Goal: Task Accomplishment & Management: Use online tool/utility

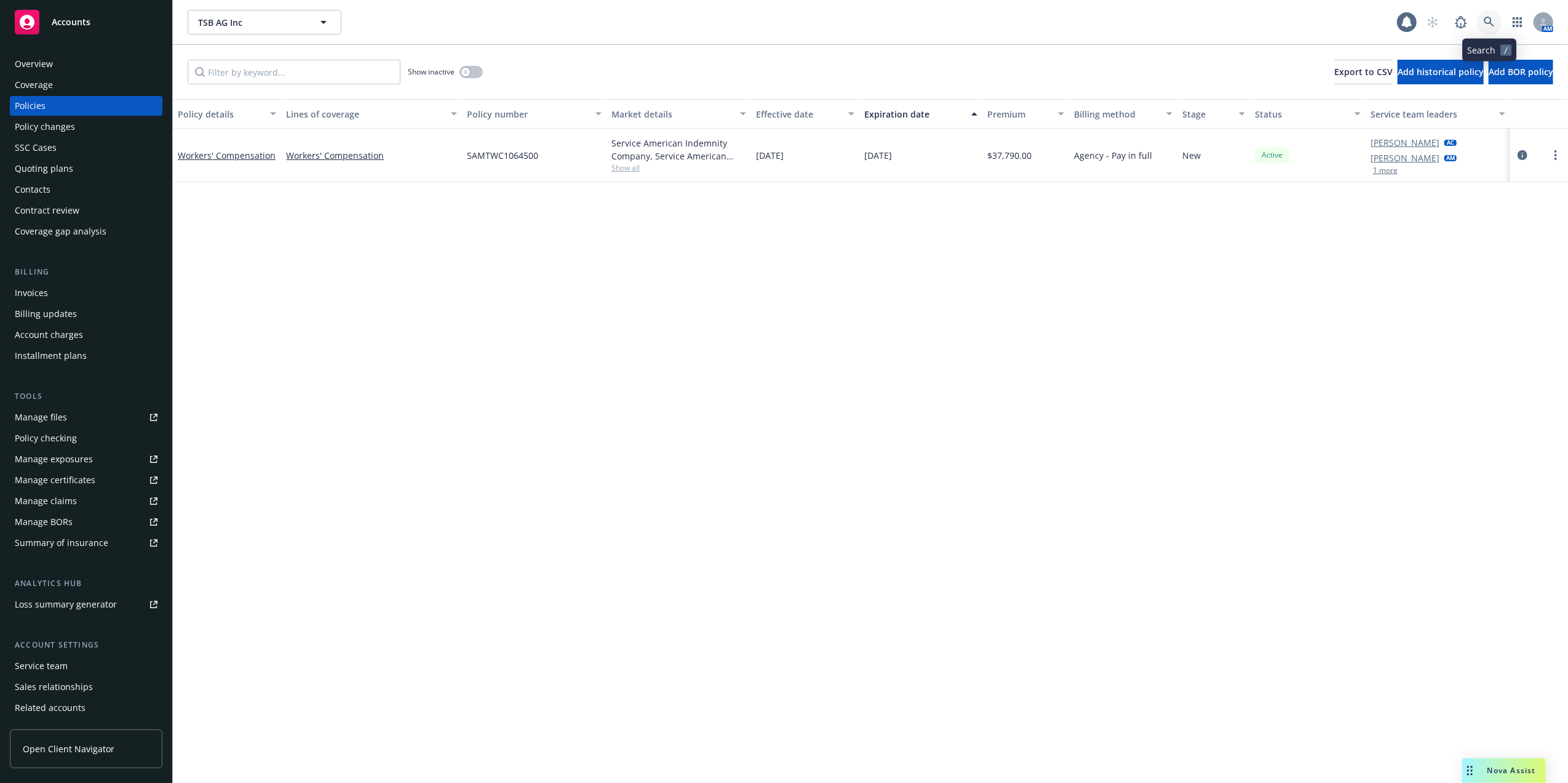
click at [1482, 21] on link at bounding box center [1490, 22] width 25 height 25
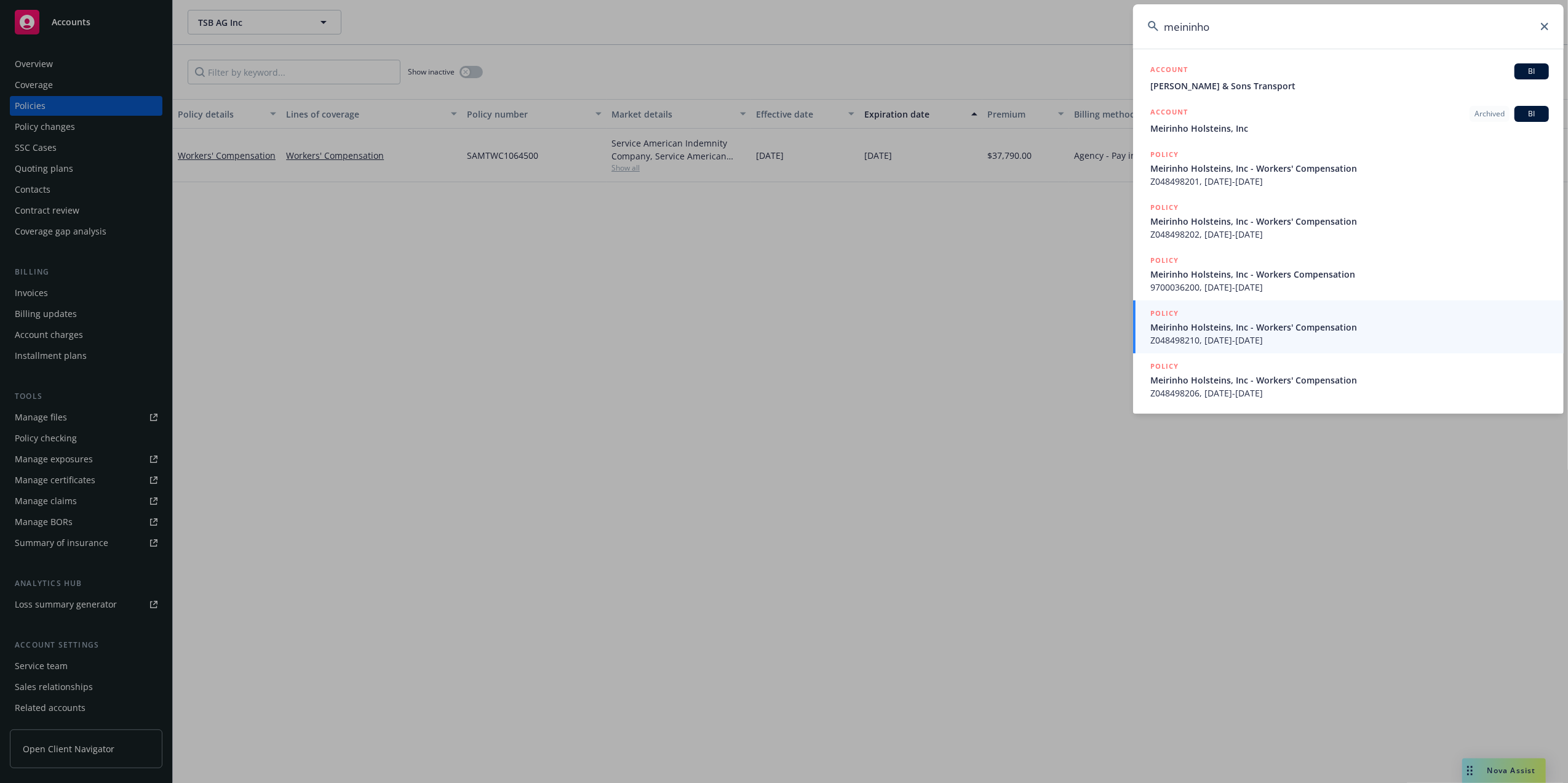
drag, startPoint x: 1234, startPoint y: 31, endPoint x: 1164, endPoint y: 29, distance: 70.0
click at [1164, 28] on input "meininho" at bounding box center [1348, 26] width 431 height 44
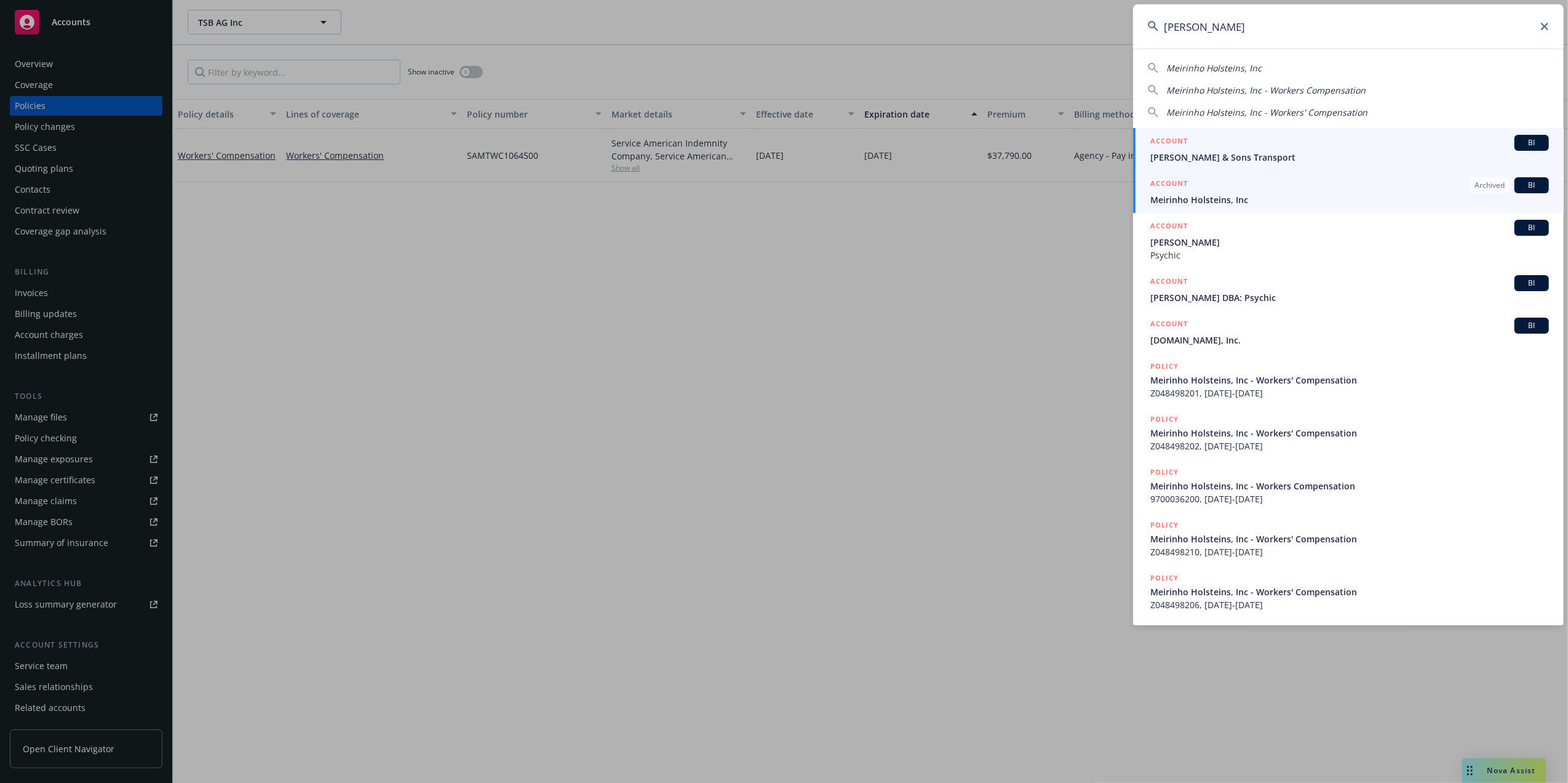
type input "meirinho"
click at [1191, 151] on span "[PERSON_NAME] & Sons Transport" at bounding box center [1349, 157] width 398 height 13
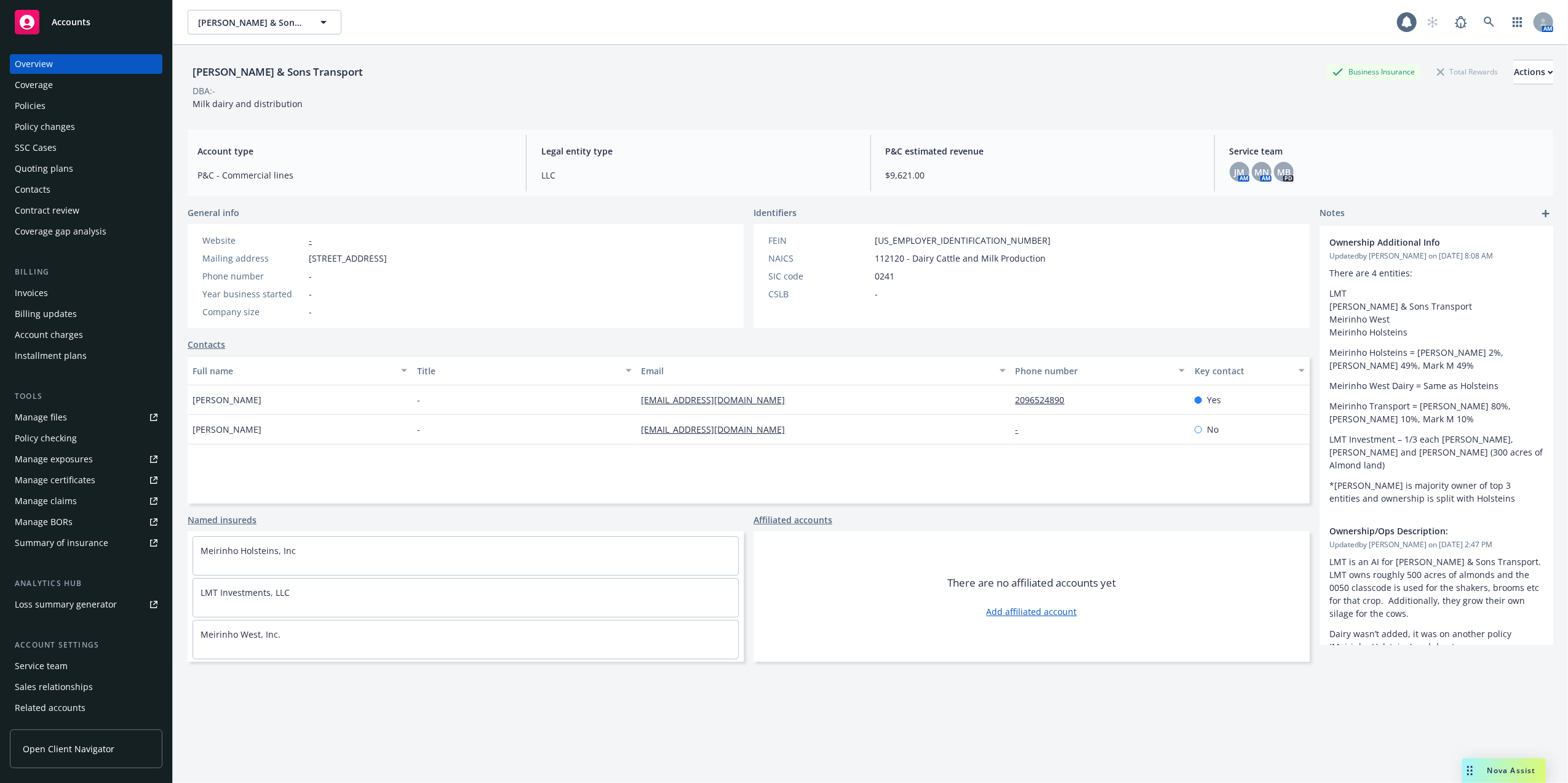
click at [46, 100] on div "Policies" at bounding box center [87, 106] width 143 height 20
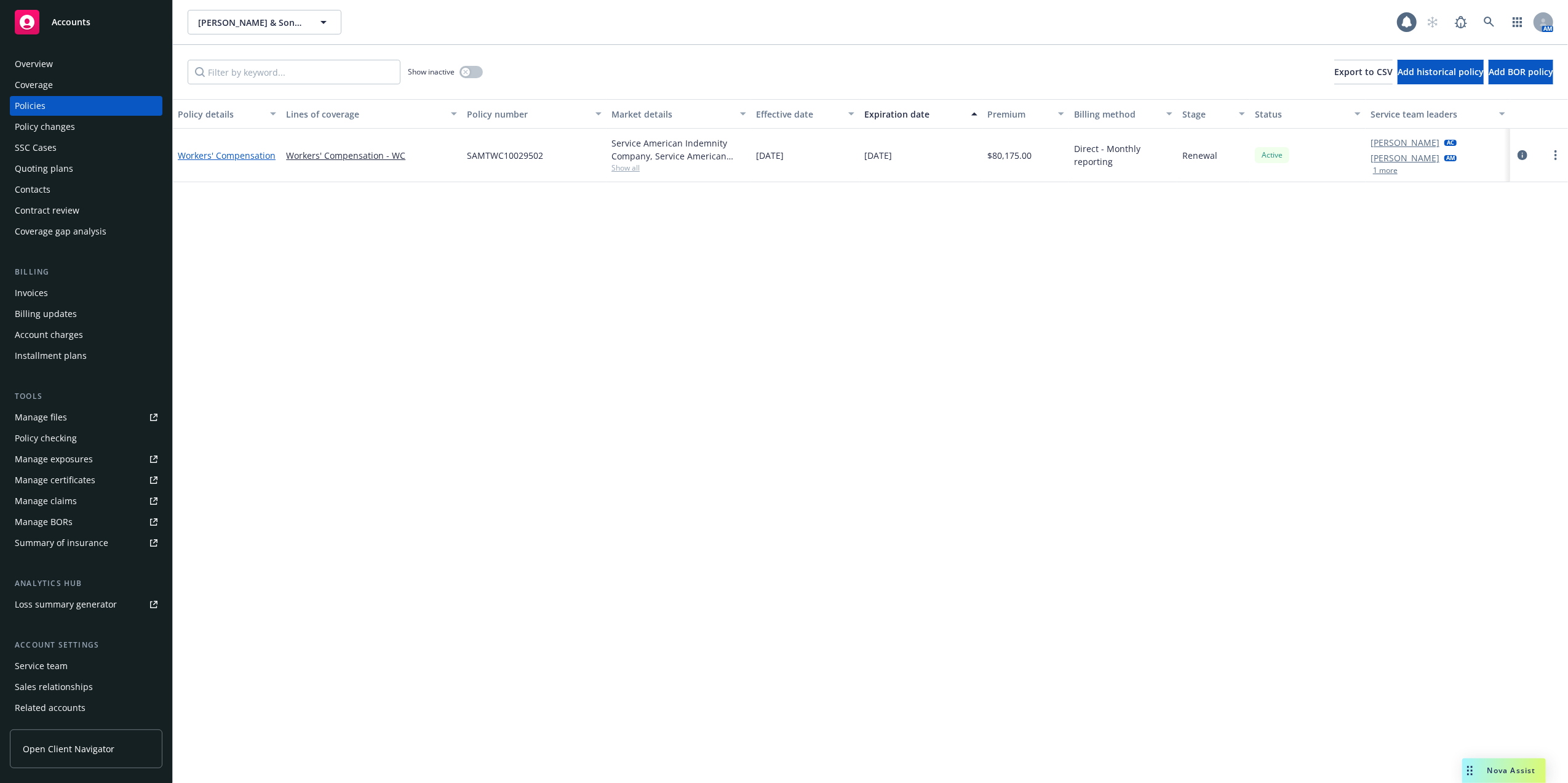
click at [215, 154] on link "Workers' Compensation" at bounding box center [227, 156] width 98 height 12
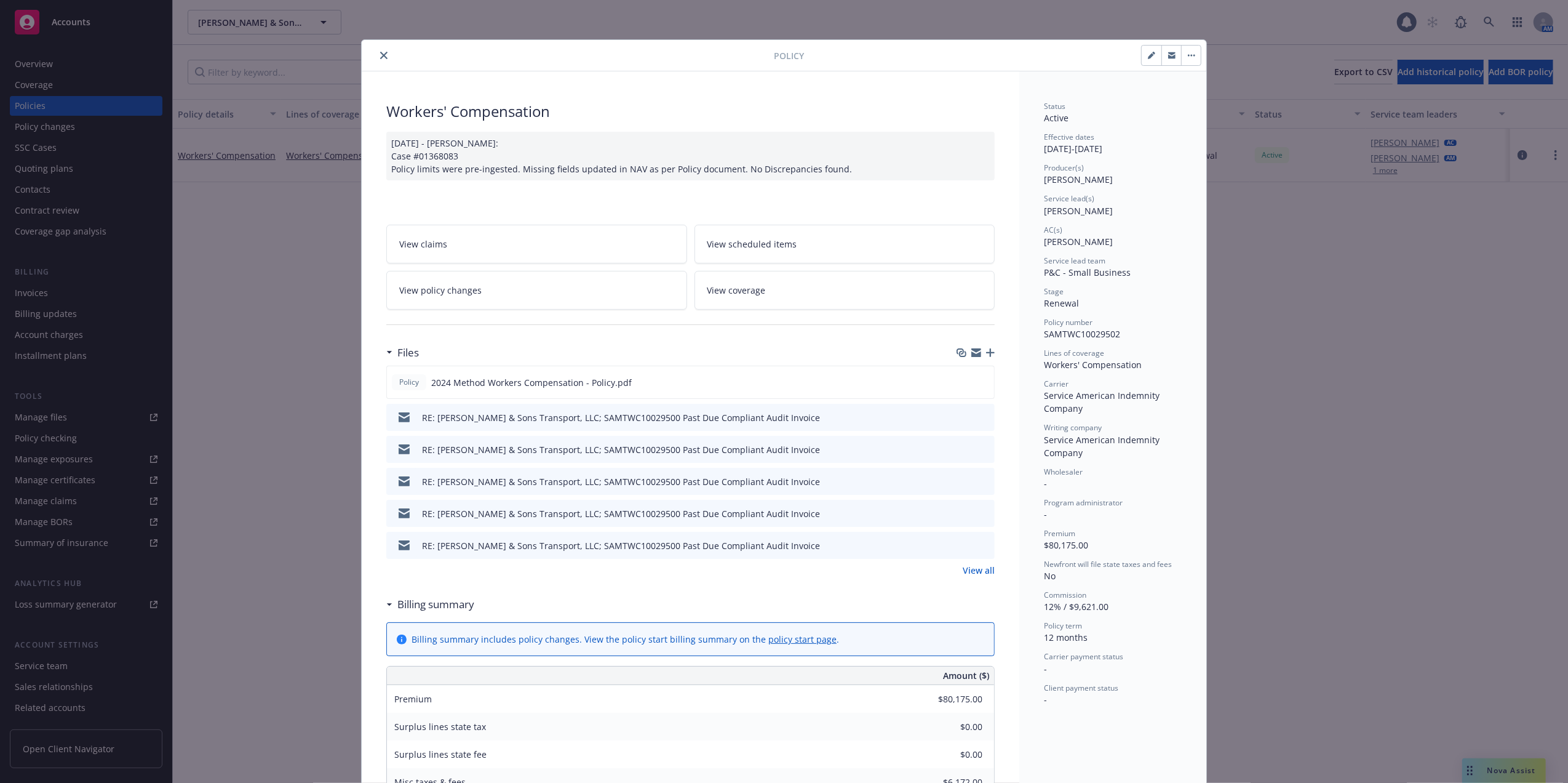
click at [377, 52] on button "close" at bounding box center [384, 56] width 15 height 15
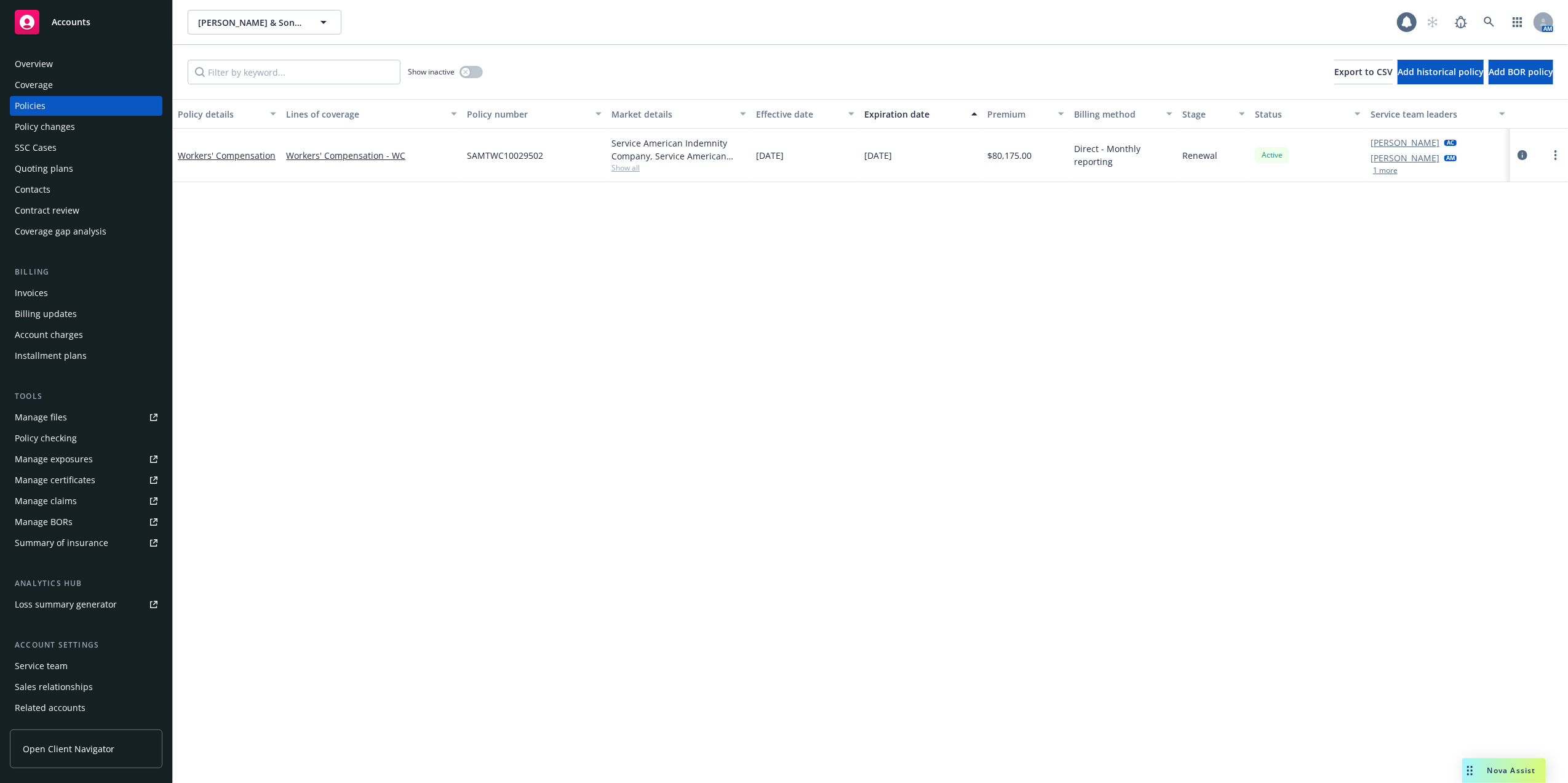
click at [27, 166] on div "Quoting plans" at bounding box center [44, 169] width 58 height 20
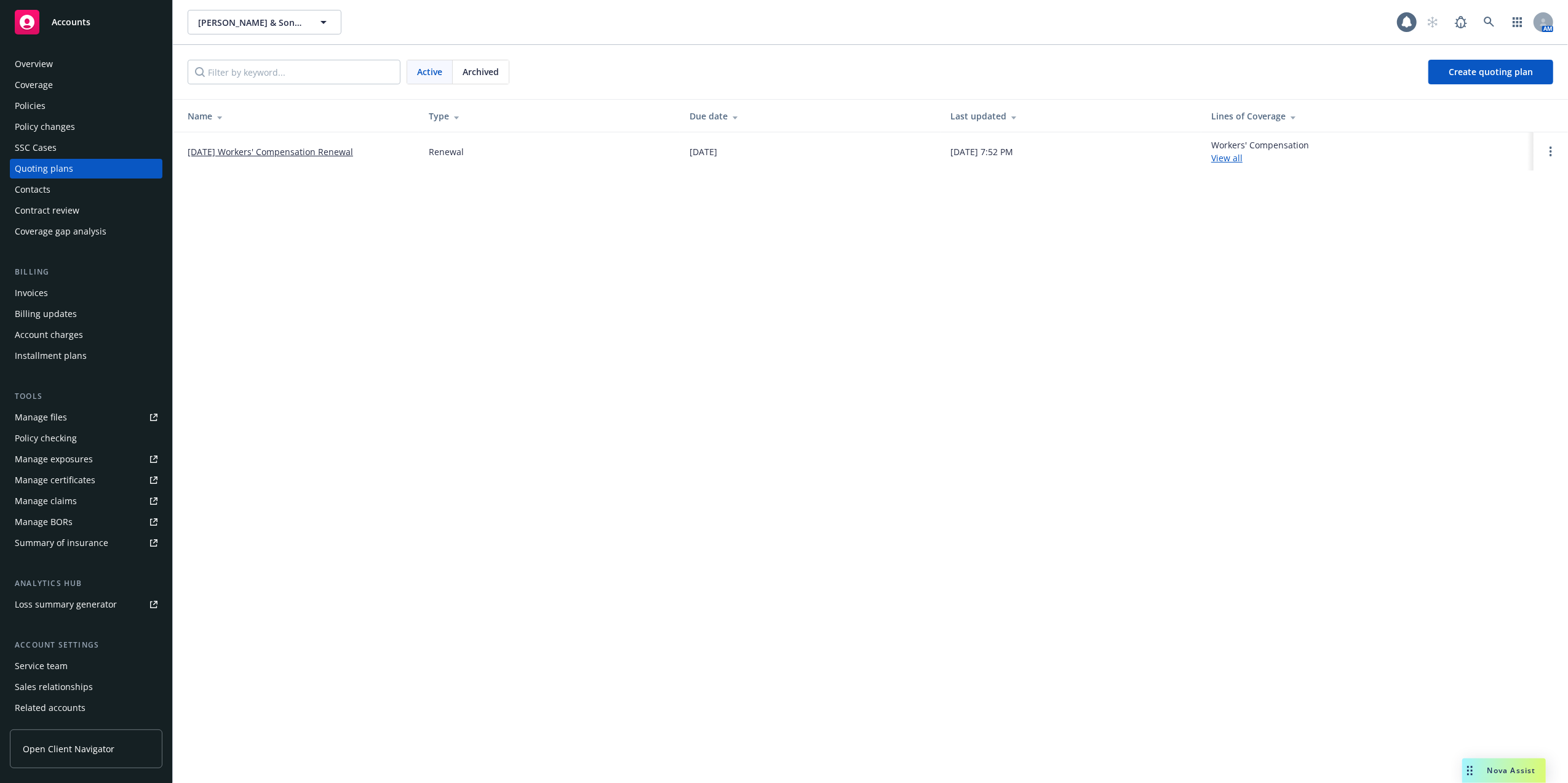
click at [290, 151] on link "11/23/25 Workers' Compensation Renewal" at bounding box center [270, 152] width 166 height 13
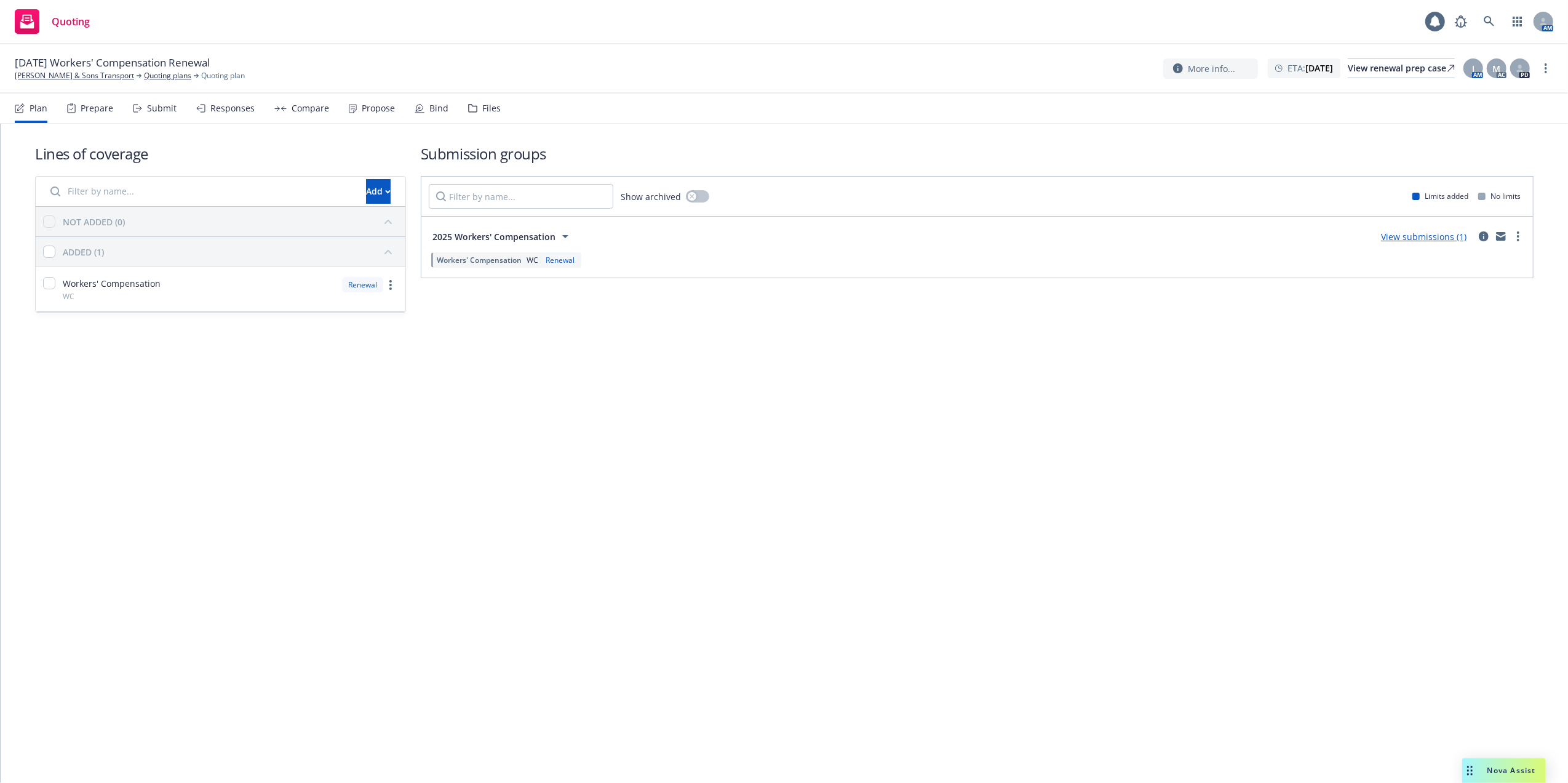
click at [1427, 236] on link "View submissions (1)" at bounding box center [1423, 236] width 86 height 12
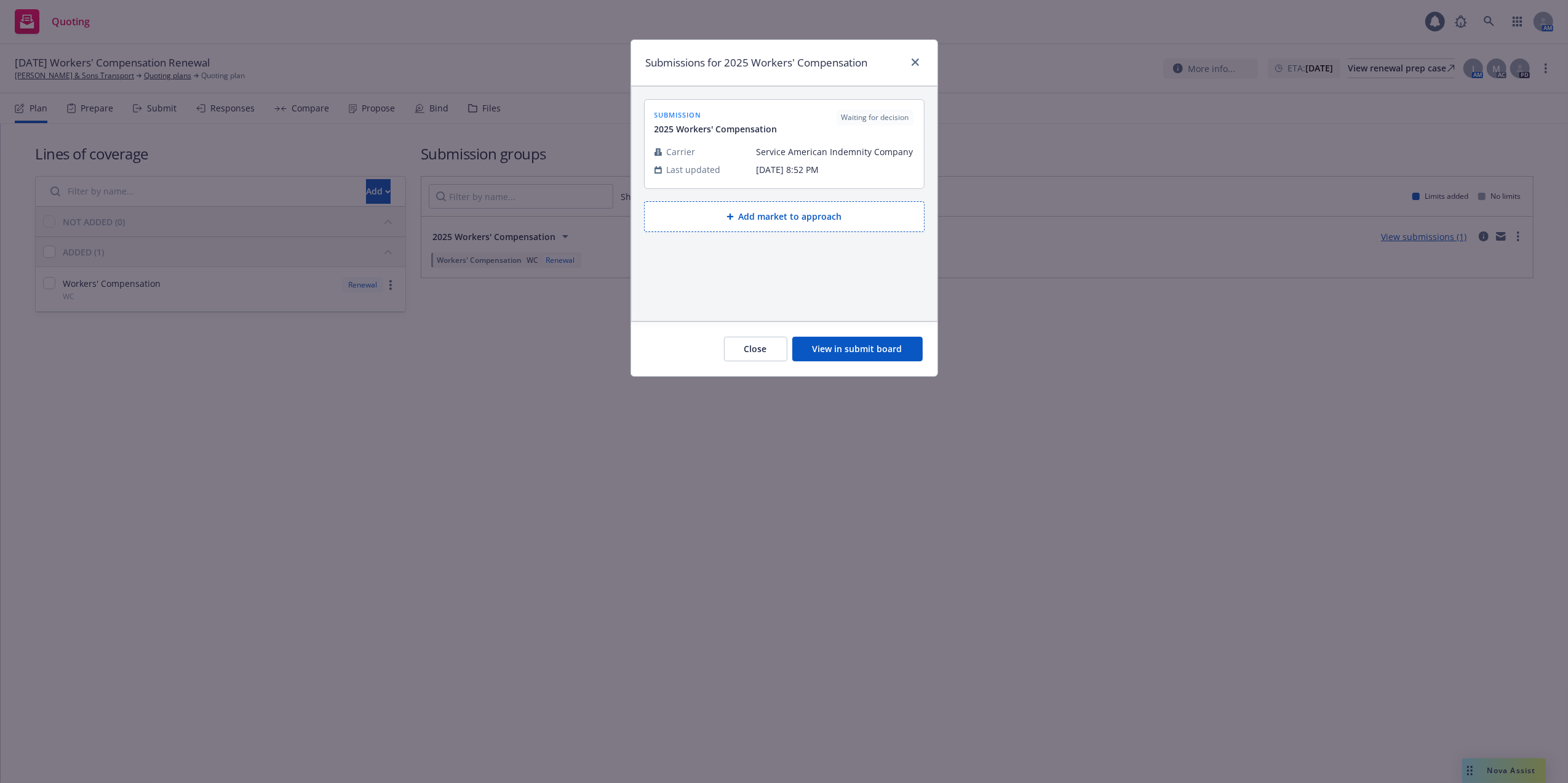
click at [839, 351] on button "View in submit board" at bounding box center [857, 349] width 131 height 25
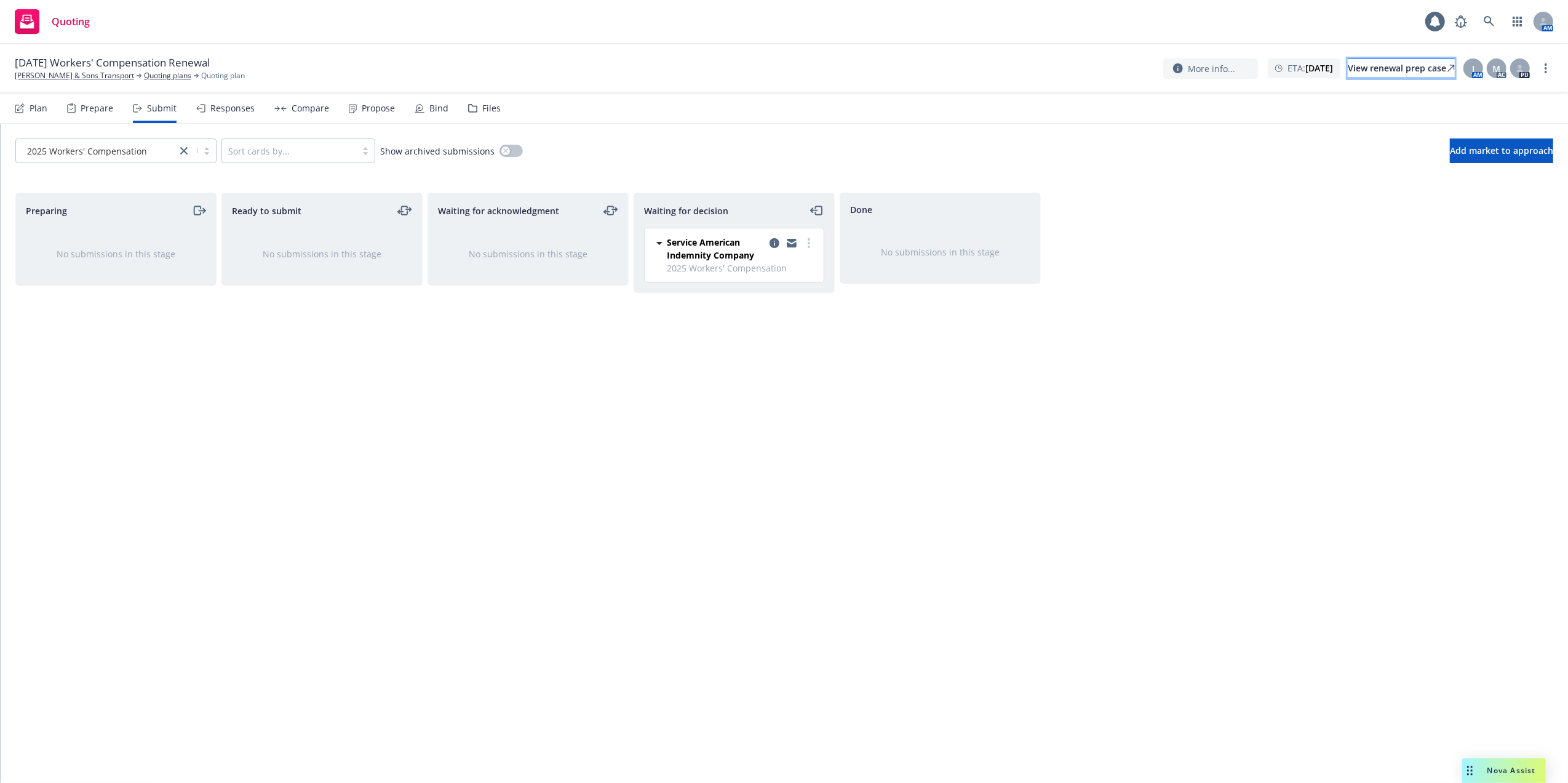
click at [1380, 65] on div "View renewal prep case" at bounding box center [1401, 68] width 107 height 18
click at [1485, 21] on icon at bounding box center [1489, 21] width 11 height 11
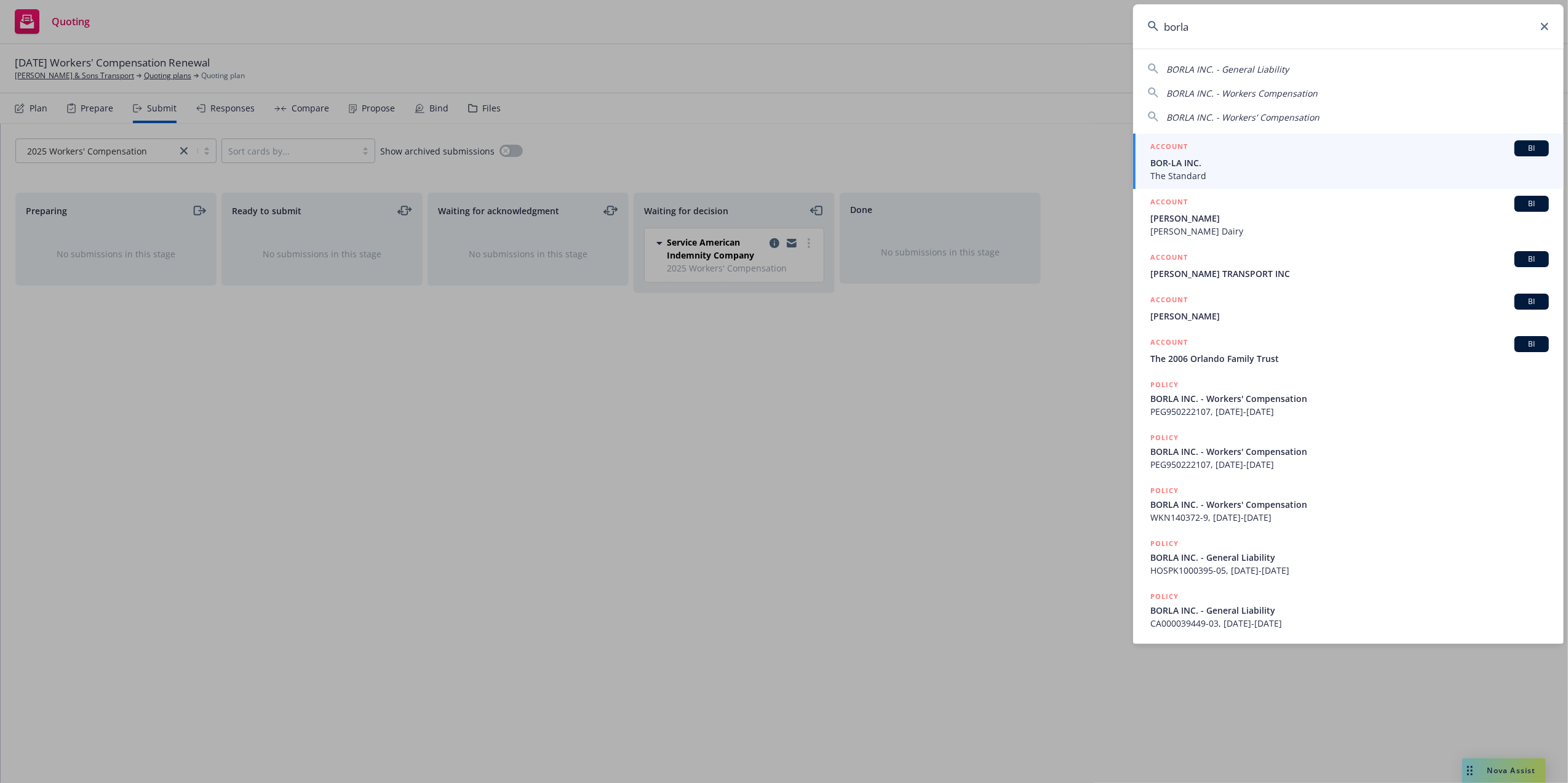
type input "borla"
click at [1151, 166] on li "ACCOUNT BI BOR-LA INC. The Standard" at bounding box center [1348, 161] width 431 height 56
click at [1182, 175] on span "The Standard" at bounding box center [1349, 176] width 398 height 13
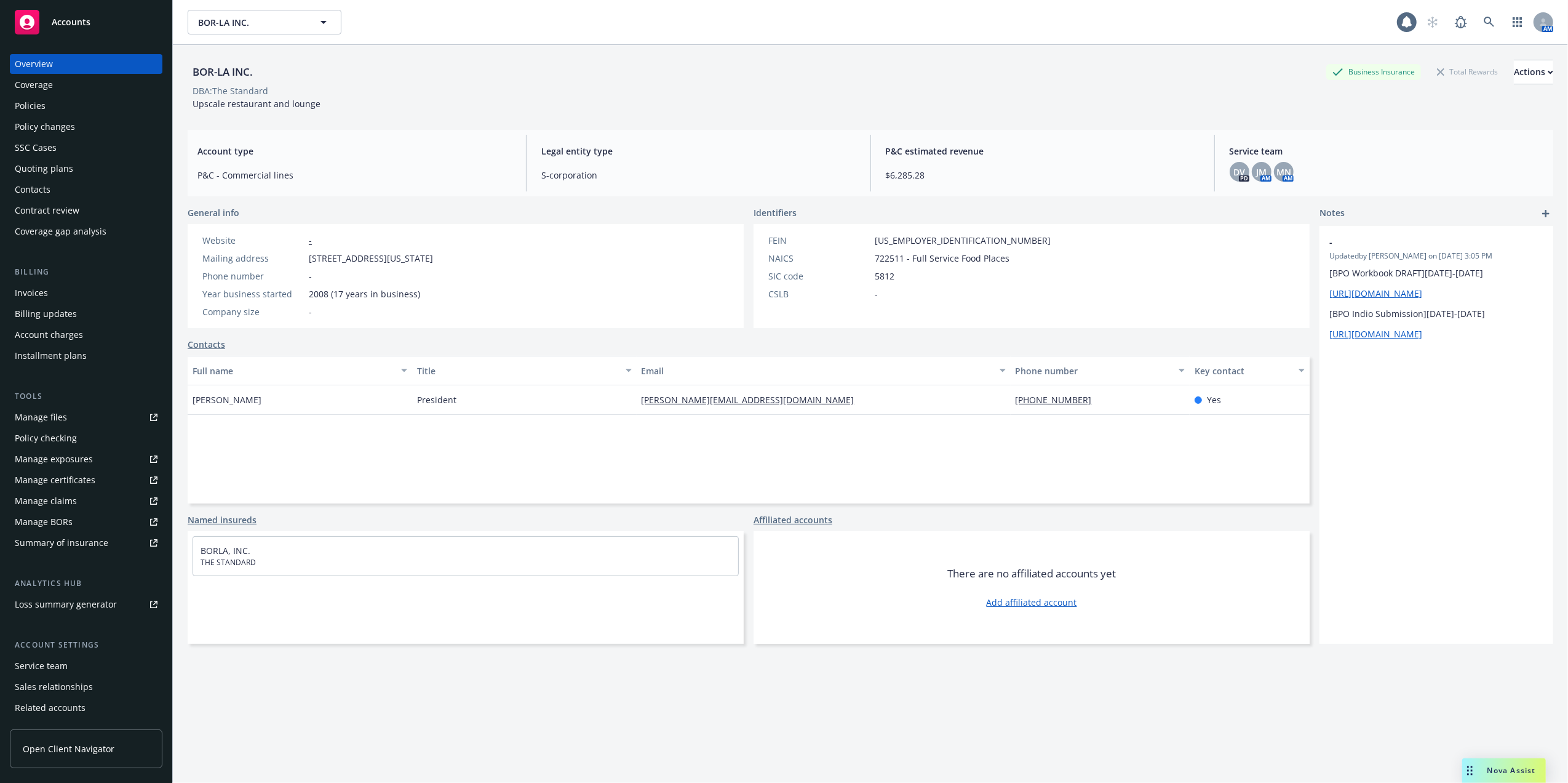
click at [25, 105] on div "Policies" at bounding box center [30, 106] width 31 height 20
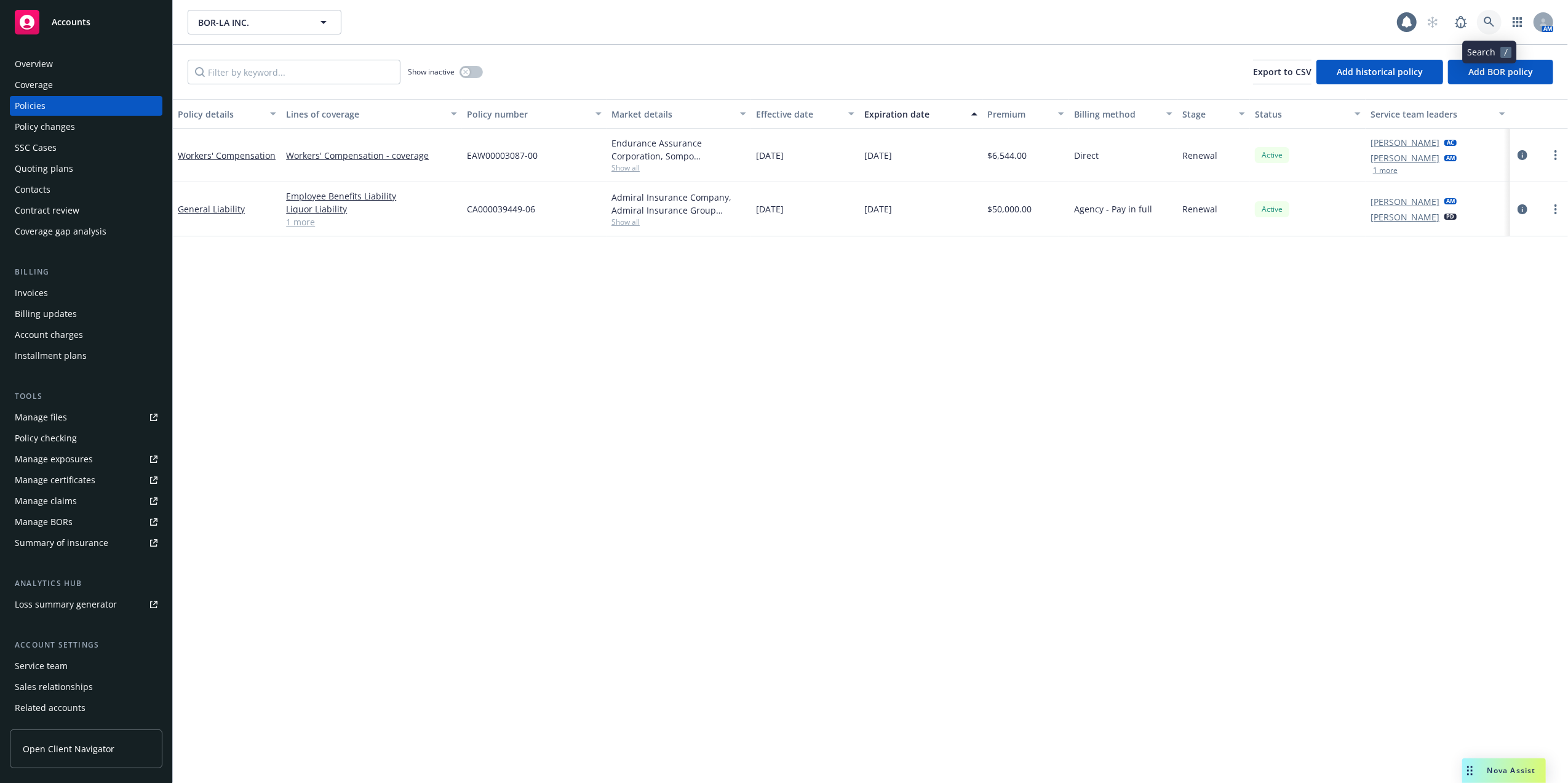
click at [1485, 17] on icon at bounding box center [1489, 22] width 11 height 11
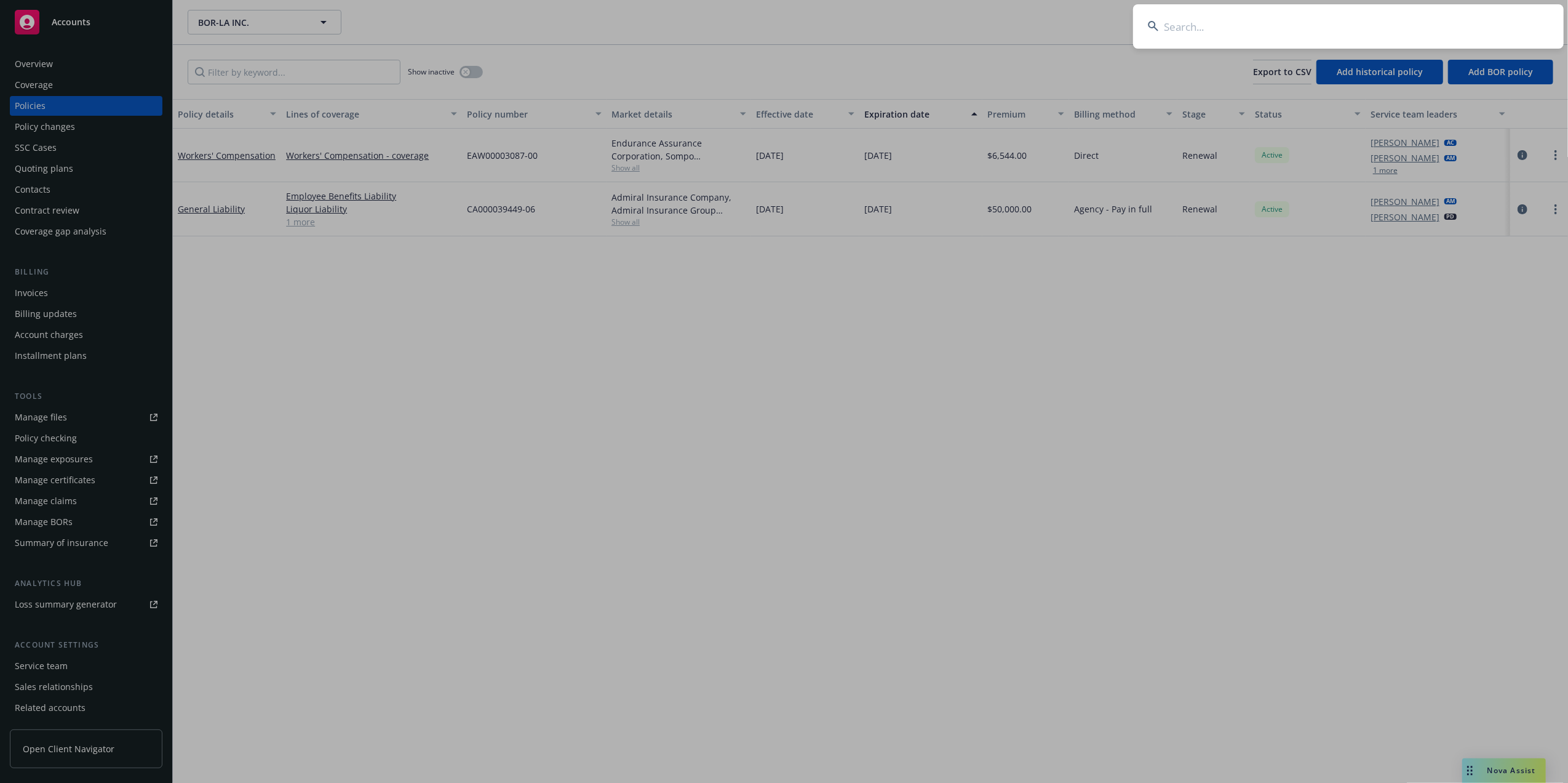
click at [1442, 21] on input at bounding box center [1348, 26] width 431 height 44
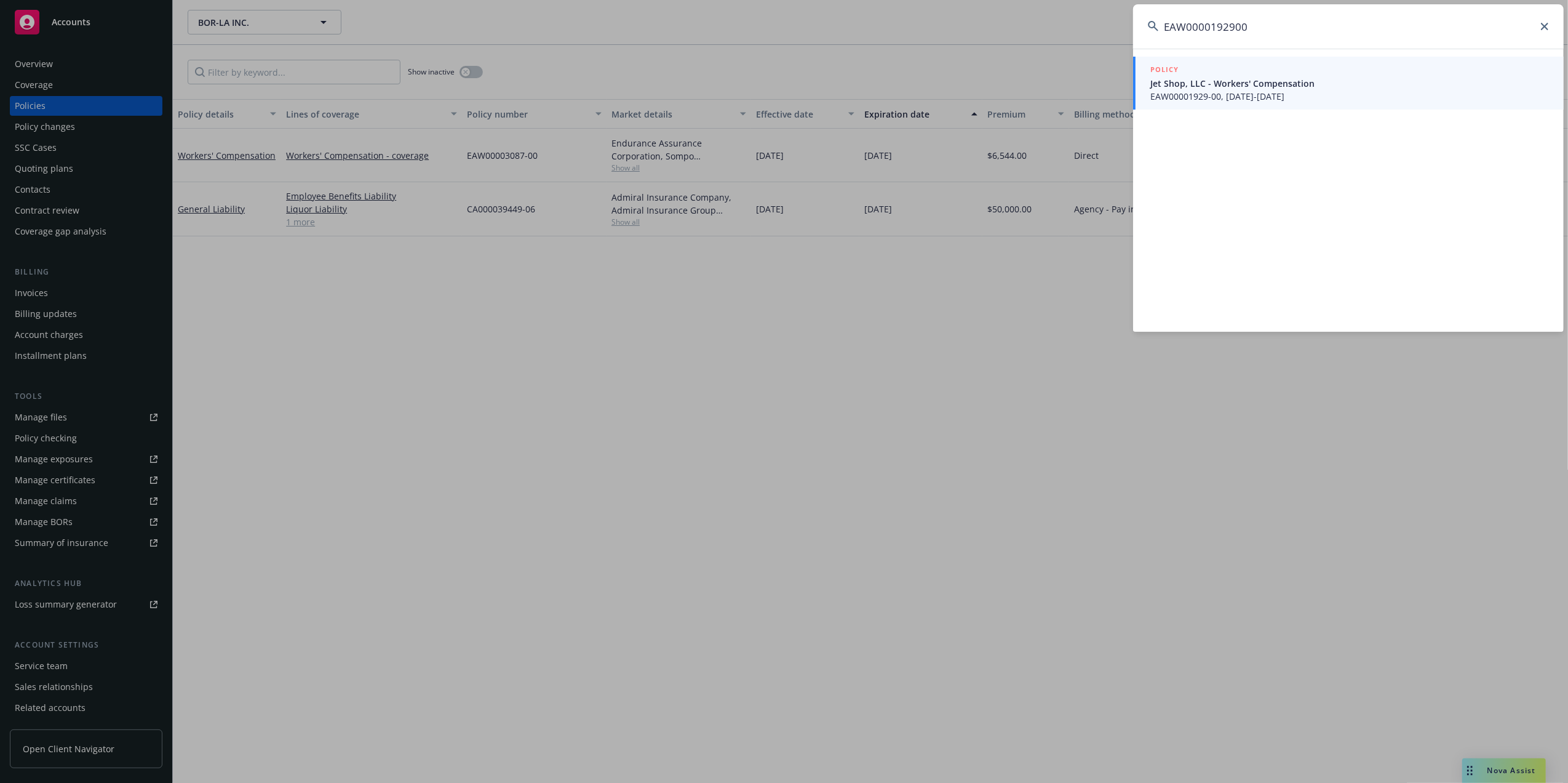
type input "EAW0000192900"
click at [1191, 84] on span "Jet Shop, LLC - Workers' Compensation" at bounding box center [1349, 83] width 398 height 13
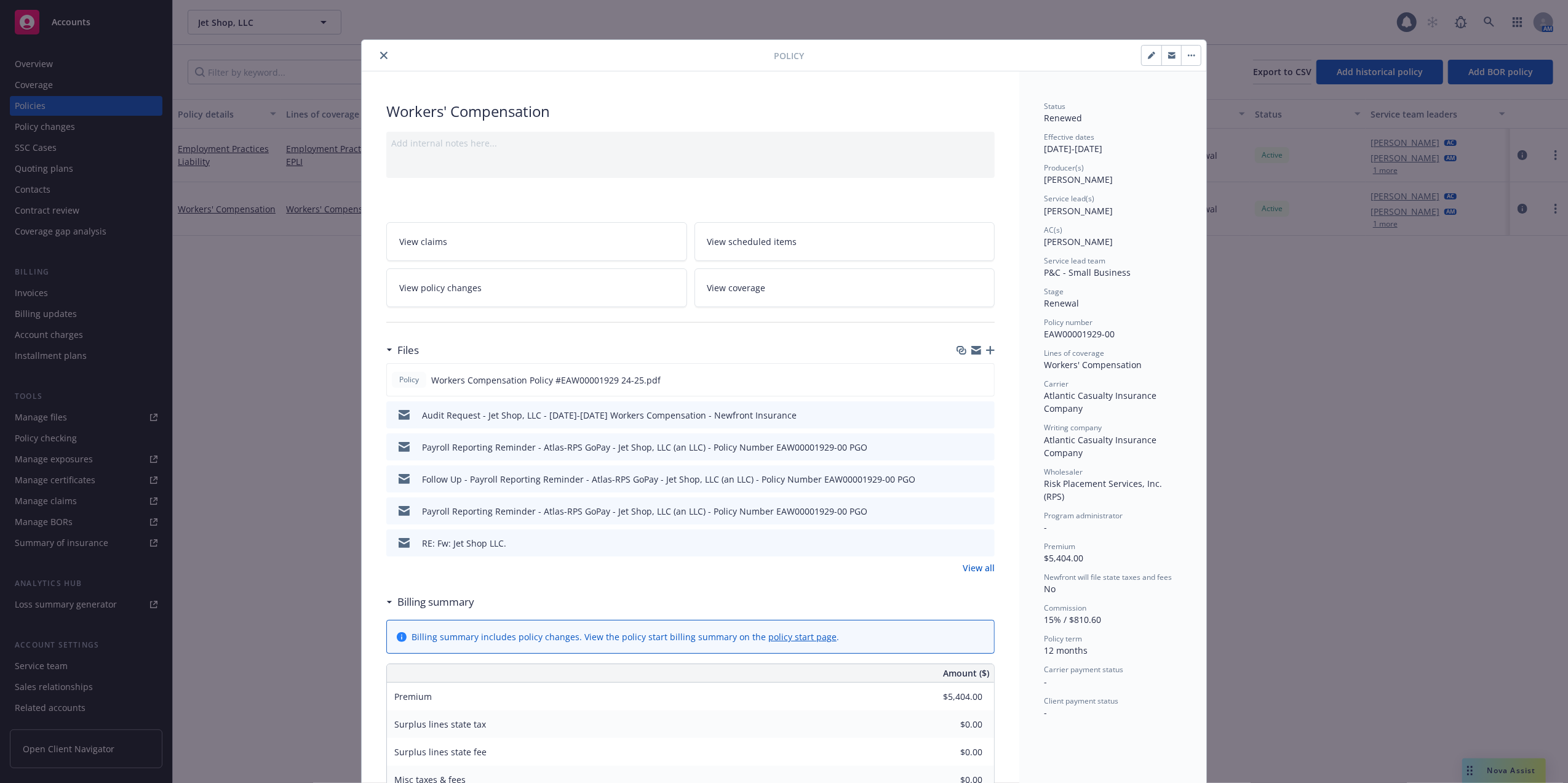
drag, startPoint x: 375, startPoint y: 55, endPoint x: 363, endPoint y: 65, distance: 15.6
click at [380, 55] on icon "close" at bounding box center [383, 55] width 7 height 7
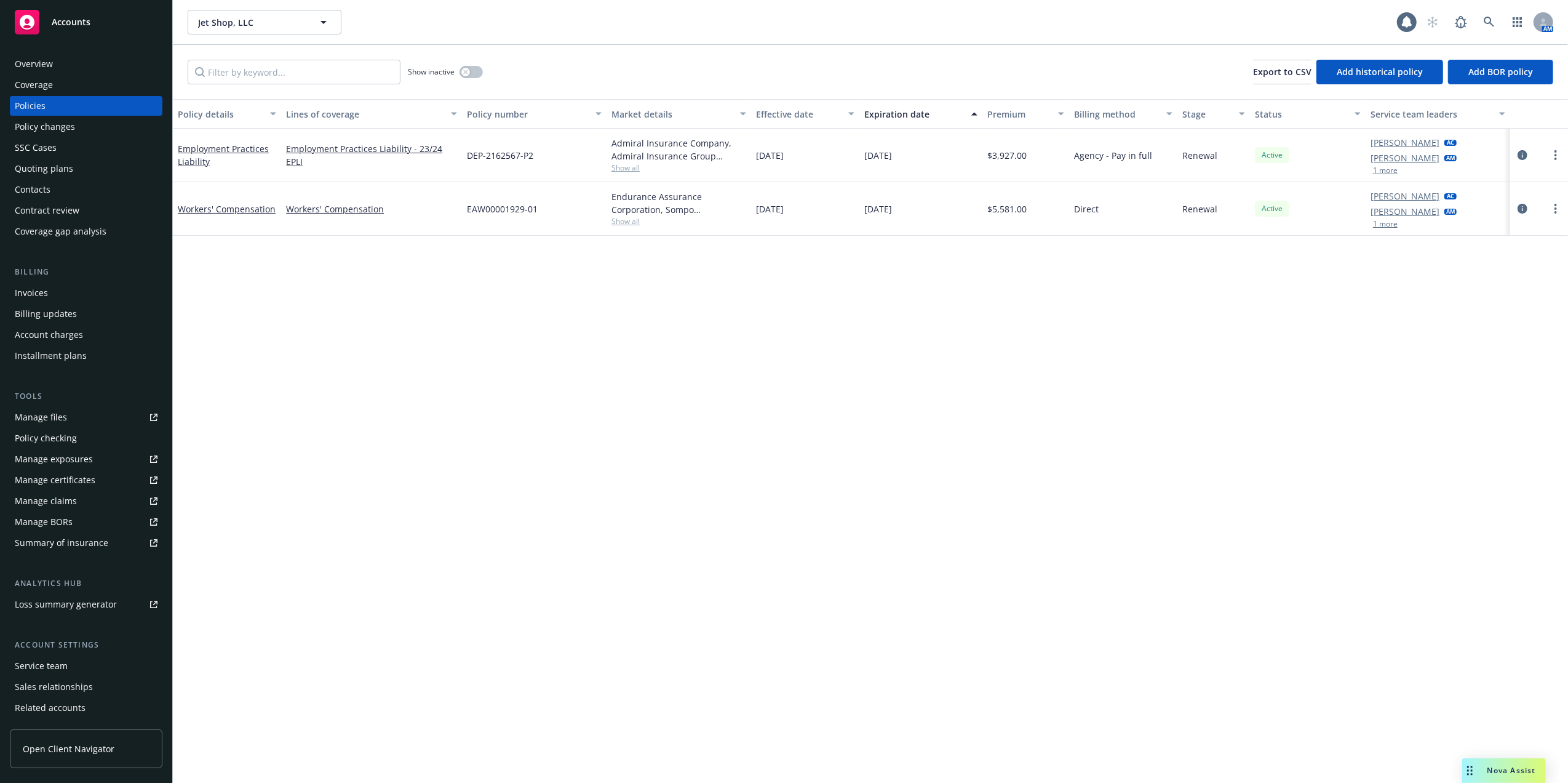
drag, startPoint x: 353, startPoint y: 330, endPoint x: 355, endPoint y: 325, distance: 5.4
click at [355, 325] on div "Policy details Lines of coverage Policy number Market details Effective date Ex…" at bounding box center [870, 441] width 1395 height 684
click at [687, 313] on div "Policy details Lines of coverage Policy number Market details Effective date Ex…" at bounding box center [870, 441] width 1395 height 684
click at [686, 419] on div "Policy details Lines of coverage Policy number Market details Effective date Ex…" at bounding box center [870, 441] width 1395 height 684
click at [1485, 22] on icon at bounding box center [1489, 22] width 11 height 11
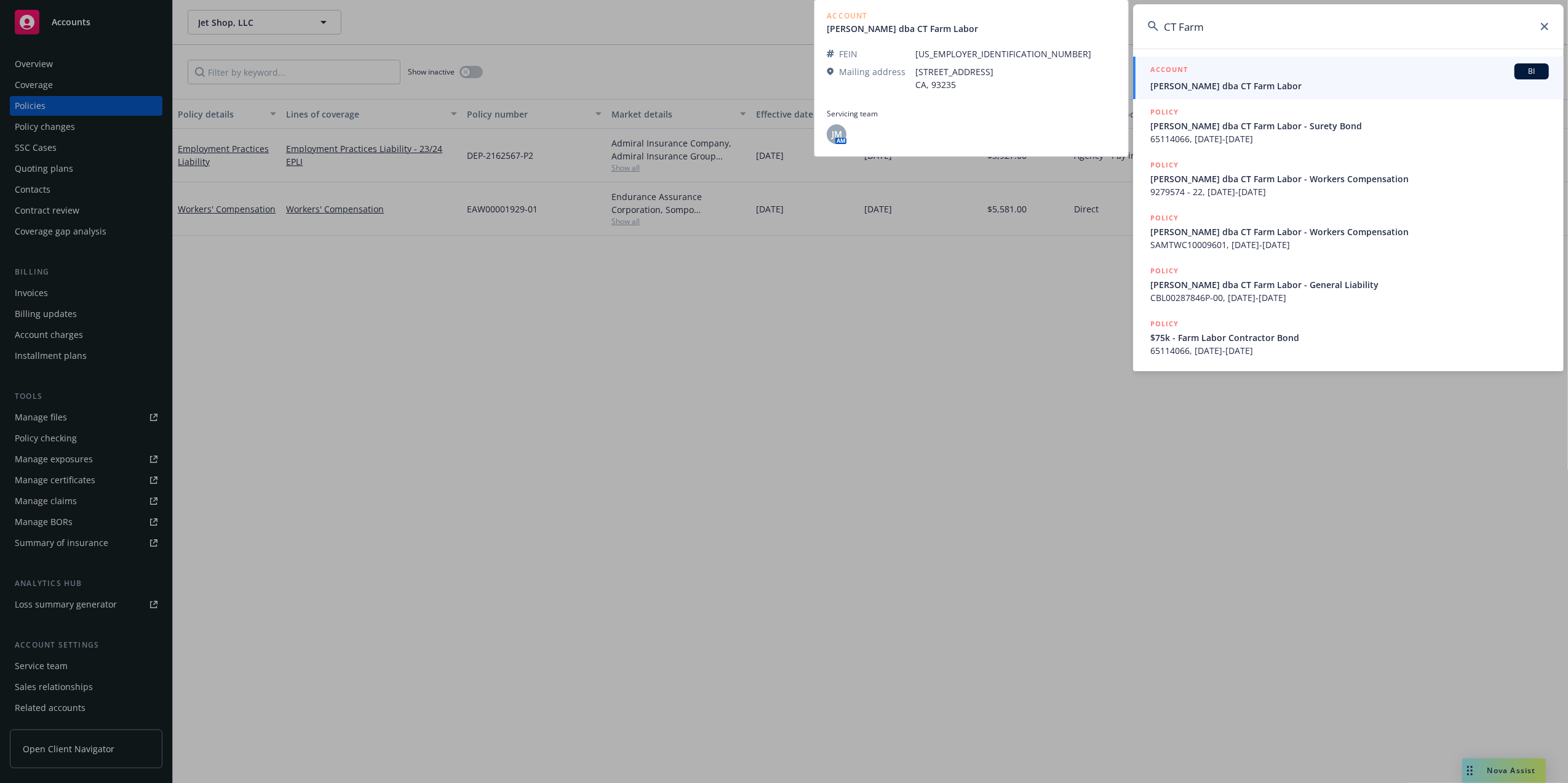
type input "CT Farm"
click at [1161, 82] on span "Ceballos, Yoan dba CT Farm Labor" at bounding box center [1349, 86] width 398 height 13
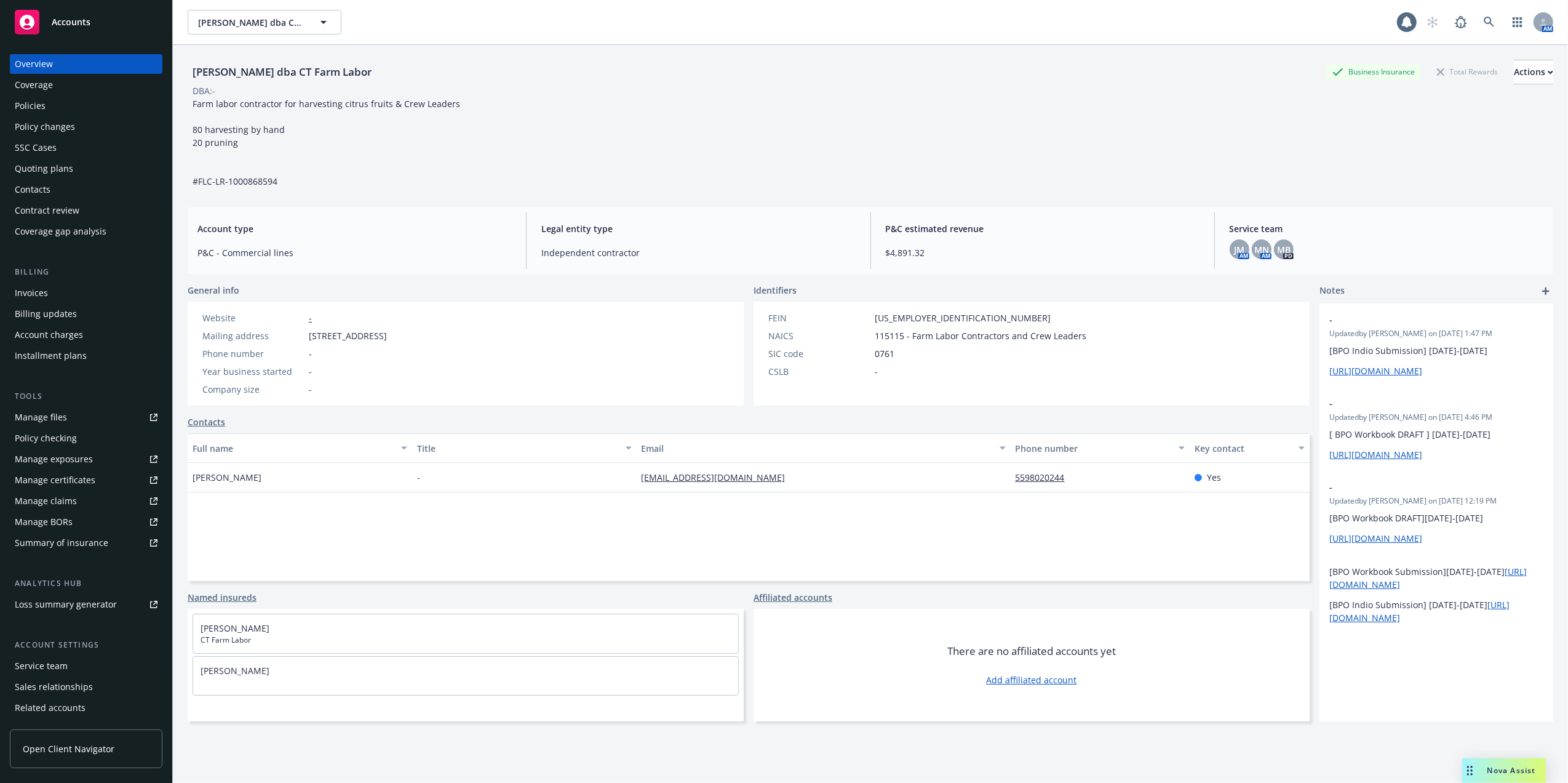
drag, startPoint x: 1049, startPoint y: 139, endPoint x: 1041, endPoint y: 138, distance: 8.1
click at [1049, 138] on div "Ceballos, Yoan dba CT Farm Labor Business Insurance Total Rewards Actions DBA: …" at bounding box center [871, 124] width 1366 height 128
click at [1484, 20] on icon at bounding box center [1489, 22] width 11 height 11
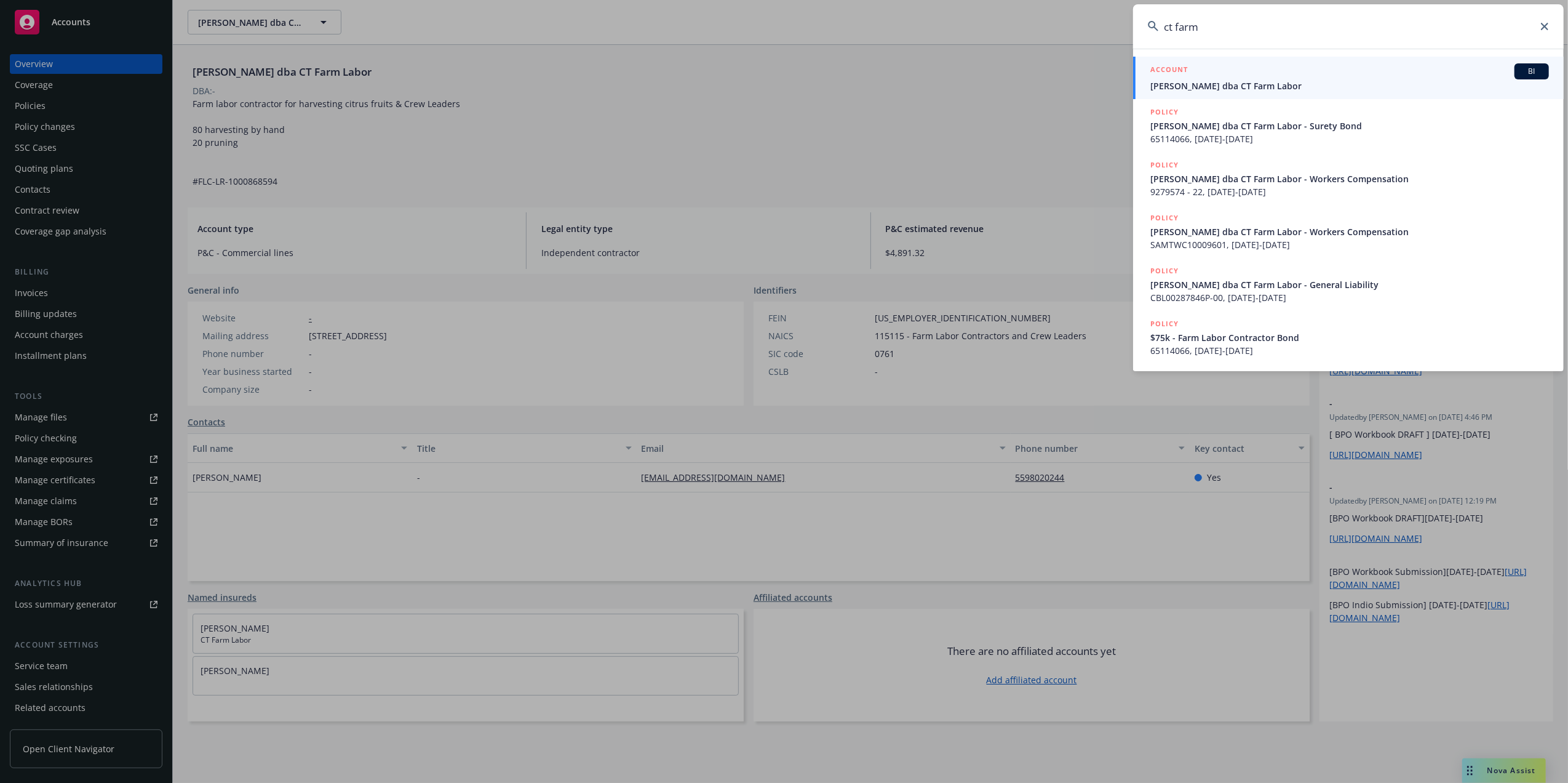
type input "ct farm"
click at [1190, 77] on div "ACCOUNT BI" at bounding box center [1349, 71] width 398 height 16
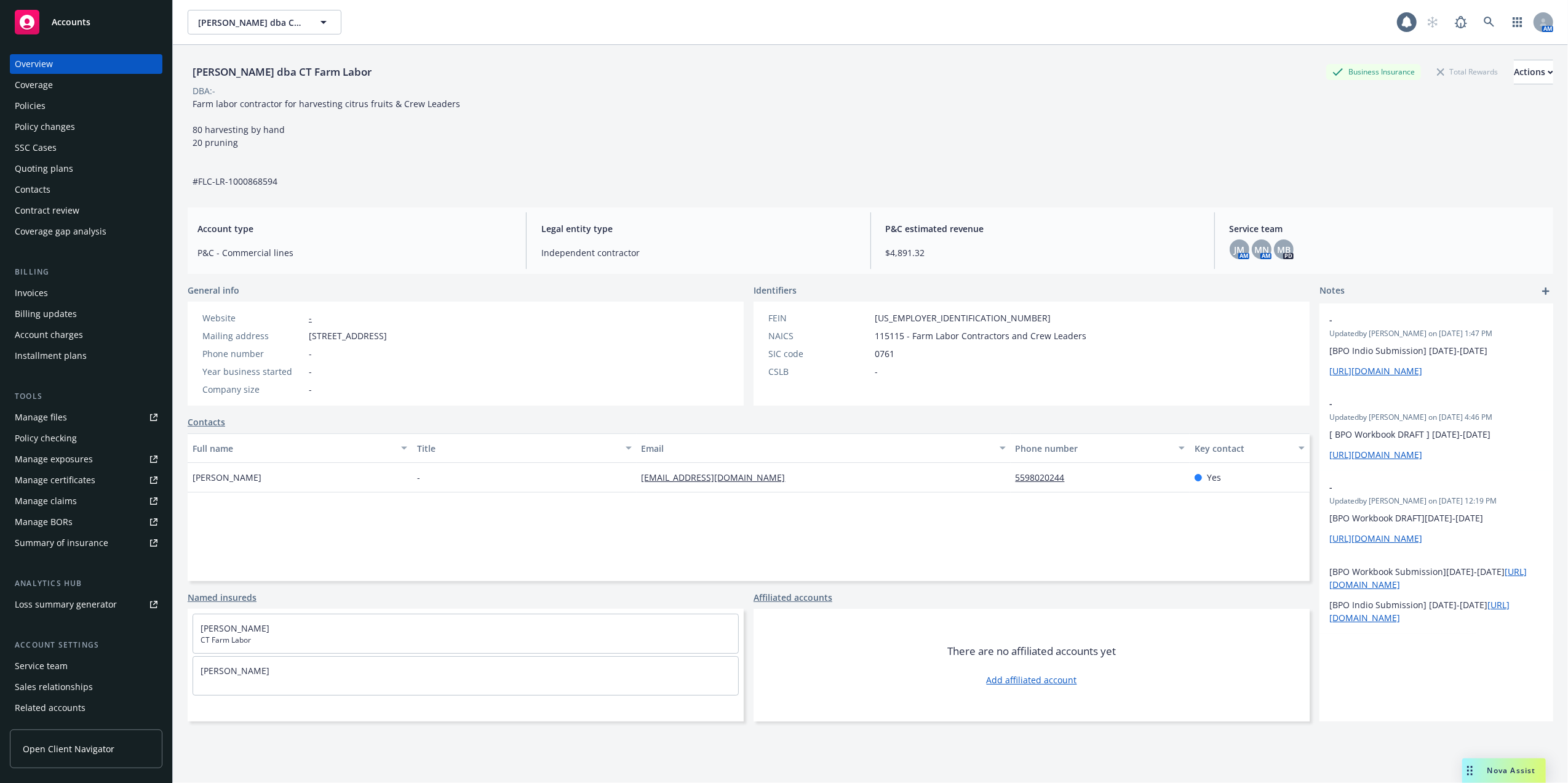
click at [25, 101] on div "Policies" at bounding box center [30, 106] width 31 height 20
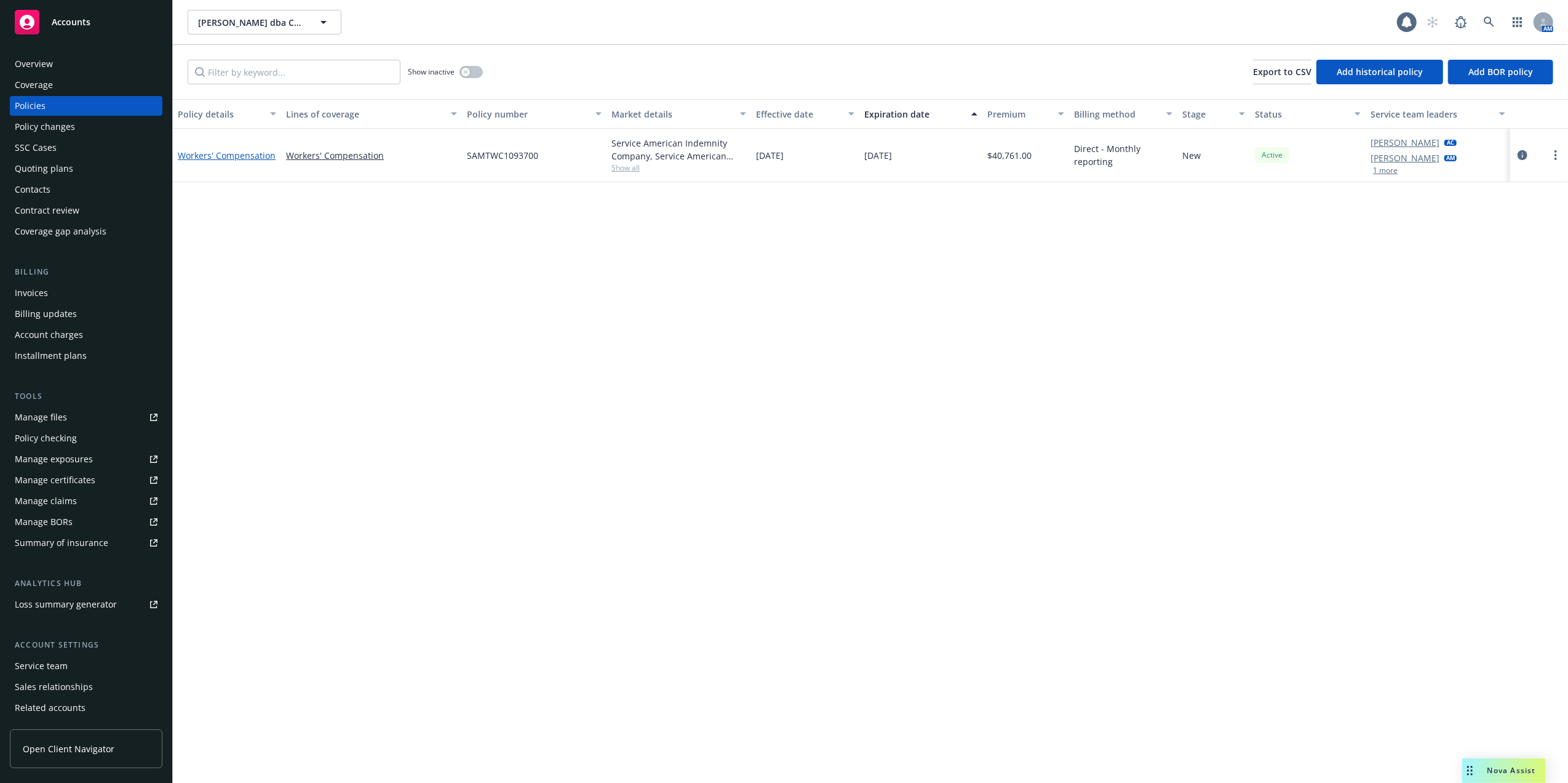
click at [230, 151] on link "Workers' Compensation" at bounding box center [227, 156] width 98 height 12
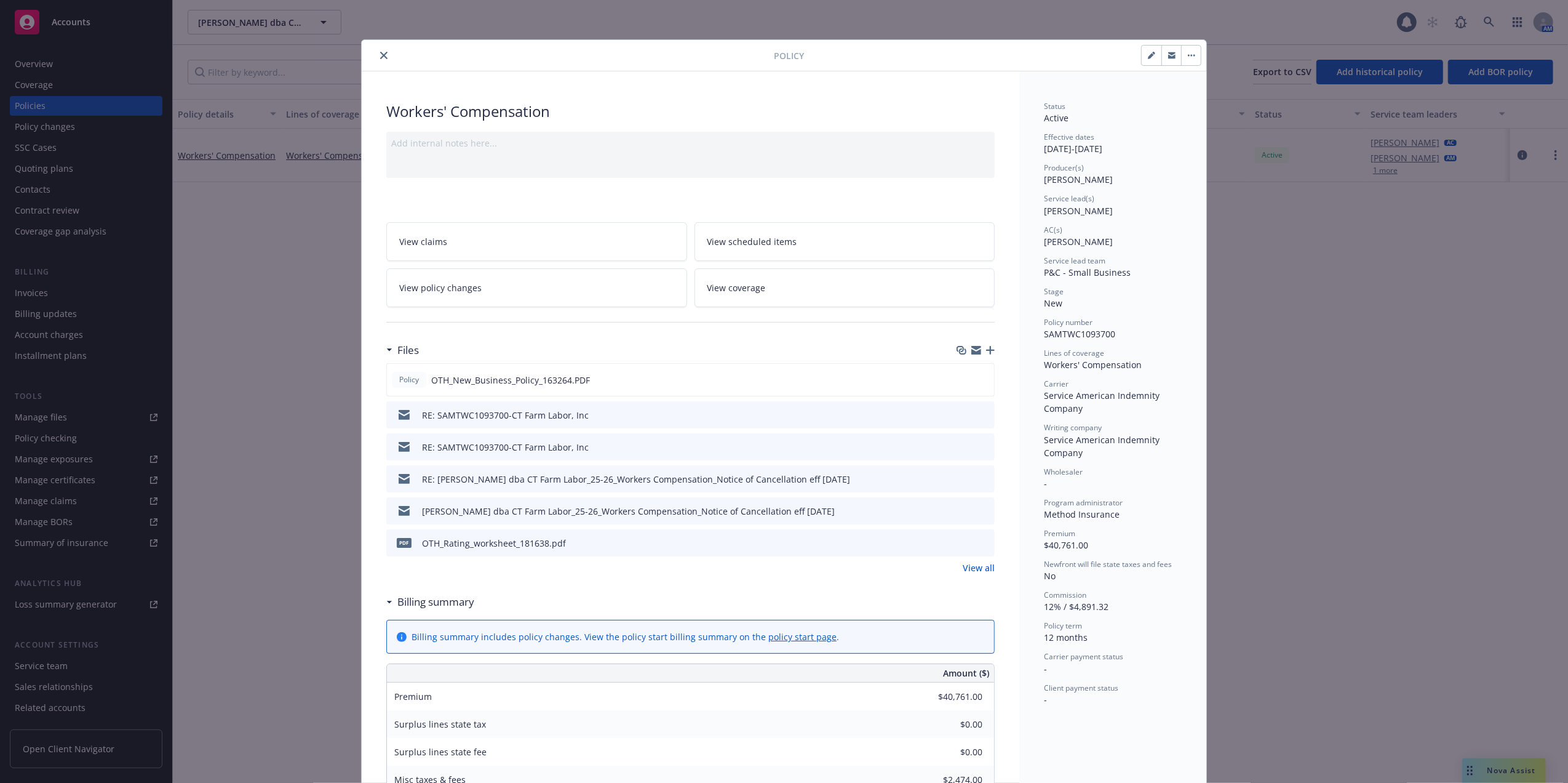
click at [380, 55] on icon "close" at bounding box center [383, 55] width 7 height 7
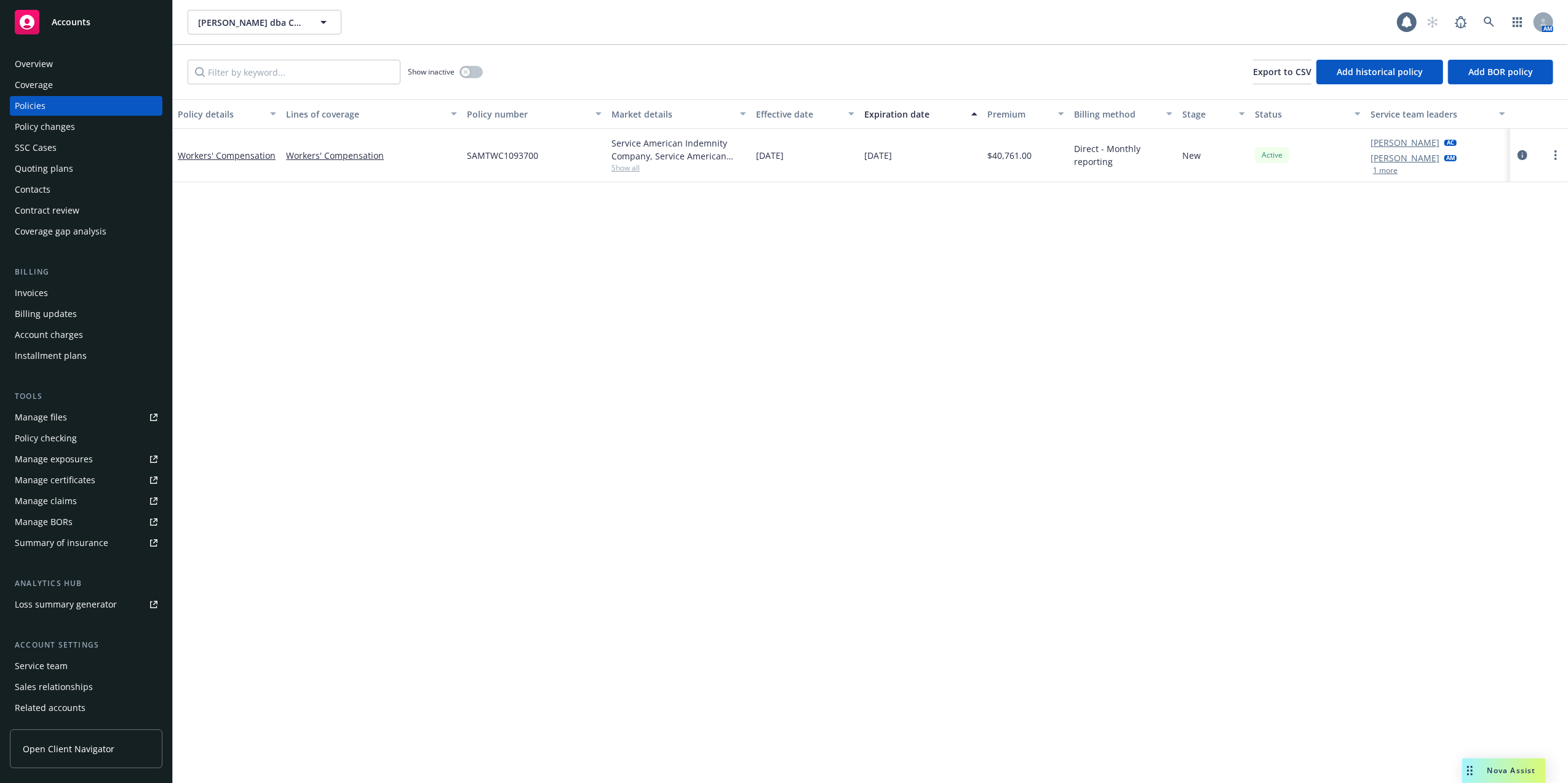
click at [1024, 372] on div "Policy details Lines of coverage Policy number Market details Effective date Ex…" at bounding box center [870, 441] width 1395 height 684
click at [265, 155] on link "Workers' Compensation" at bounding box center [227, 156] width 98 height 12
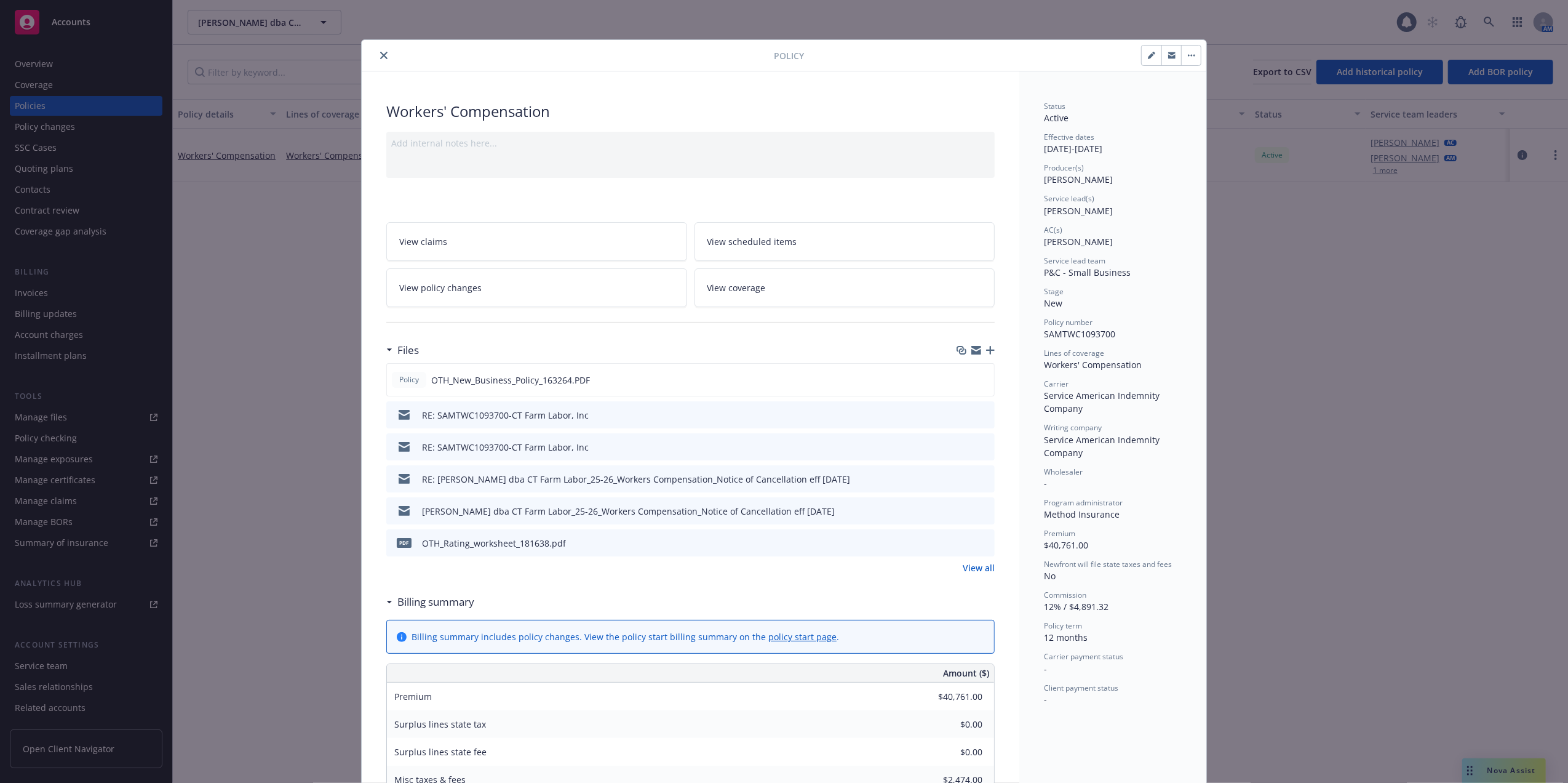
scroll to position [37, 0]
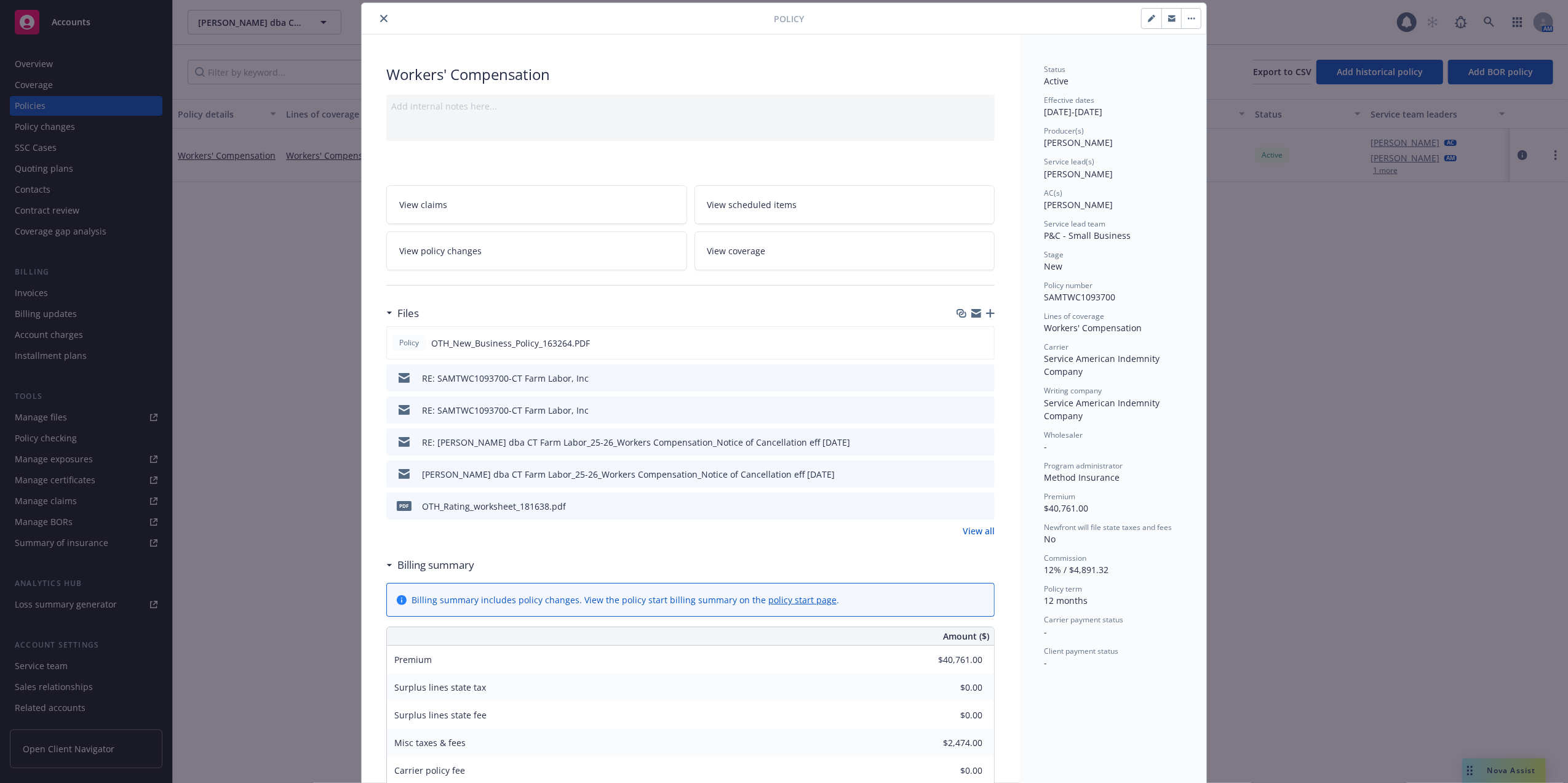
click at [380, 16] on icon "close" at bounding box center [383, 18] width 7 height 7
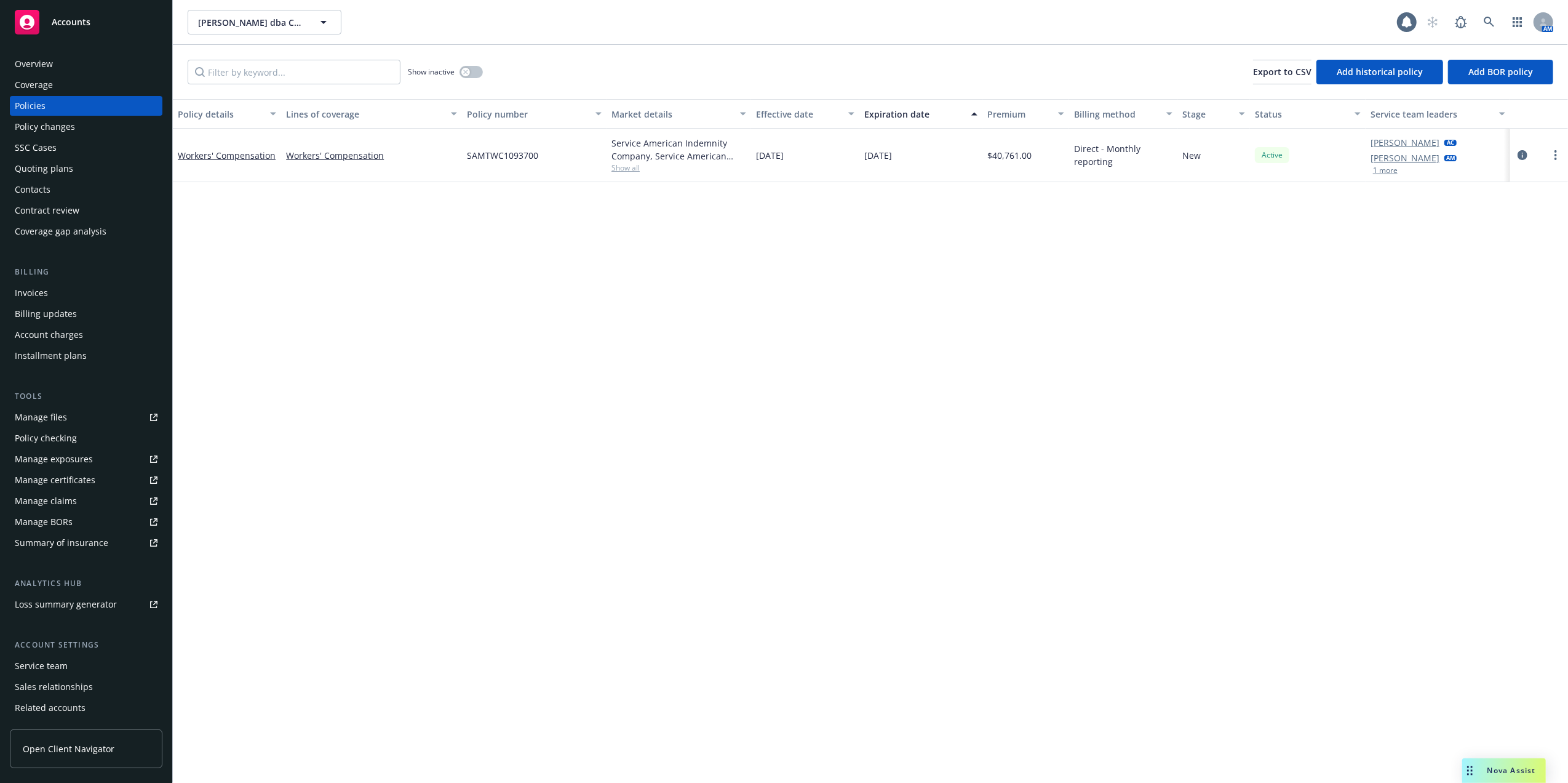
click at [40, 171] on div "Quoting plans" at bounding box center [44, 169] width 58 height 20
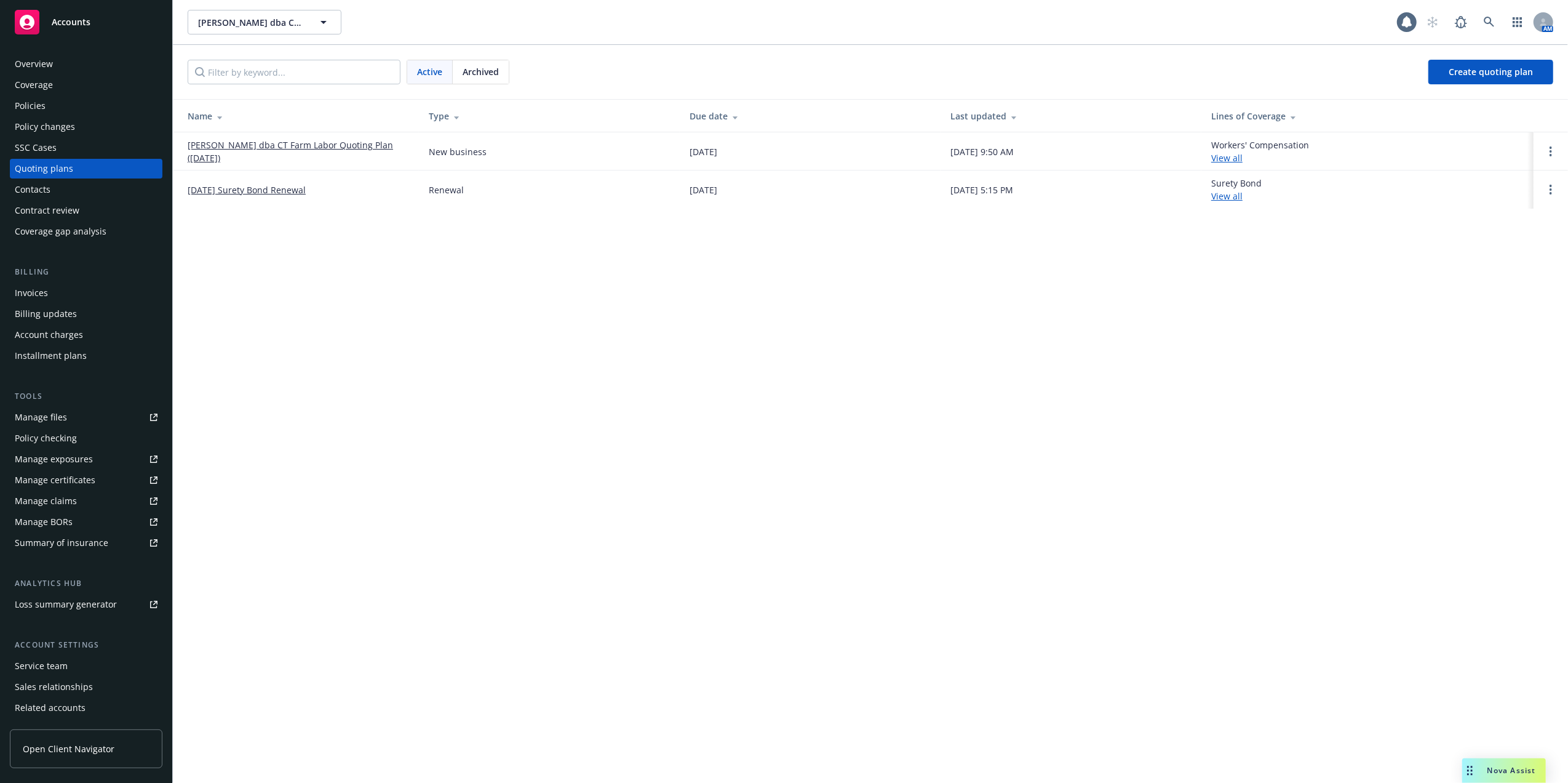
click at [54, 102] on div "Policies" at bounding box center [87, 106] width 143 height 20
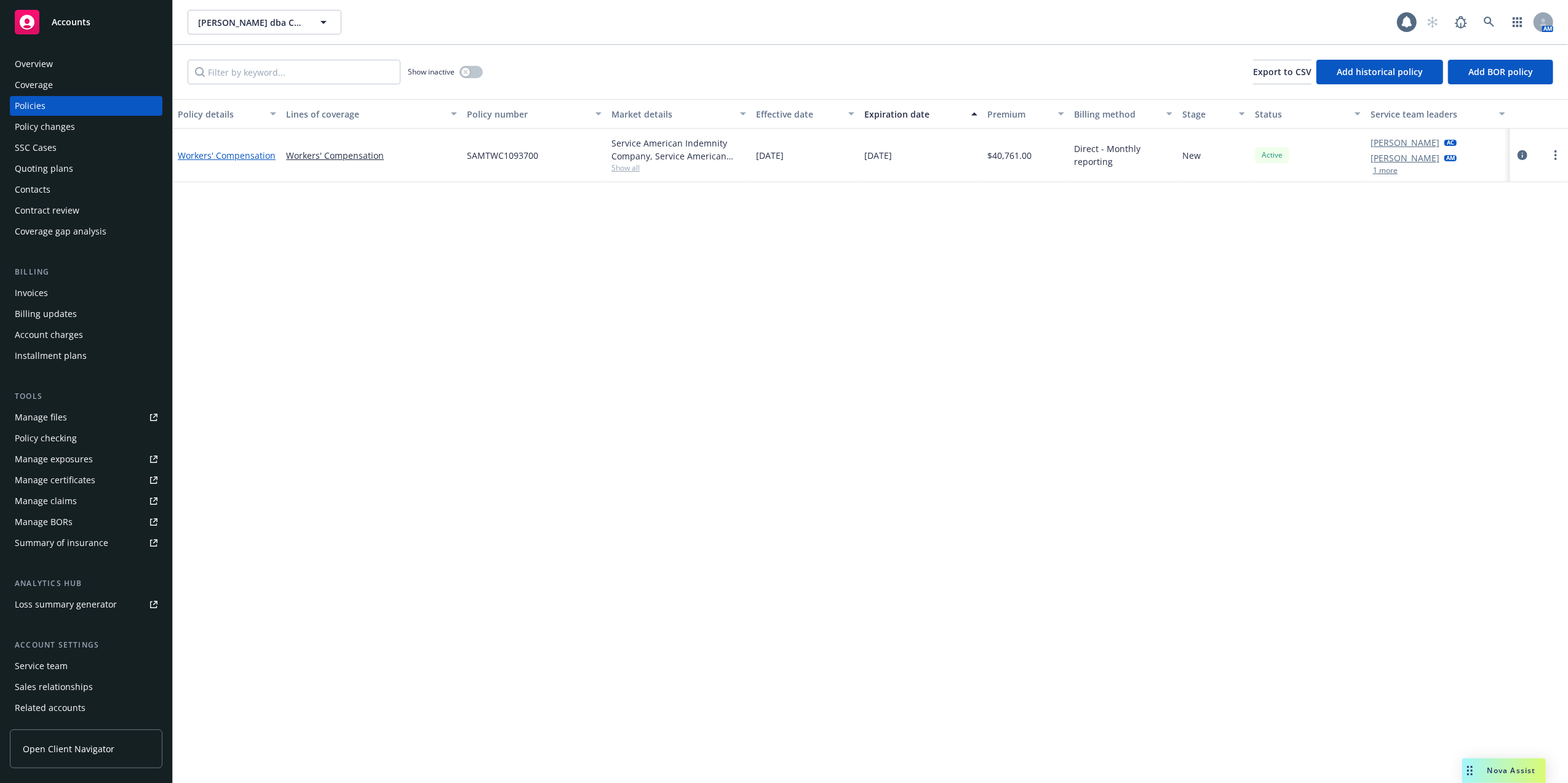
click at [234, 150] on link "Workers' Compensation" at bounding box center [227, 156] width 98 height 12
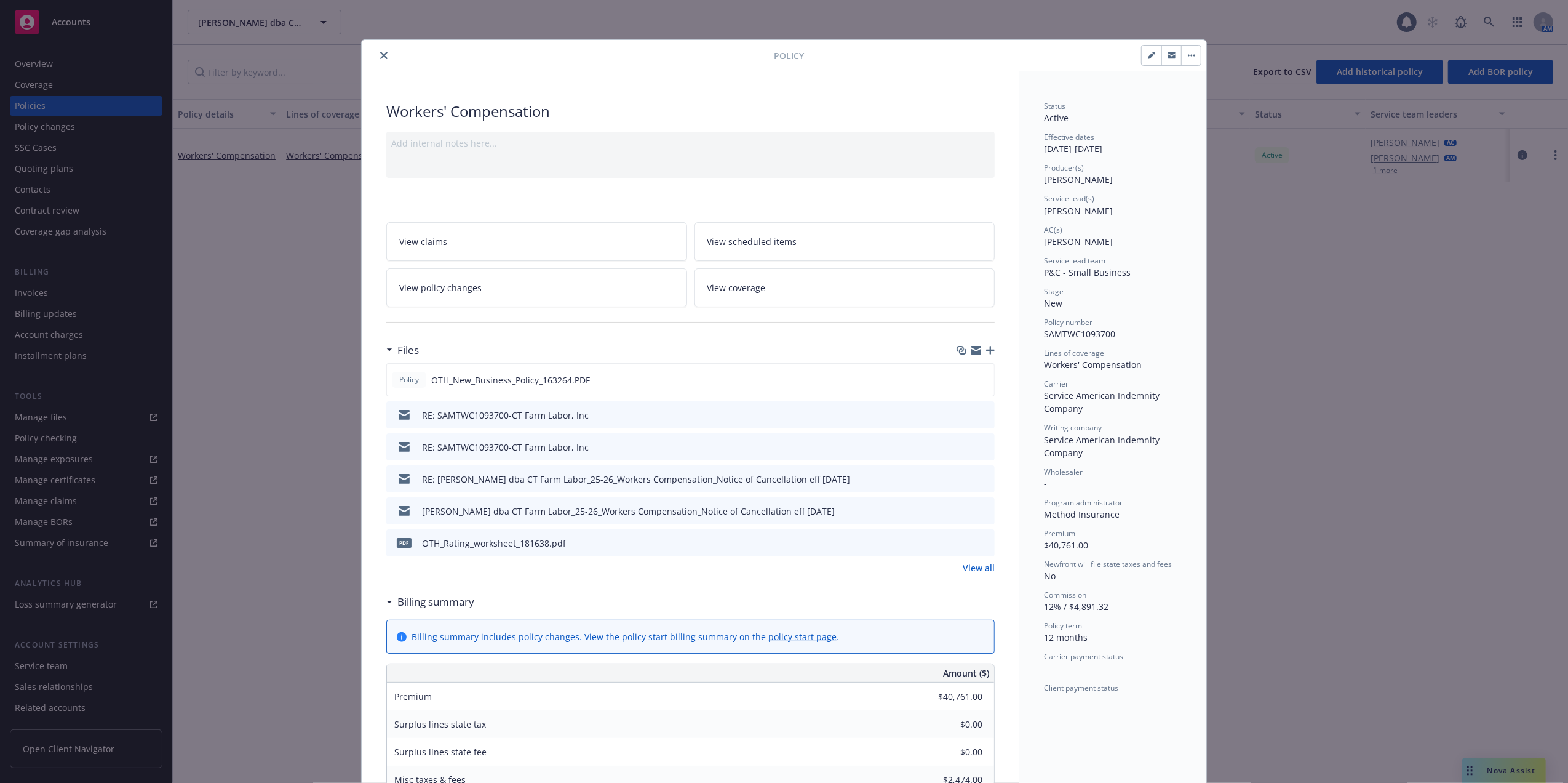
scroll to position [37, 0]
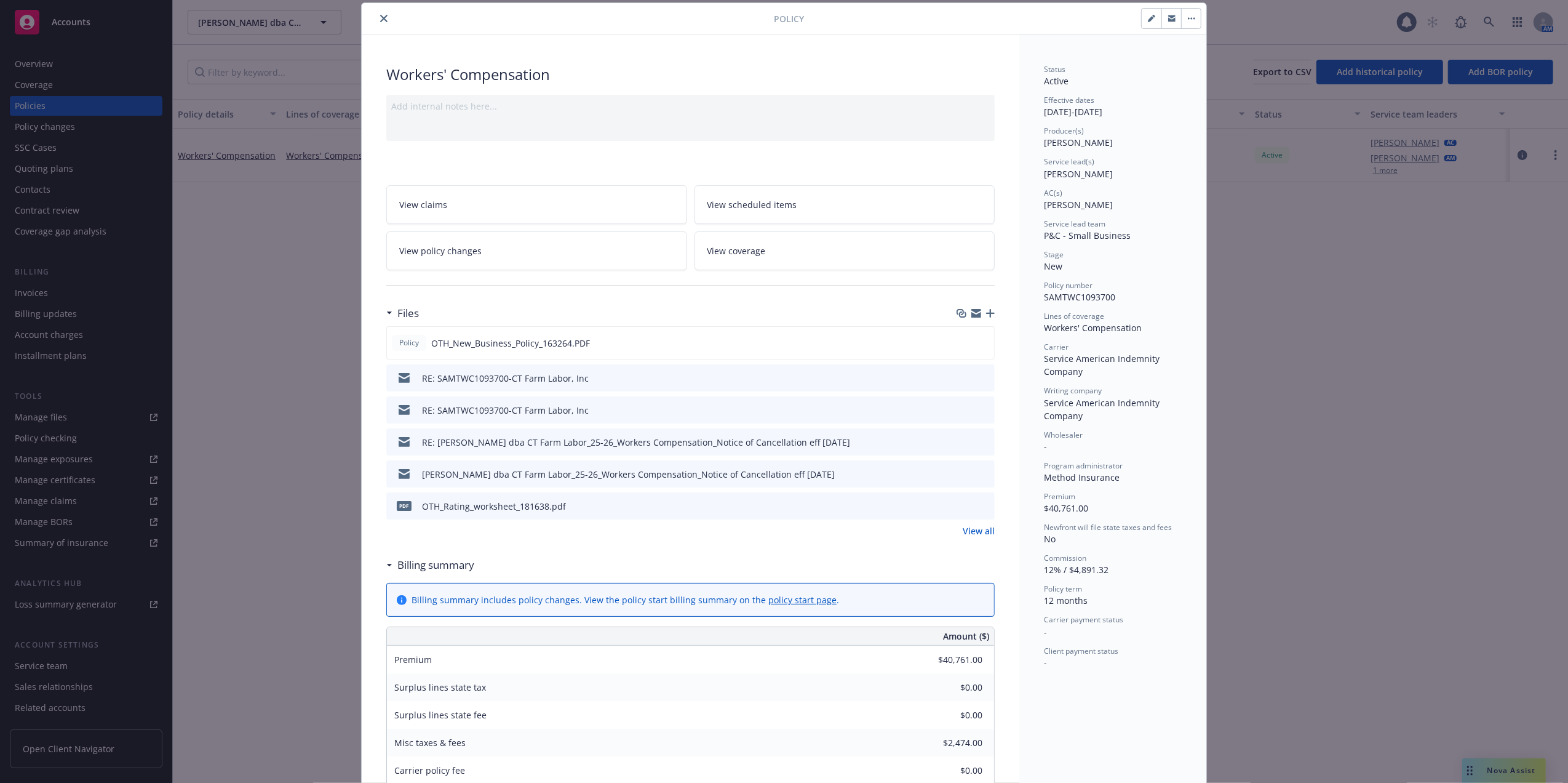
click at [380, 18] on icon "close" at bounding box center [383, 18] width 7 height 7
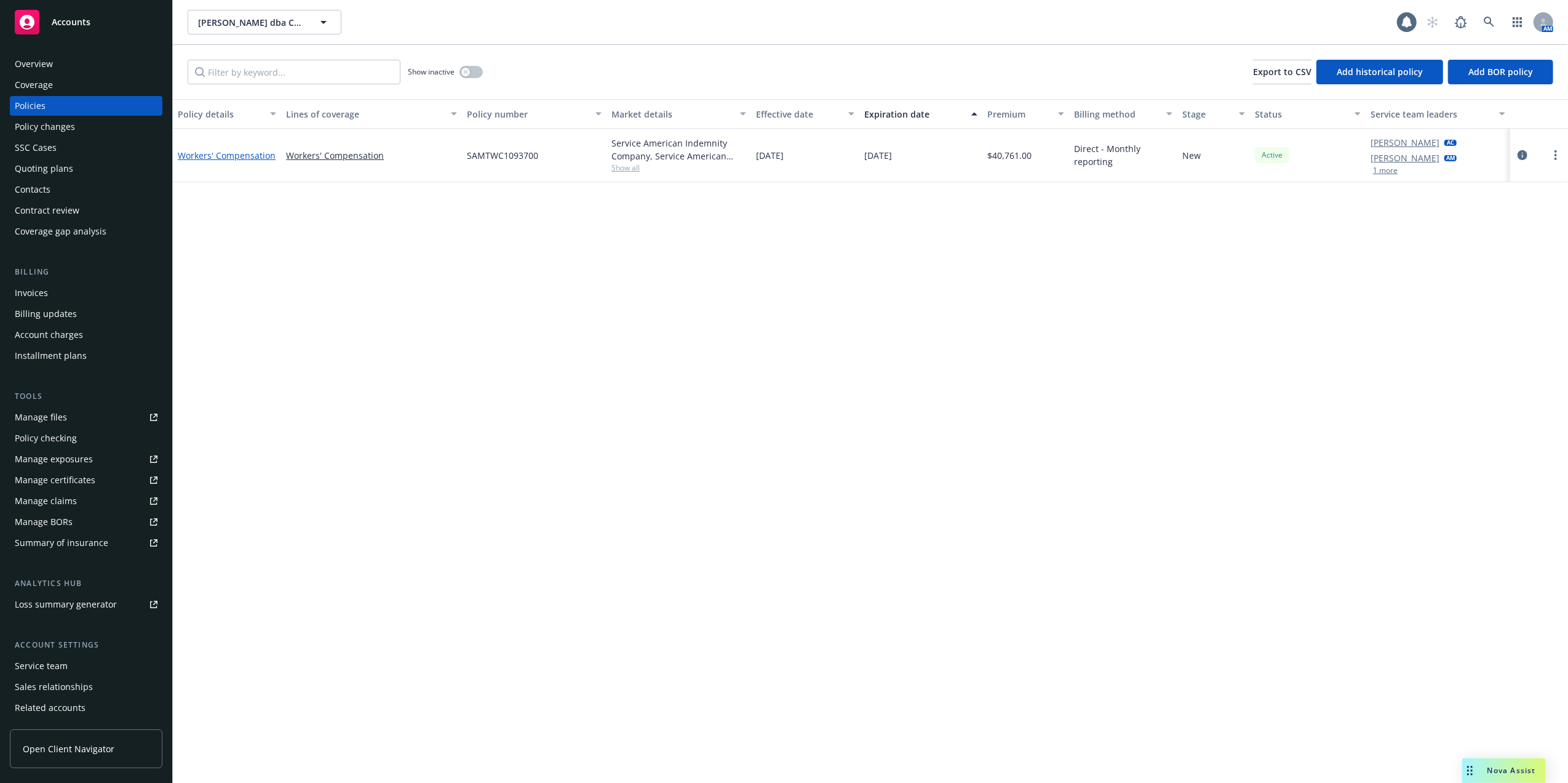
click at [231, 155] on link "Workers' Compensation" at bounding box center [227, 156] width 98 height 12
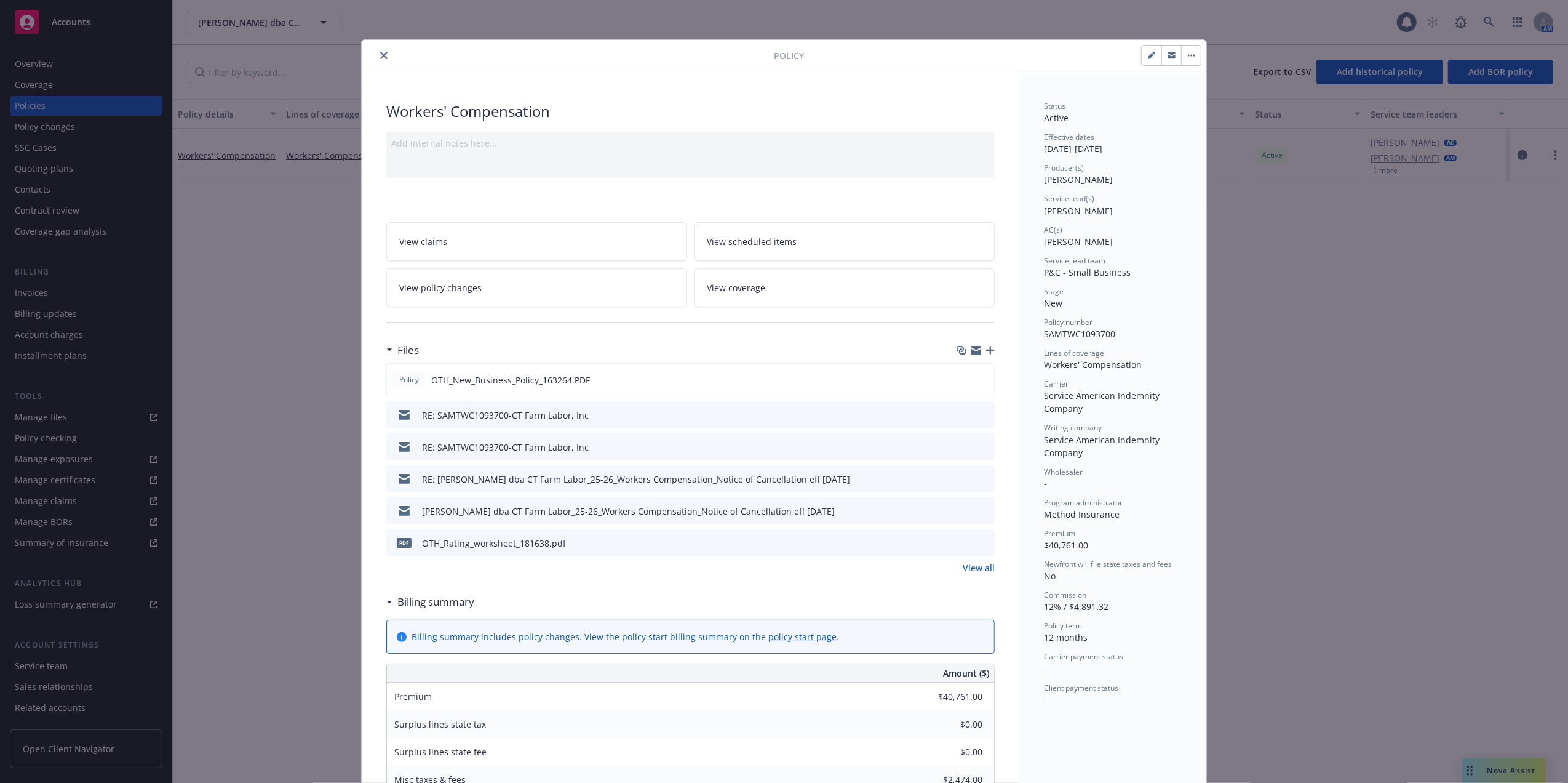
scroll to position [37, 0]
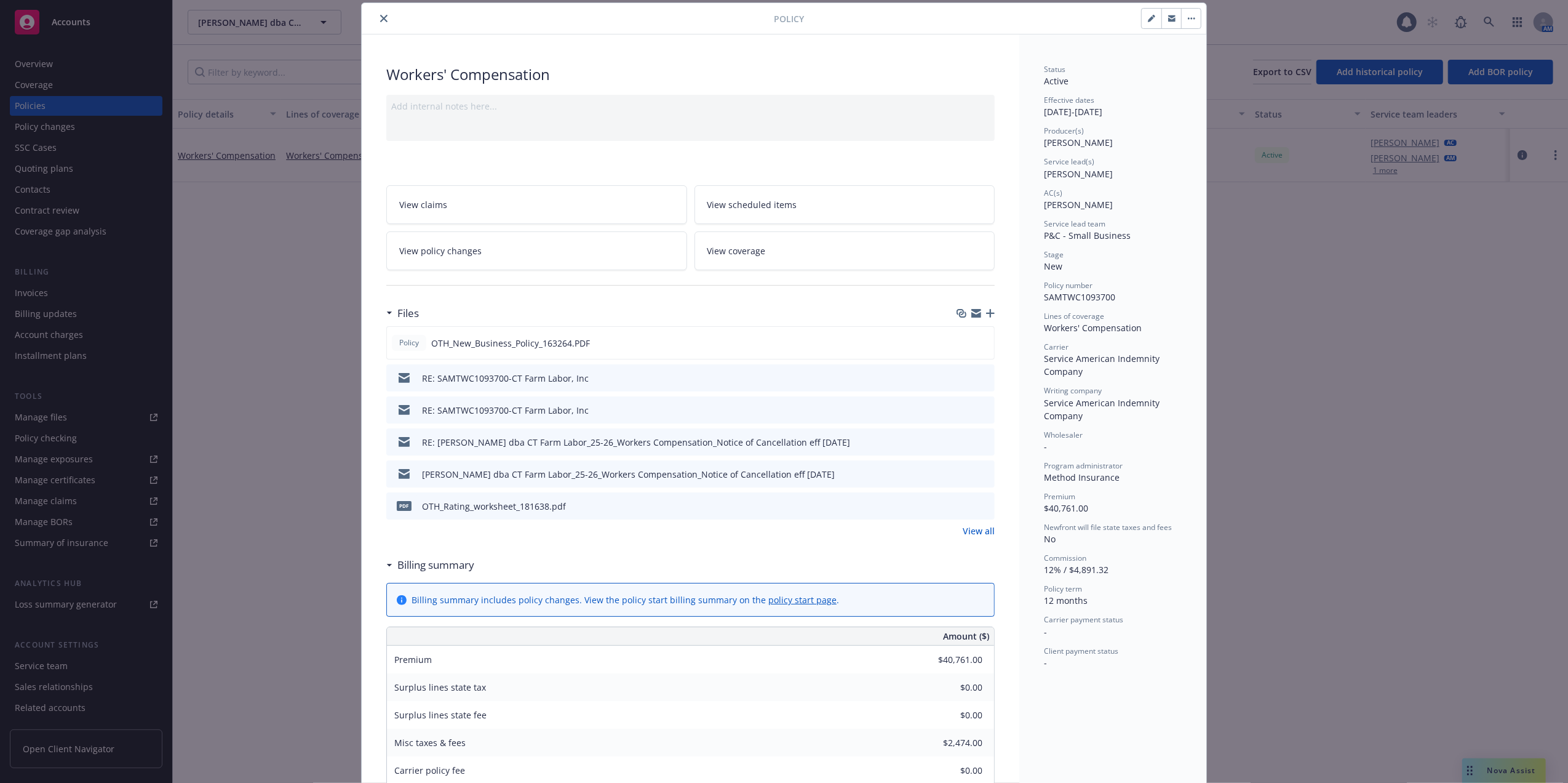
click at [380, 17] on icon "close" at bounding box center [383, 18] width 7 height 7
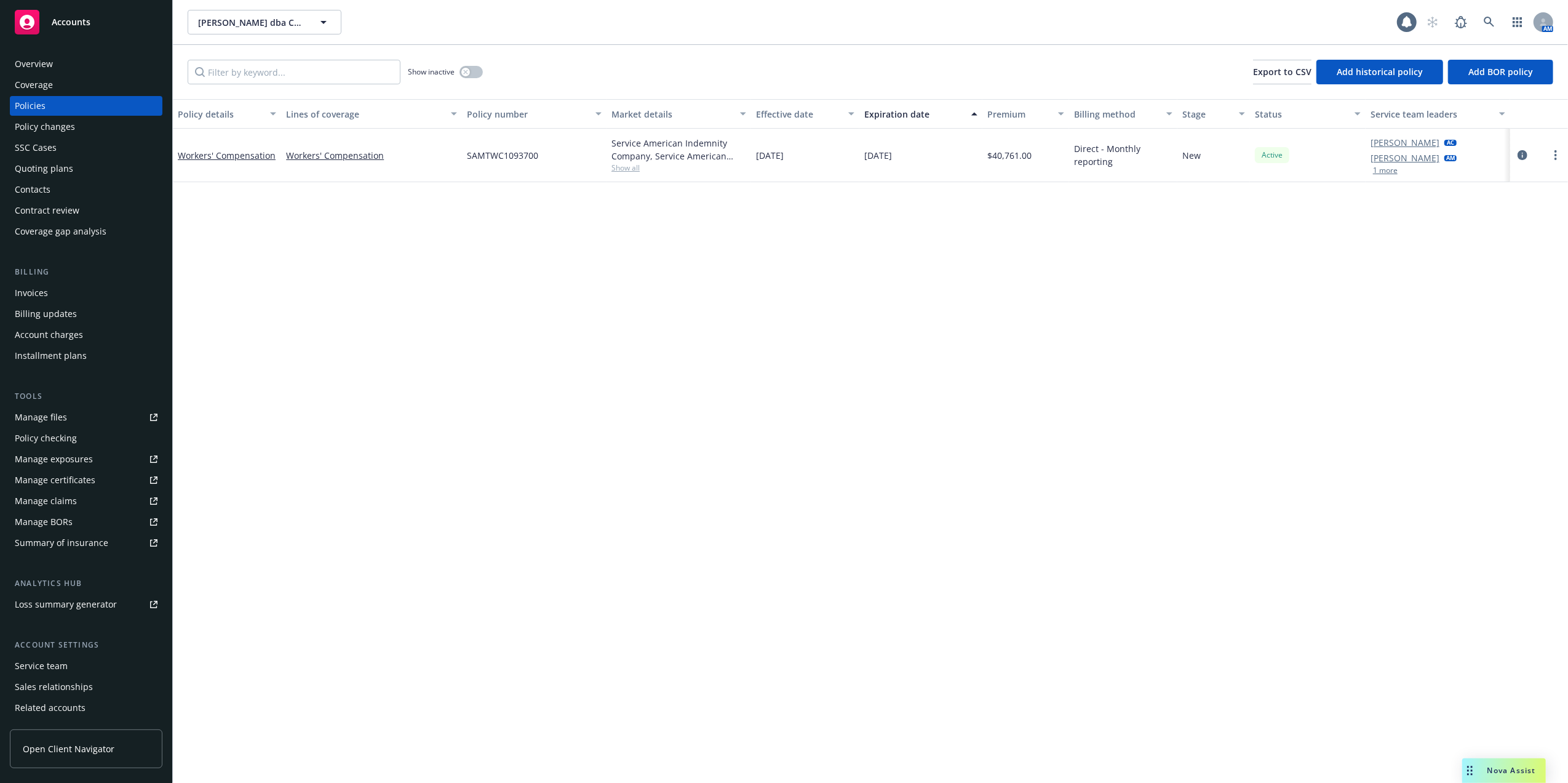
click at [29, 166] on div "Quoting plans" at bounding box center [44, 169] width 58 height 20
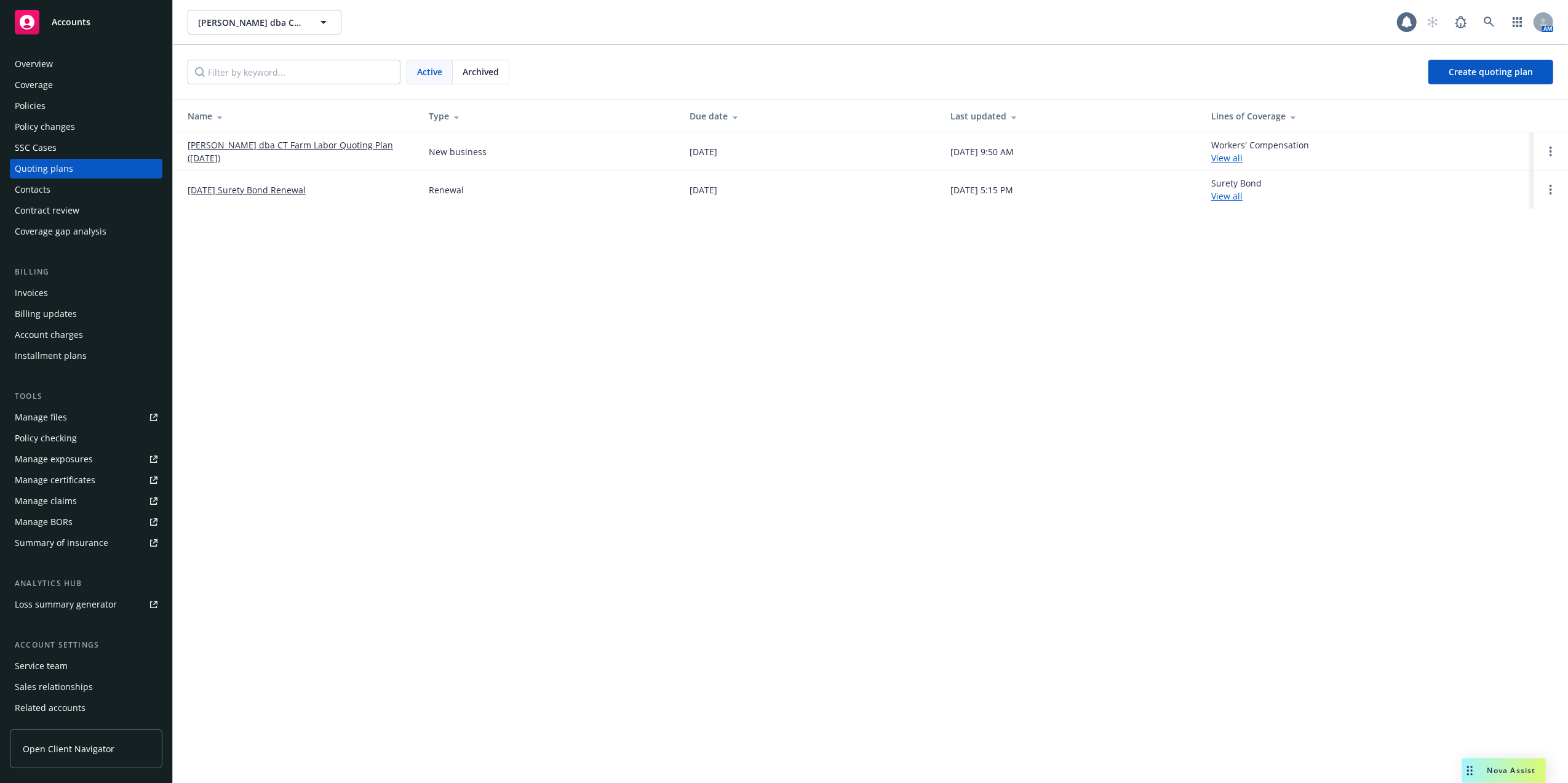
click at [37, 60] on div "Overview" at bounding box center [34, 64] width 38 height 20
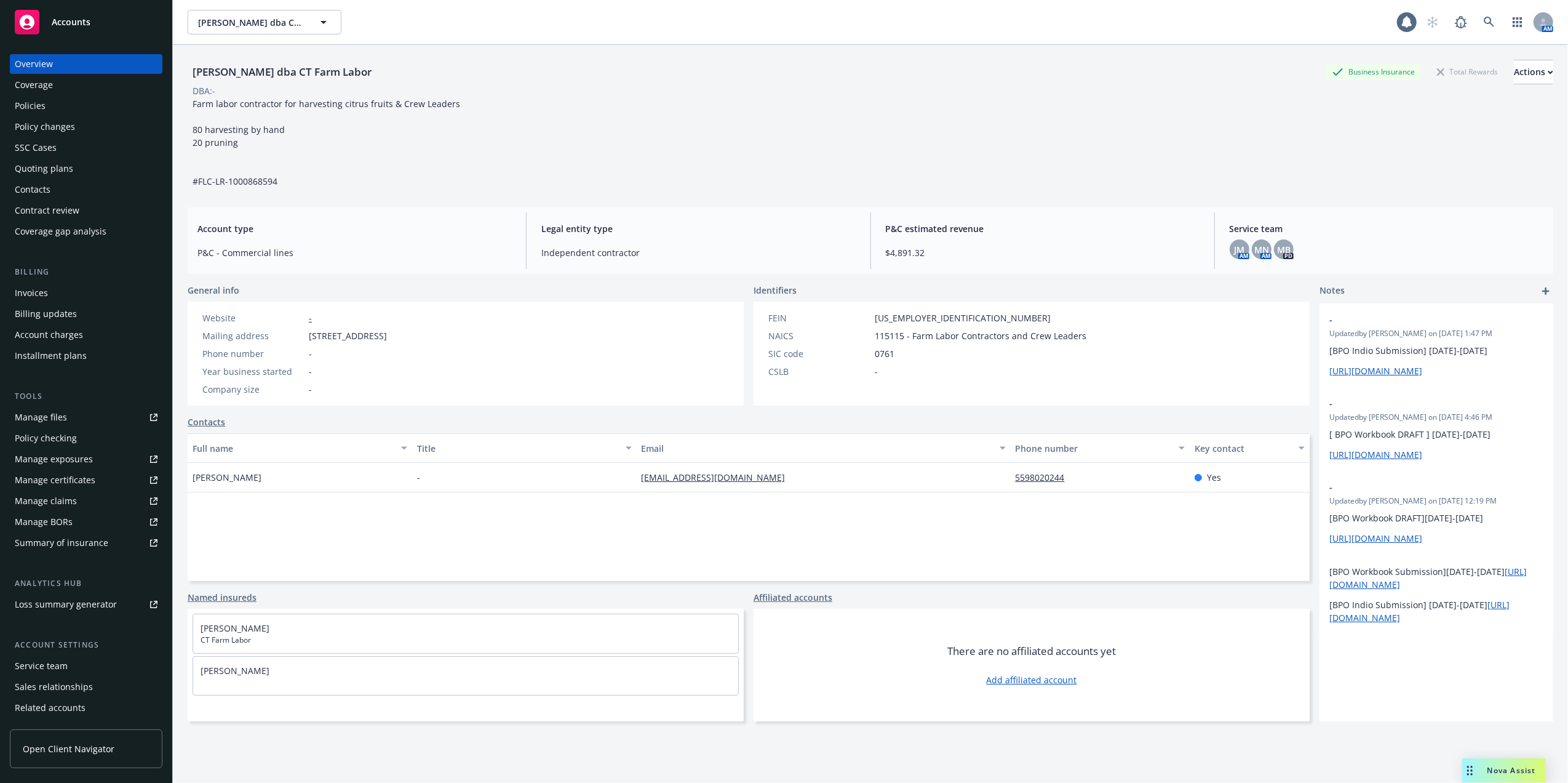
click at [37, 105] on div "Policies" at bounding box center [30, 106] width 31 height 20
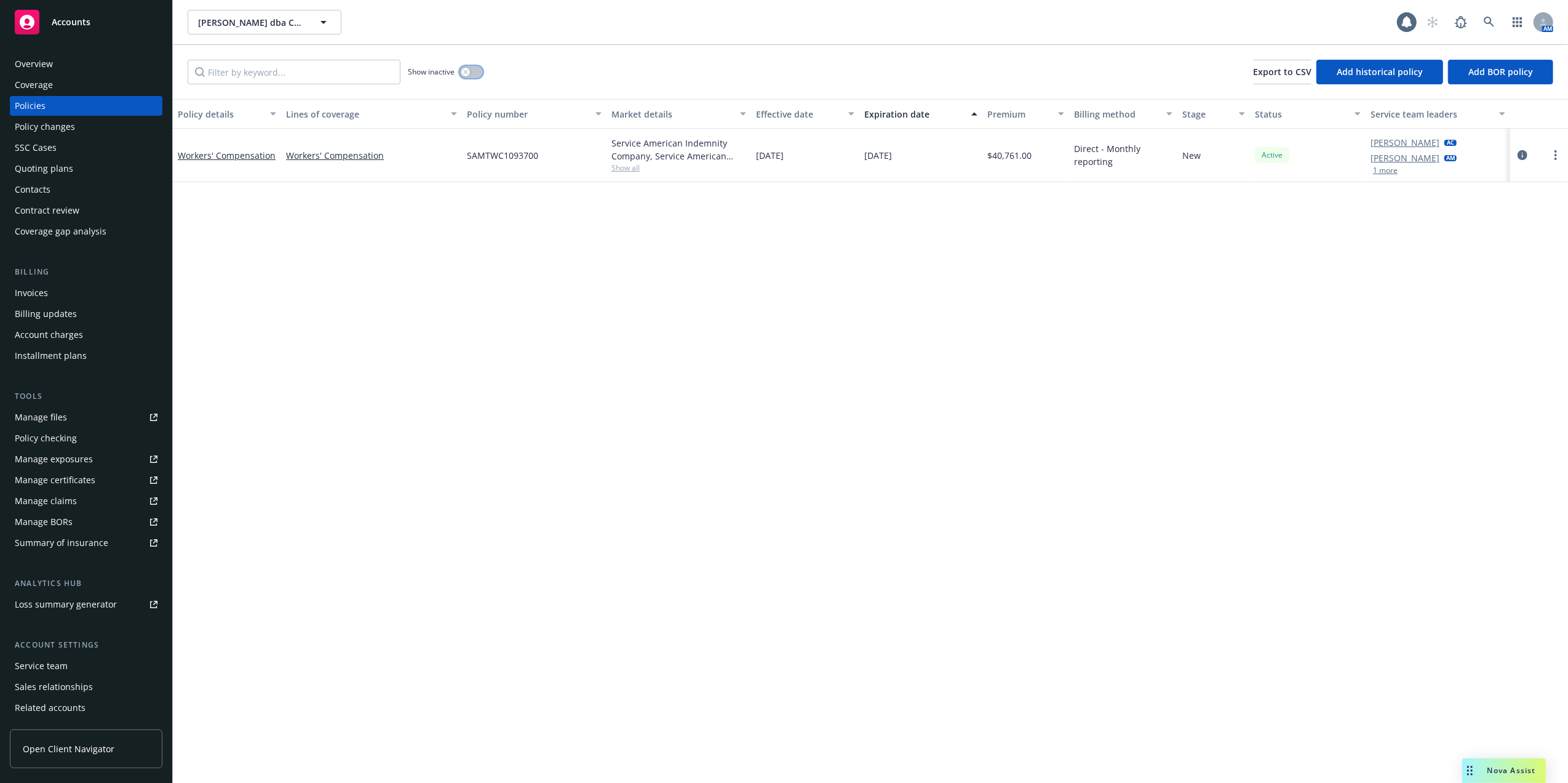
click at [467, 70] on icon "button" at bounding box center [465, 72] width 4 height 4
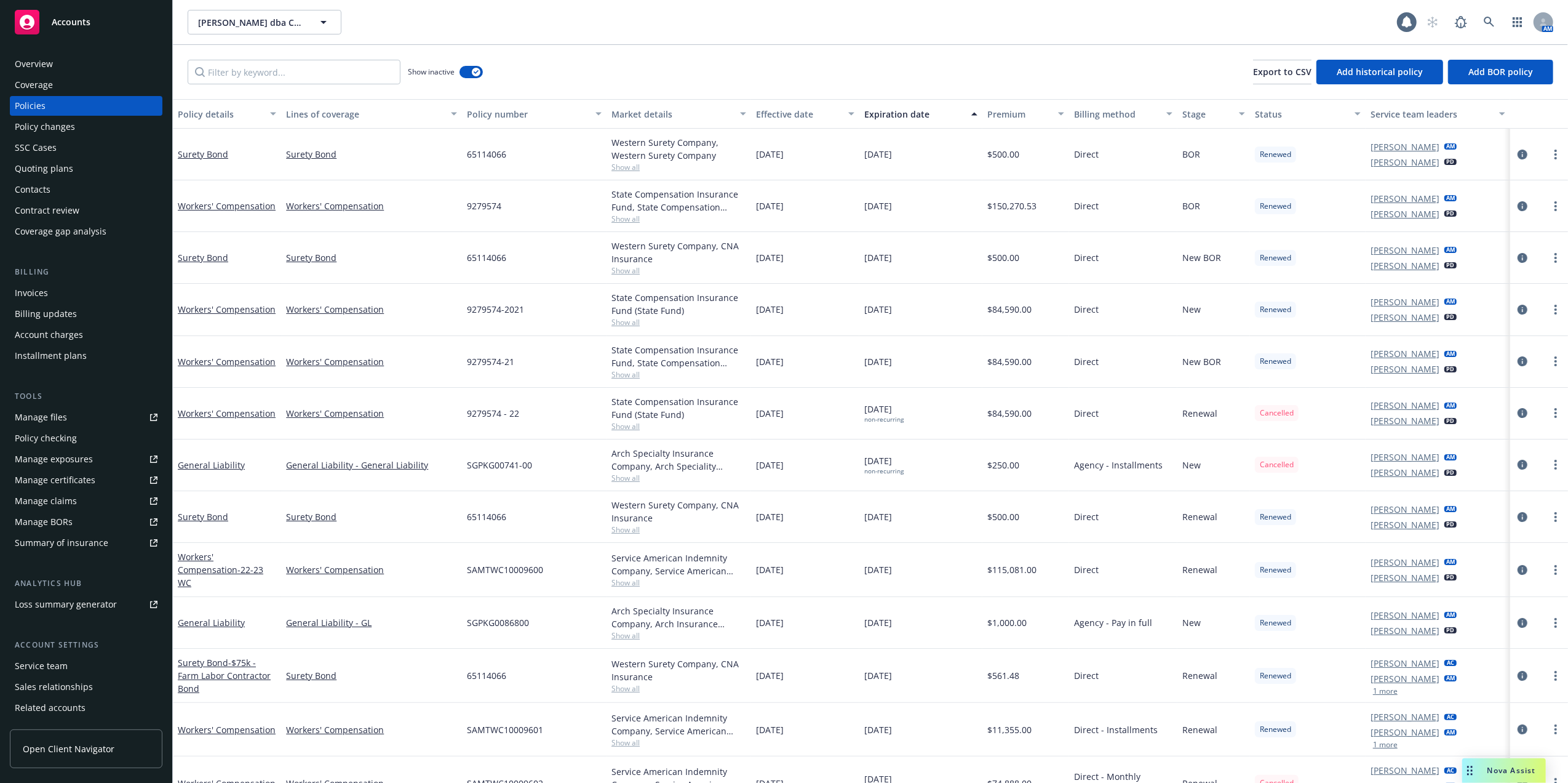
click at [37, 166] on div "Quoting plans" at bounding box center [44, 169] width 58 height 20
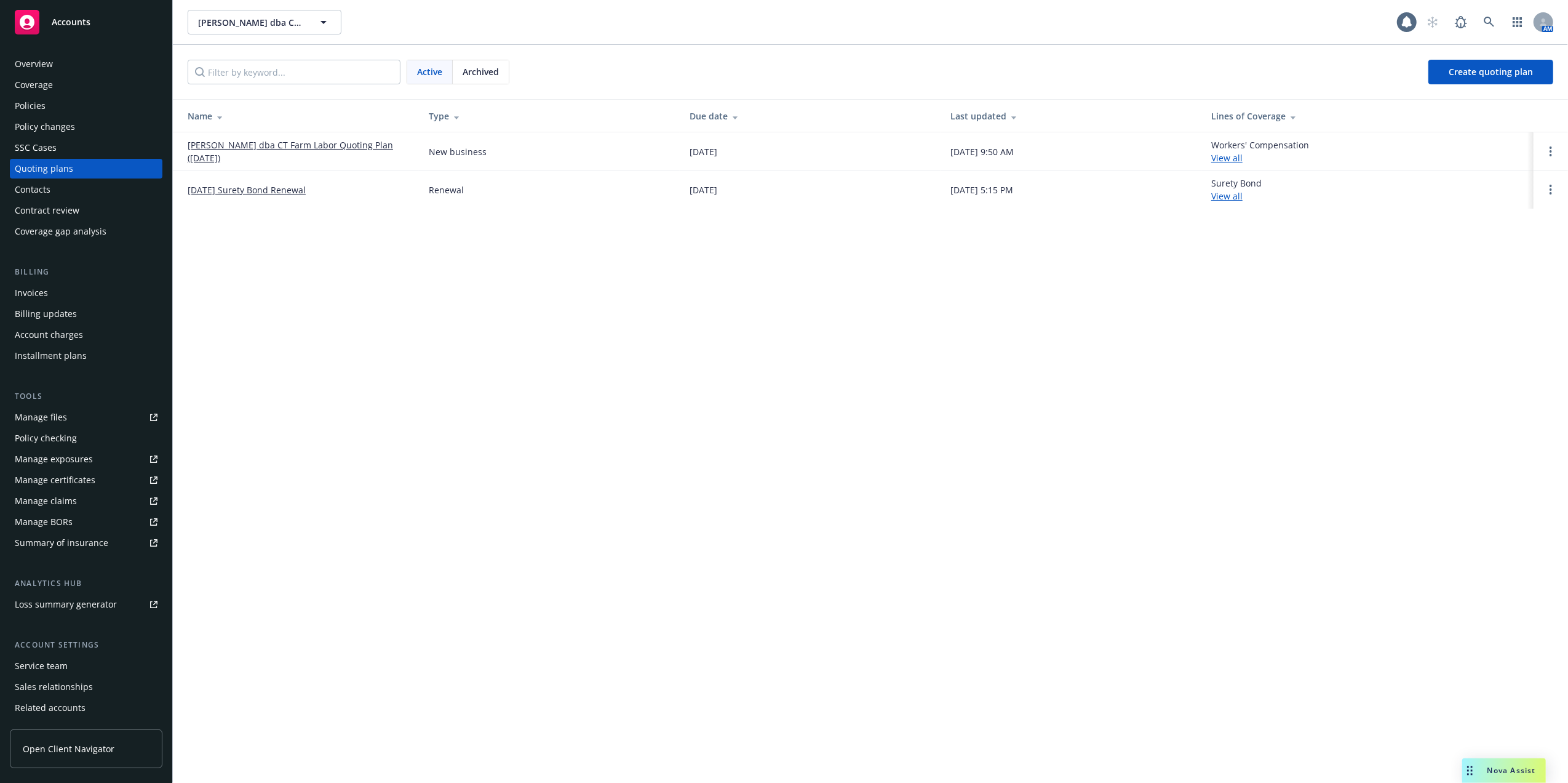
click at [273, 141] on link "Ceballos, Yoan dba CT Farm Labor Quoting Plan (2025-04-02)" at bounding box center [299, 151] width 221 height 26
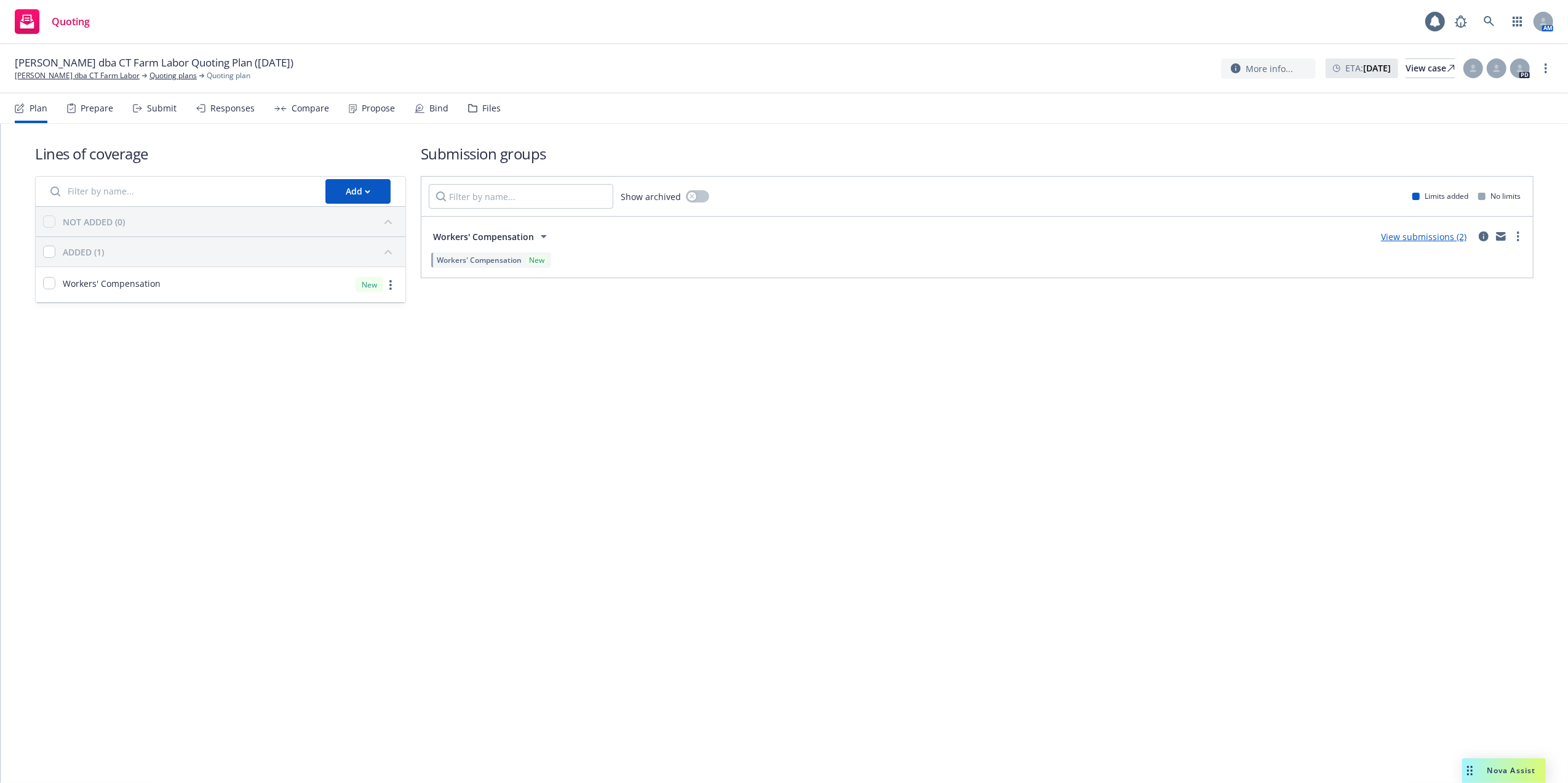
click at [1392, 235] on link "View submissions (2)" at bounding box center [1423, 236] width 86 height 12
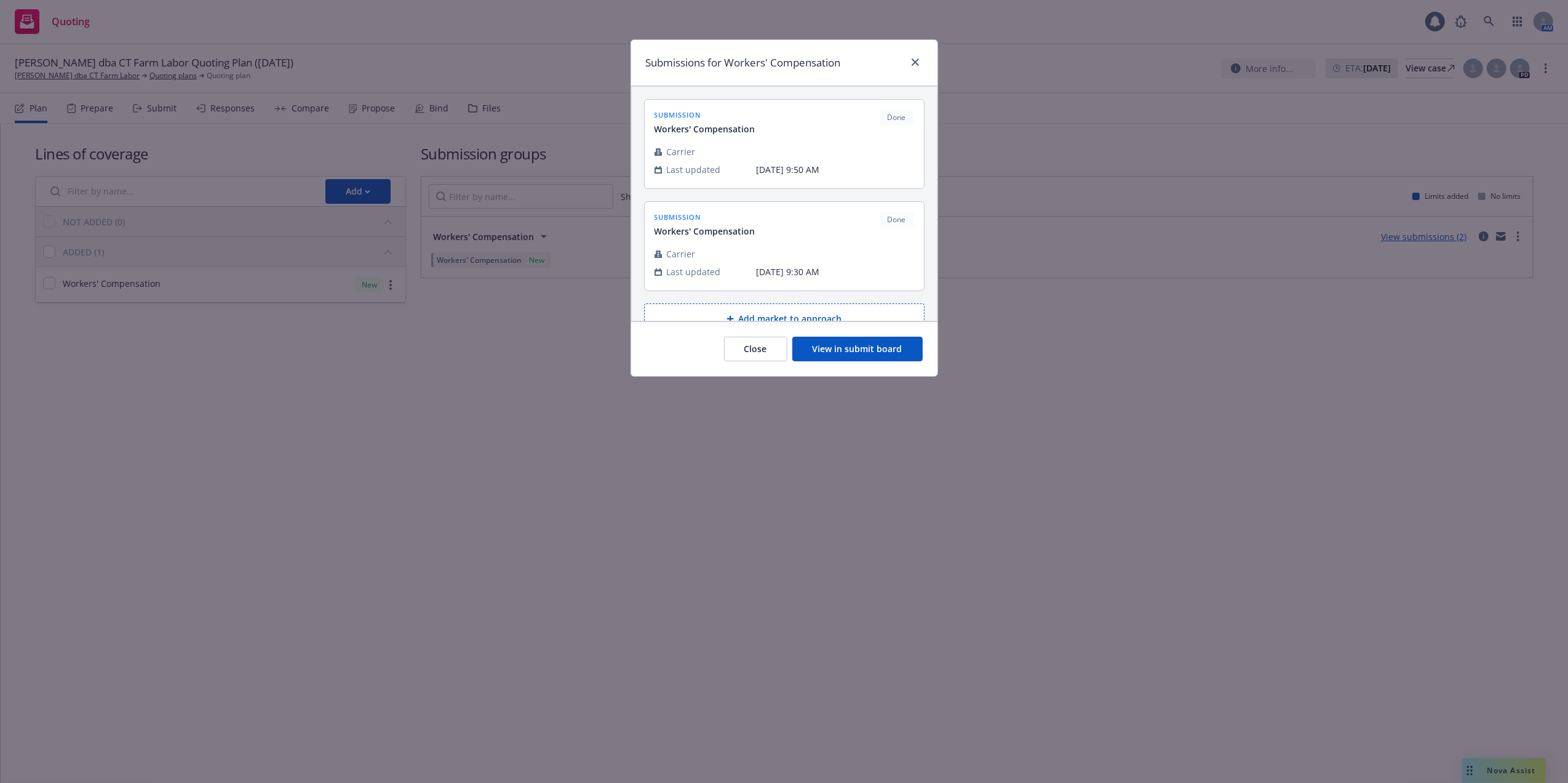
click at [835, 348] on button "View in submit board" at bounding box center [857, 349] width 131 height 25
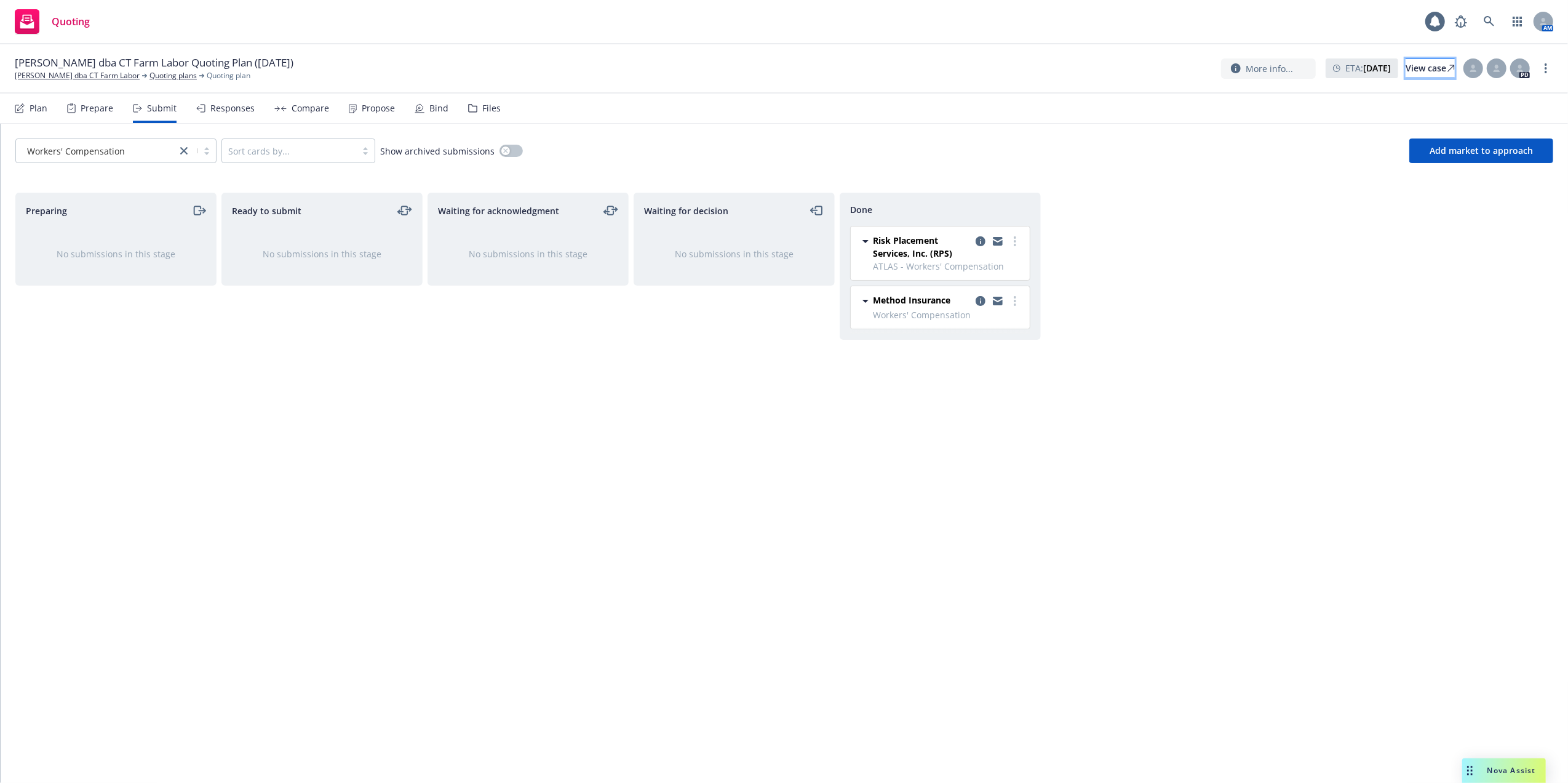
click at [1406, 62] on div "View case" at bounding box center [1430, 68] width 49 height 18
click at [47, 75] on link "Ceballos, Yoan dba CT Farm Labor" at bounding box center [77, 75] width 125 height 11
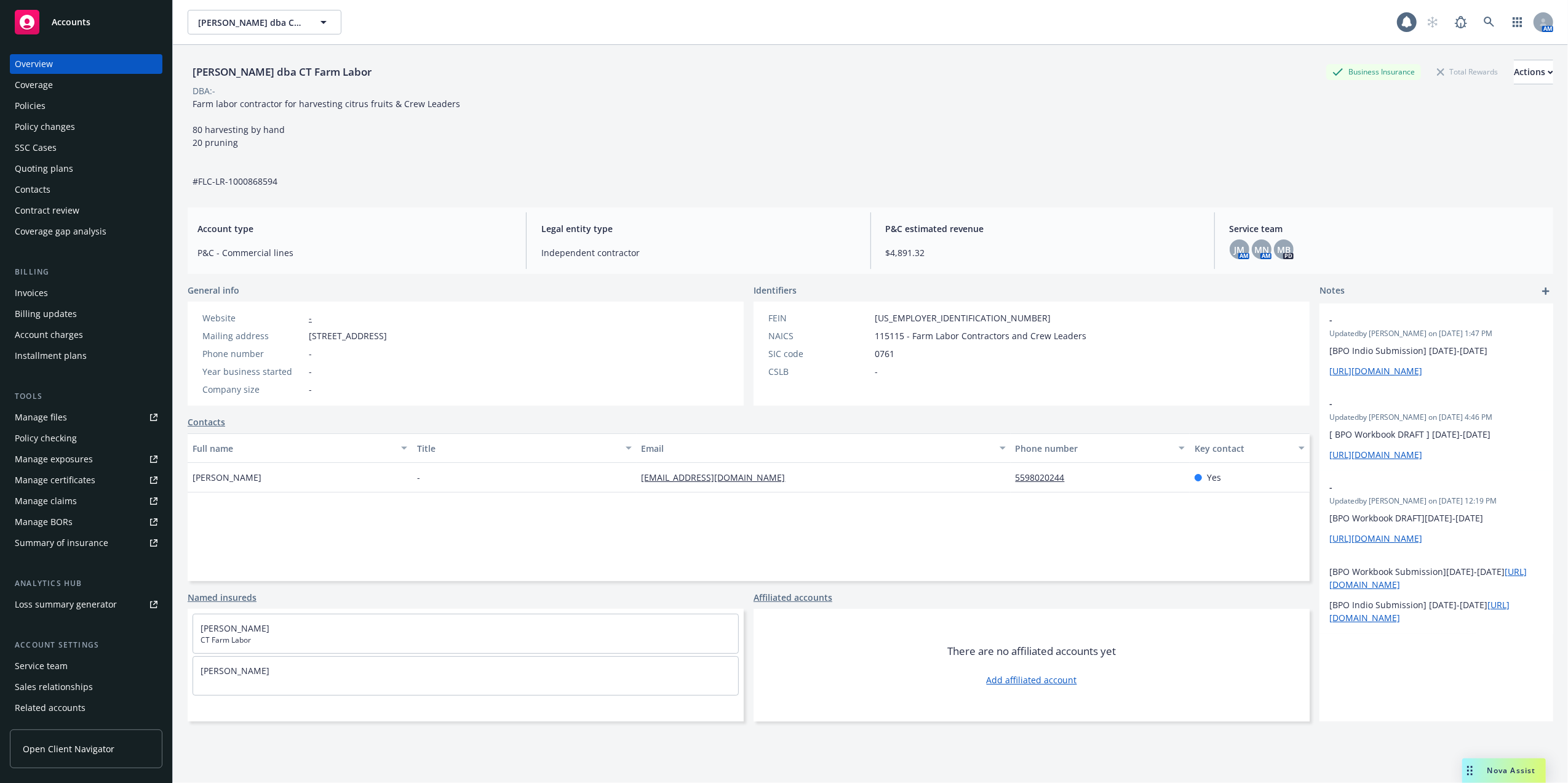
click at [22, 168] on div "Quoting plans" at bounding box center [44, 169] width 58 height 20
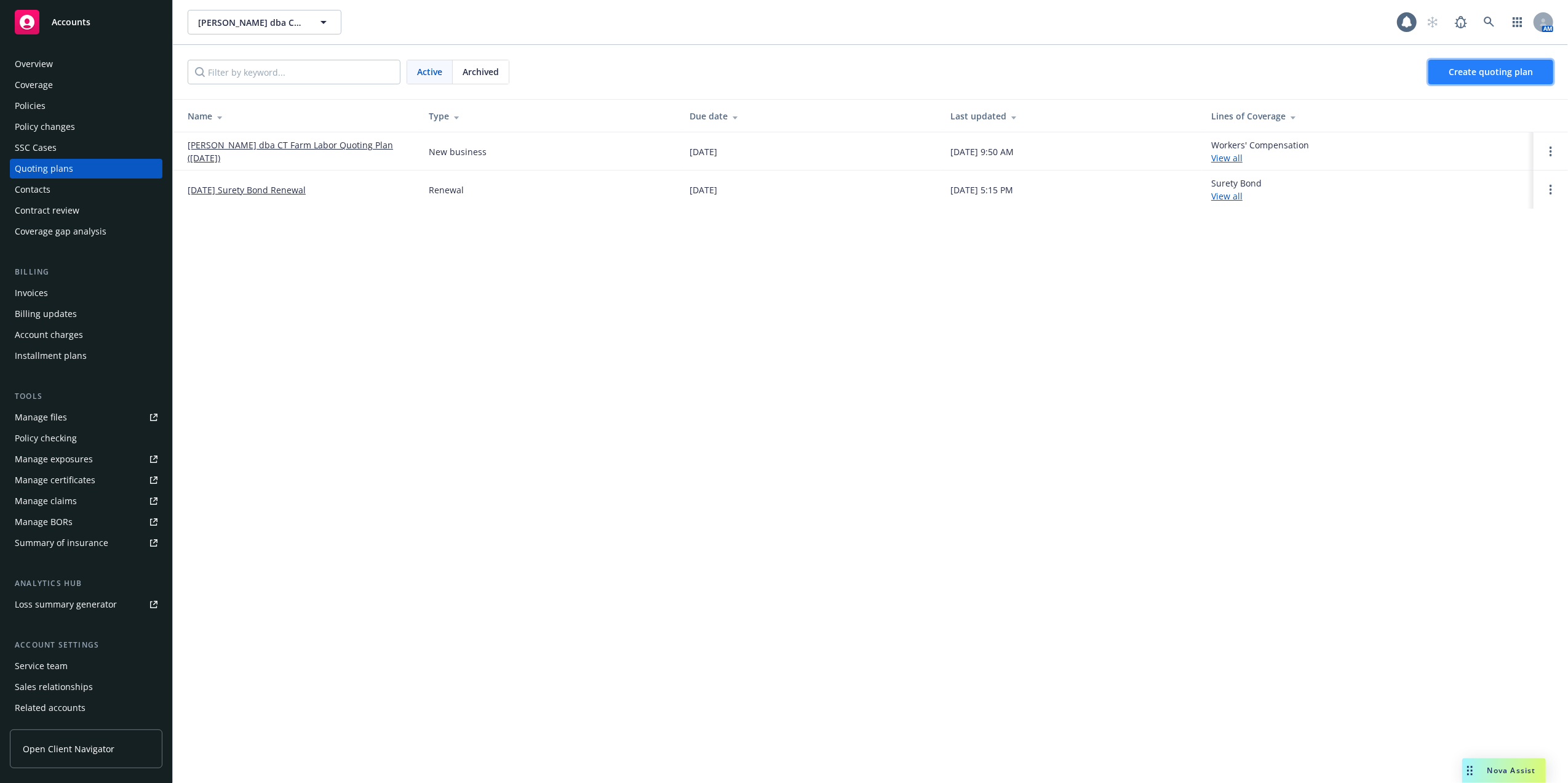
click at [1477, 72] on span "Create quoting plan" at bounding box center [1490, 72] width 84 height 12
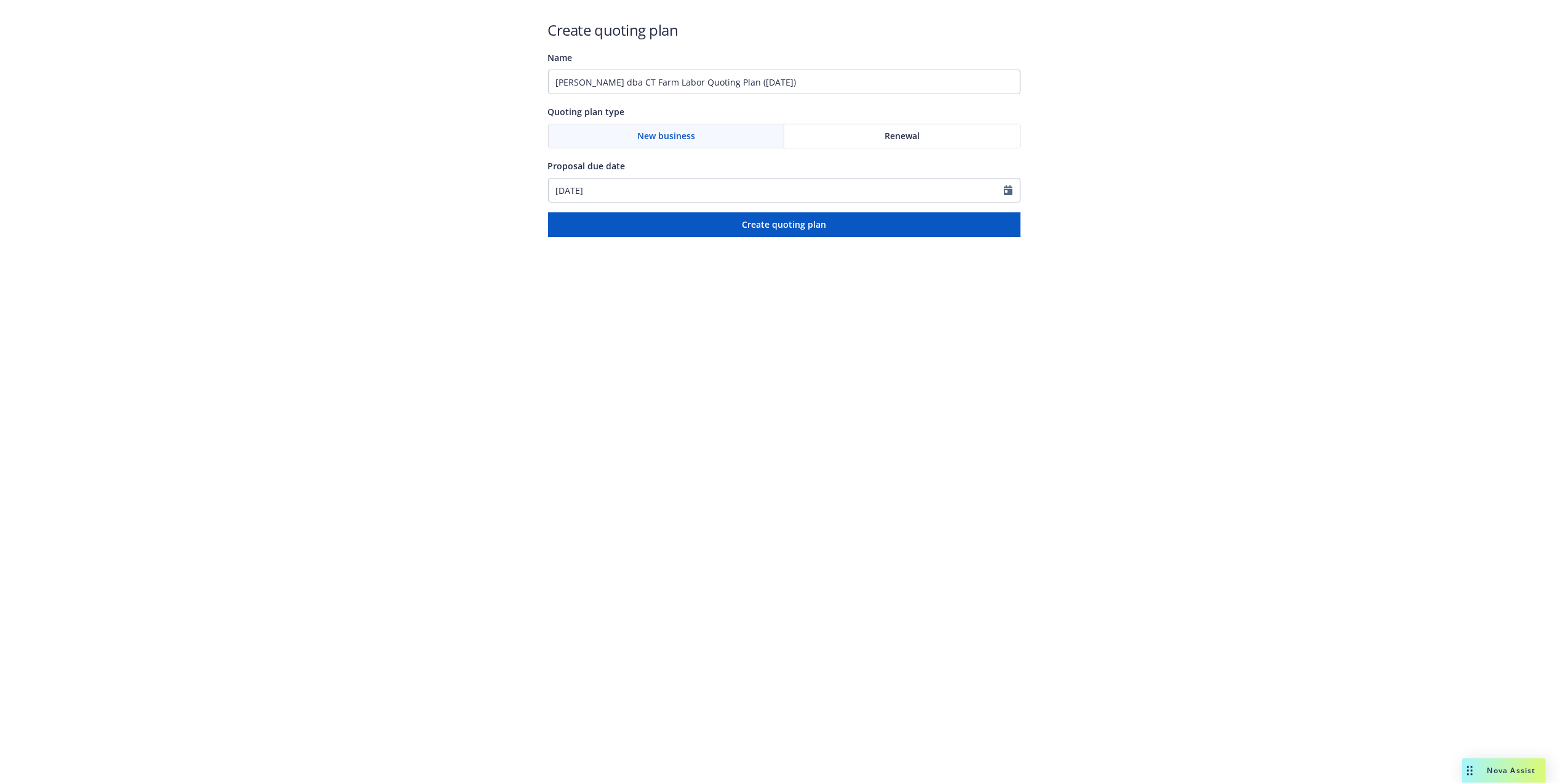
click at [926, 131] on div "Renewal" at bounding box center [902, 136] width 235 height 23
click at [609, 190] on input "09/23/2025" at bounding box center [776, 190] width 455 height 23
select select "9"
type input "09/23/2025"
click at [685, 218] on icon "button" at bounding box center [685, 220] width 7 height 7
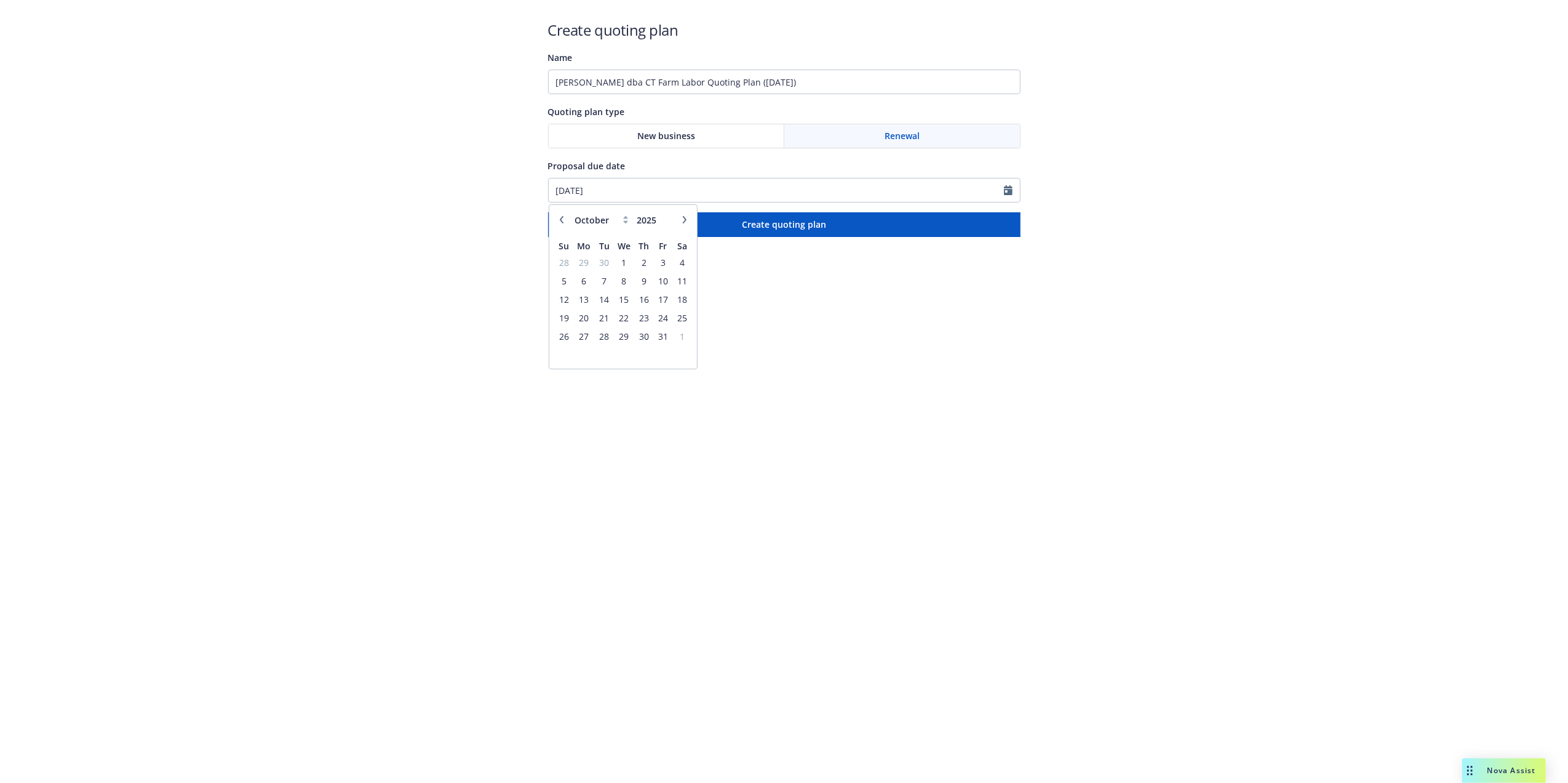
click at [563, 218] on icon "button" at bounding box center [561, 220] width 7 height 7
click at [687, 219] on icon "button" at bounding box center [685, 220] width 7 height 7
select select "10"
click at [645, 260] on span "2" at bounding box center [644, 262] width 17 height 15
type input "10/02/2025"
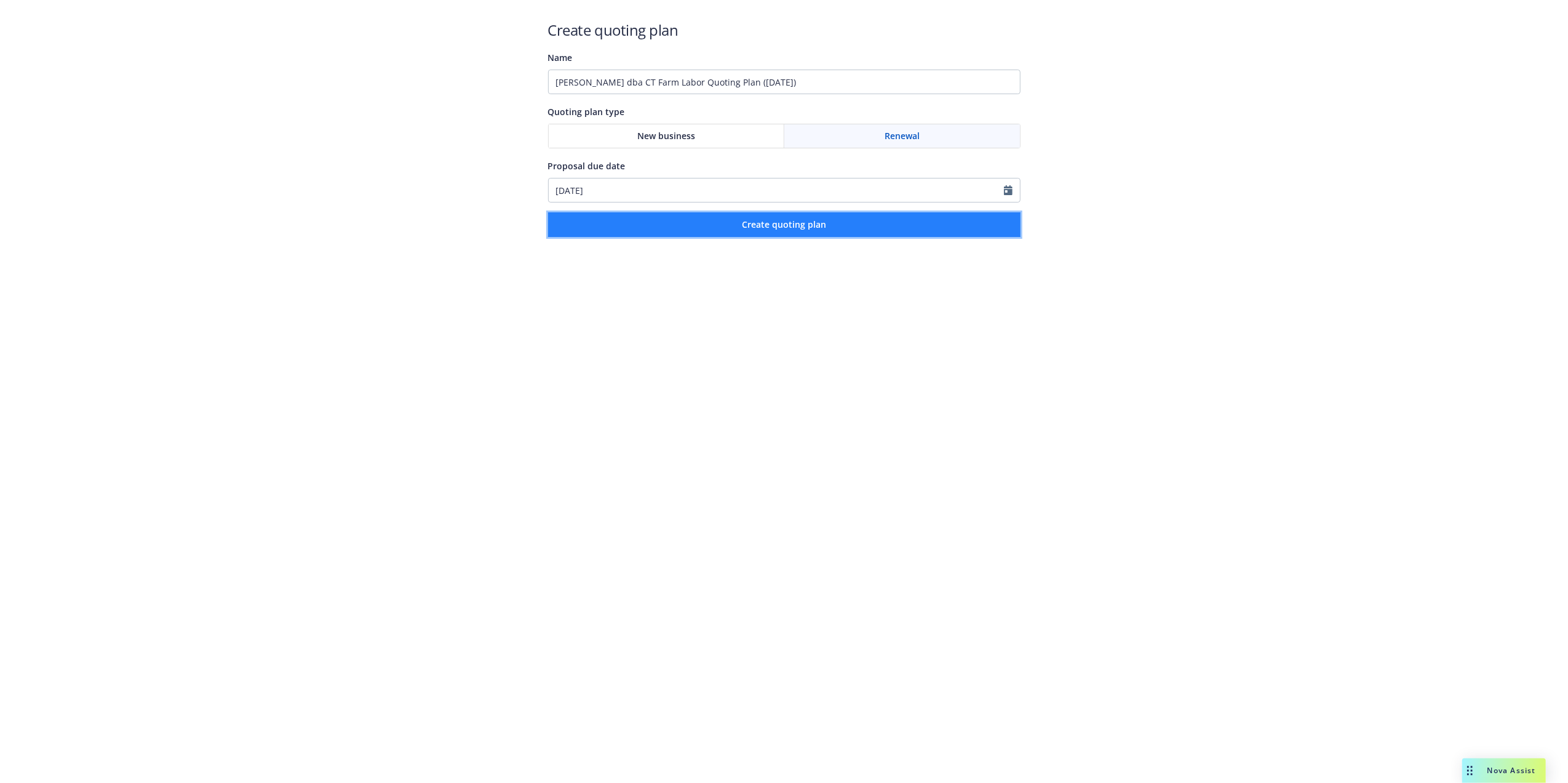
click at [775, 222] on span "Create quoting plan" at bounding box center [784, 225] width 84 height 12
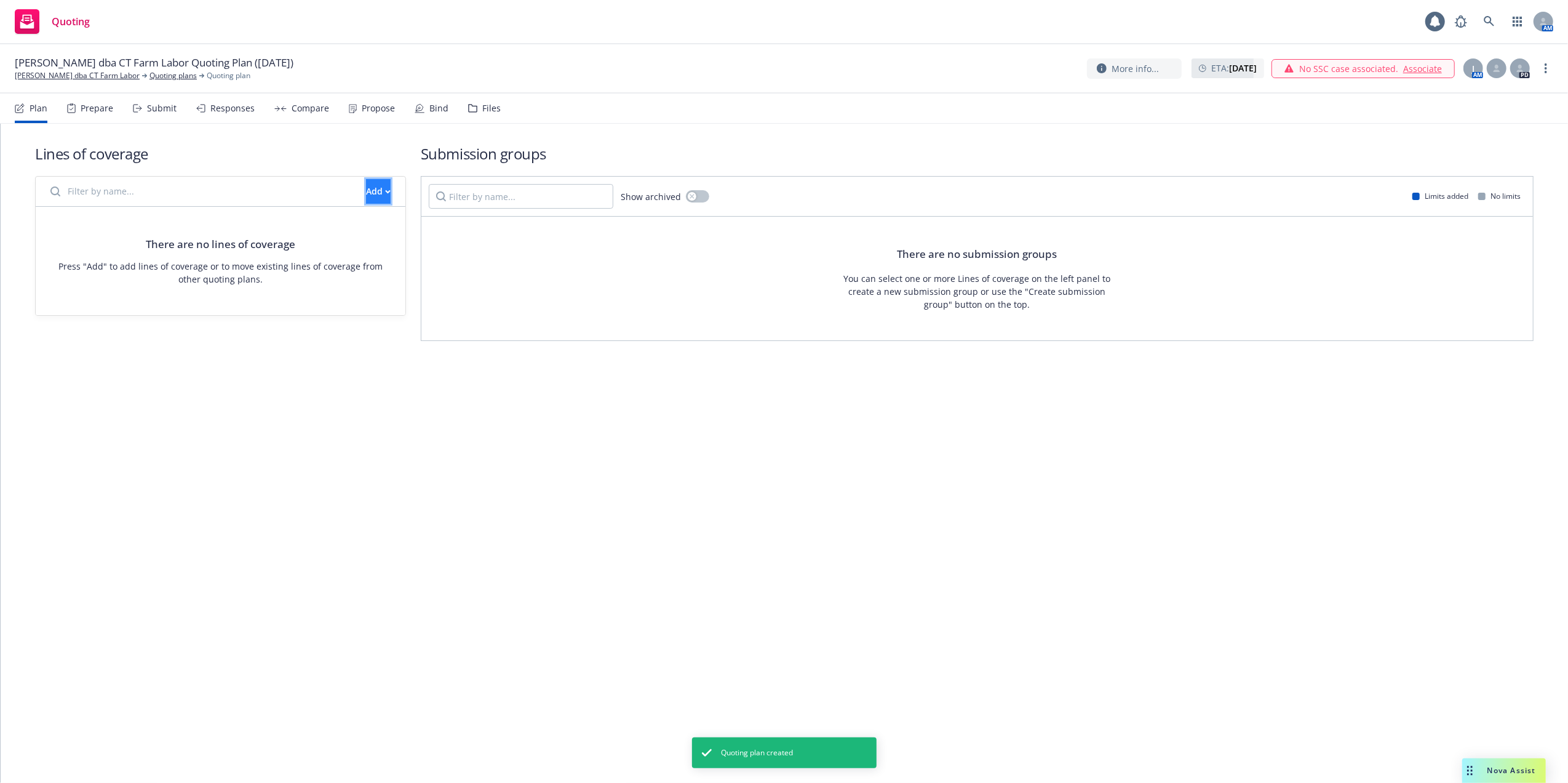
click at [366, 191] on button "Add" at bounding box center [378, 191] width 25 height 25
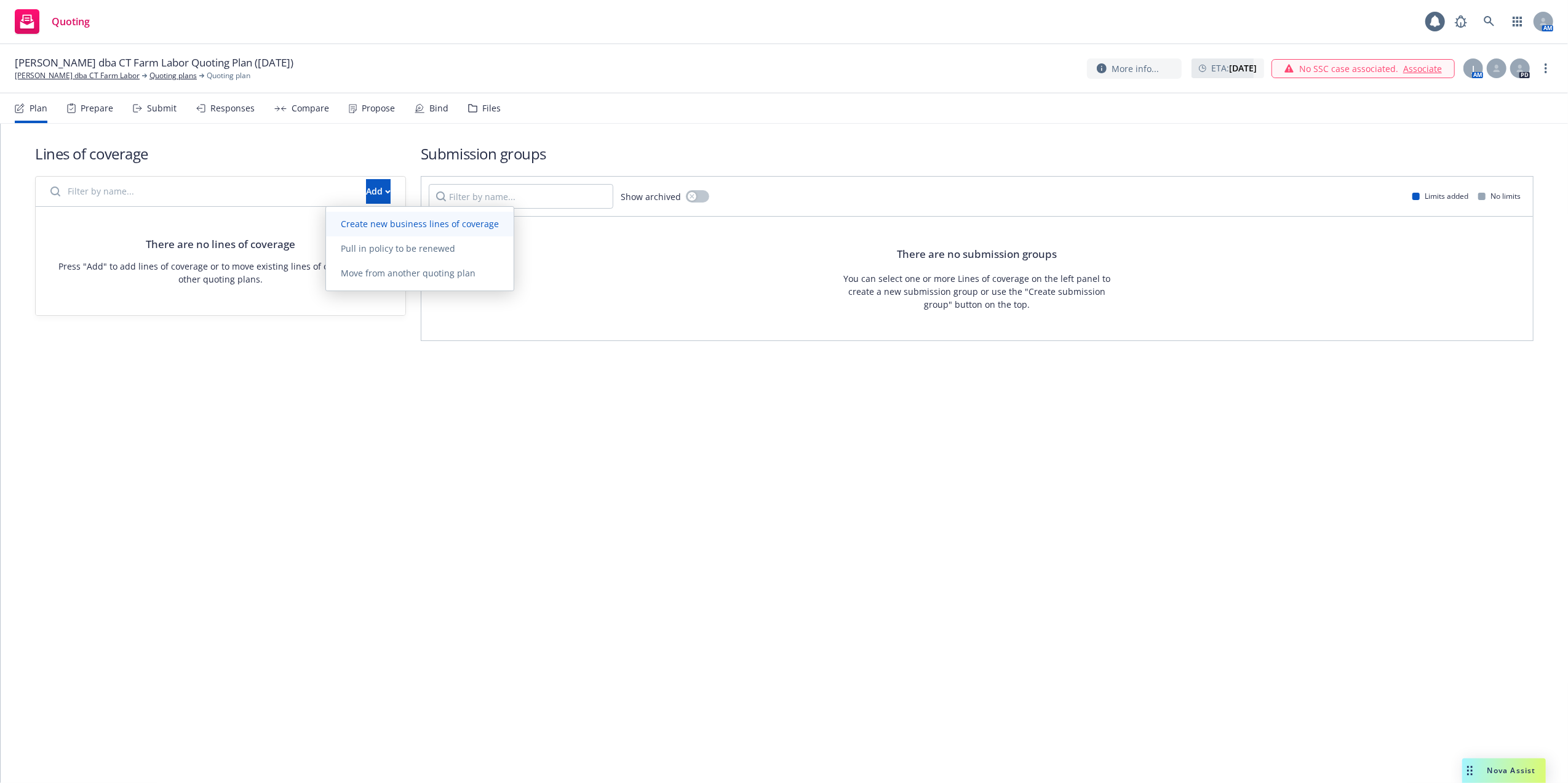
click at [360, 224] on span "Create new business lines of coverage" at bounding box center [420, 224] width 188 height 12
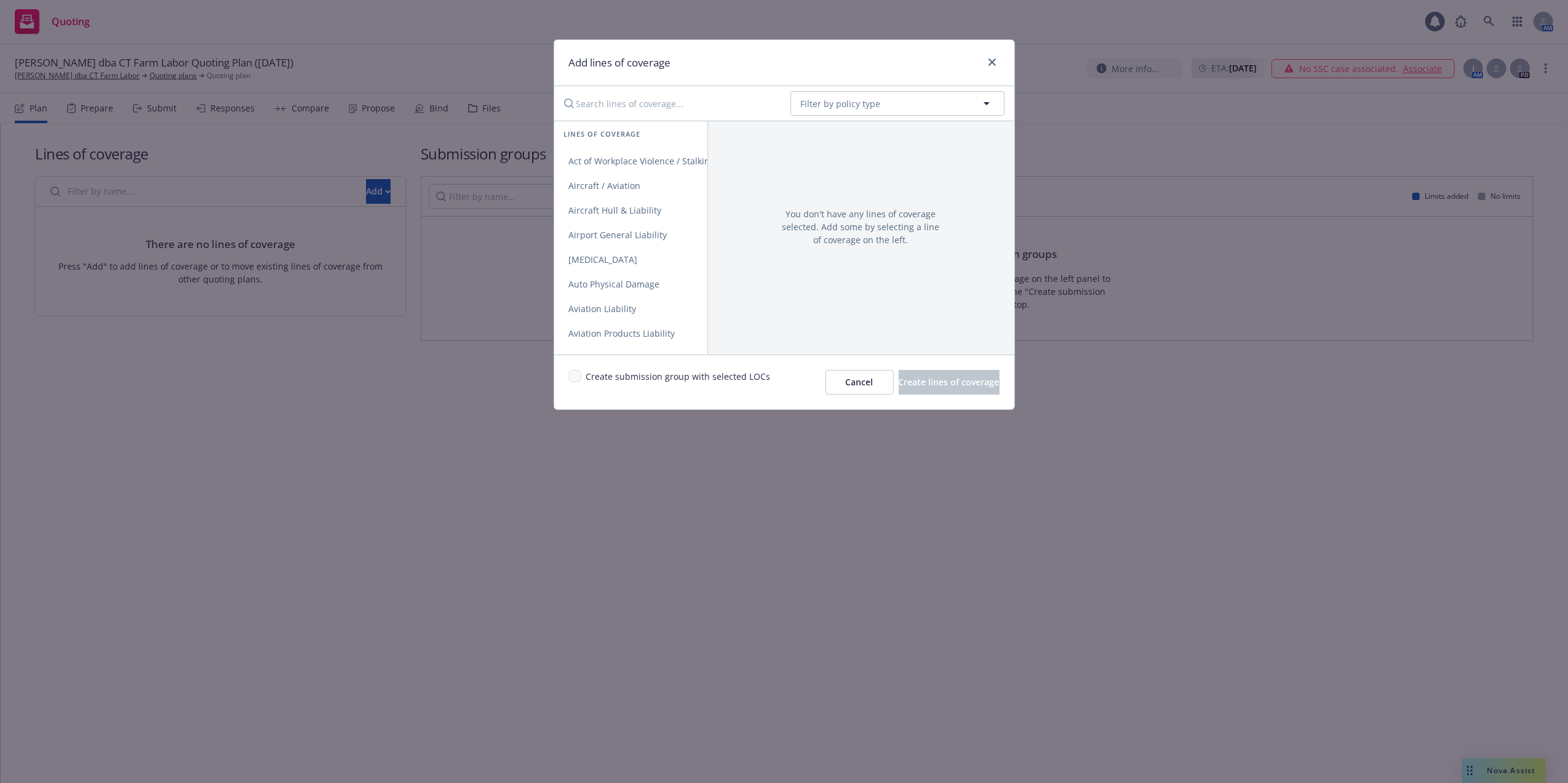
click at [624, 105] on input "Search lines of coverage..." at bounding box center [668, 103] width 224 height 25
type input "workers"
click at [613, 158] on span "Workers' Compensation" at bounding box center [617, 161] width 127 height 12
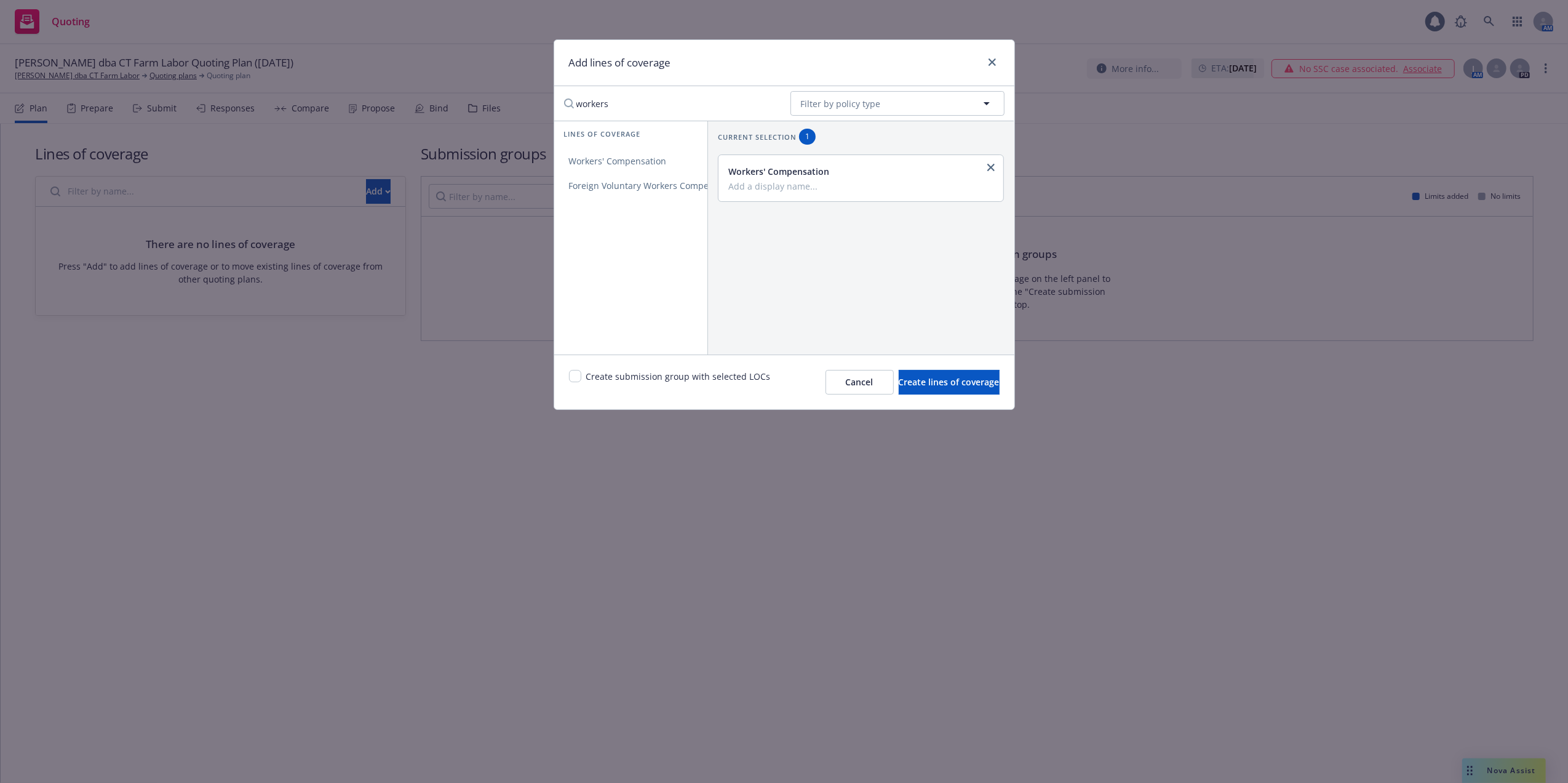
click at [790, 175] on div "Workers' Compensation" at bounding box center [860, 171] width 263 height 13
drag, startPoint x: 953, startPoint y: 374, endPoint x: 955, endPoint y: 349, distance: 25.1
click at [953, 374] on button "Create lines of coverage" at bounding box center [948, 382] width 101 height 25
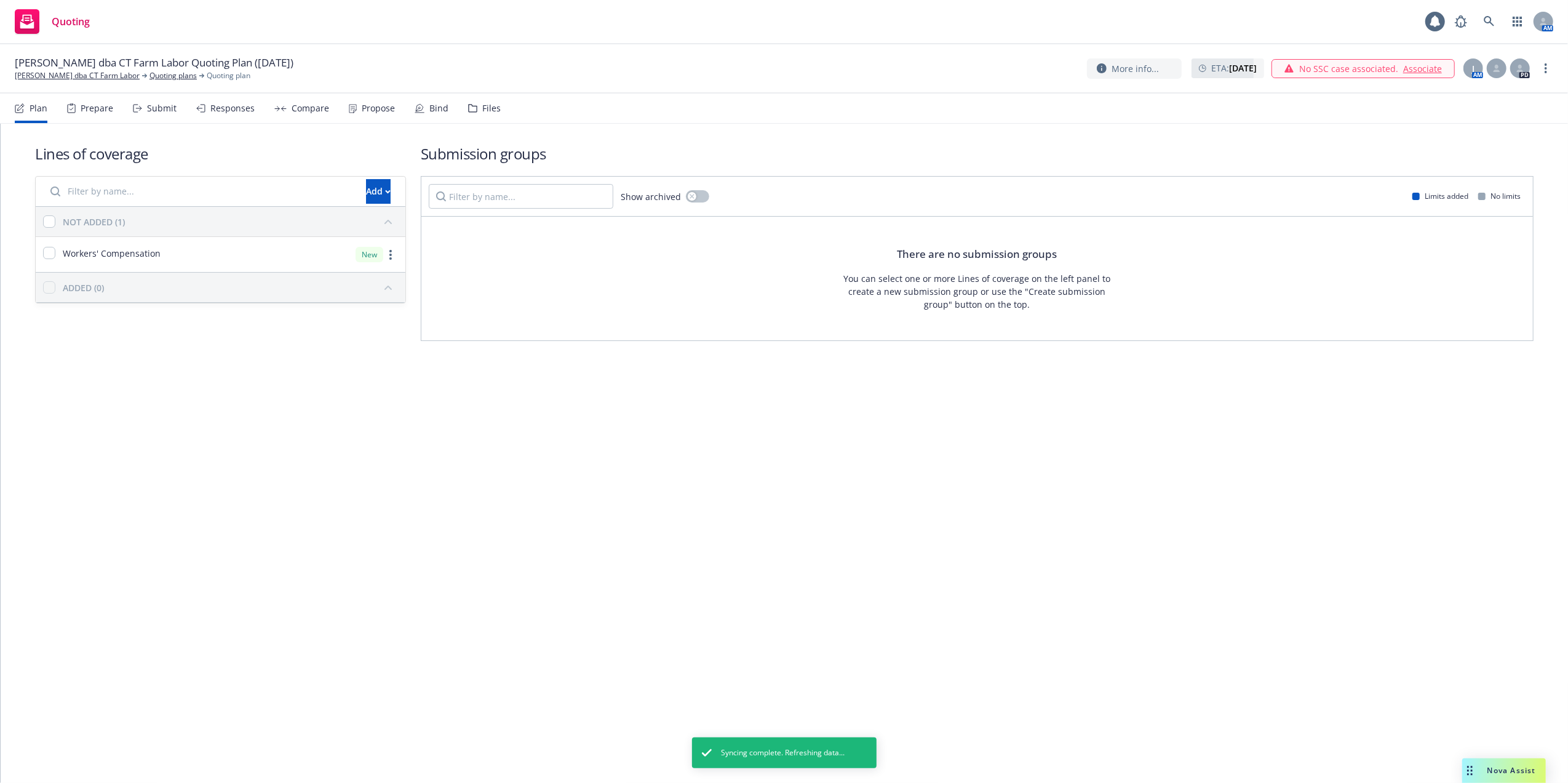
click at [694, 458] on div "Lines of coverage Add NOT ADDED (1) Workers' Compensation New ADDED (0) Submiss…" at bounding box center [784, 453] width 1567 height 659
click at [262, 414] on div "Lines of coverage Add NOT ADDED (1) Workers' Compensation New ADDED (0) Submiss…" at bounding box center [784, 453] width 1567 height 659
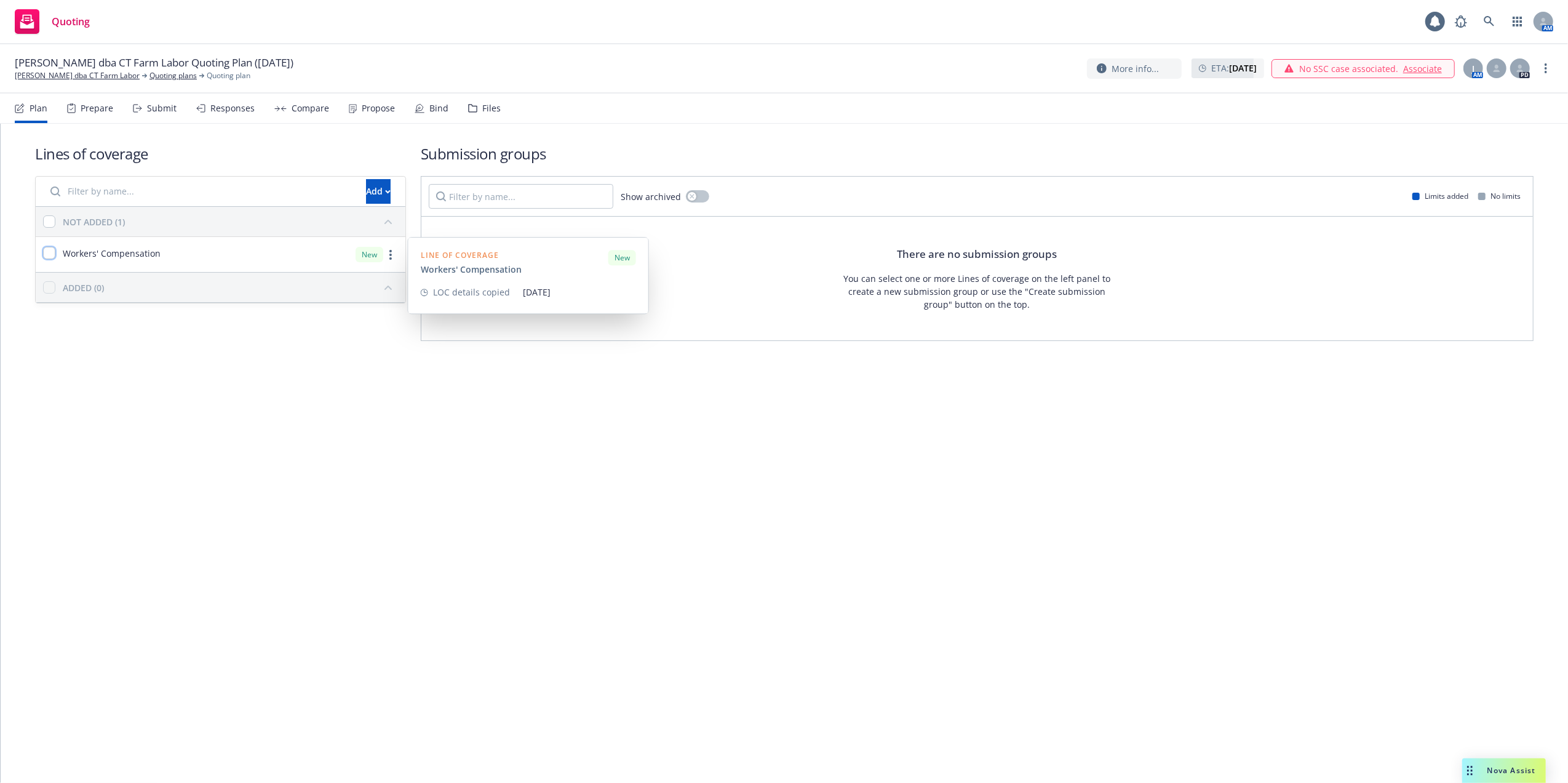
click at [52, 249] on input "checkbox" at bounding box center [49, 253] width 12 height 12
checkbox input "true"
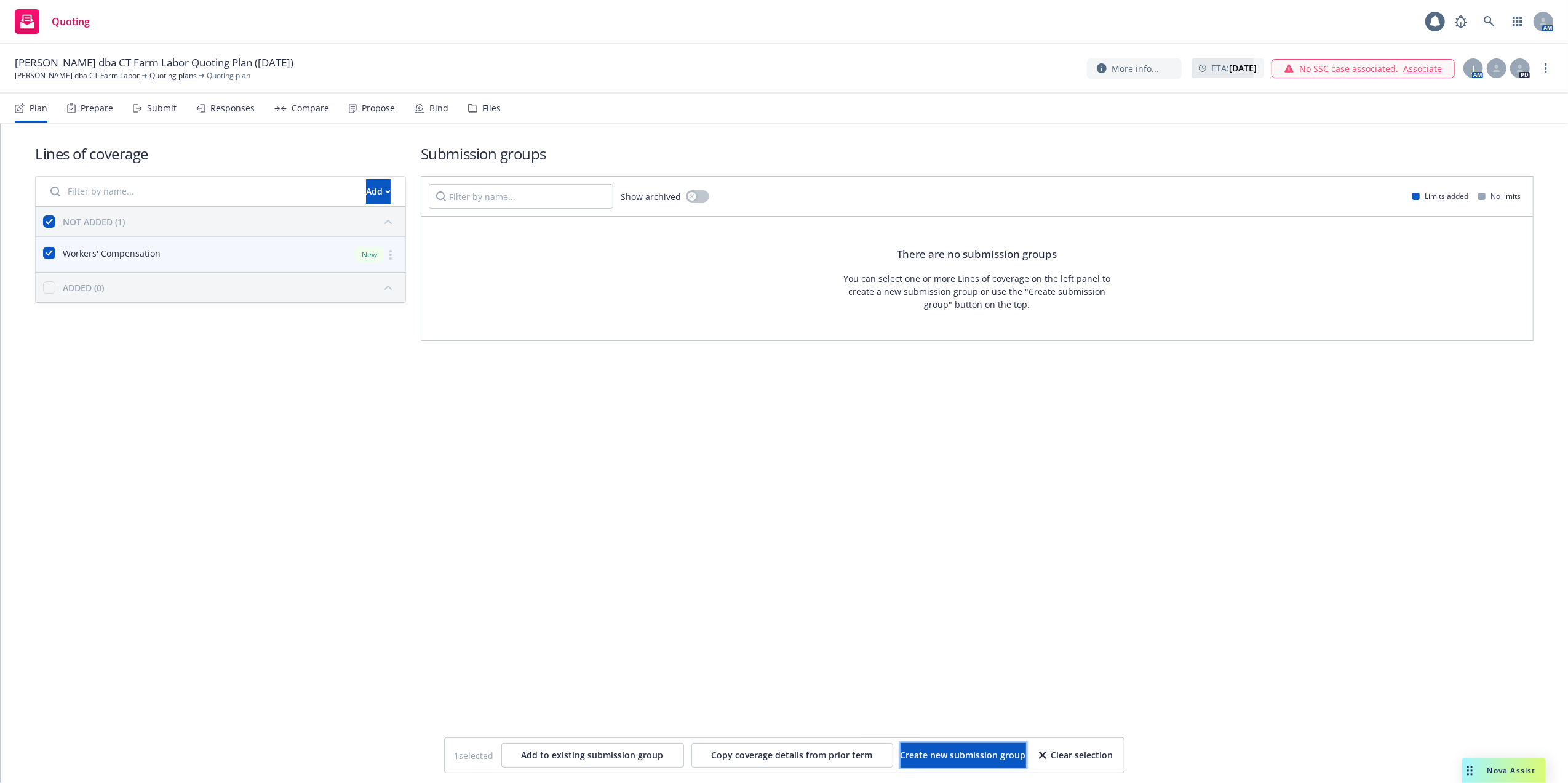
click at [951, 754] on span "Create new submission group" at bounding box center [963, 755] width 126 height 12
checkbox input "false"
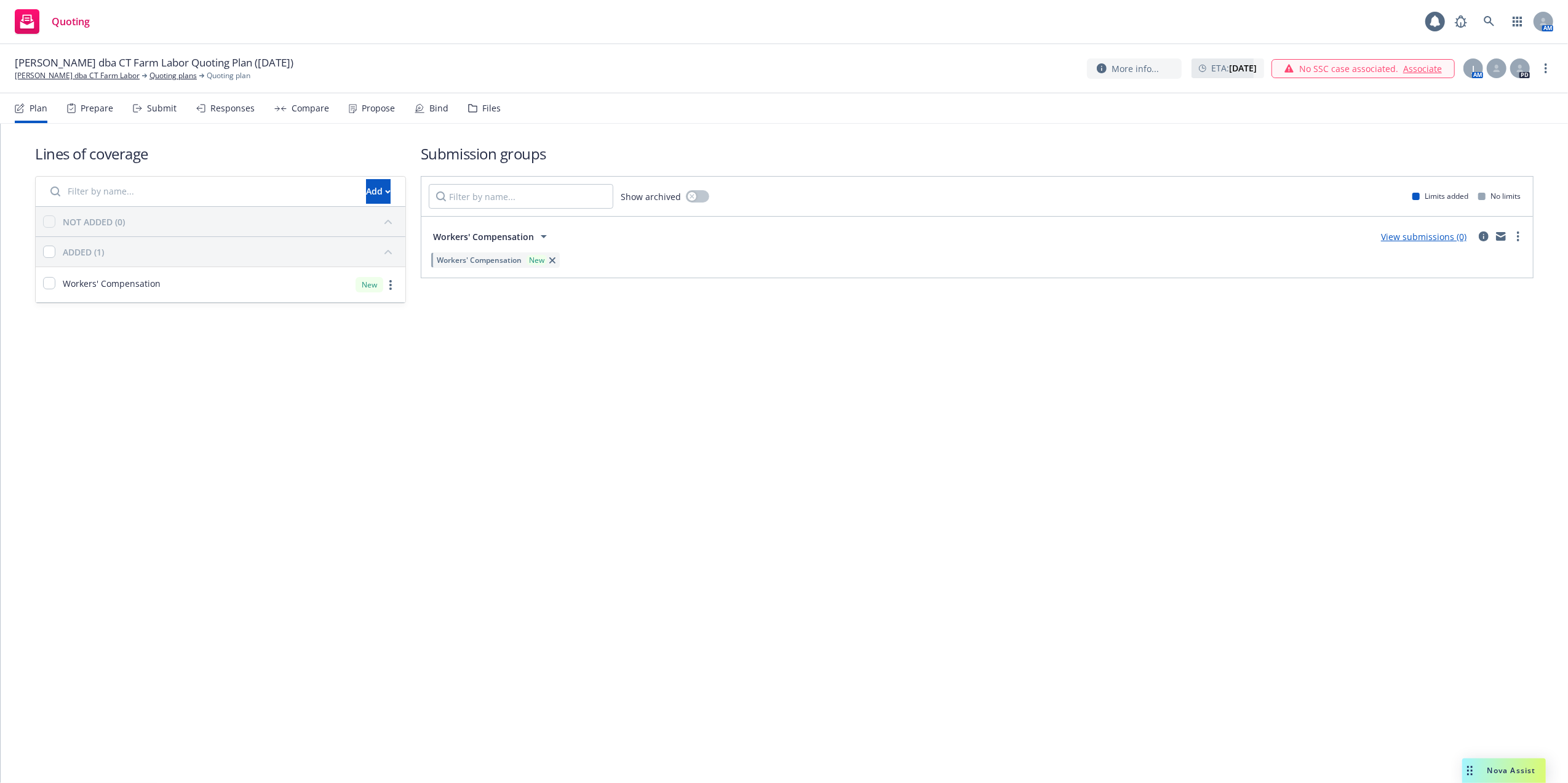
click at [798, 424] on div "Lines of coverage Add NOT ADDED (0) ADDED (1) Workers' Compensation New Submiss…" at bounding box center [784, 453] width 1567 height 659
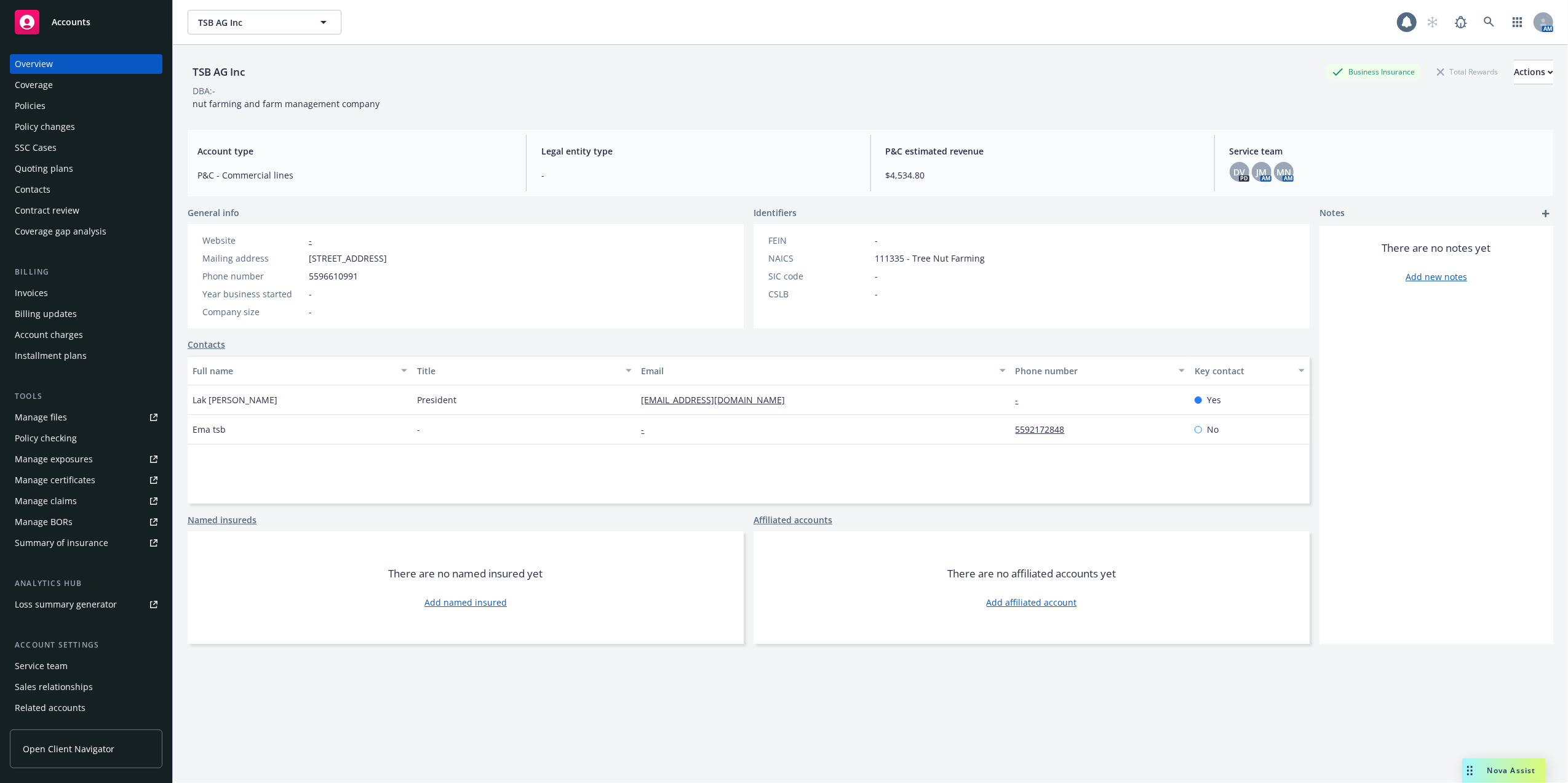
scroll to position [40, 0]
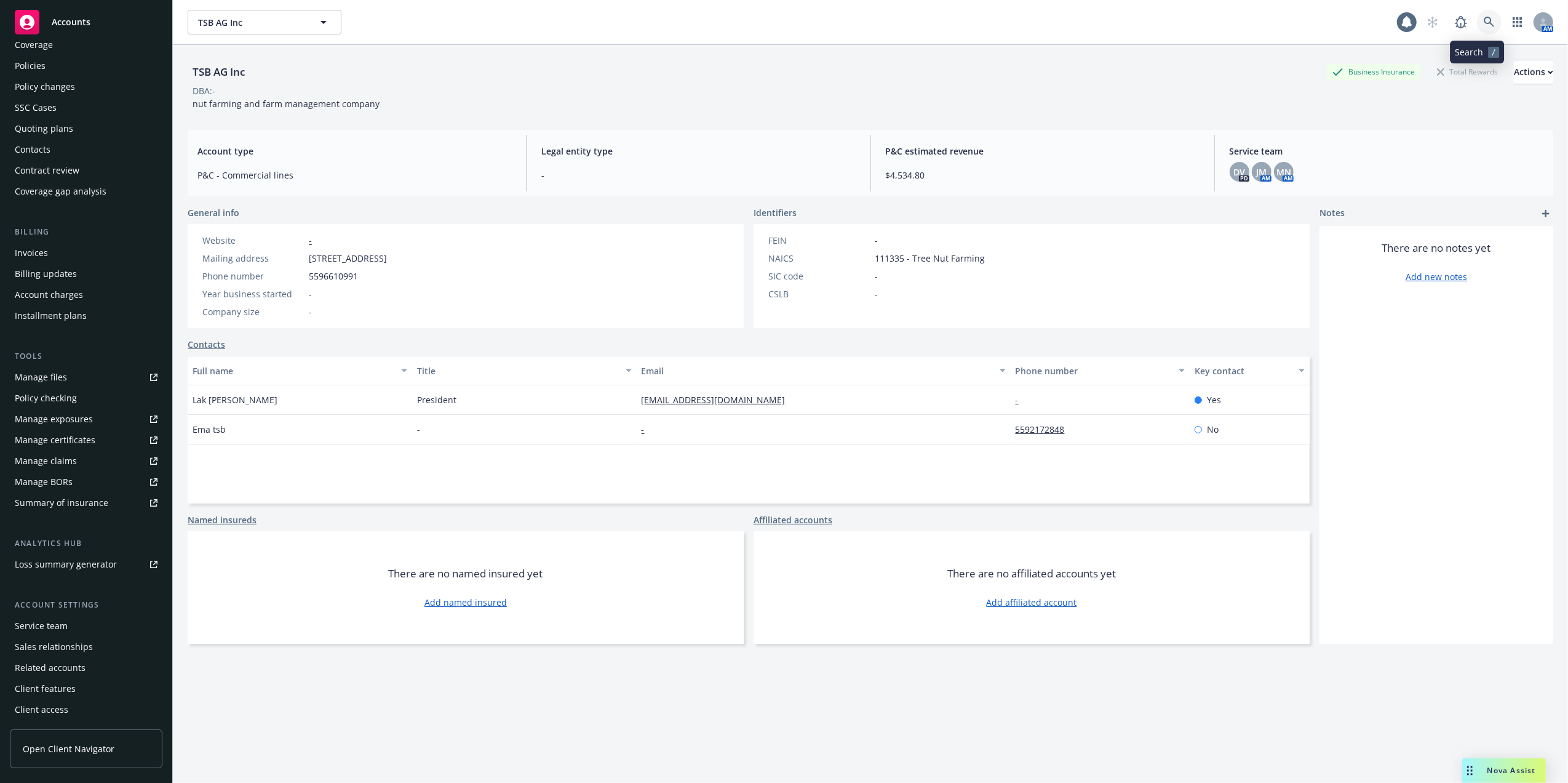
click at [1484, 21] on icon at bounding box center [1489, 22] width 11 height 11
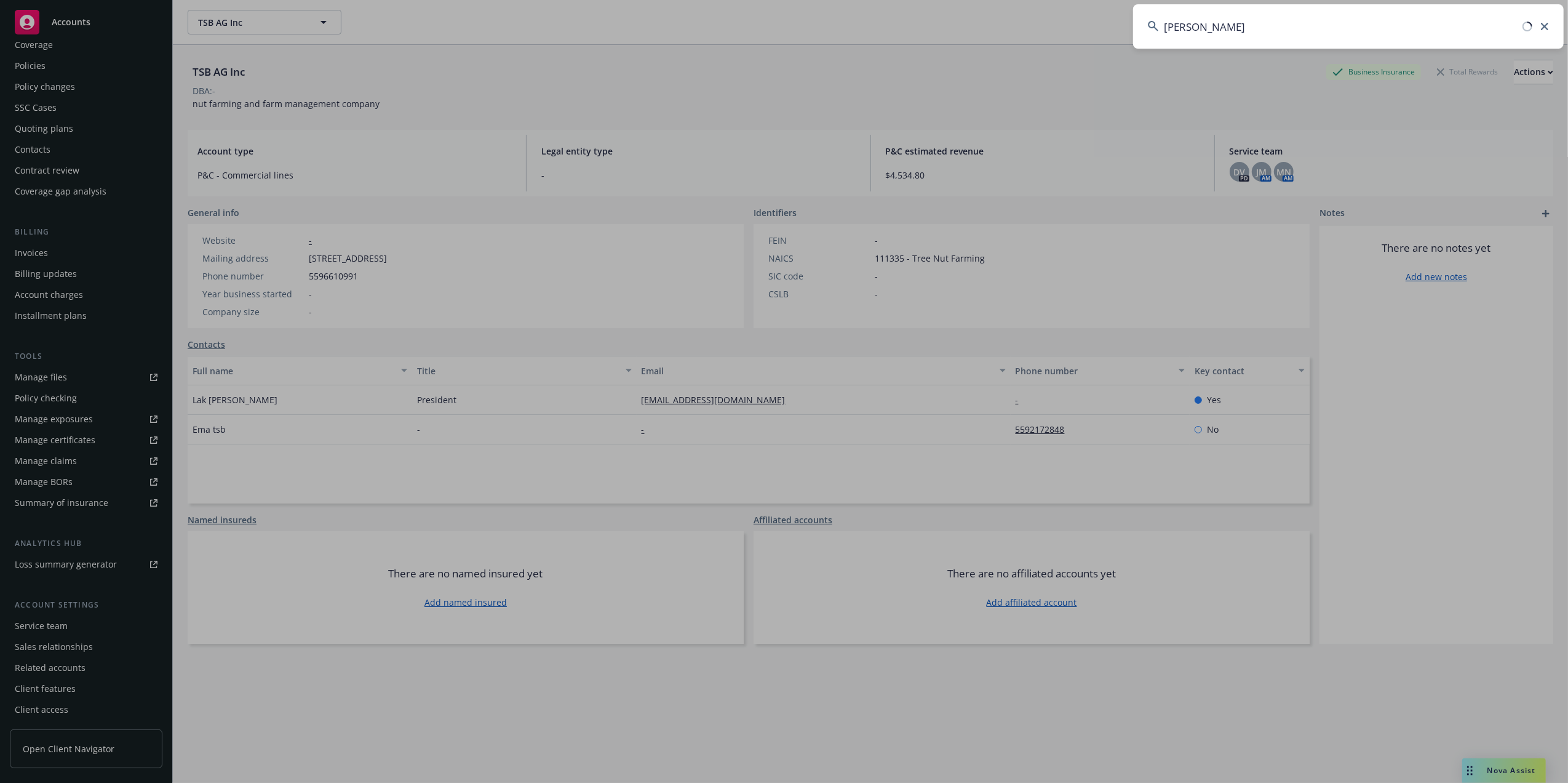
type input "[PERSON_NAME]"
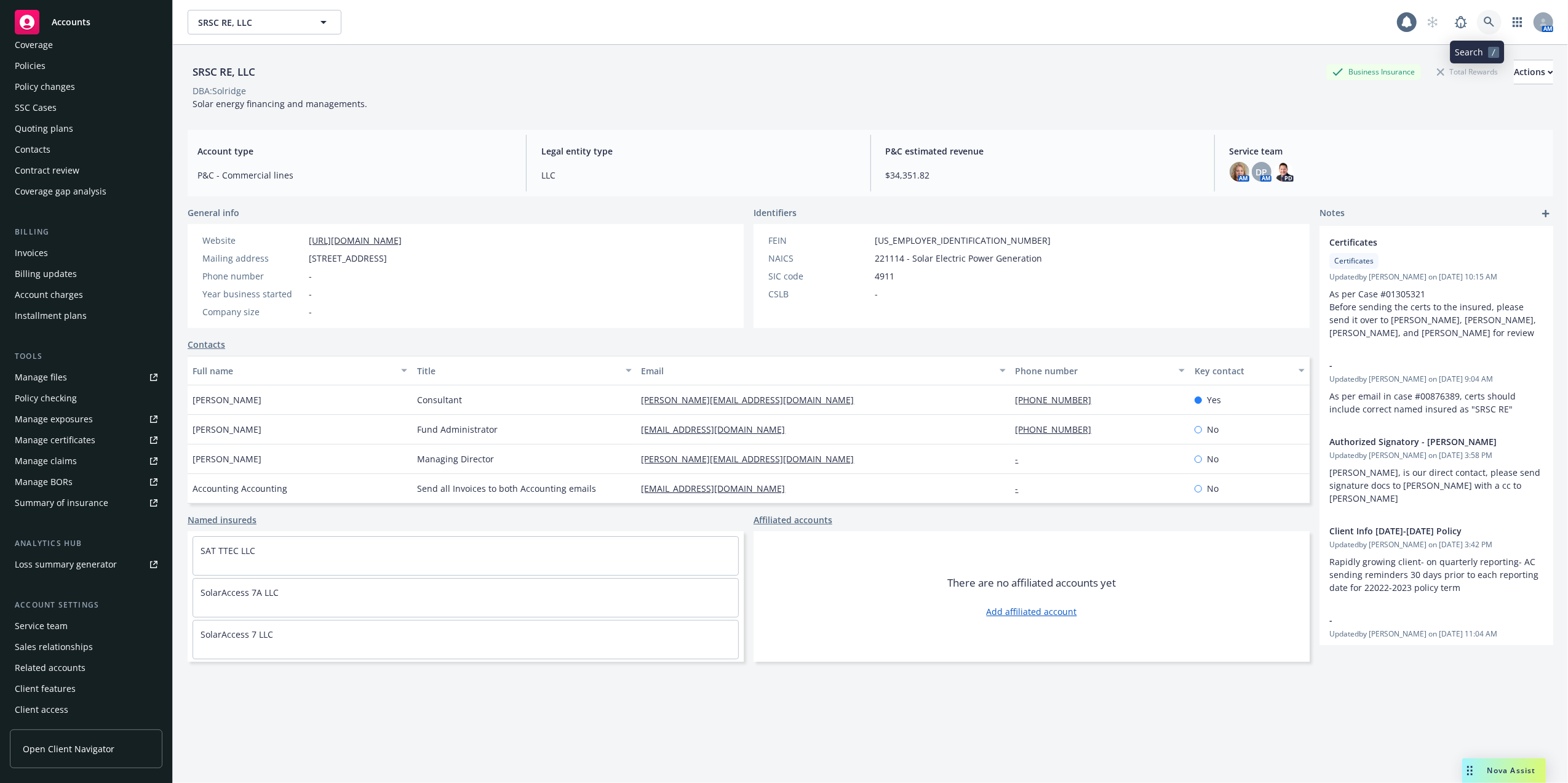
click at [1484, 18] on icon at bounding box center [1489, 22] width 11 height 11
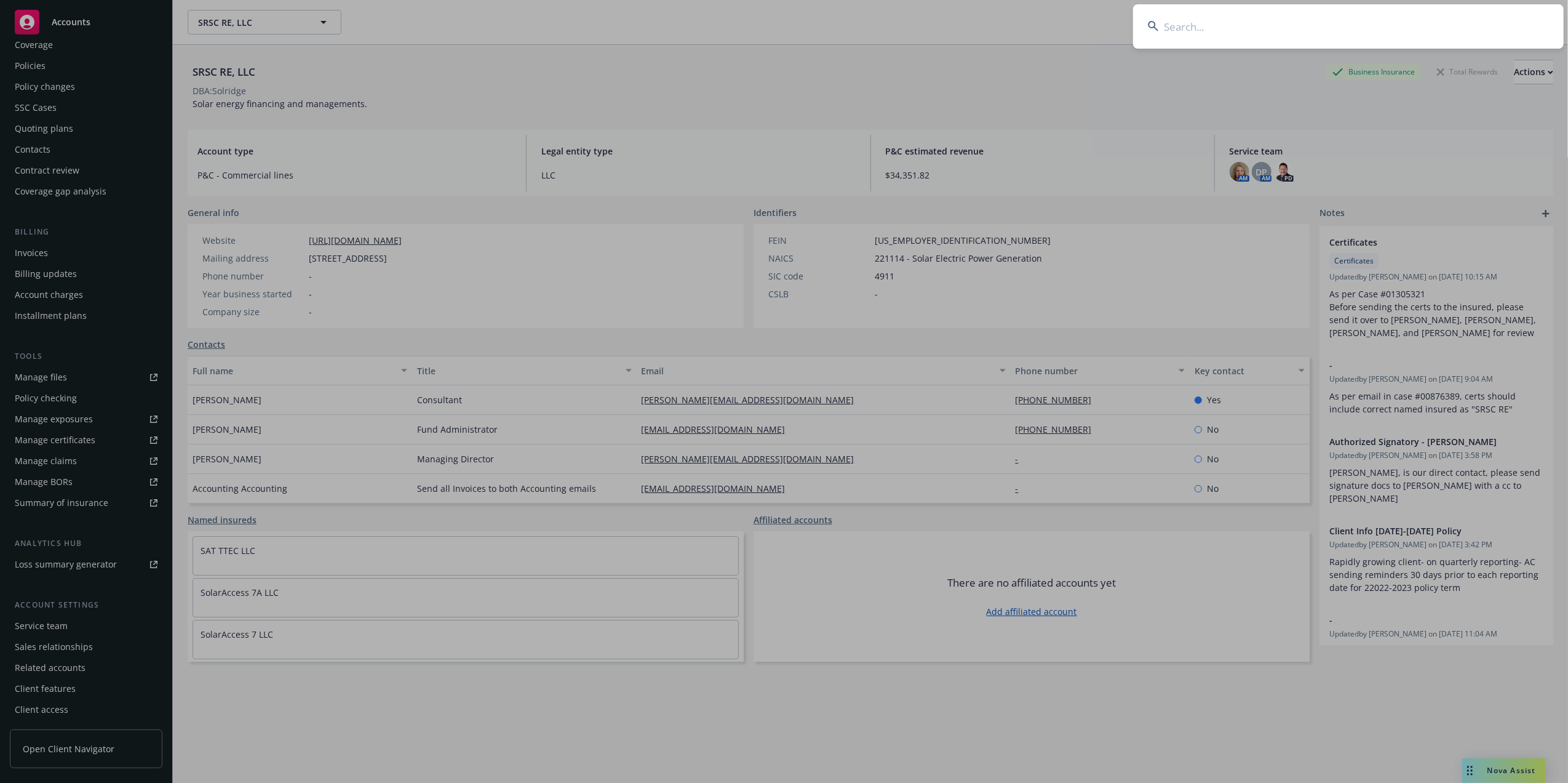
click at [1349, 33] on input at bounding box center [1348, 26] width 431 height 44
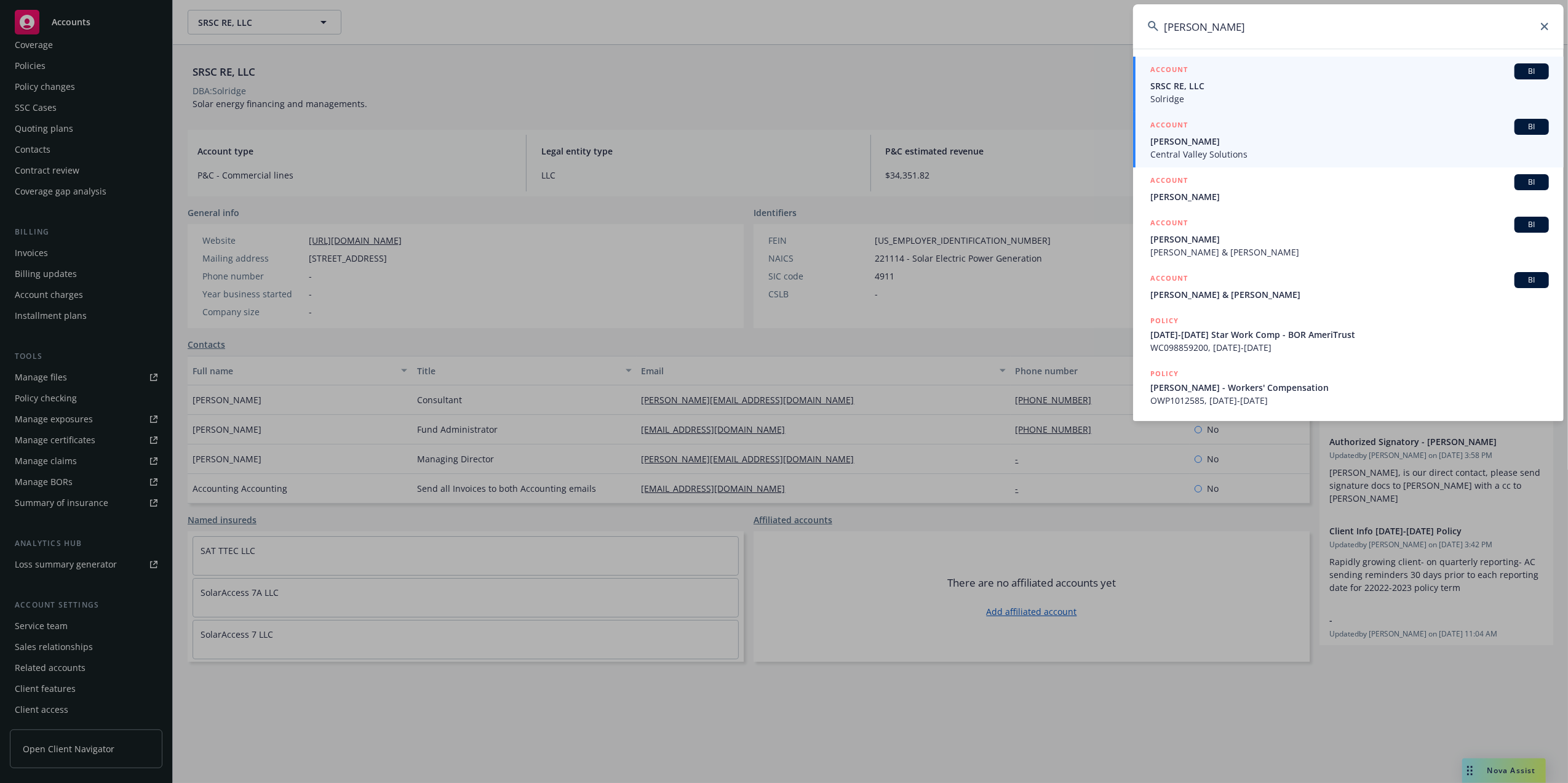
type input "Daniel Garcia"
click at [1231, 143] on span "[PERSON_NAME]" at bounding box center [1349, 141] width 398 height 13
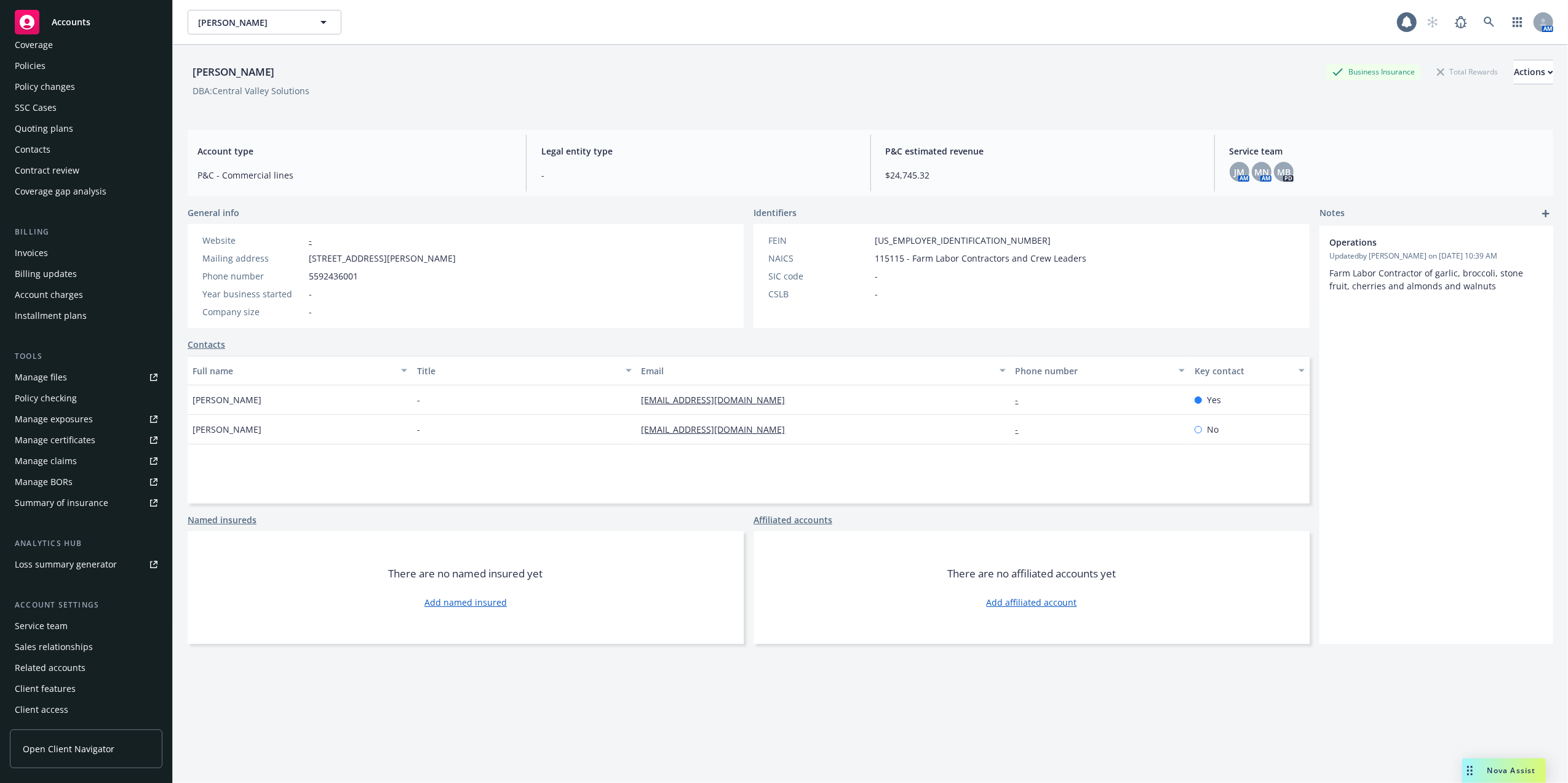
click at [42, 64] on div "Policies" at bounding box center [30, 66] width 31 height 20
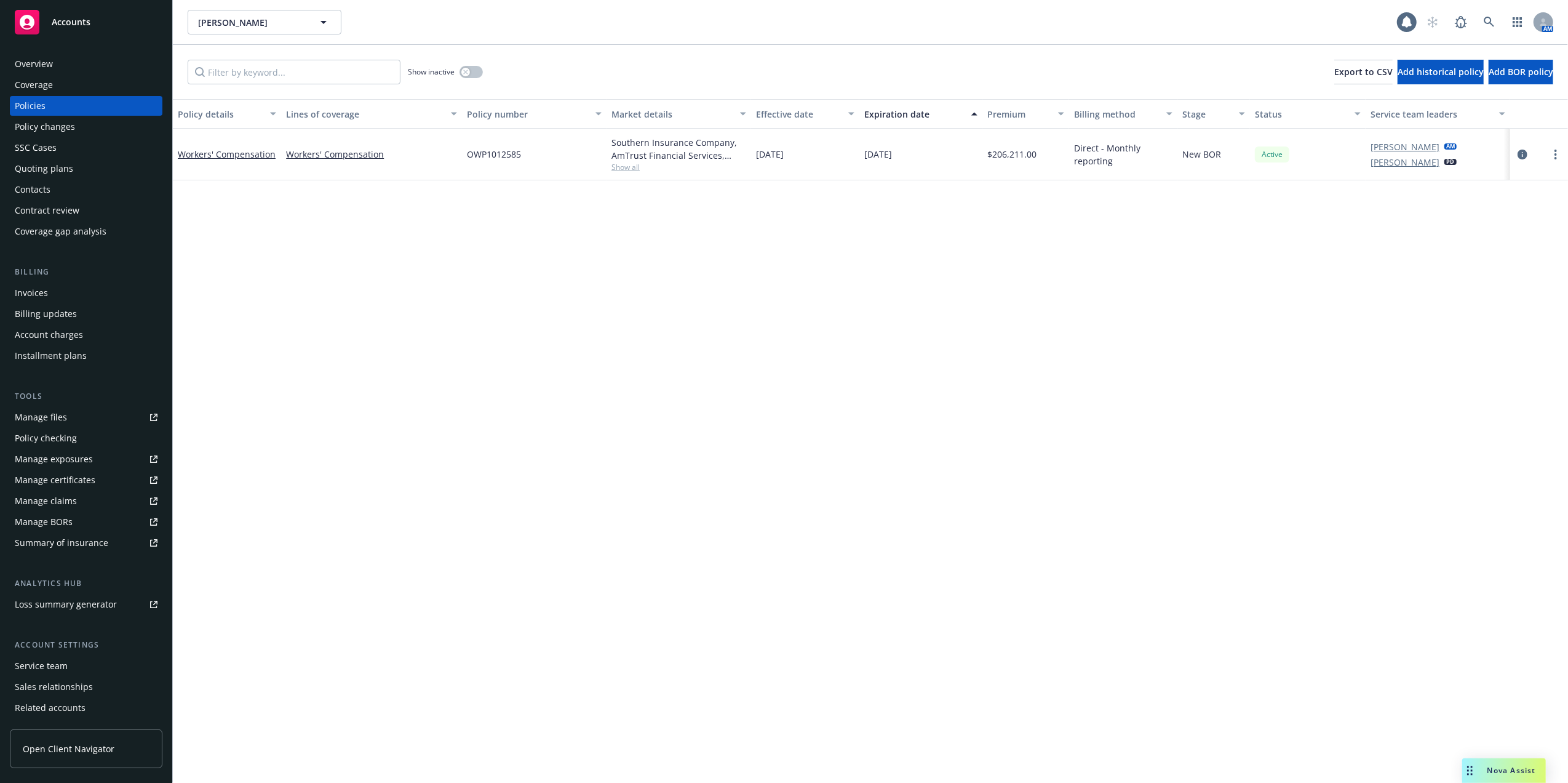
click at [20, 166] on div "Quoting plans" at bounding box center [44, 169] width 58 height 20
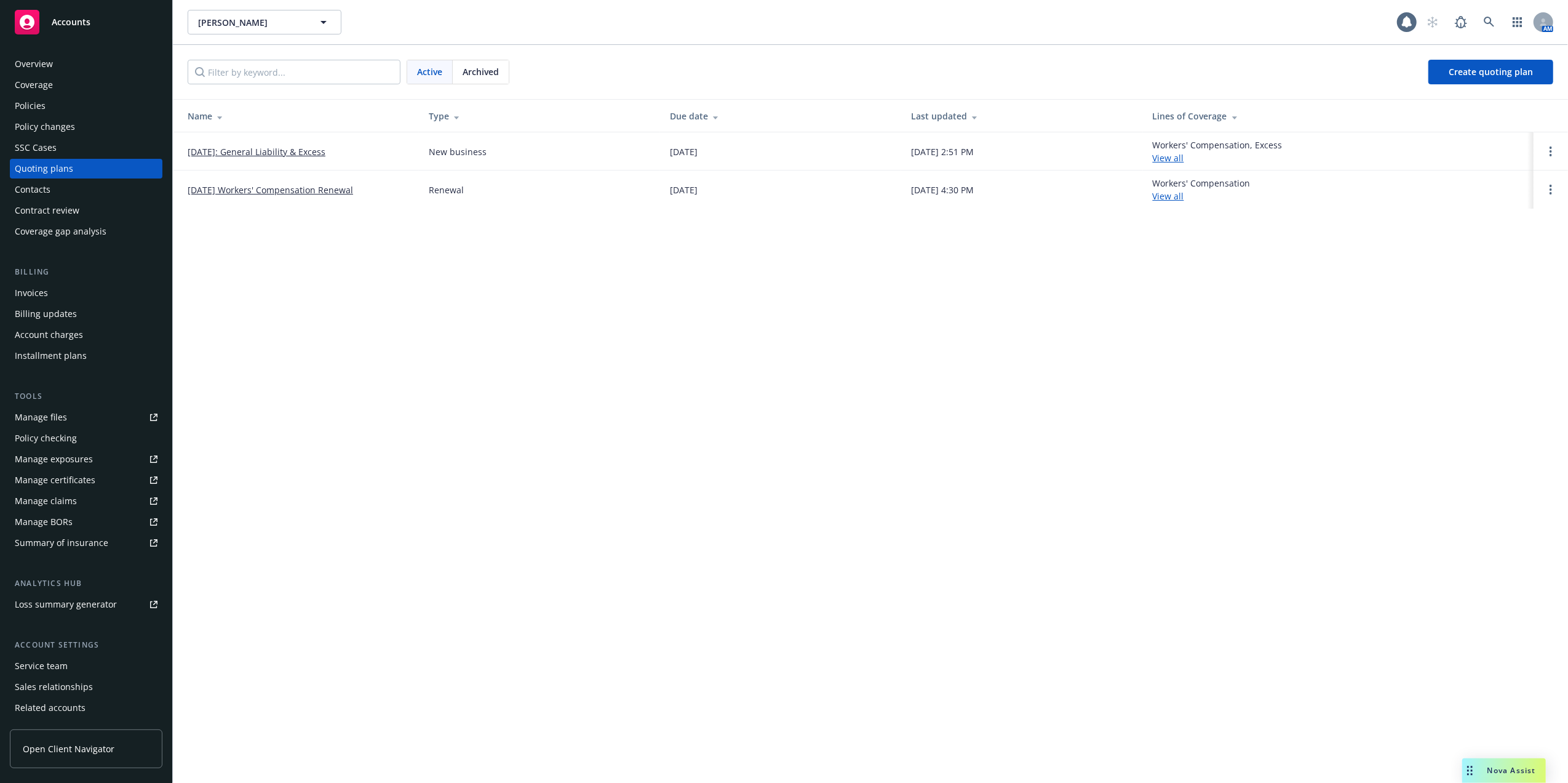
click at [275, 151] on link "[DATE]: General Liability & Excess" at bounding box center [257, 152] width 138 height 13
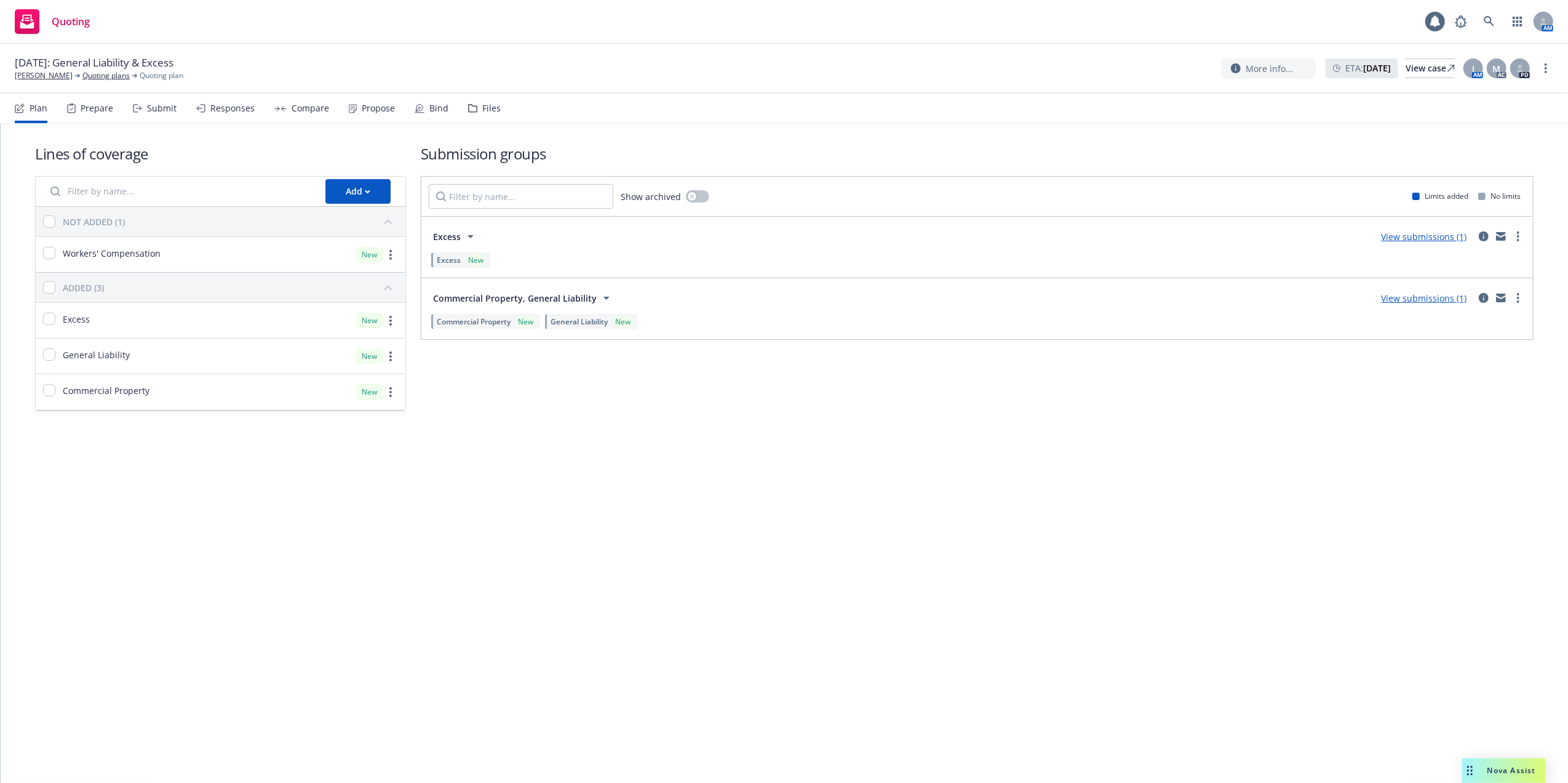
drag, startPoint x: 780, startPoint y: 529, endPoint x: 791, endPoint y: 524, distance: 12.1
click at [791, 524] on div "Lines of coverage Add NOT ADDED (1) Workers' Compensation New ADDED (3) Excess …" at bounding box center [784, 453] width 1567 height 659
click at [1406, 72] on link "View case" at bounding box center [1430, 68] width 49 height 20
click at [94, 75] on link "Quoting plans" at bounding box center [106, 75] width 47 height 11
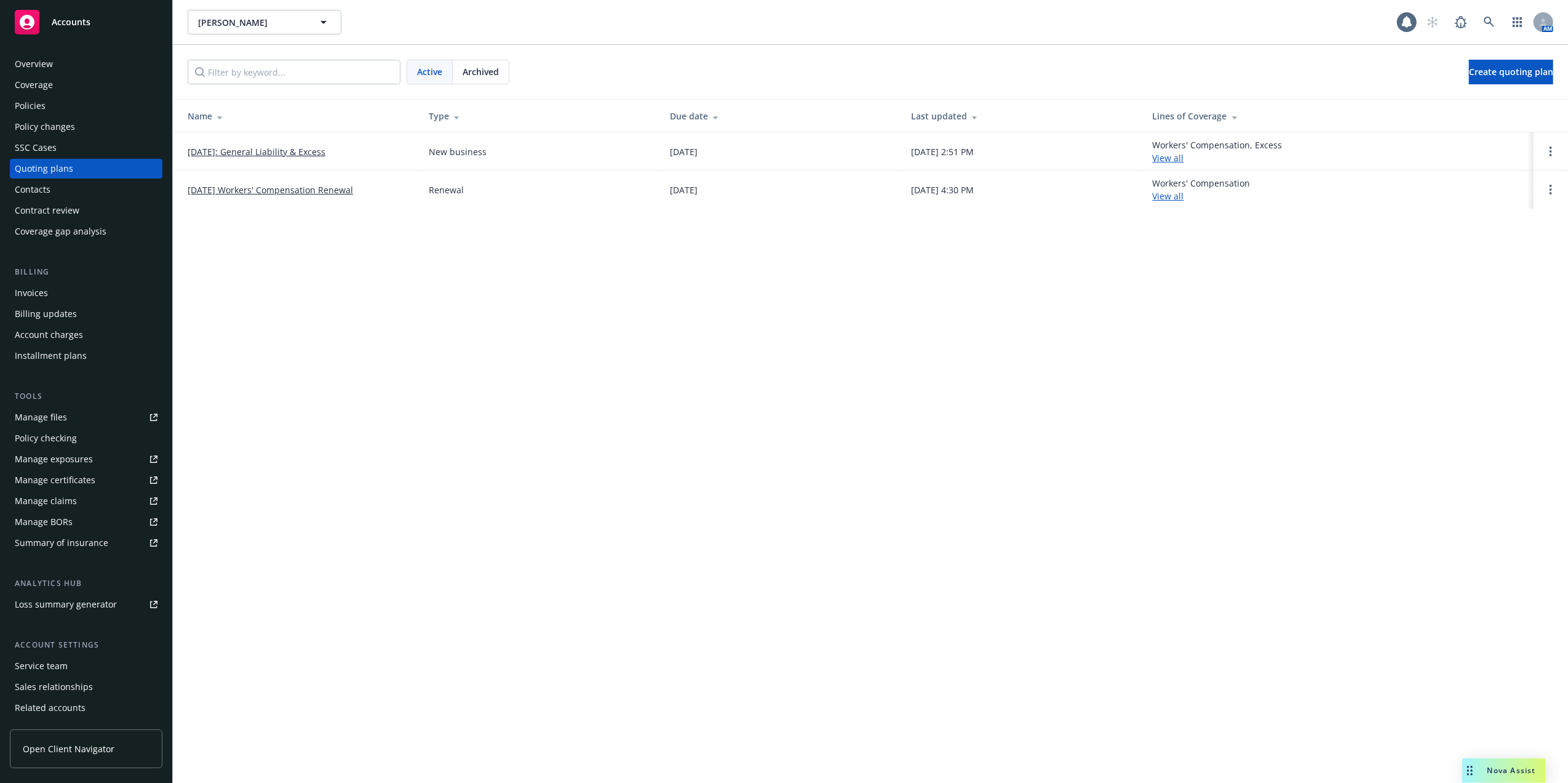
click at [46, 105] on div "Policies" at bounding box center [87, 106] width 143 height 20
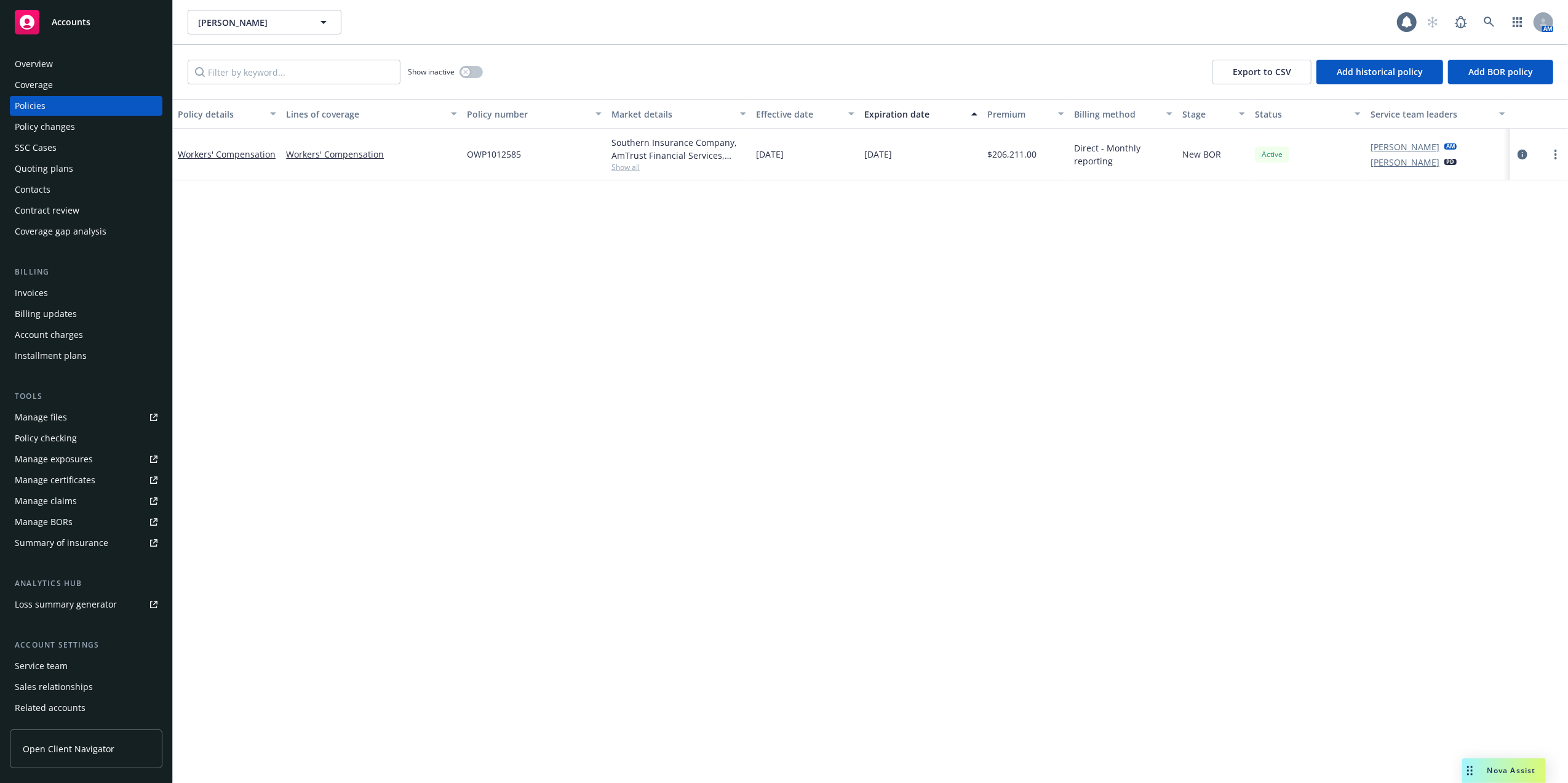
click at [39, 169] on div "Quoting plans" at bounding box center [44, 169] width 58 height 20
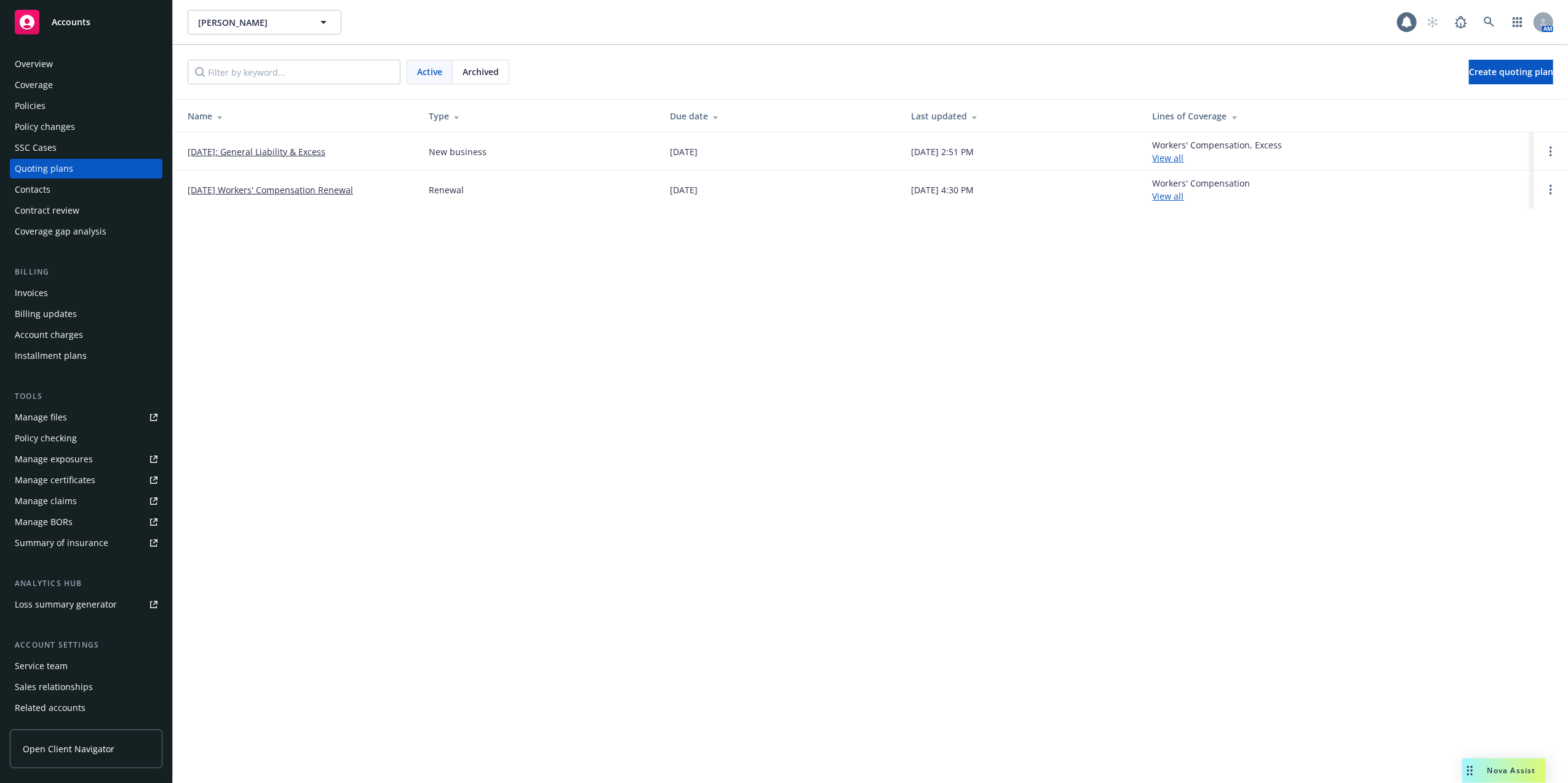
click at [29, 190] on div "Contacts" at bounding box center [32, 190] width 36 height 20
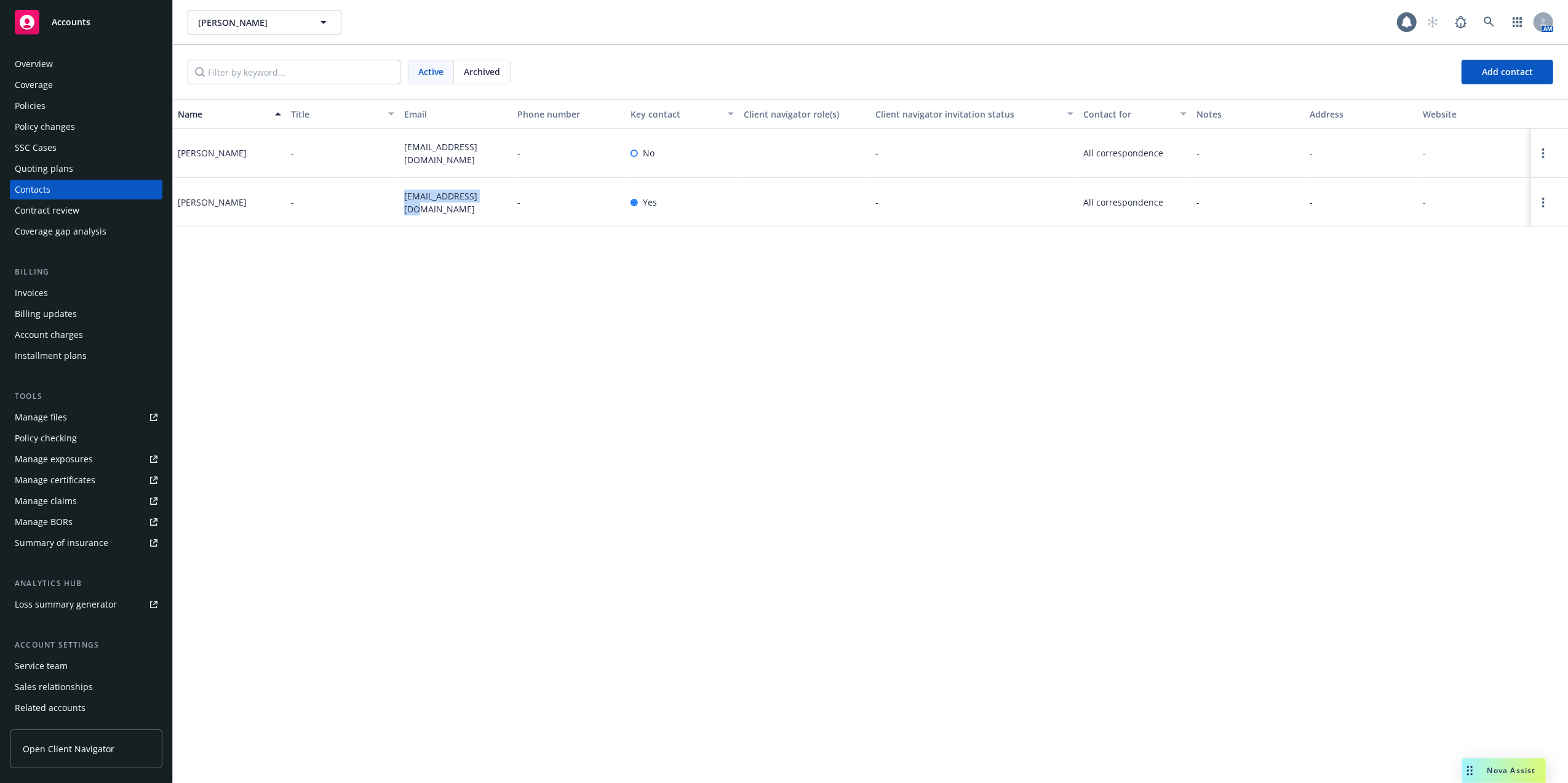
drag, startPoint x: 401, startPoint y: 200, endPoint x: 491, endPoint y: 202, distance: 90.0
click at [491, 202] on div "[EMAIL_ADDRESS][DOMAIN_NAME]" at bounding box center [456, 202] width 113 height 49
copy span "[EMAIL_ADDRESS][DOMAIN_NAME]"
click at [44, 163] on div "Quoting plans" at bounding box center [44, 169] width 58 height 20
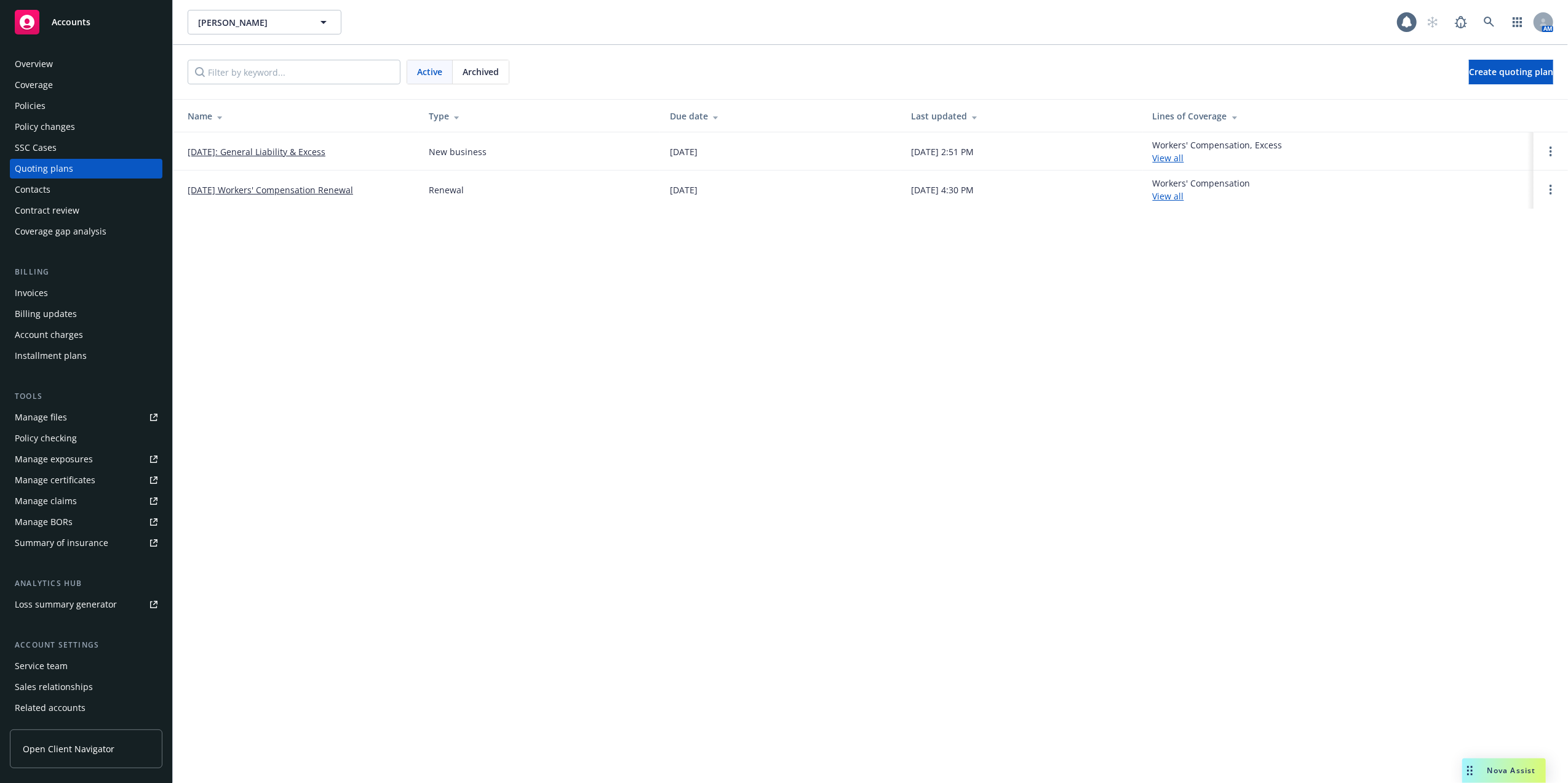
click at [277, 150] on link "[DATE]: General Liability & Excess" at bounding box center [257, 152] width 138 height 13
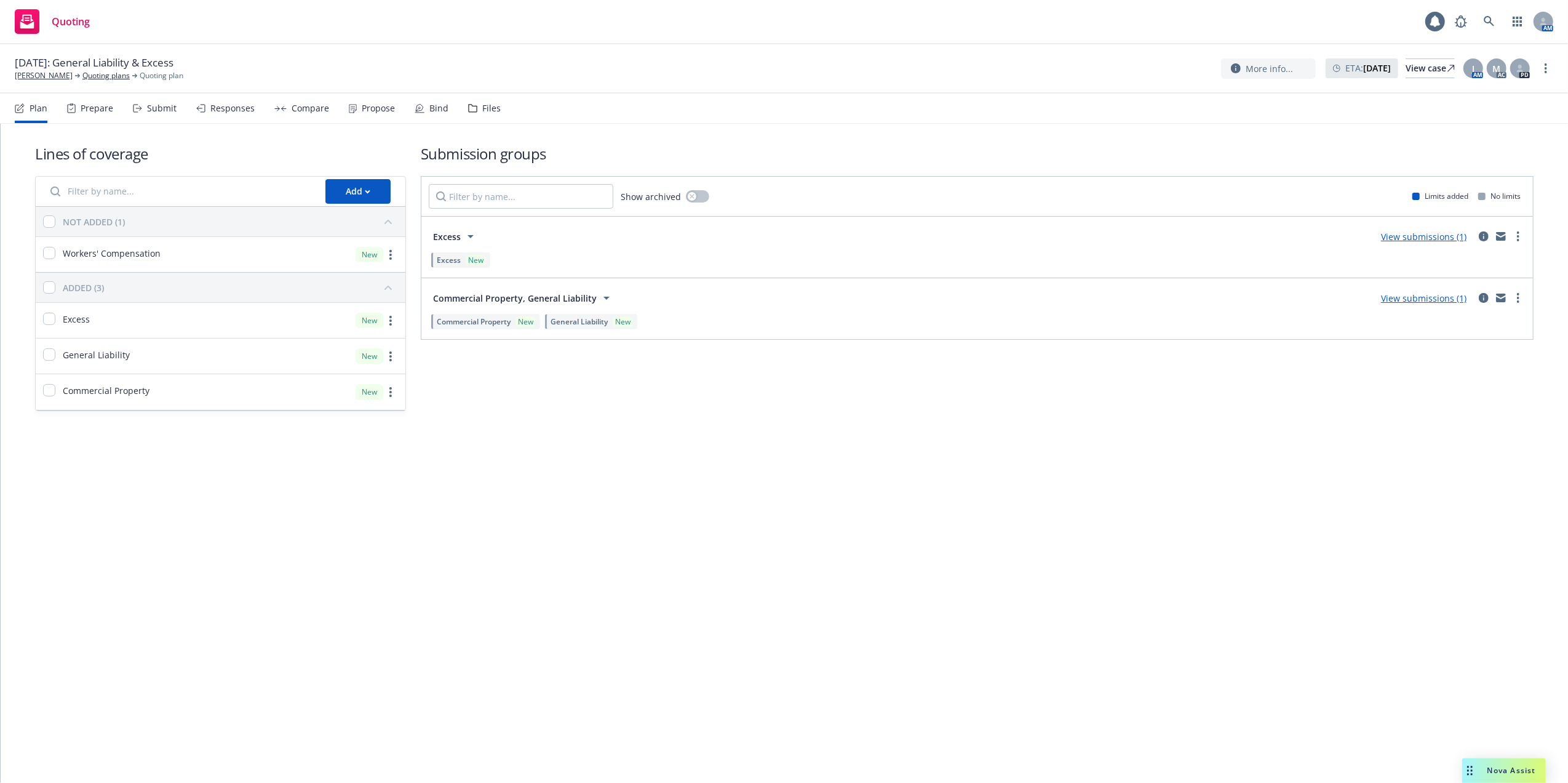
click at [1427, 298] on link "View submissions (1)" at bounding box center [1423, 298] width 86 height 12
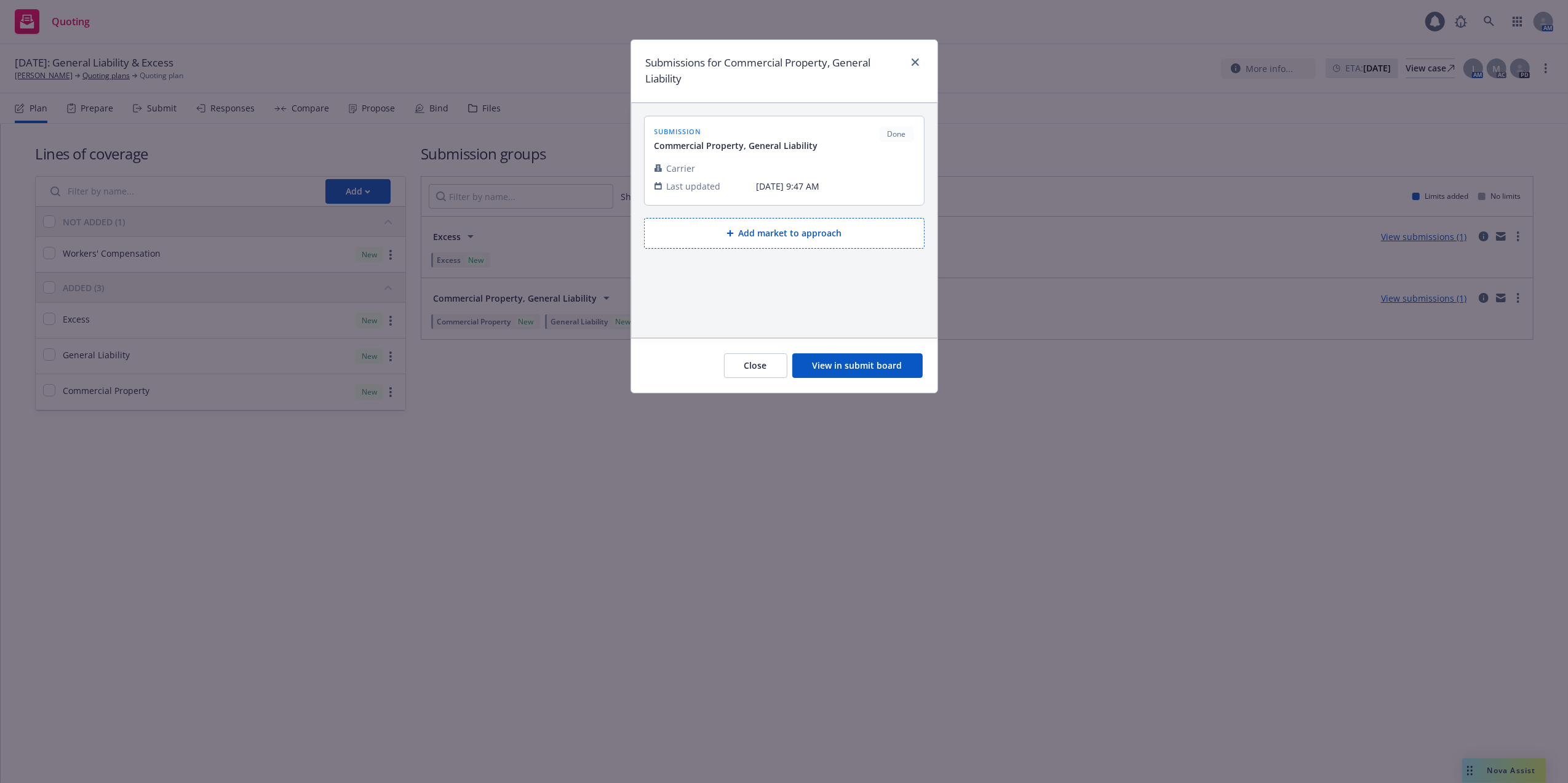
drag, startPoint x: 1073, startPoint y: 450, endPoint x: 1032, endPoint y: 449, distance: 41.0
click at [1071, 448] on div "Submissions for Commercial Property, General Liability submission Commercial Pr…" at bounding box center [784, 391] width 1568 height 783
drag, startPoint x: 909, startPoint y: 65, endPoint x: 864, endPoint y: 2, distance: 77.4
click at [908, 62] on link "close" at bounding box center [915, 62] width 15 height 15
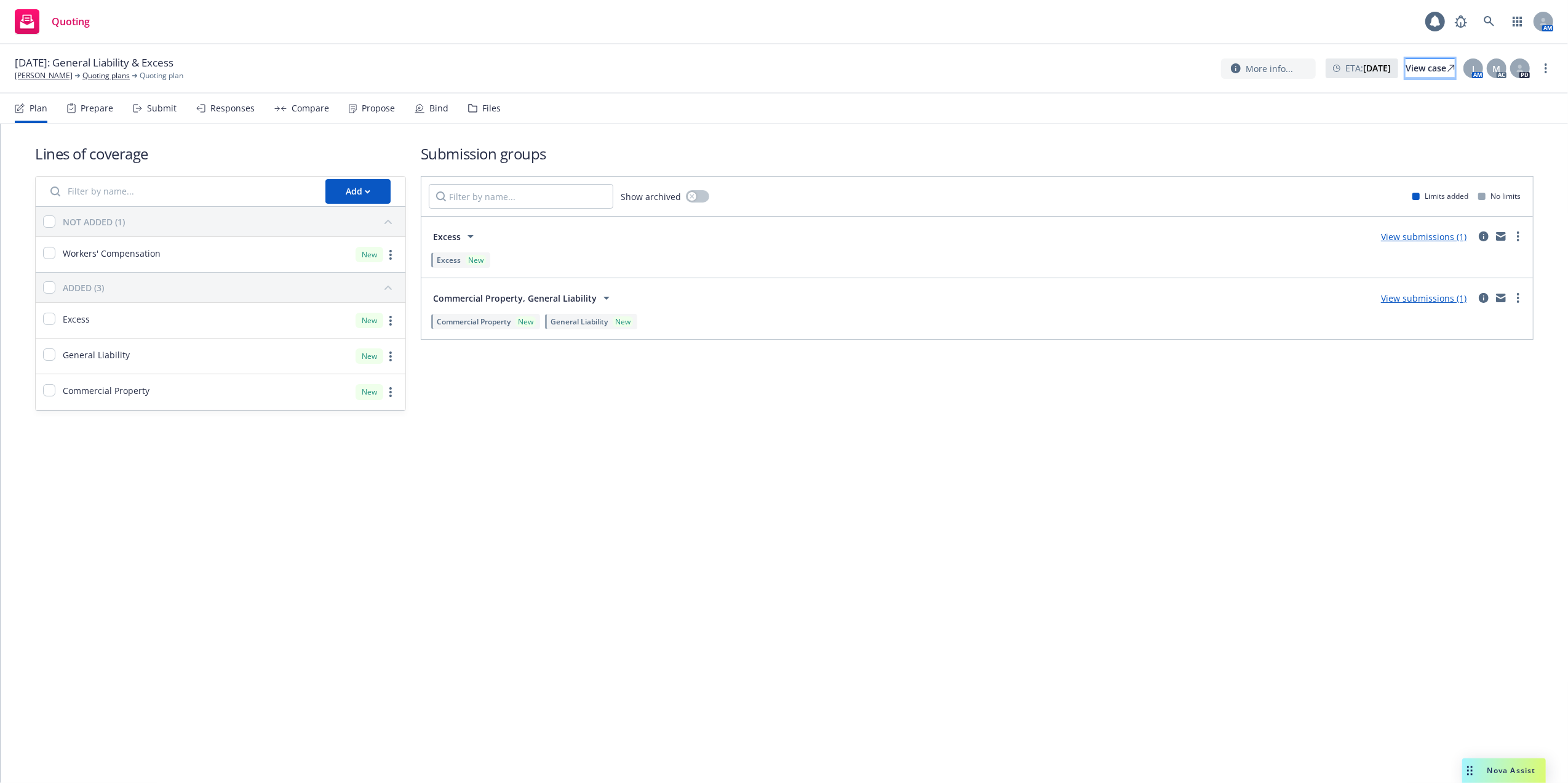
click at [1406, 67] on link "View case" at bounding box center [1430, 68] width 49 height 20
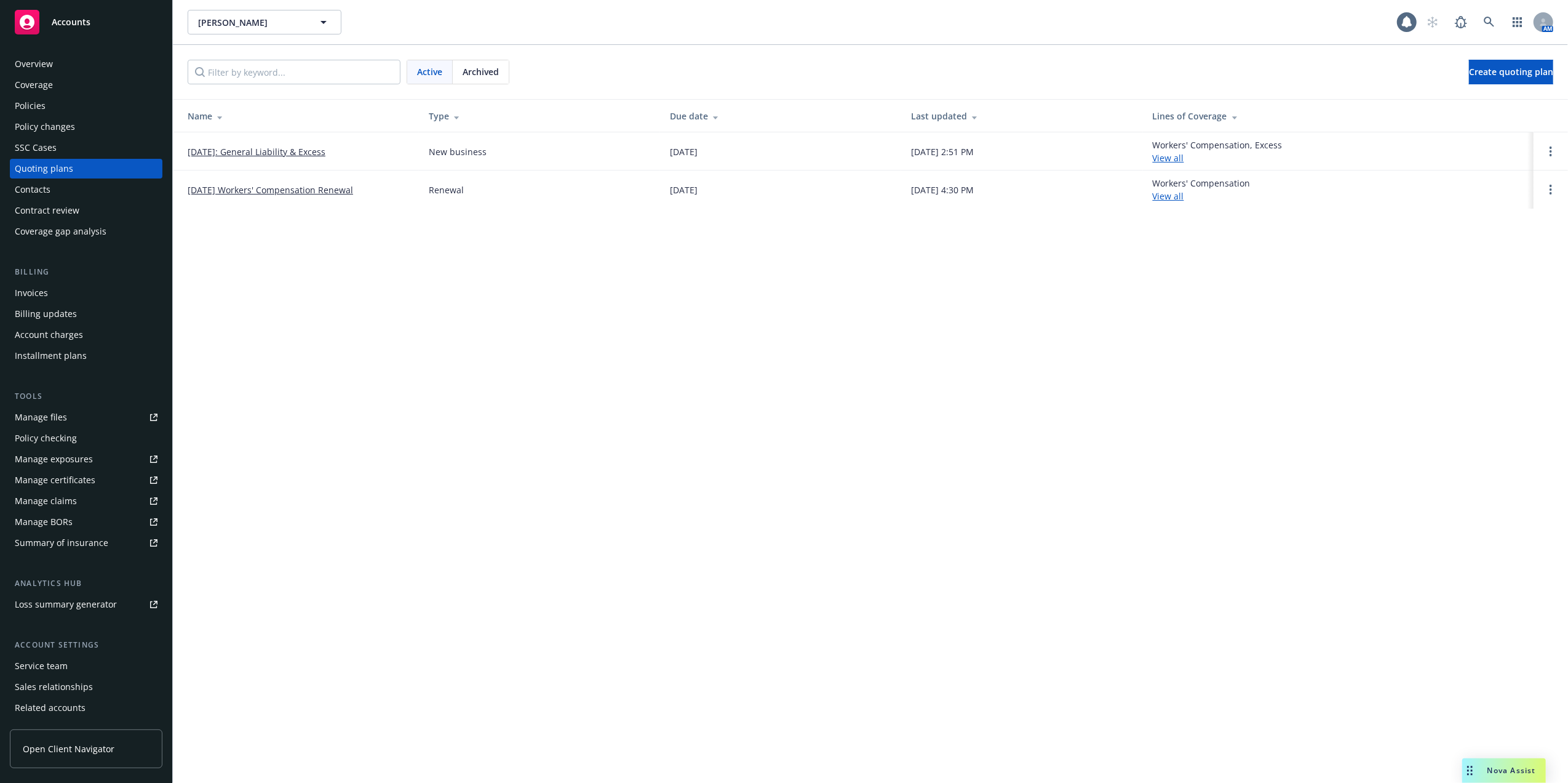
click at [41, 419] on div "Manage files" at bounding box center [41, 418] width 52 height 20
click at [259, 149] on link "09/05/2025: General Liability & Excess" at bounding box center [257, 152] width 138 height 13
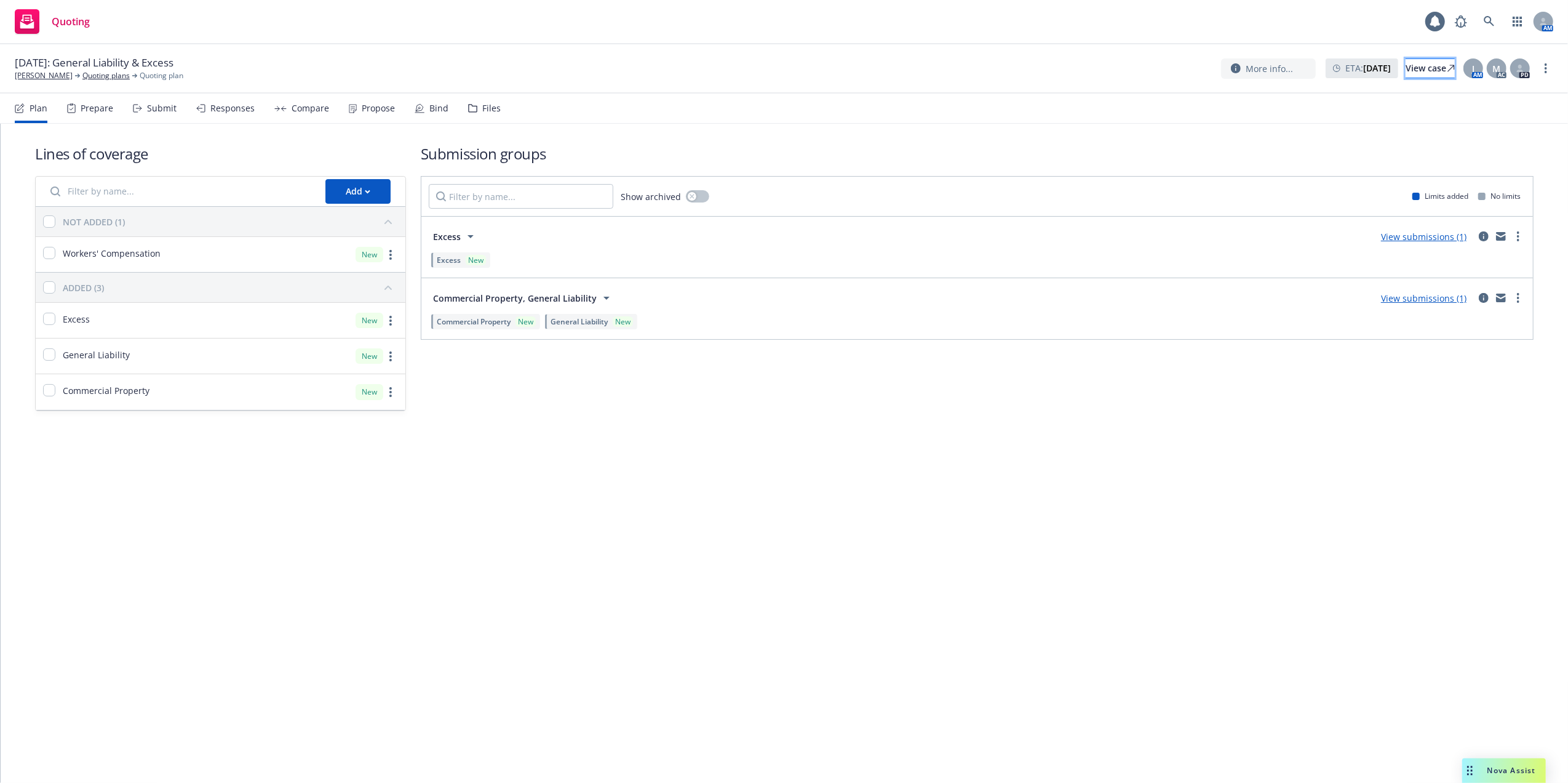
click at [1406, 67] on div "View case" at bounding box center [1430, 68] width 49 height 18
click at [101, 77] on link "Quoting plans" at bounding box center [106, 75] width 47 height 11
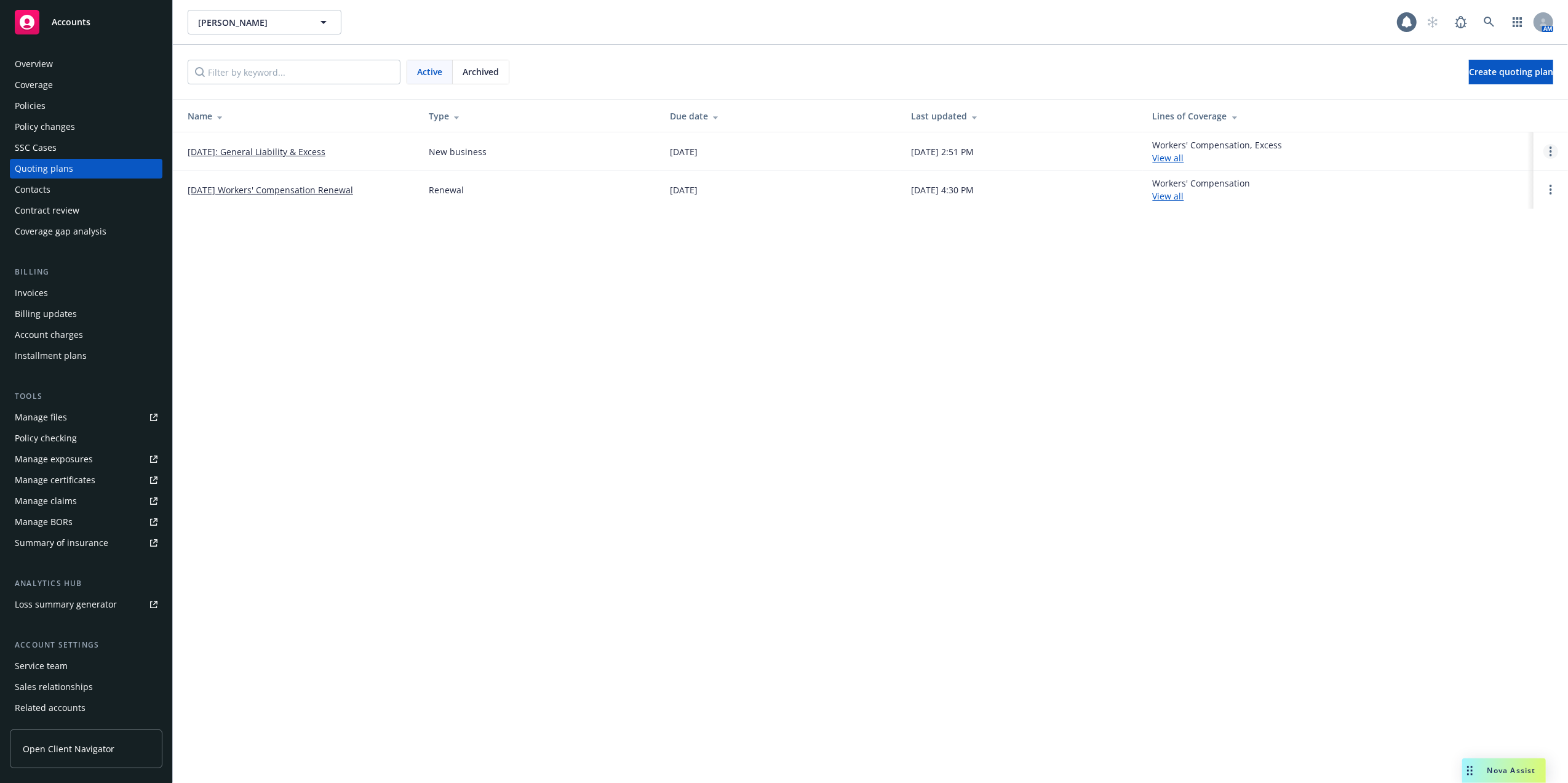
click at [1551, 151] on circle "Open options" at bounding box center [1551, 151] width 2 height 2
drag, startPoint x: 1490, startPoint y: 67, endPoint x: 1529, endPoint y: 79, distance: 40.8
click at [1490, 67] on span "Copy logging email" at bounding box center [1487, 68] width 107 height 12
click at [304, 149] on link "09/05/2025: General Liability & Excess" at bounding box center [257, 152] width 138 height 13
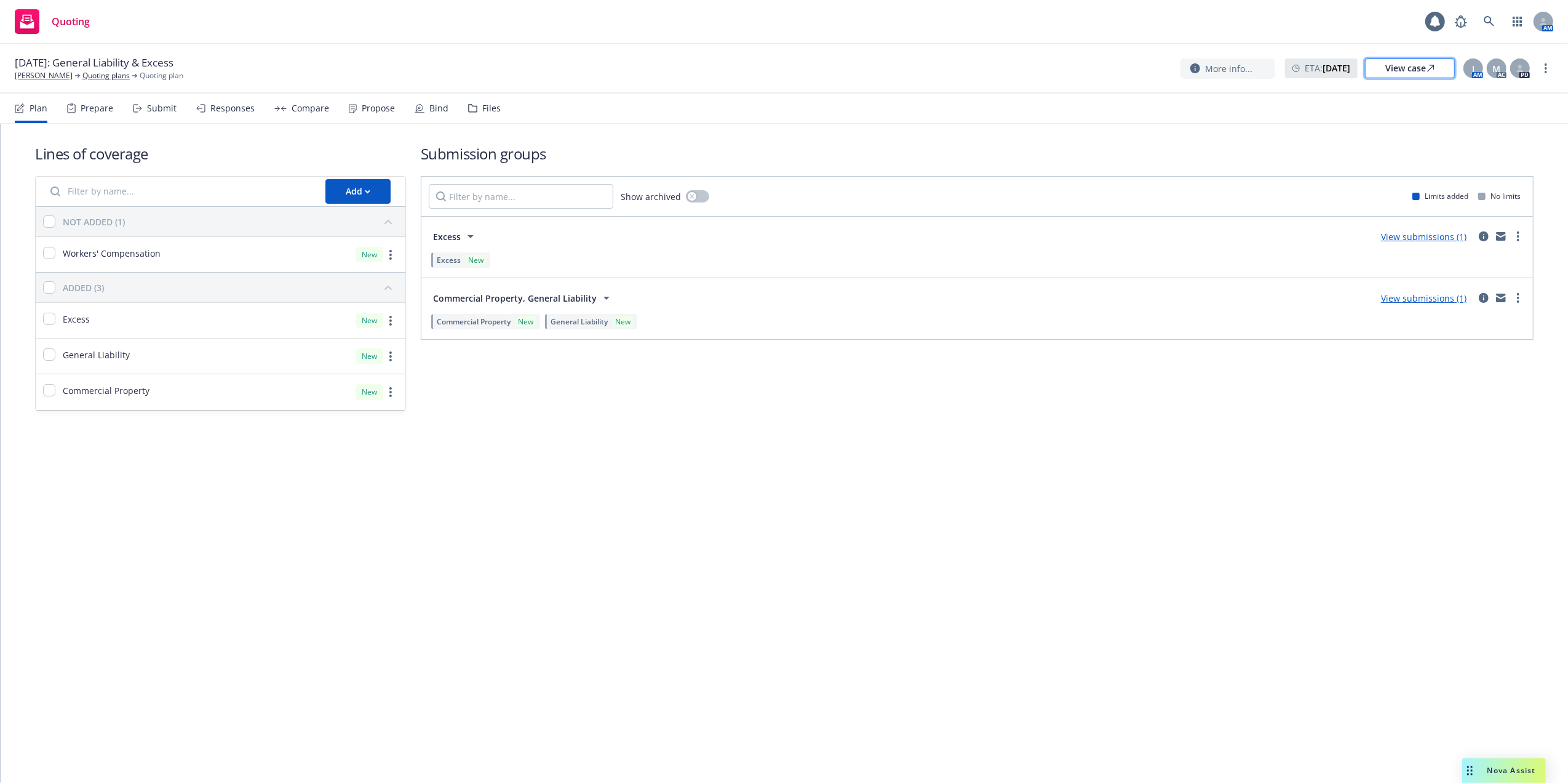
click at [1410, 67] on div "View case" at bounding box center [1409, 68] width 49 height 18
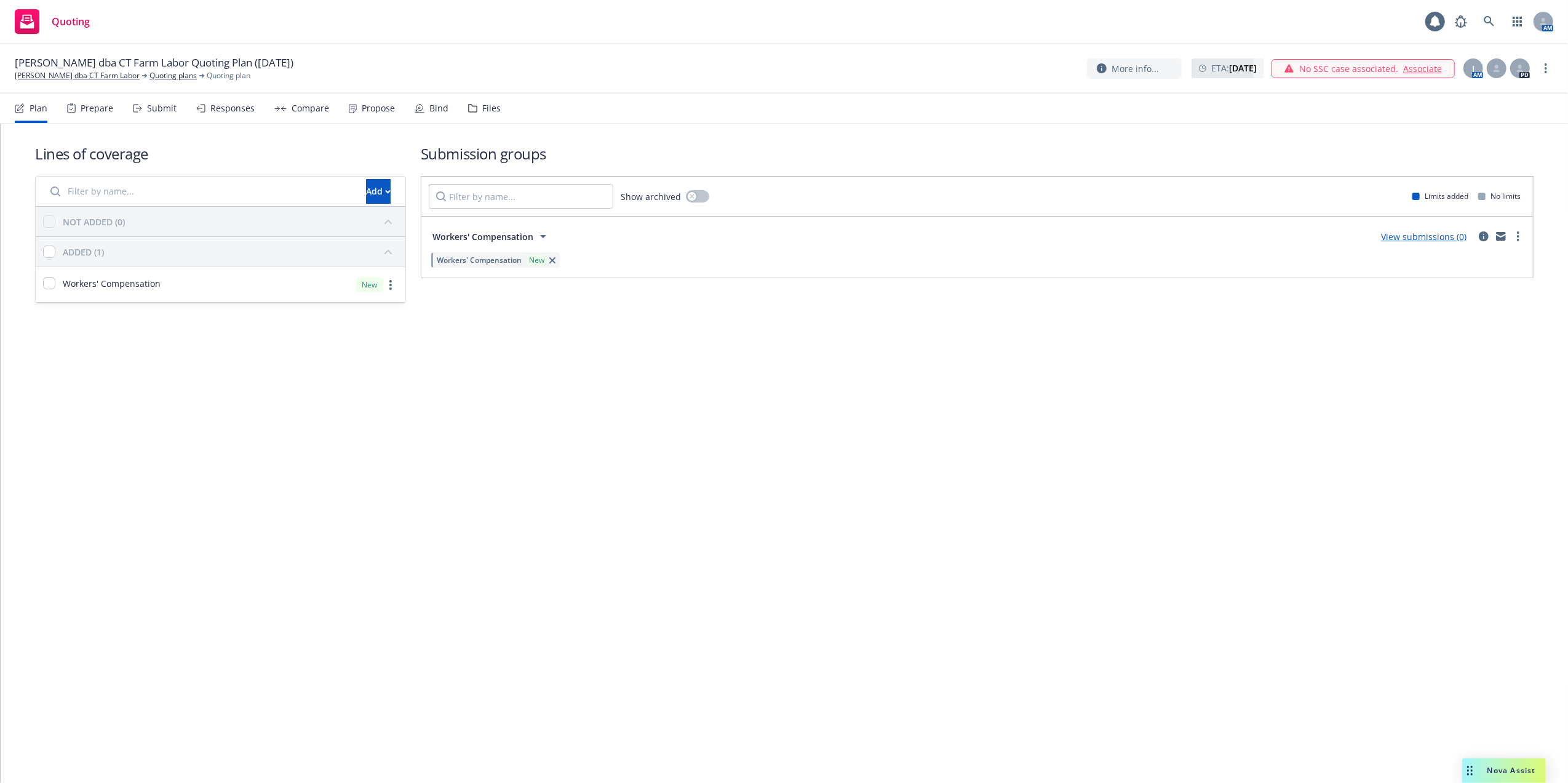
click at [1224, 417] on div "Lines of coverage Add NOT ADDED (0) ADDED (1) Workers' Compensation New Submiss…" at bounding box center [784, 453] width 1567 height 659
click at [48, 284] on input "checkbox" at bounding box center [49, 283] width 12 height 12
checkbox input "true"
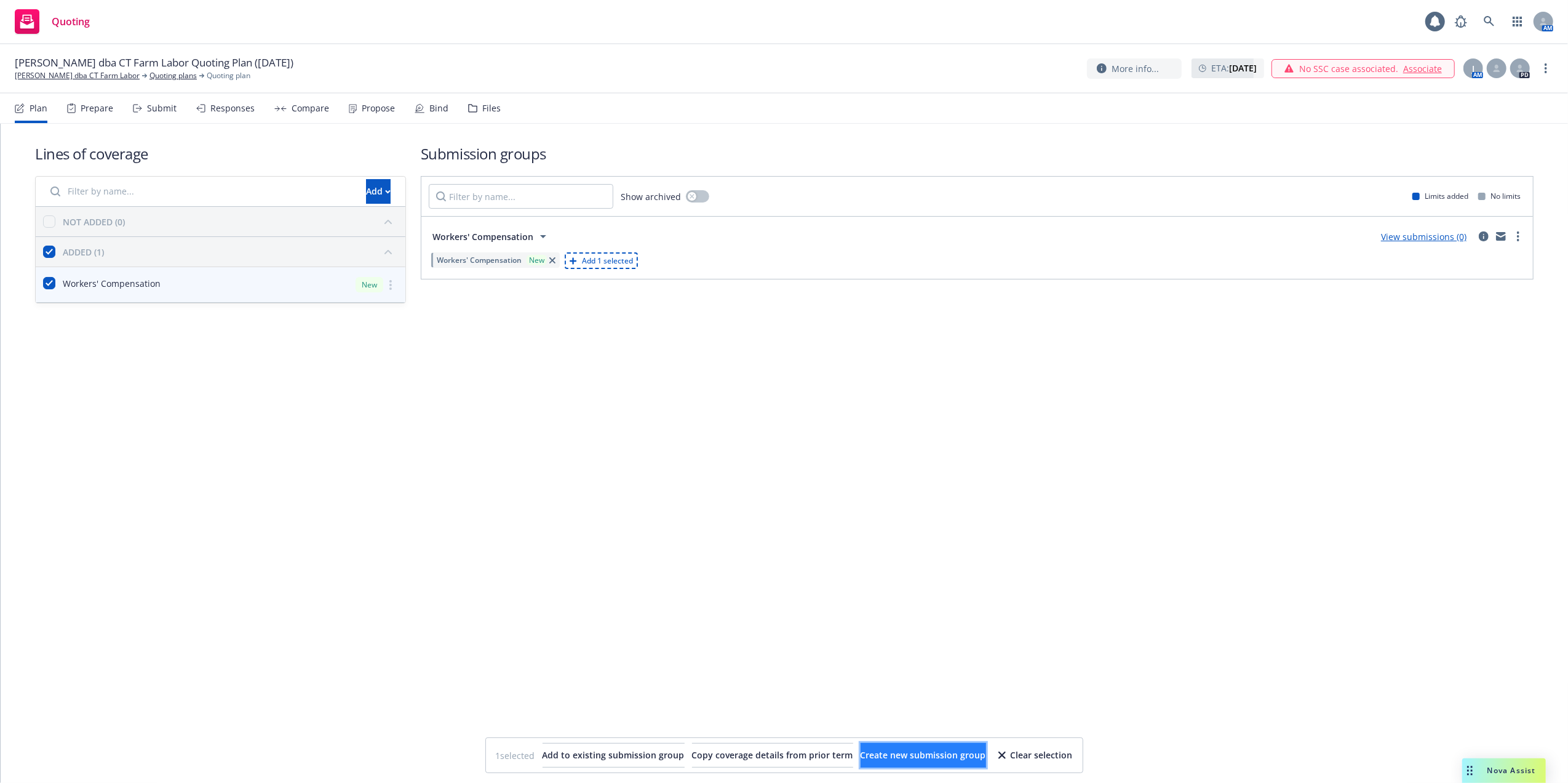
click at [942, 751] on span "Create new submission group" at bounding box center [923, 755] width 126 height 12
checkbox input "false"
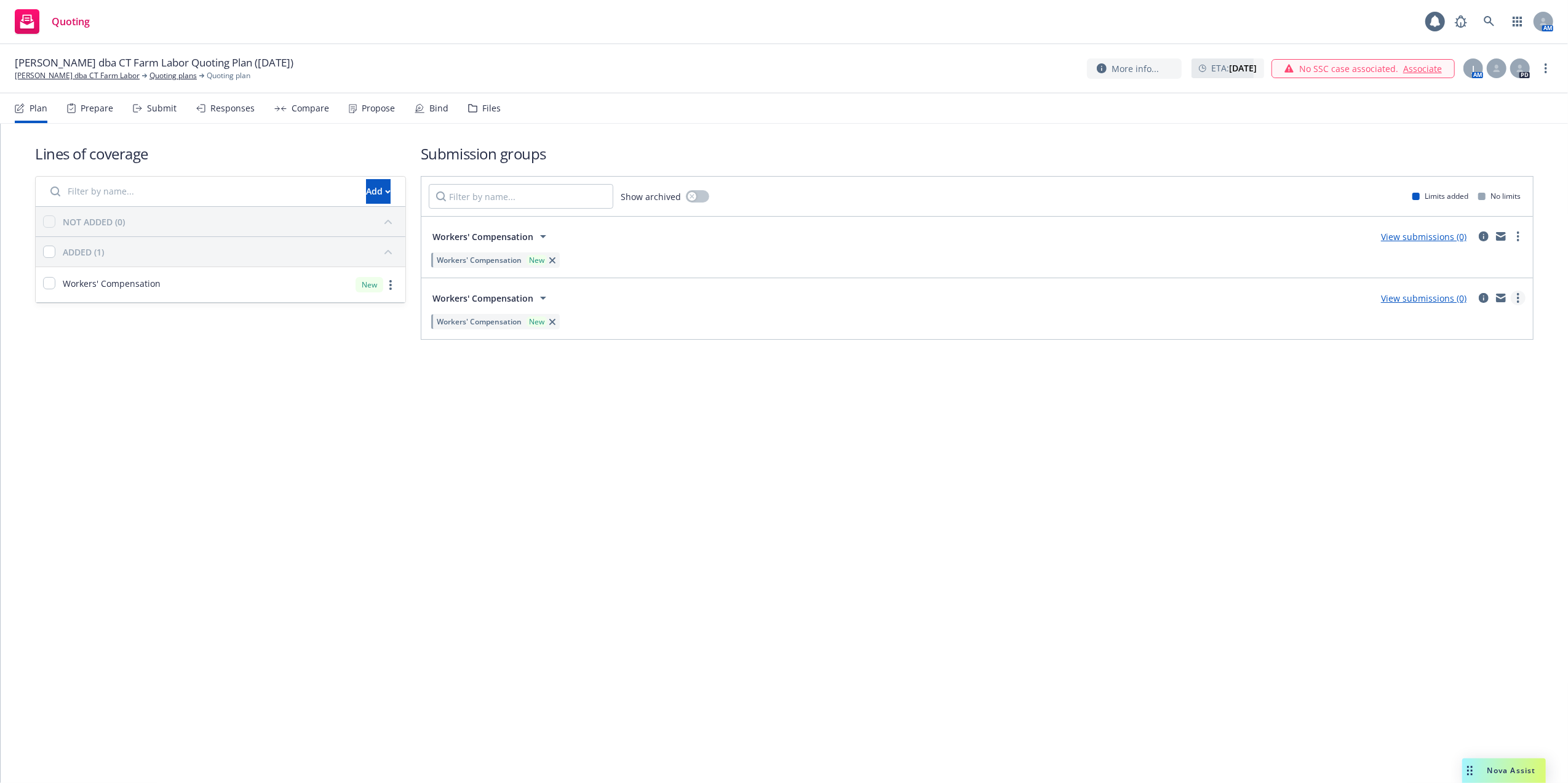
click at [1517, 299] on icon "more" at bounding box center [1518, 298] width 2 height 10
click at [1426, 424] on span "Archive" at bounding box center [1425, 428] width 60 height 12
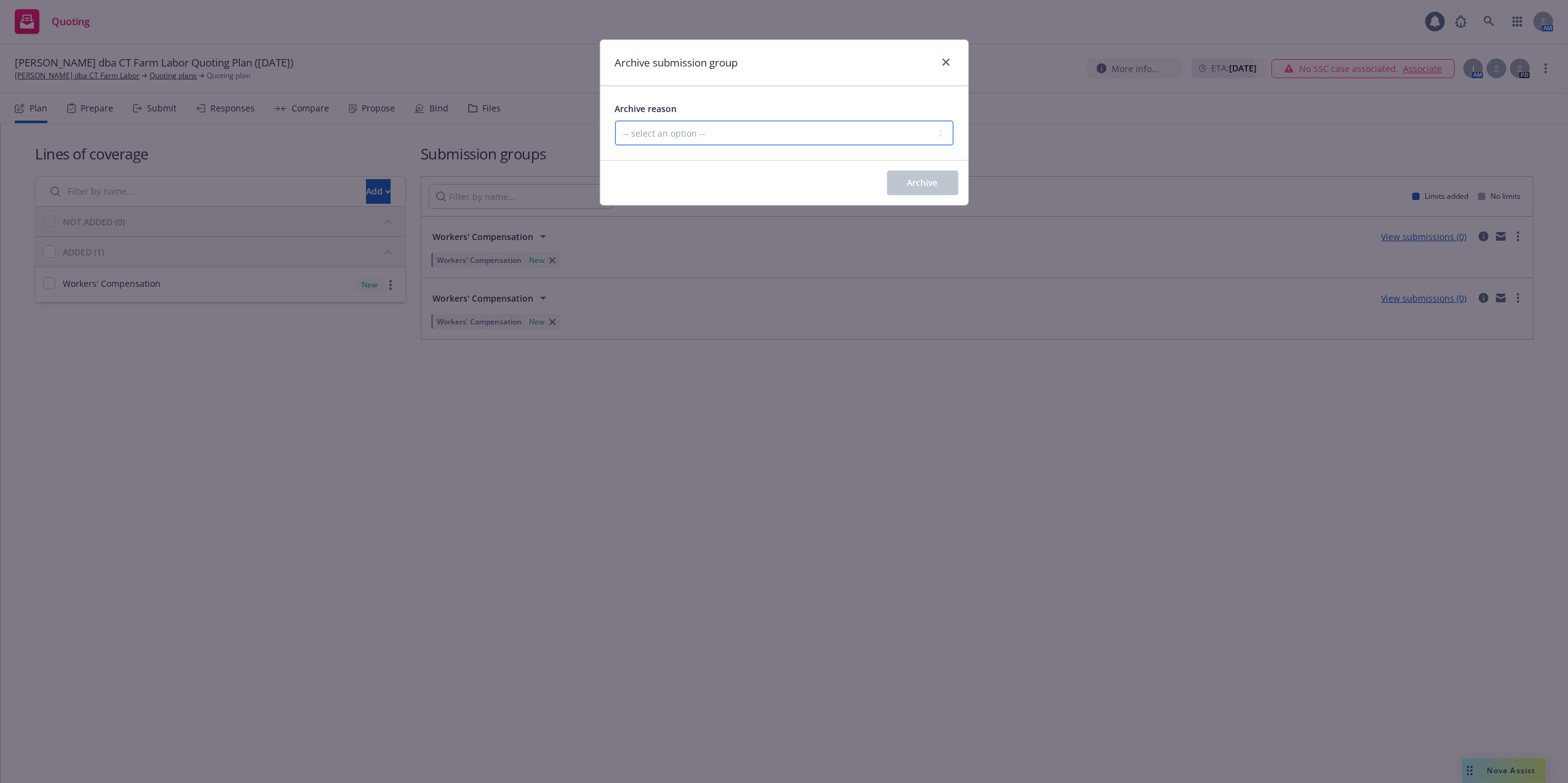
click at [938, 131] on select "-- select an option -- Customer no longer needs this coverage Duplicate Histori…" at bounding box center [784, 133] width 339 height 25
select select "DUPLICATE"
click at [615, 121] on select "-- select an option -- Customer no longer needs this coverage Duplicate Histori…" at bounding box center [784, 133] width 339 height 25
drag, startPoint x: 929, startPoint y: 183, endPoint x: 917, endPoint y: 183, distance: 12.0
click at [928, 182] on span "Archive" at bounding box center [922, 182] width 31 height 12
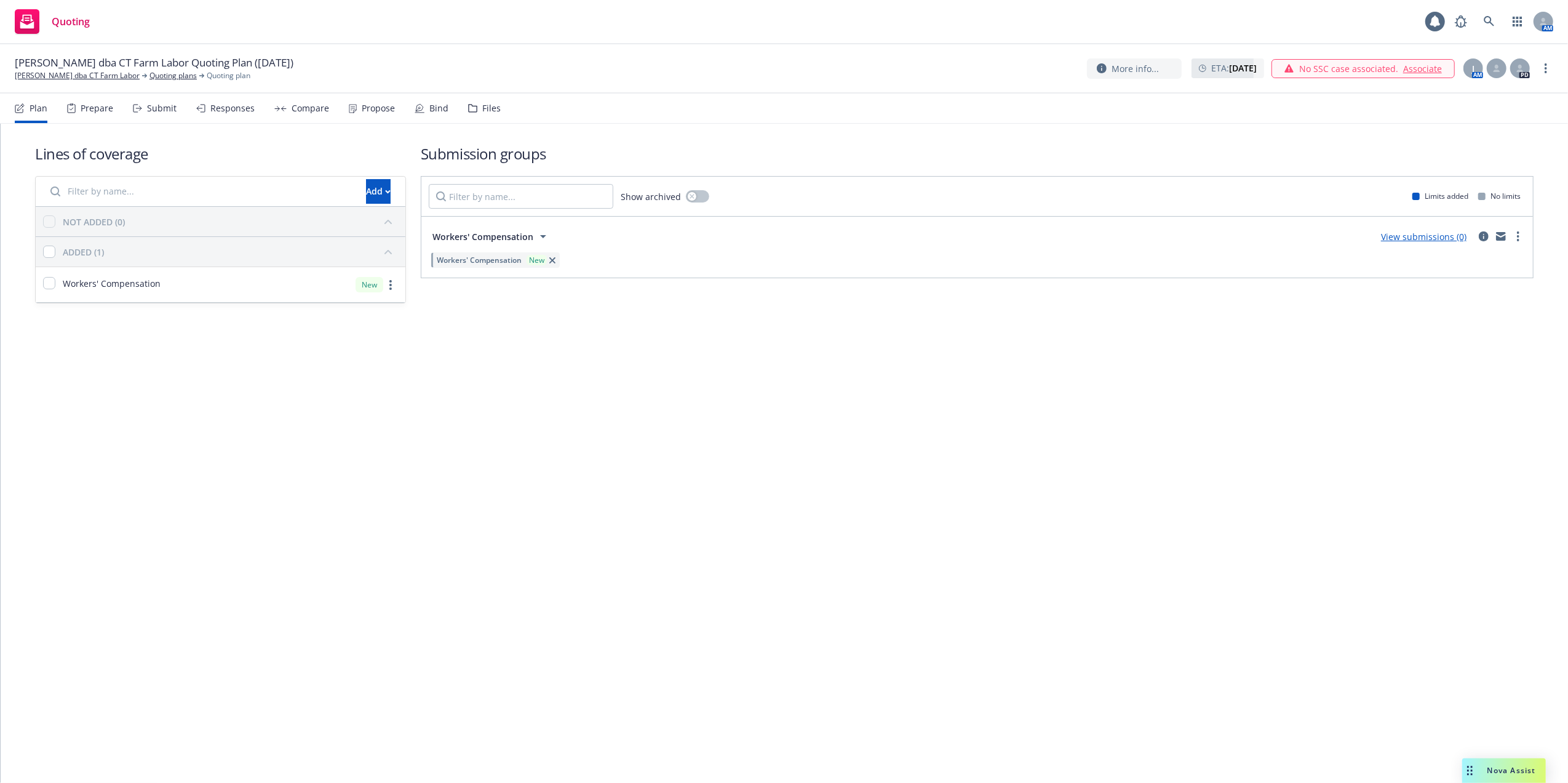
click at [1432, 235] on link "View submissions (0)" at bounding box center [1423, 236] width 86 height 12
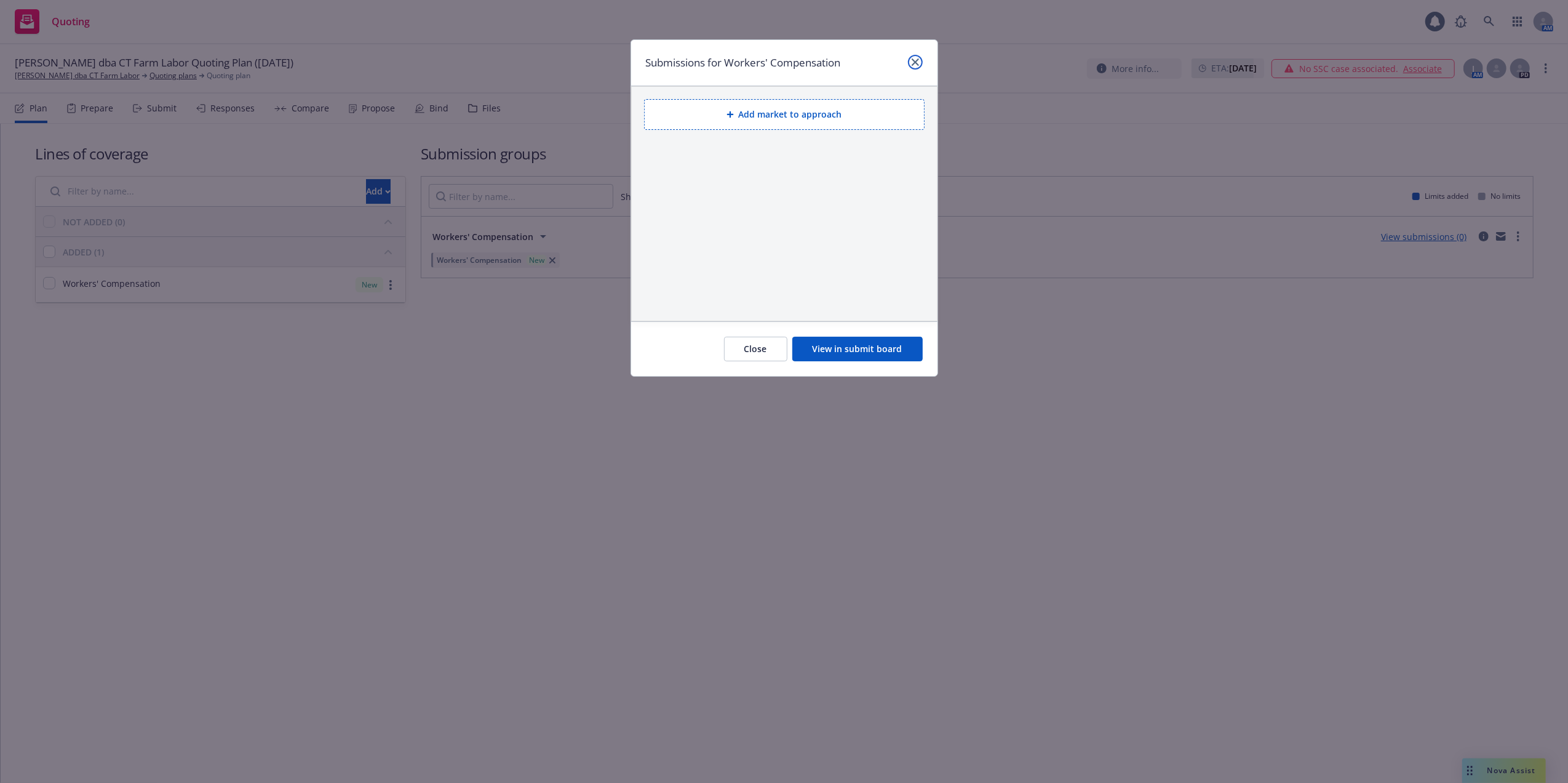
click at [915, 62] on icon "close" at bounding box center [915, 62] width 7 height 7
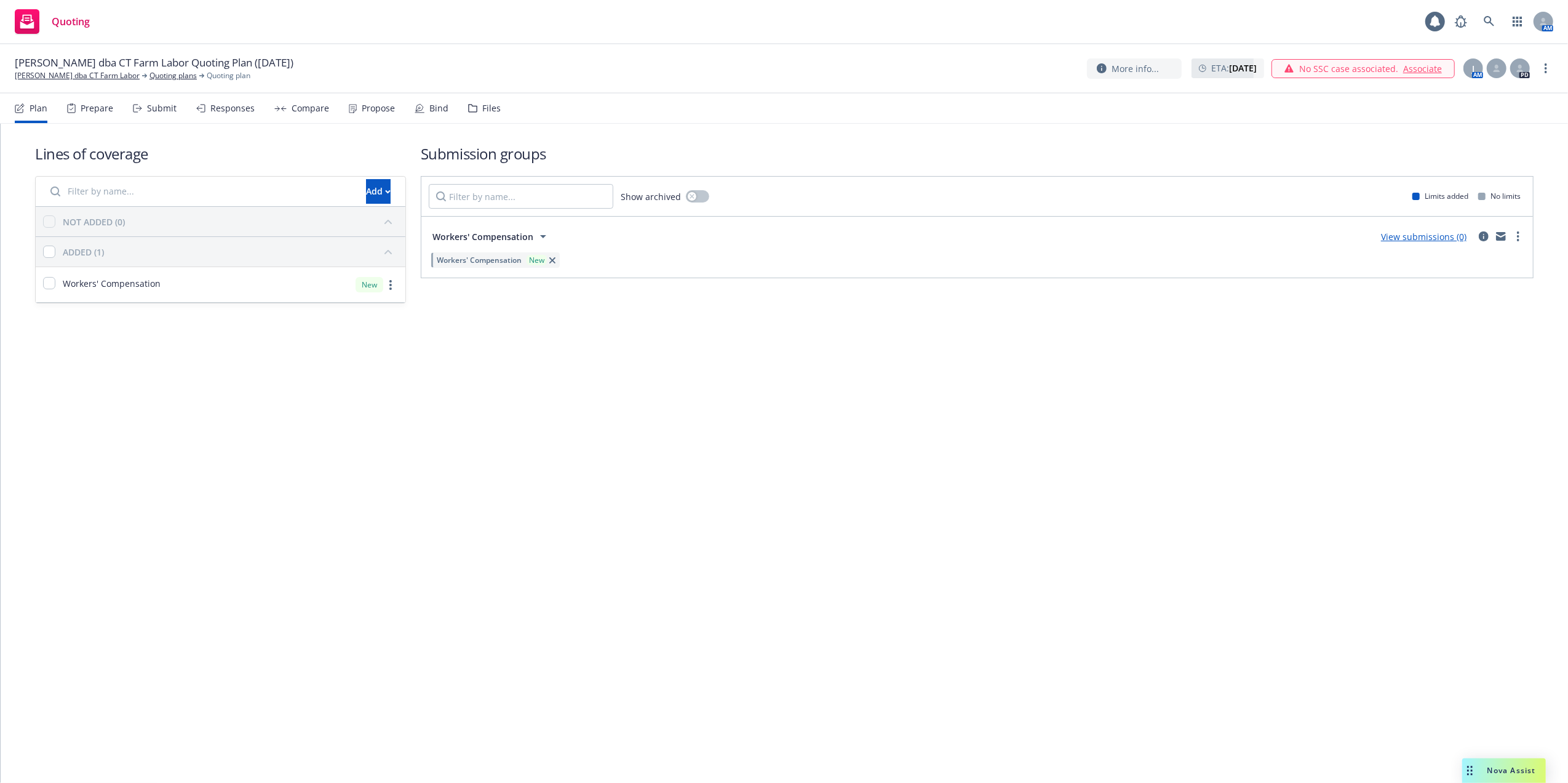
click at [92, 107] on div "Prepare" at bounding box center [96, 108] width 32 height 10
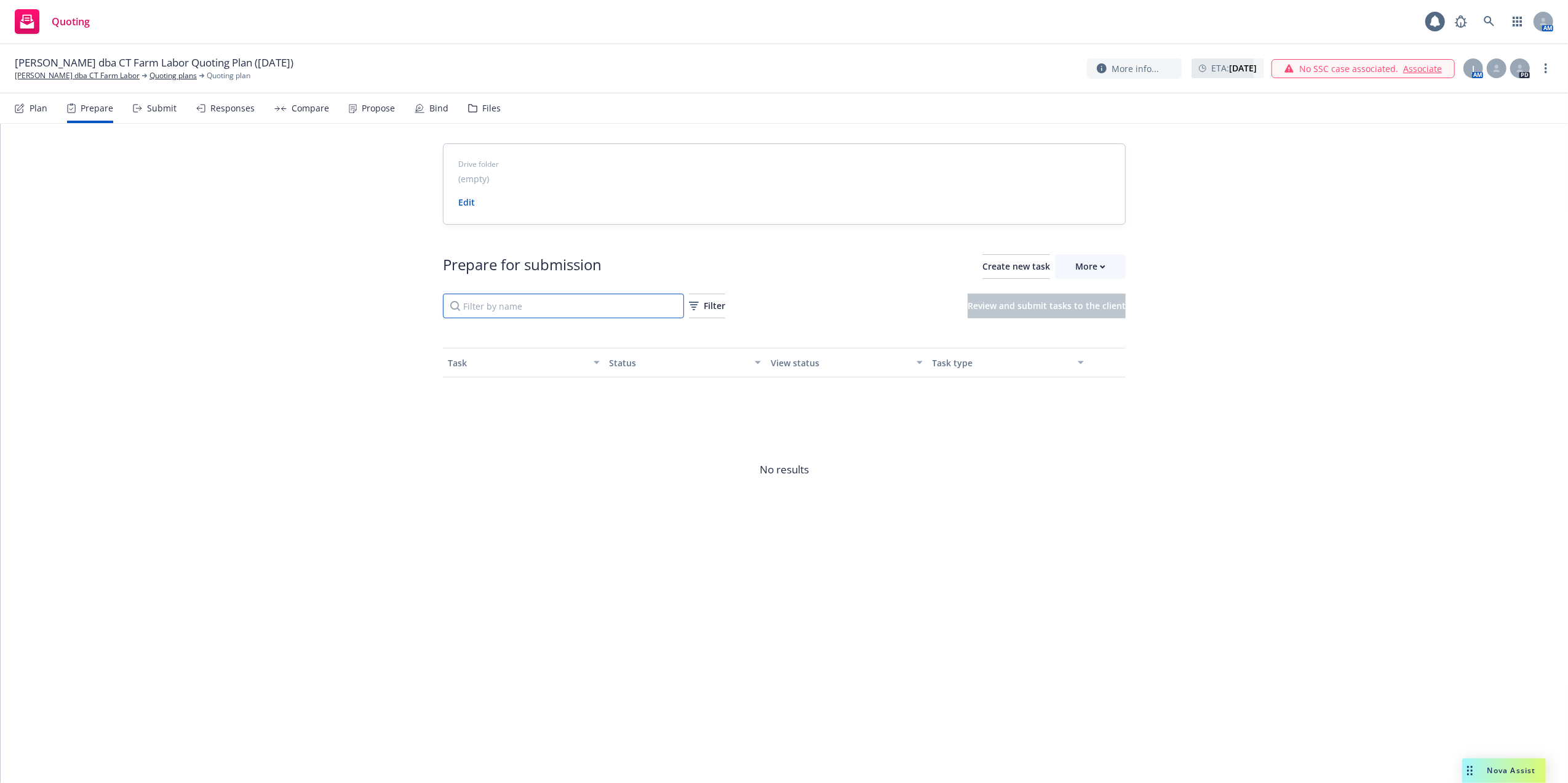
click at [500, 306] on input "Filter by name" at bounding box center [563, 306] width 241 height 25
click at [287, 259] on div "Drive folder (empty) Edit Prepare for submission Create new task More Filter Re…" at bounding box center [784, 368] width 1567 height 488
click at [858, 72] on div "Ceballos, Yoan dba CT Farm Labor Quoting Plan (2025-09-23) Ceballos, Yoan dba C…" at bounding box center [784, 68] width 1538 height 26
click at [36, 107] on div "Plan" at bounding box center [37, 108] width 17 height 10
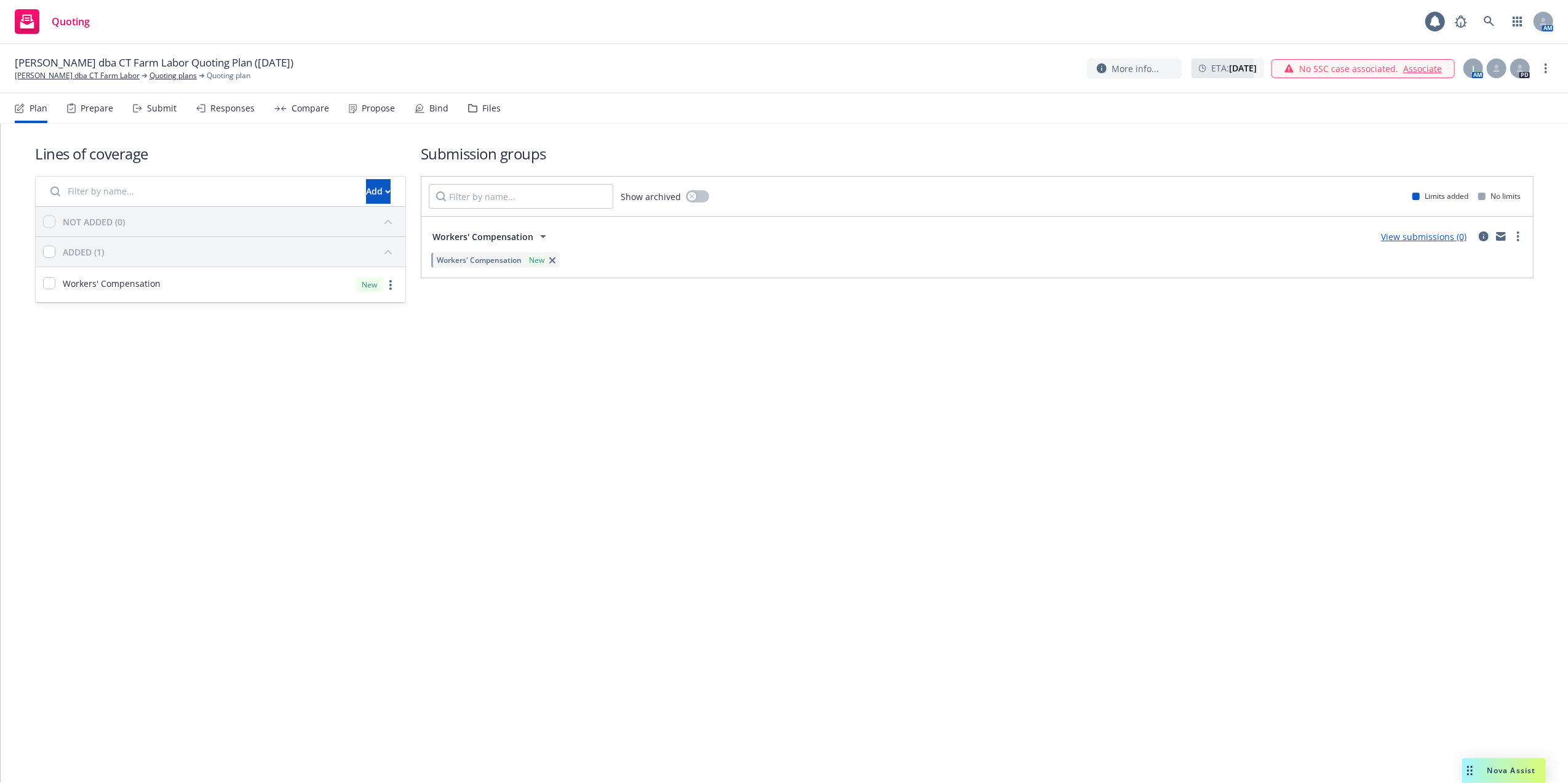
click at [1091, 558] on div "Lines of coverage Add NOT ADDED (0) ADDED (1) Workers' Compensation New Submiss…" at bounding box center [784, 453] width 1567 height 659
click at [1519, 239] on link "more" at bounding box center [1518, 236] width 15 height 15
click at [1101, 412] on div "Lines of coverage Add NOT ADDED (0) ADDED (1) Workers' Compensation New Submiss…" at bounding box center [784, 453] width 1567 height 659
click at [1416, 67] on link "Associate" at bounding box center [1422, 69] width 39 height 13
click at [1343, 67] on div "View renewal prep case" at bounding box center [1381, 68] width 107 height 18
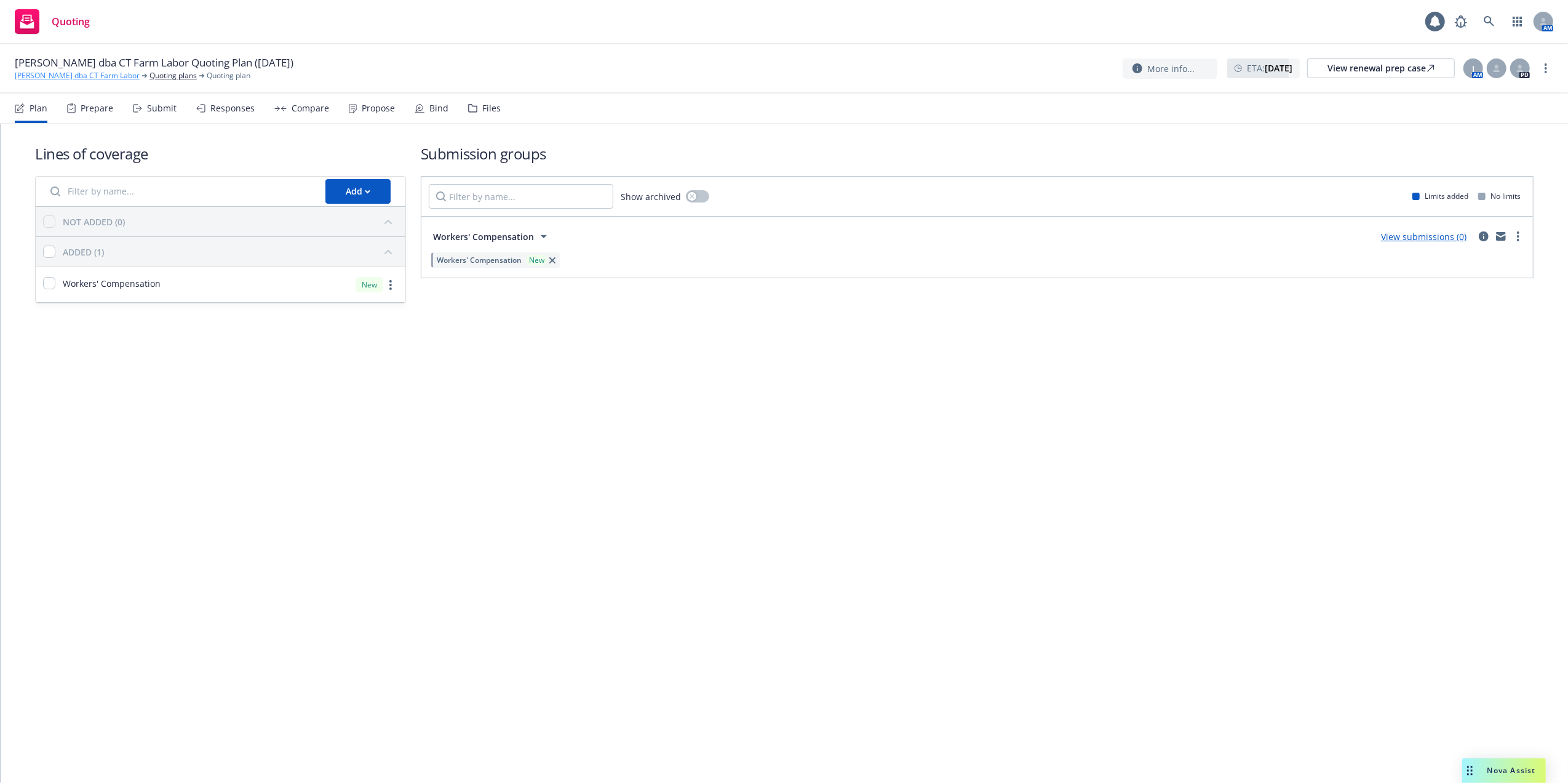
click at [49, 70] on link "[PERSON_NAME] dba CT Farm Labor" at bounding box center [77, 75] width 125 height 11
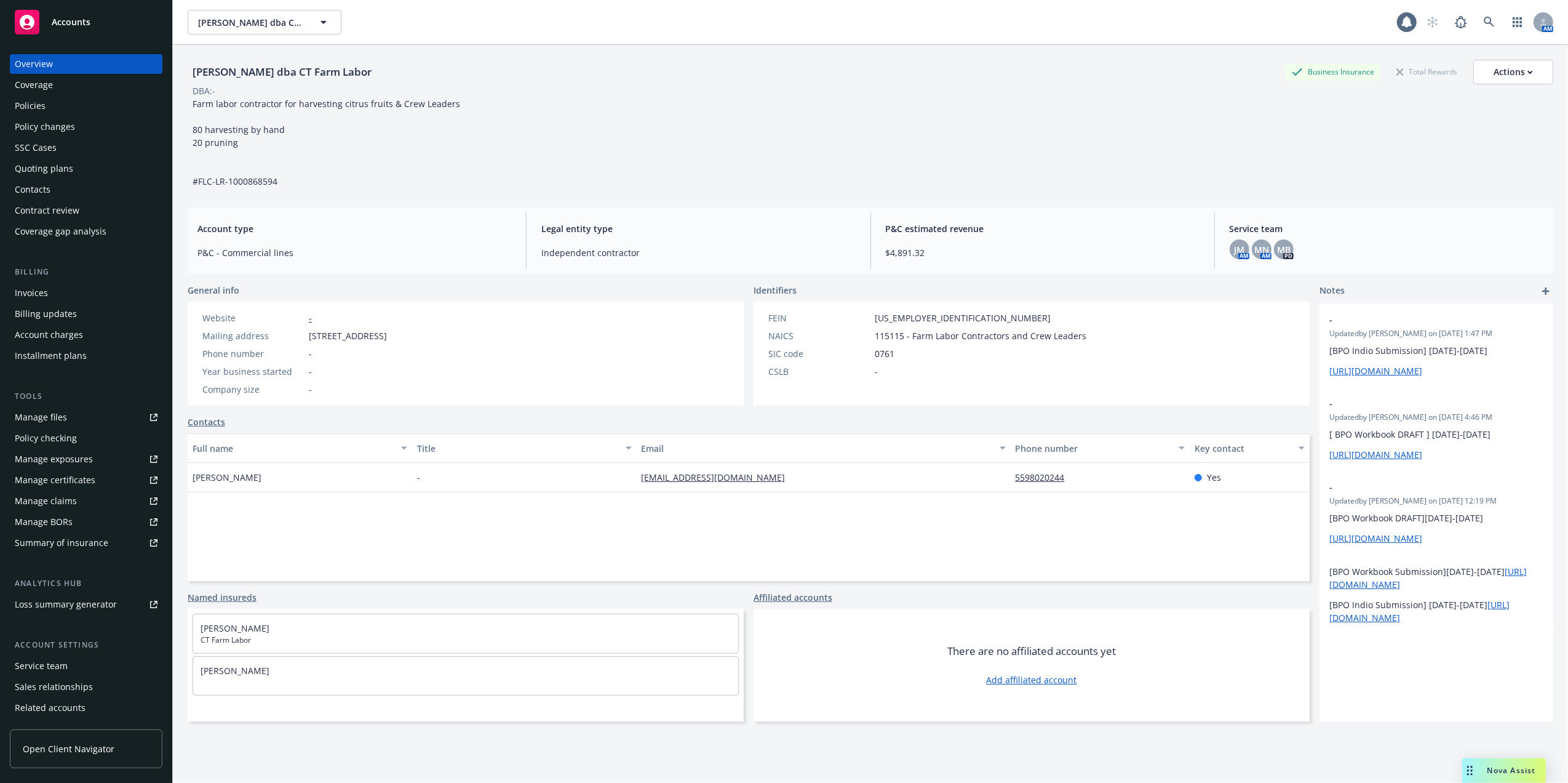
drag, startPoint x: 369, startPoint y: 70, endPoint x: 192, endPoint y: 67, distance: 177.0
click at [192, 67] on div "[PERSON_NAME] dba CT Farm Labor Business Insurance Total Rewards Actions" at bounding box center [871, 72] width 1366 height 25
click at [35, 102] on div "Policies" at bounding box center [30, 106] width 31 height 20
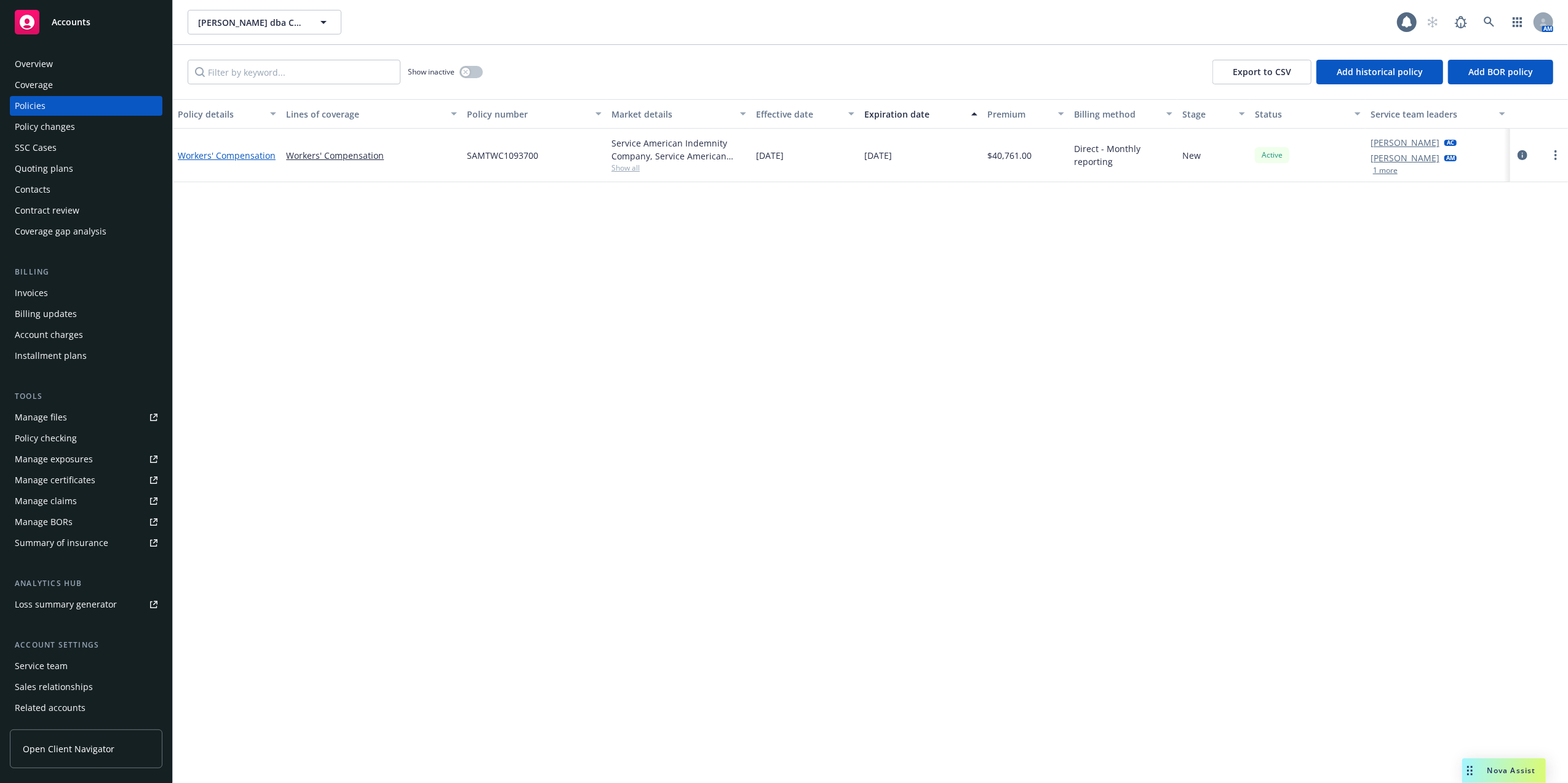
click at [211, 157] on link "Workers' Compensation" at bounding box center [227, 156] width 98 height 12
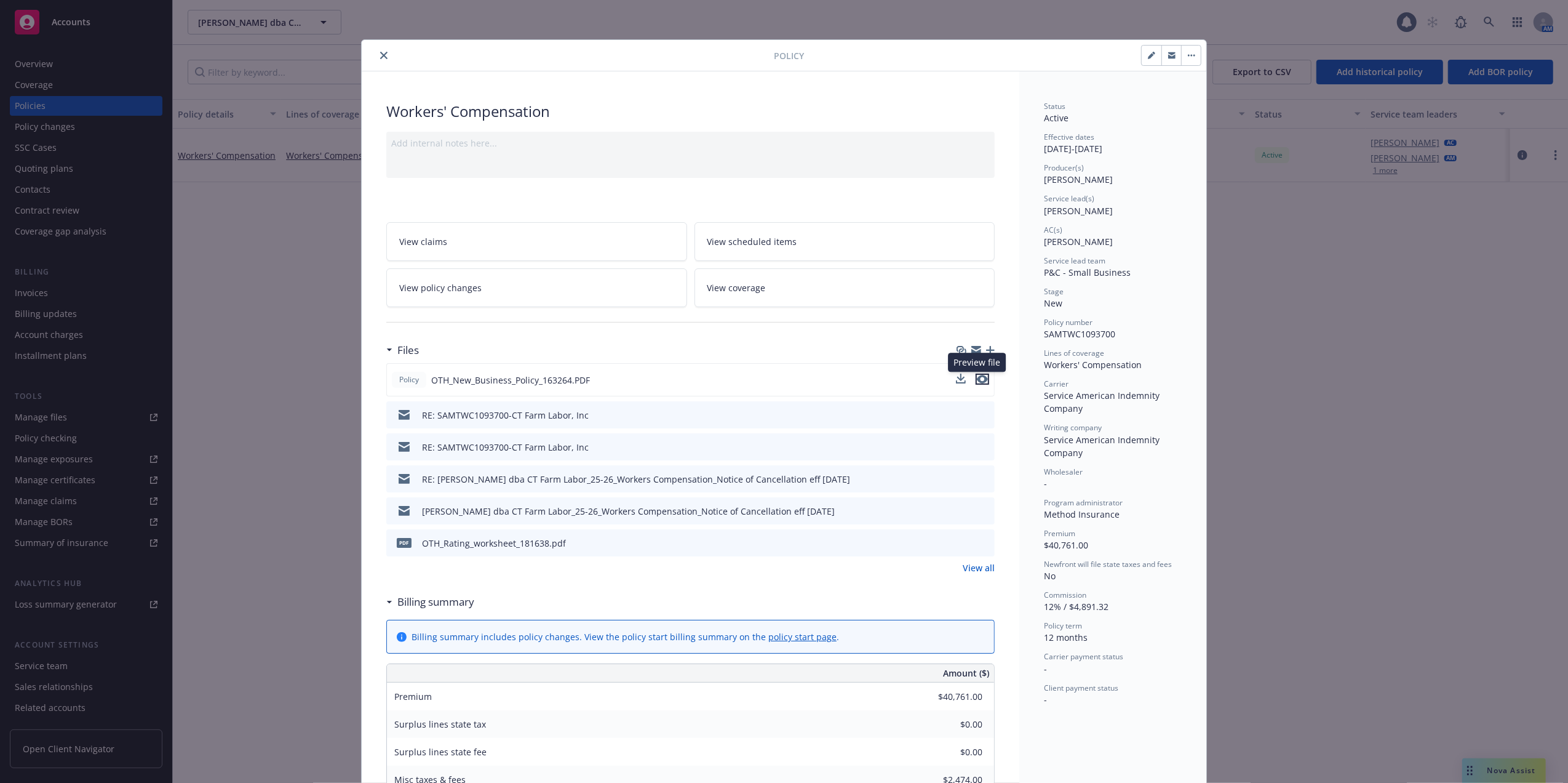
click at [977, 378] on icon "preview file" at bounding box center [982, 379] width 11 height 8
drag, startPoint x: 978, startPoint y: 382, endPoint x: 983, endPoint y: 394, distance: 13.0
click at [978, 381] on icon "preview file" at bounding box center [982, 379] width 11 height 8
click at [380, 56] on icon "close" at bounding box center [383, 55] width 7 height 7
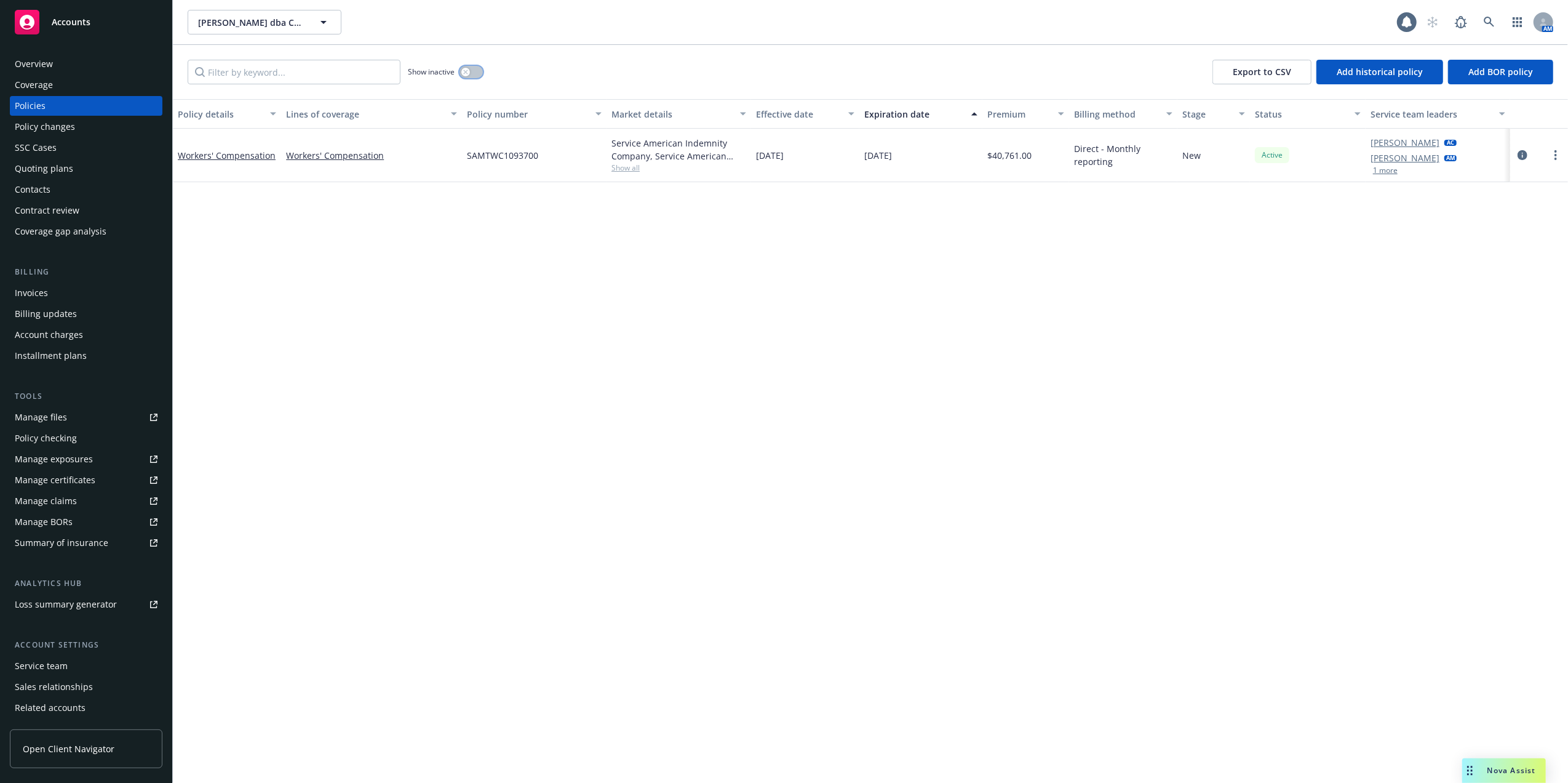
click at [467, 72] on icon "button" at bounding box center [465, 72] width 4 height 4
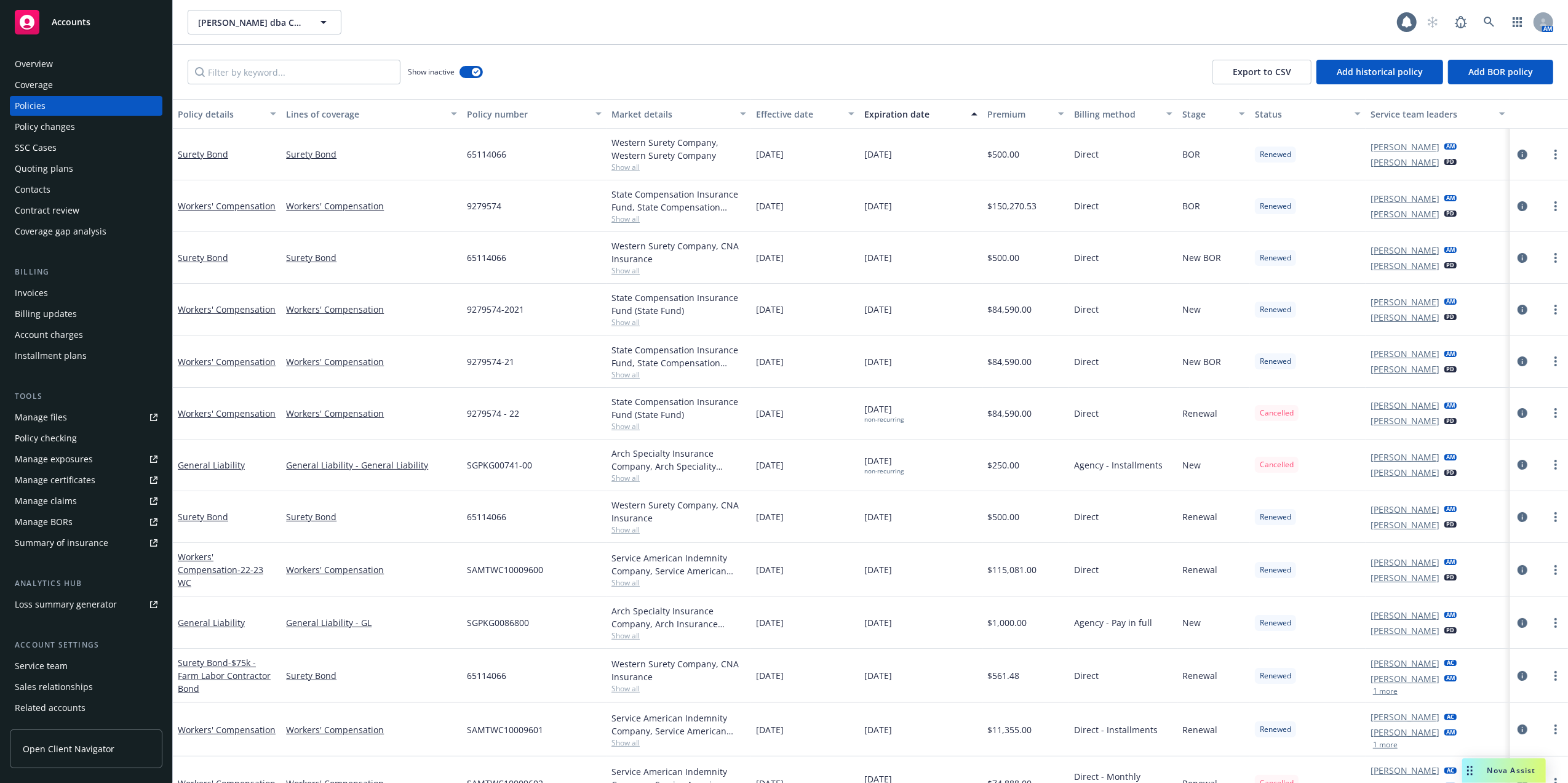
click at [315, 112] on div "Lines of coverage" at bounding box center [364, 114] width 157 height 13
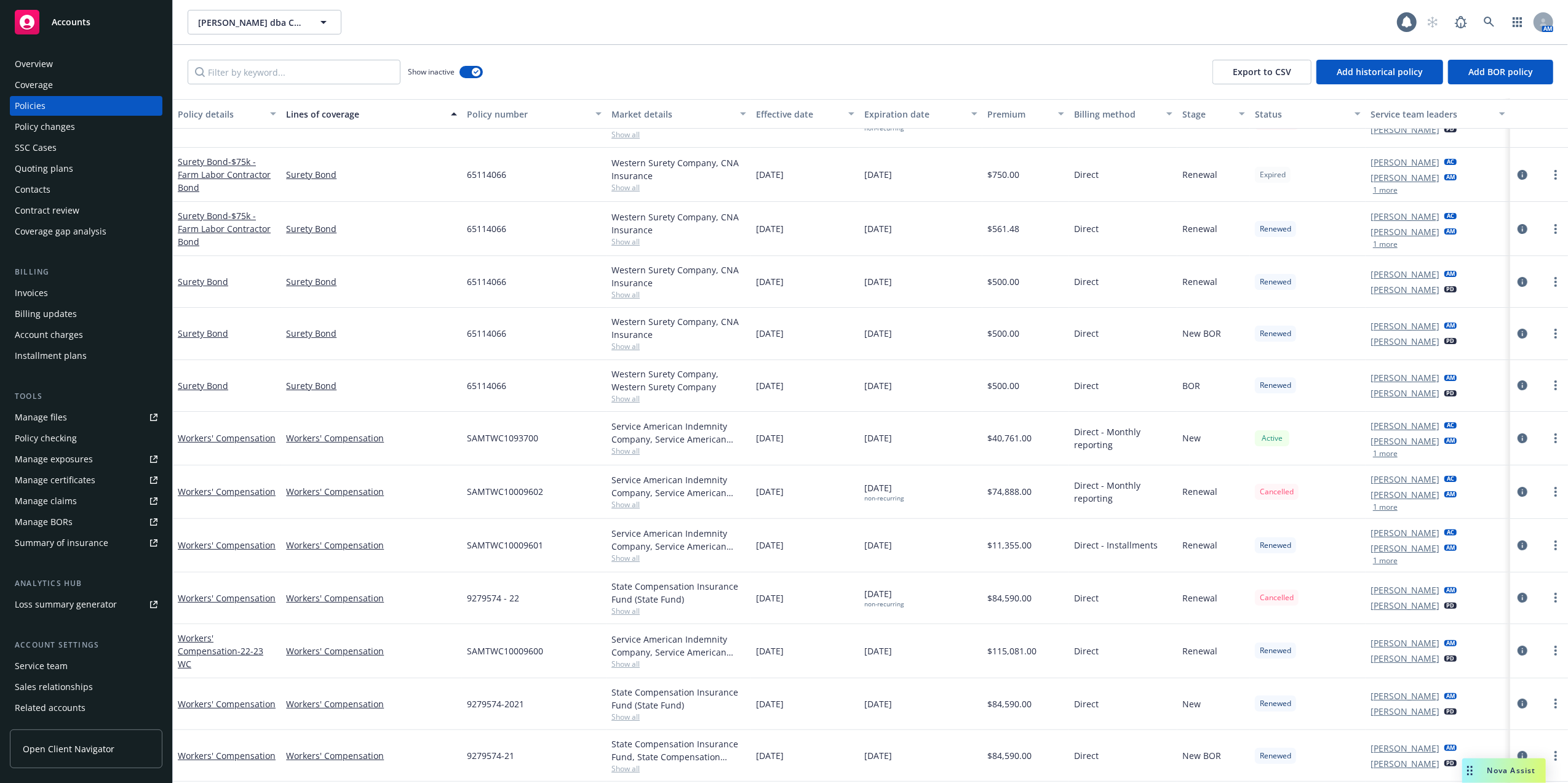
scroll to position [231, 0]
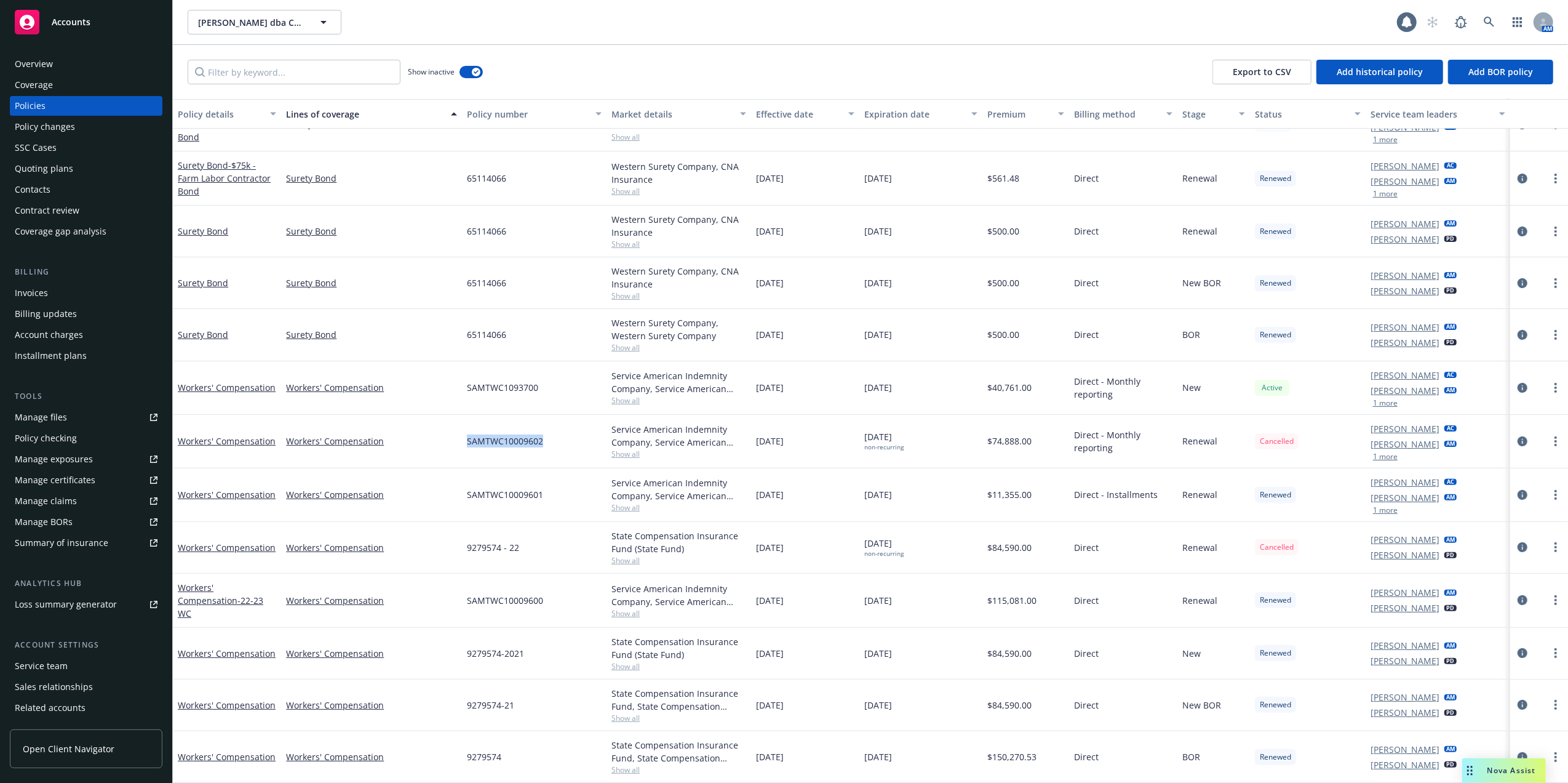
drag, startPoint x: 542, startPoint y: 440, endPoint x: 444, endPoint y: 451, distance: 98.6
click at [444, 451] on div "Workers' Compensation Workers' Compensation SAMTWC10009602 Service American Ind…" at bounding box center [870, 441] width 1395 height 53
copy div "SAMTWC10009602"
click at [483, 381] on span "SAMTWC1093700" at bounding box center [502, 388] width 72 height 13
drag, startPoint x: 483, startPoint y: 381, endPoint x: 540, endPoint y: 389, distance: 57.6
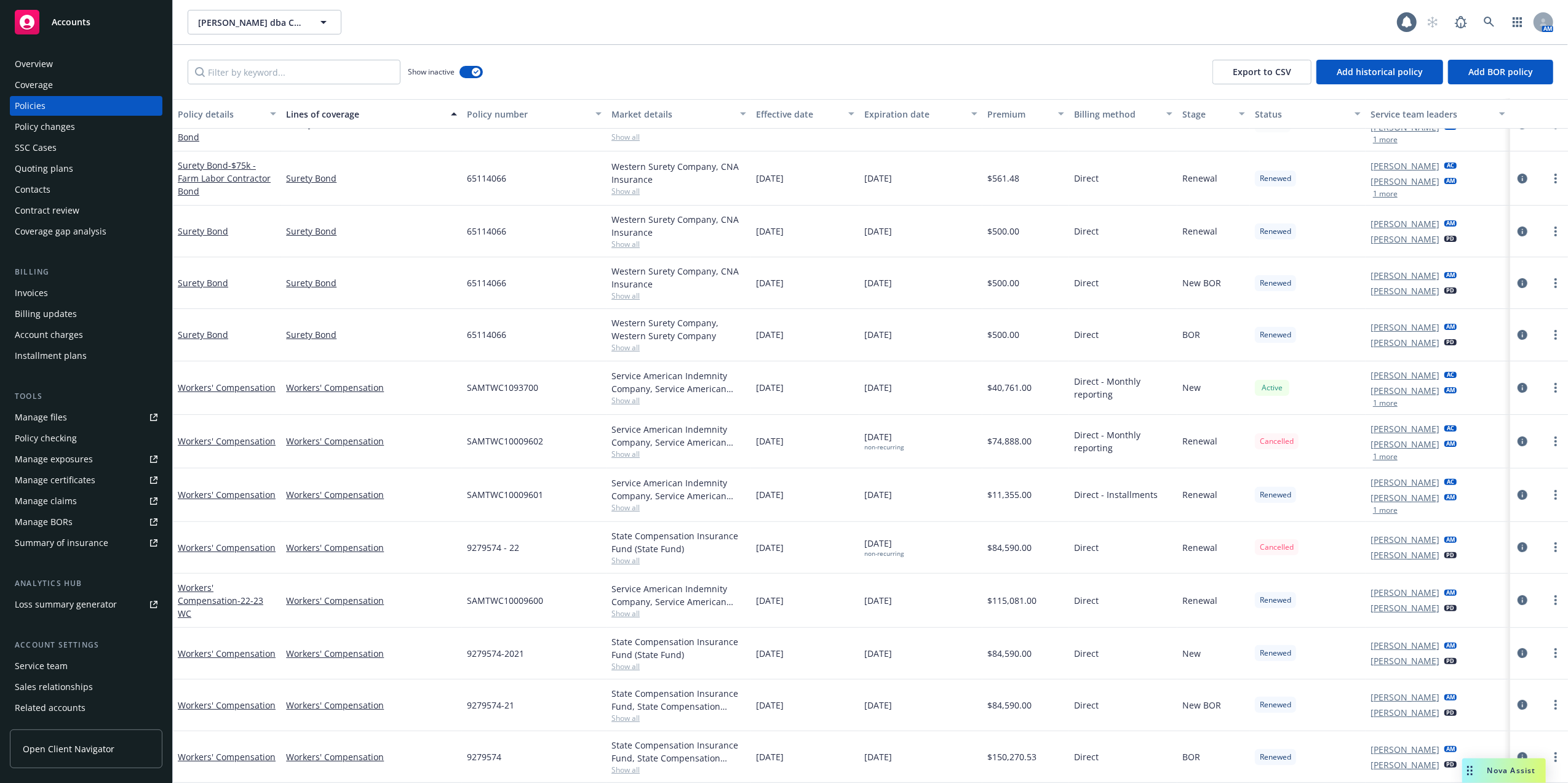
click at [542, 388] on div "SAMTWC1093700" at bounding box center [534, 388] width 145 height 53
click at [818, 383] on div "04/17/2025" at bounding box center [805, 388] width 108 height 53
click at [218, 387] on link "Workers' Compensation" at bounding box center [227, 387] width 98 height 12
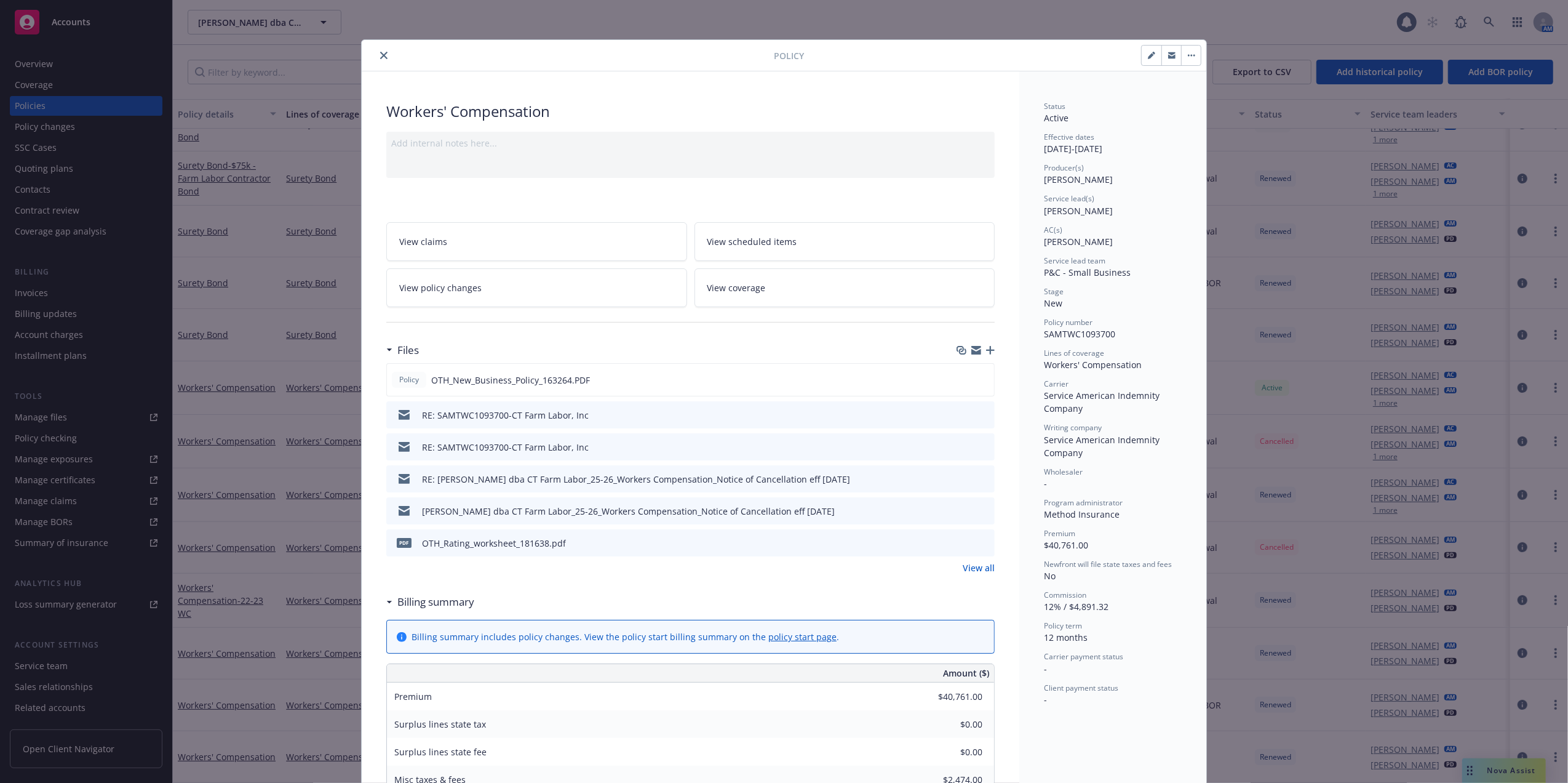
scroll to position [37, 0]
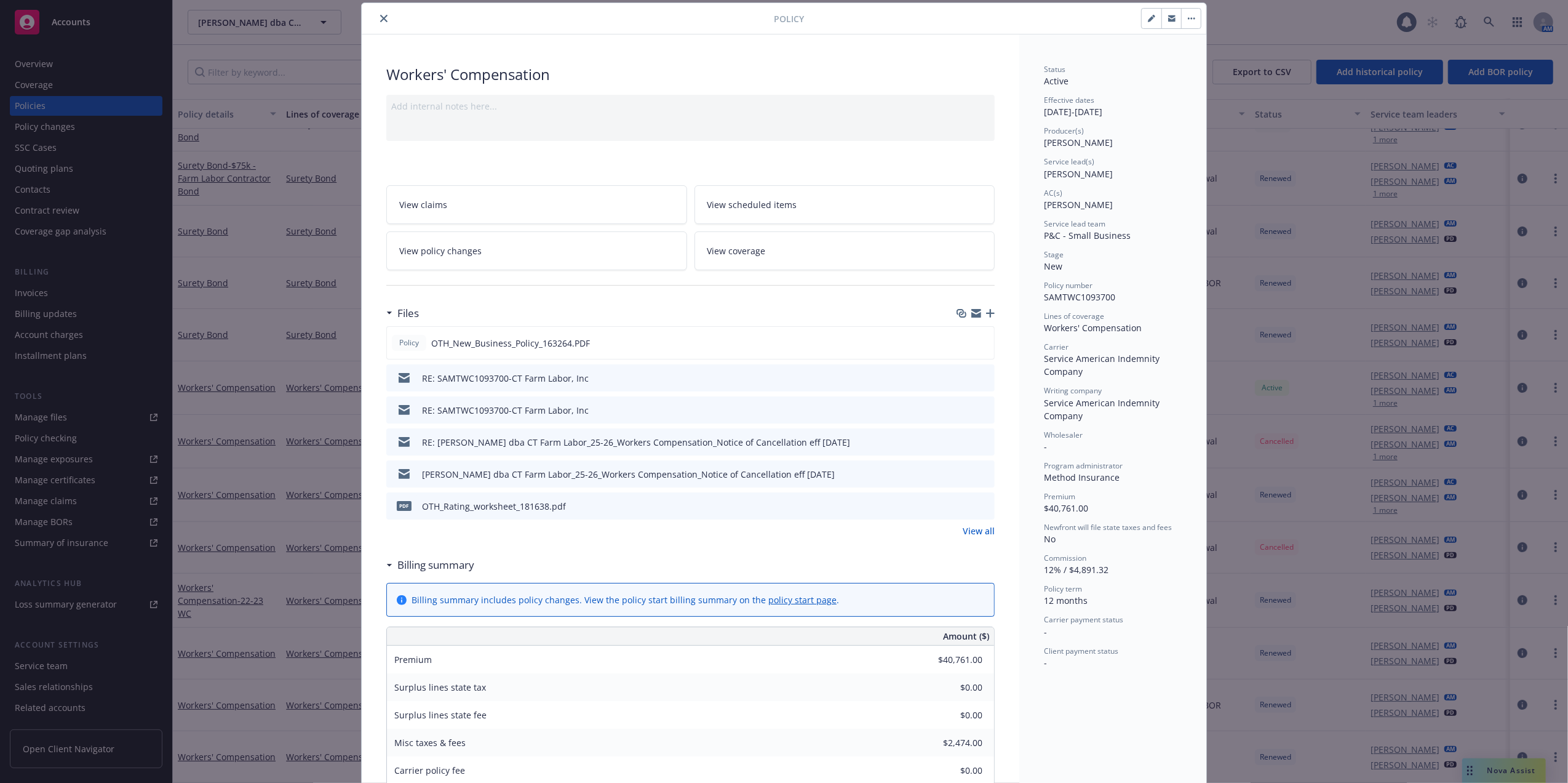
click at [377, 18] on button "close" at bounding box center [384, 18] width 15 height 15
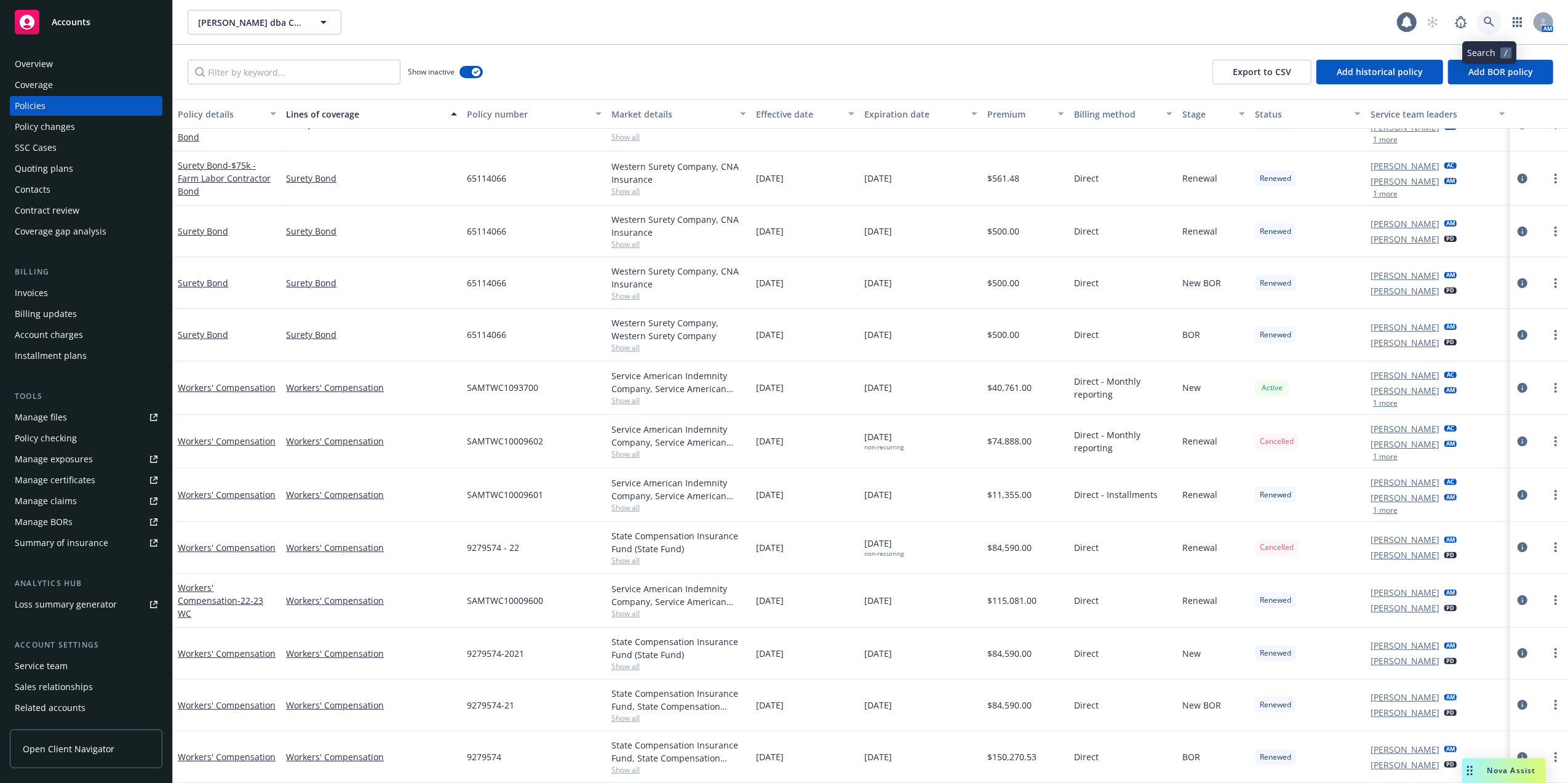
click at [1487, 20] on icon at bounding box center [1489, 22] width 11 height 11
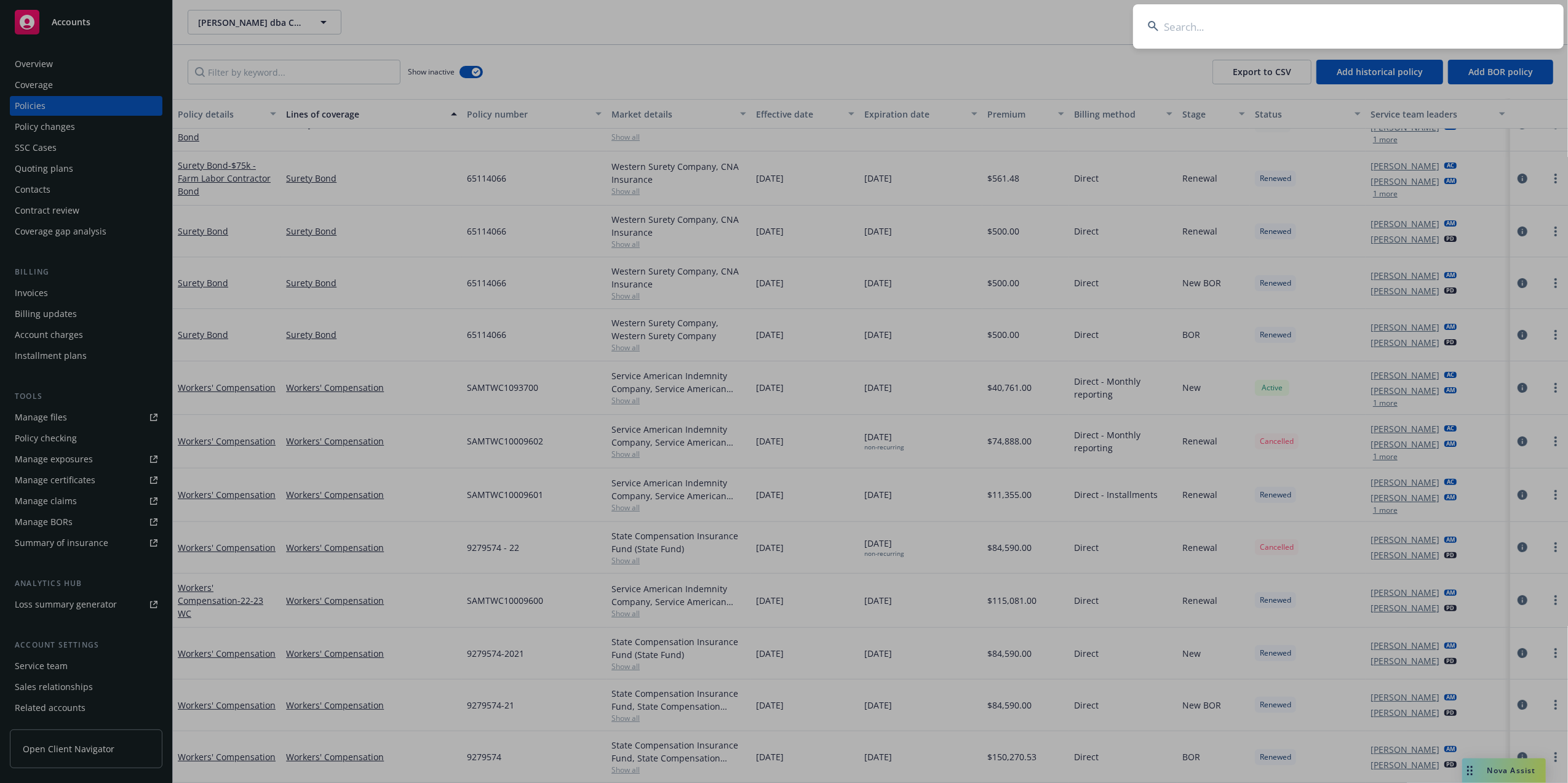
click at [1302, 28] on input at bounding box center [1348, 26] width 431 height 44
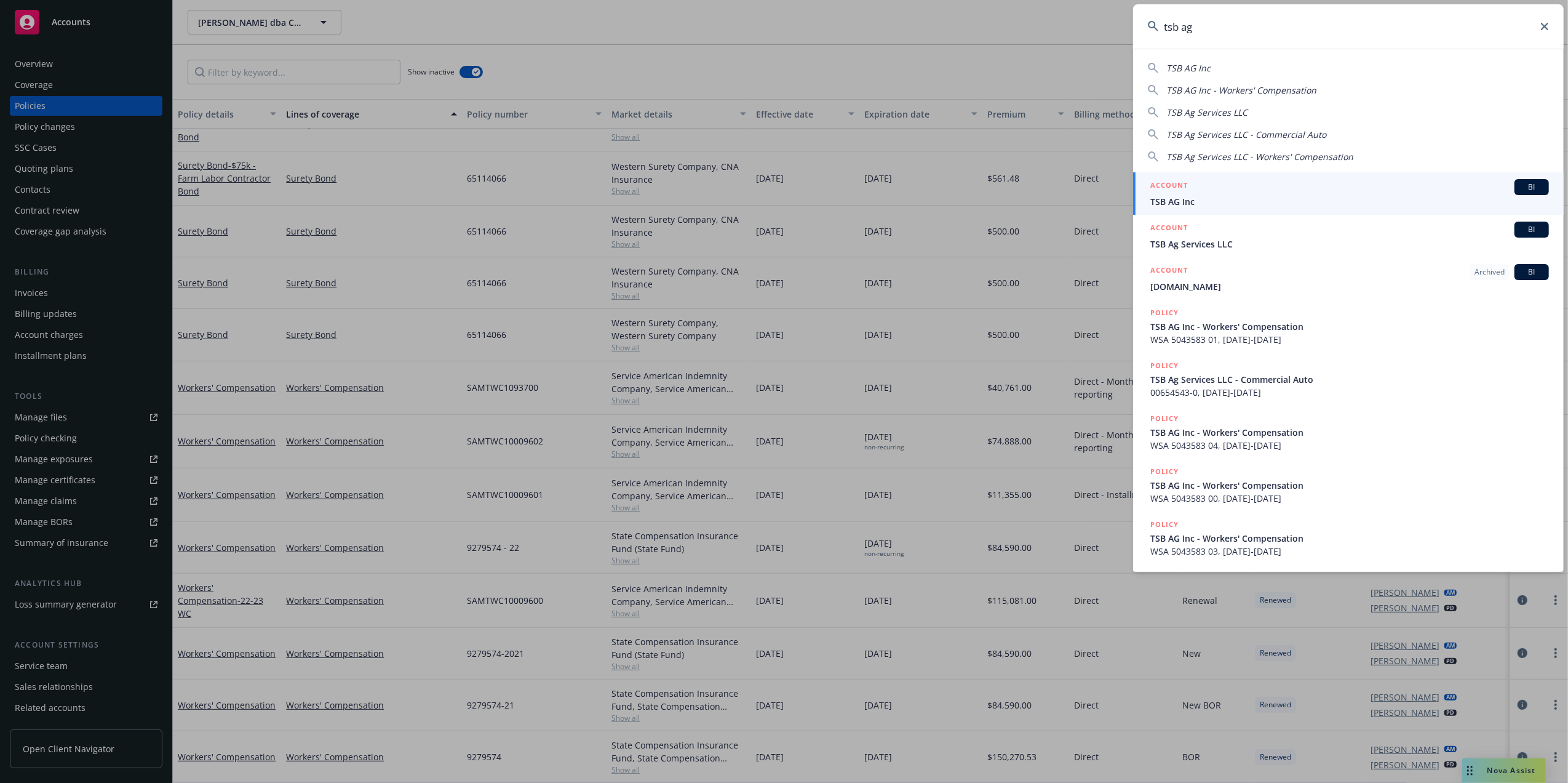
type input "tsb ag"
click at [1165, 200] on li "ACCOUNT BI TSB AG Inc" at bounding box center [1348, 193] width 431 height 42
drag, startPoint x: 1244, startPoint y: 195, endPoint x: 1236, endPoint y: 197, distance: 8.2
click at [1241, 193] on div "ACCOUNT BI" at bounding box center [1349, 186] width 398 height 16
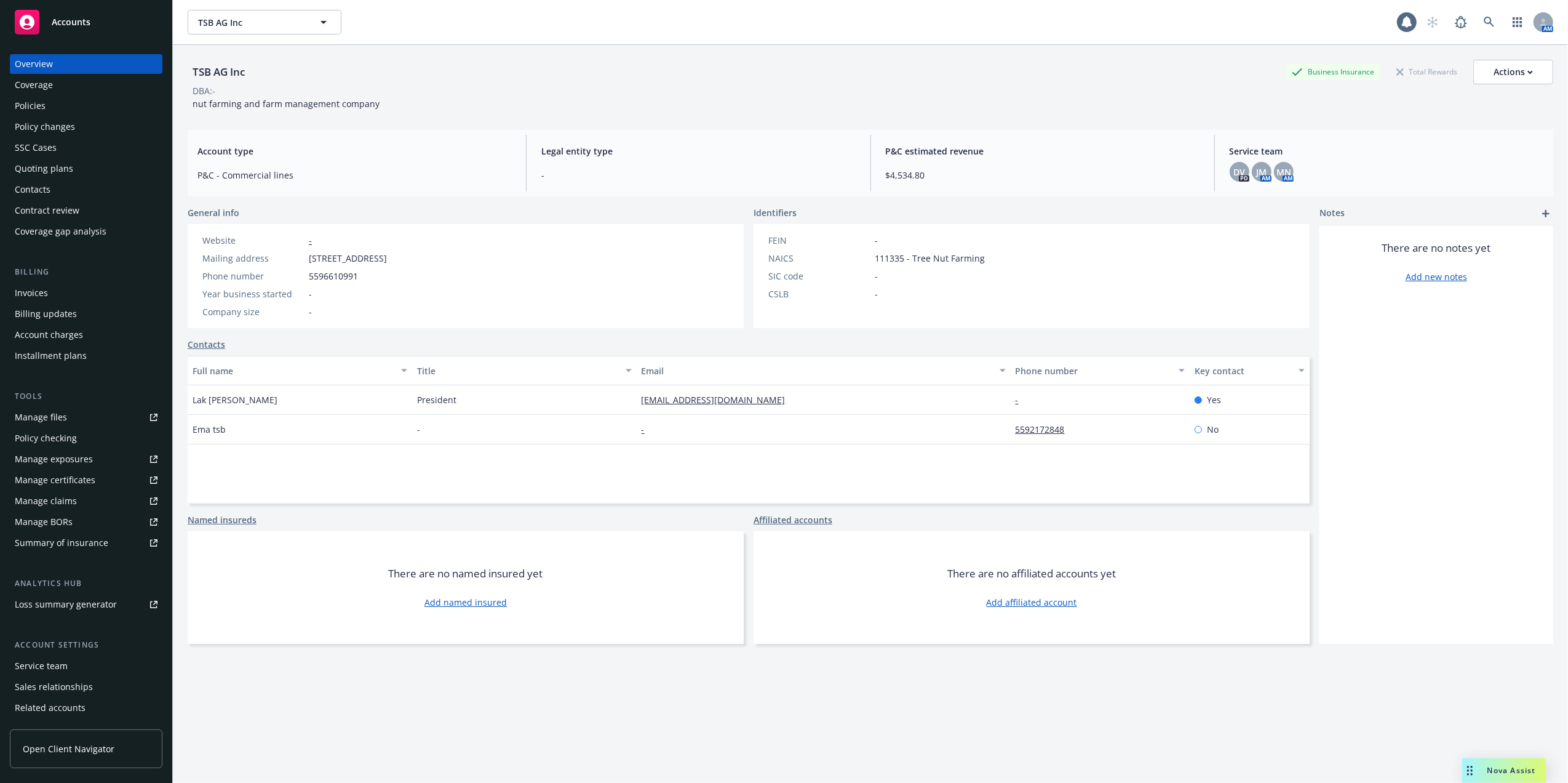
click at [41, 109] on div "Policies" at bounding box center [30, 106] width 31 height 20
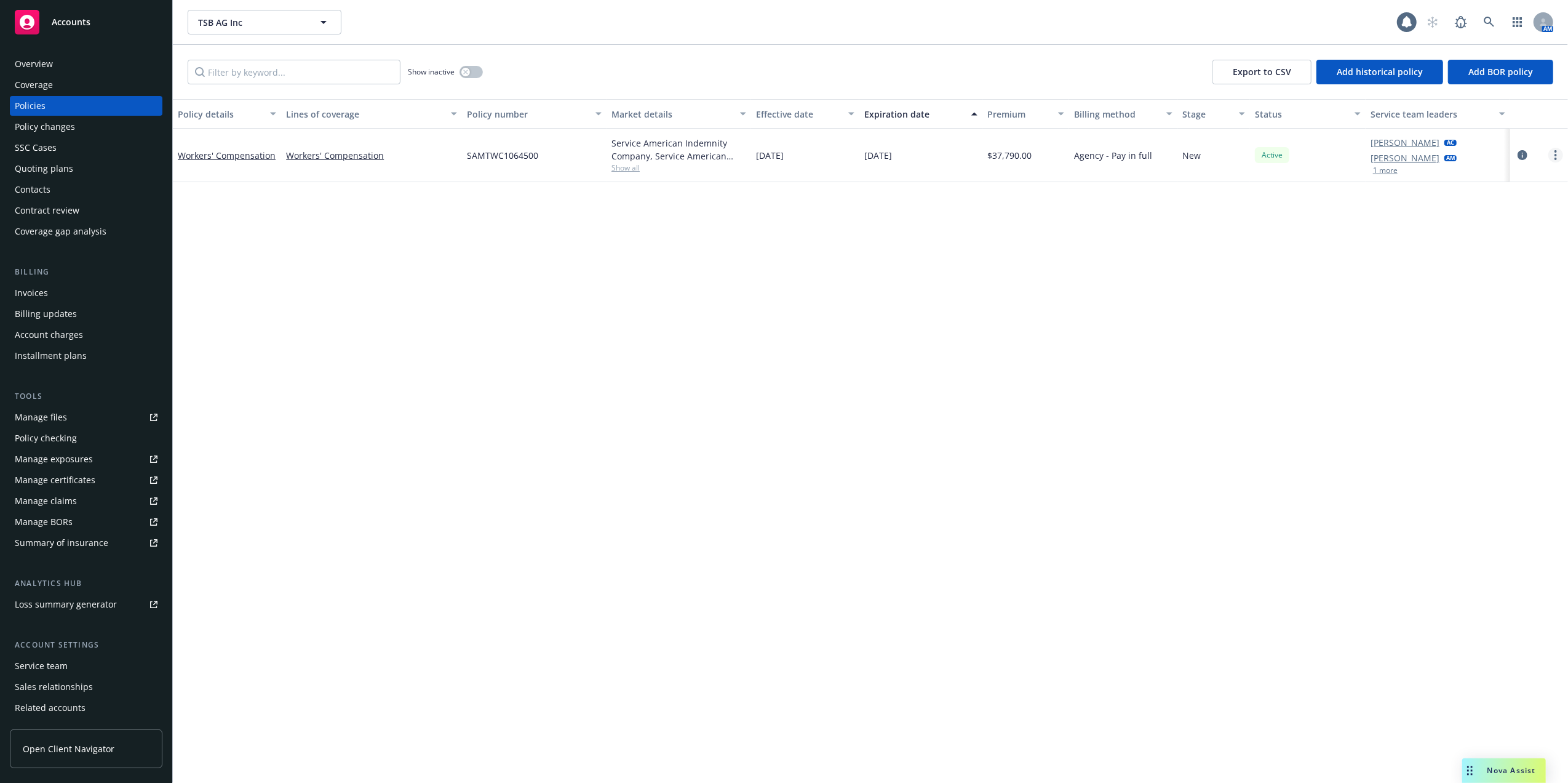
click at [1562, 156] on link "more" at bounding box center [1556, 155] width 15 height 15
click at [1132, 261] on div "Policy details Lines of coverage Policy number Market details Effective date Ex…" at bounding box center [870, 441] width 1395 height 684
click at [215, 150] on link "Workers' Compensation" at bounding box center [227, 156] width 98 height 12
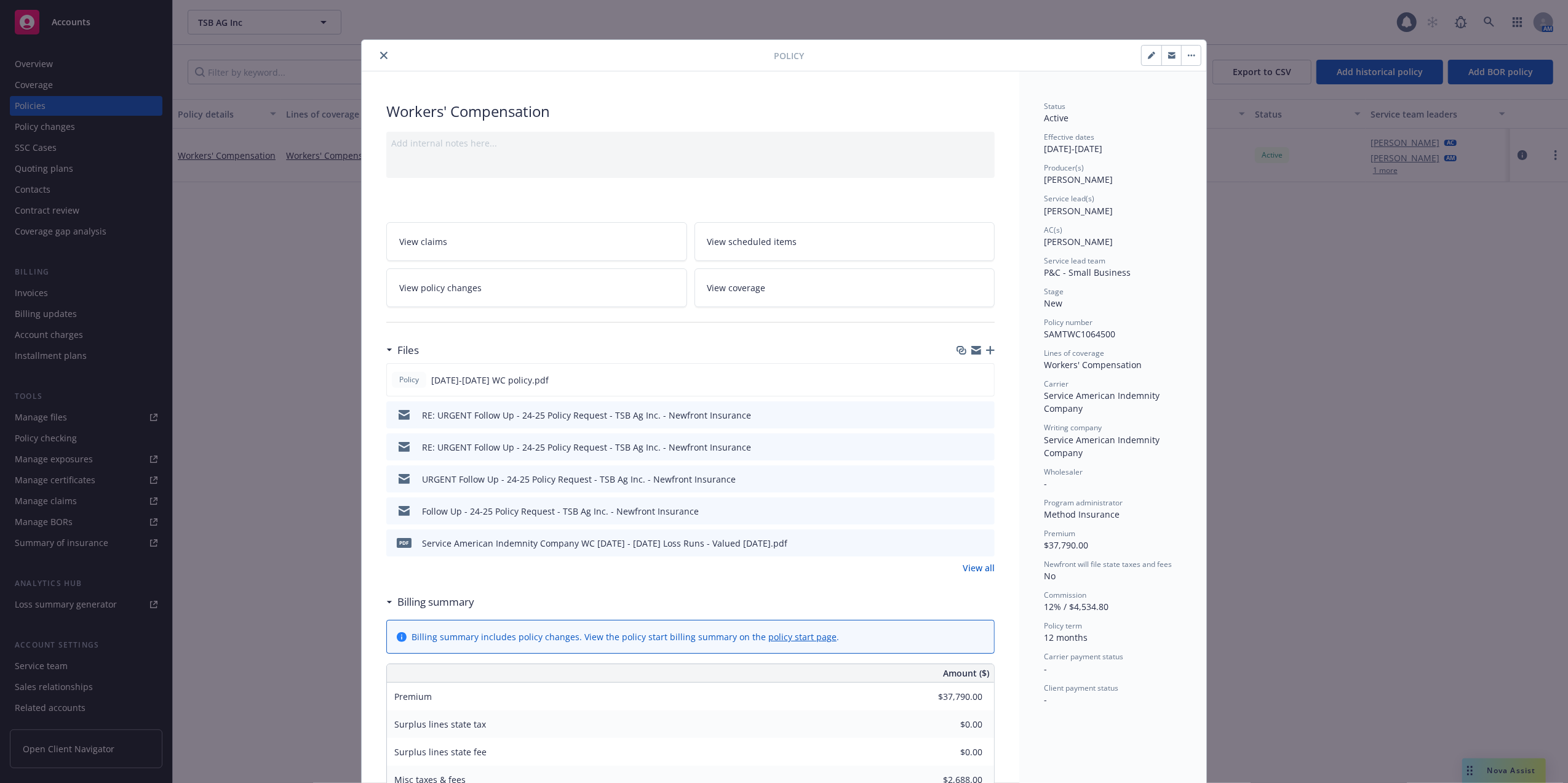
click at [380, 52] on icon "close" at bounding box center [383, 55] width 7 height 7
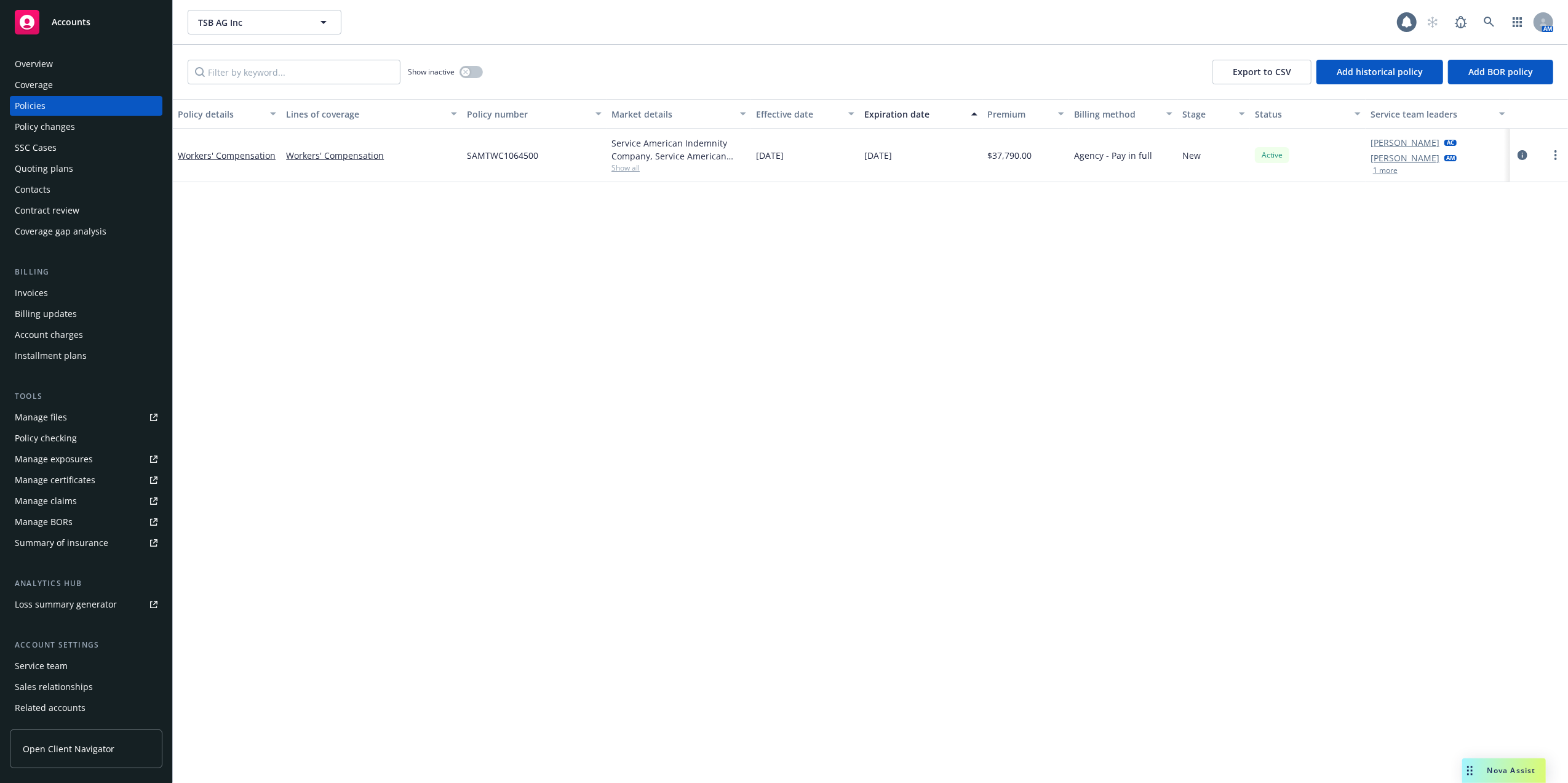
click at [37, 161] on div "Quoting plans" at bounding box center [44, 169] width 58 height 20
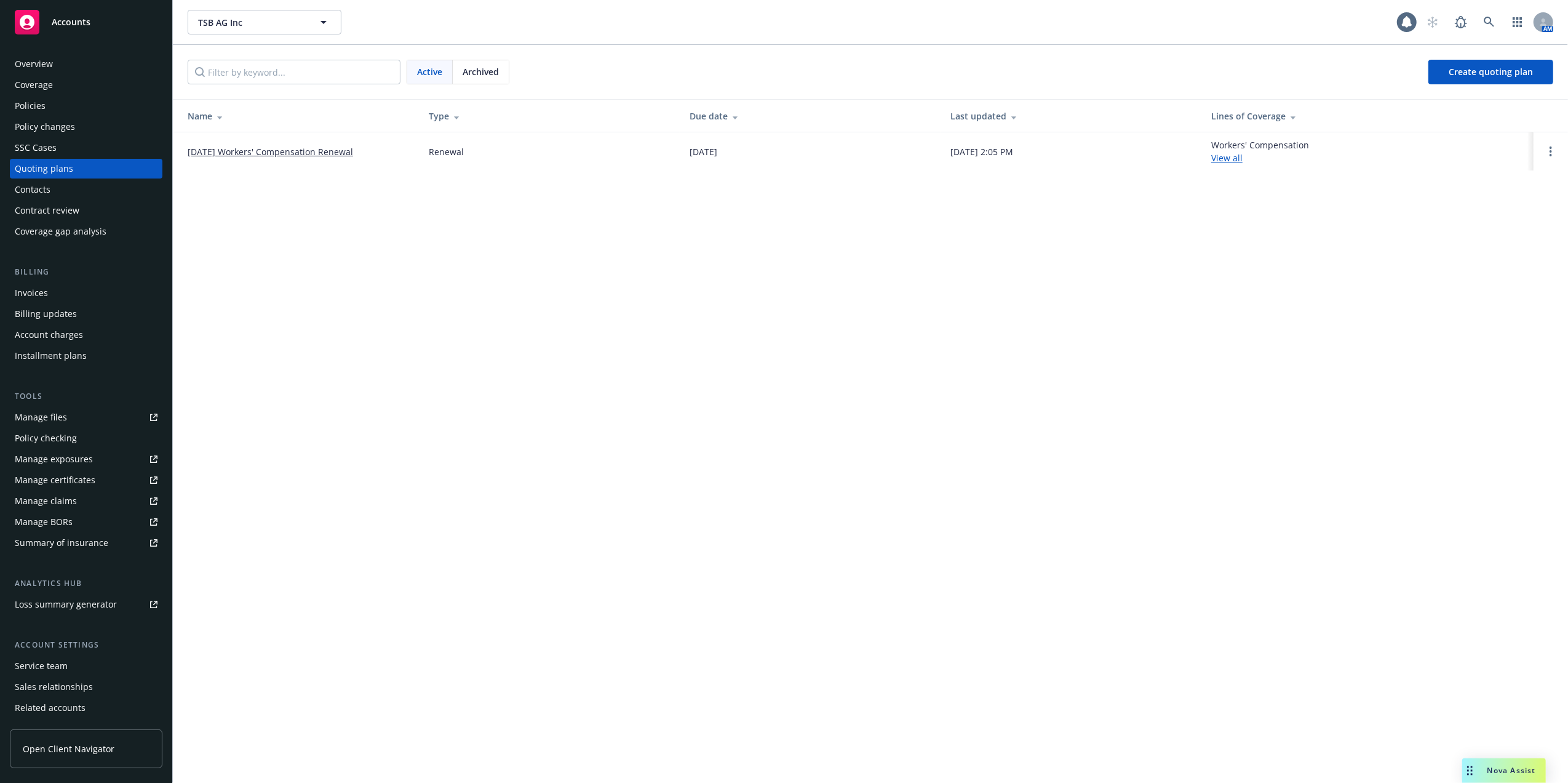
drag, startPoint x: 270, startPoint y: 146, endPoint x: 269, endPoint y: 152, distance: 6.1
click at [270, 144] on td "10/04/25 Workers' Compensation Renewal" at bounding box center [296, 151] width 246 height 38
click at [284, 150] on link "10/04/25 Workers' Compensation Renewal" at bounding box center [270, 152] width 166 height 13
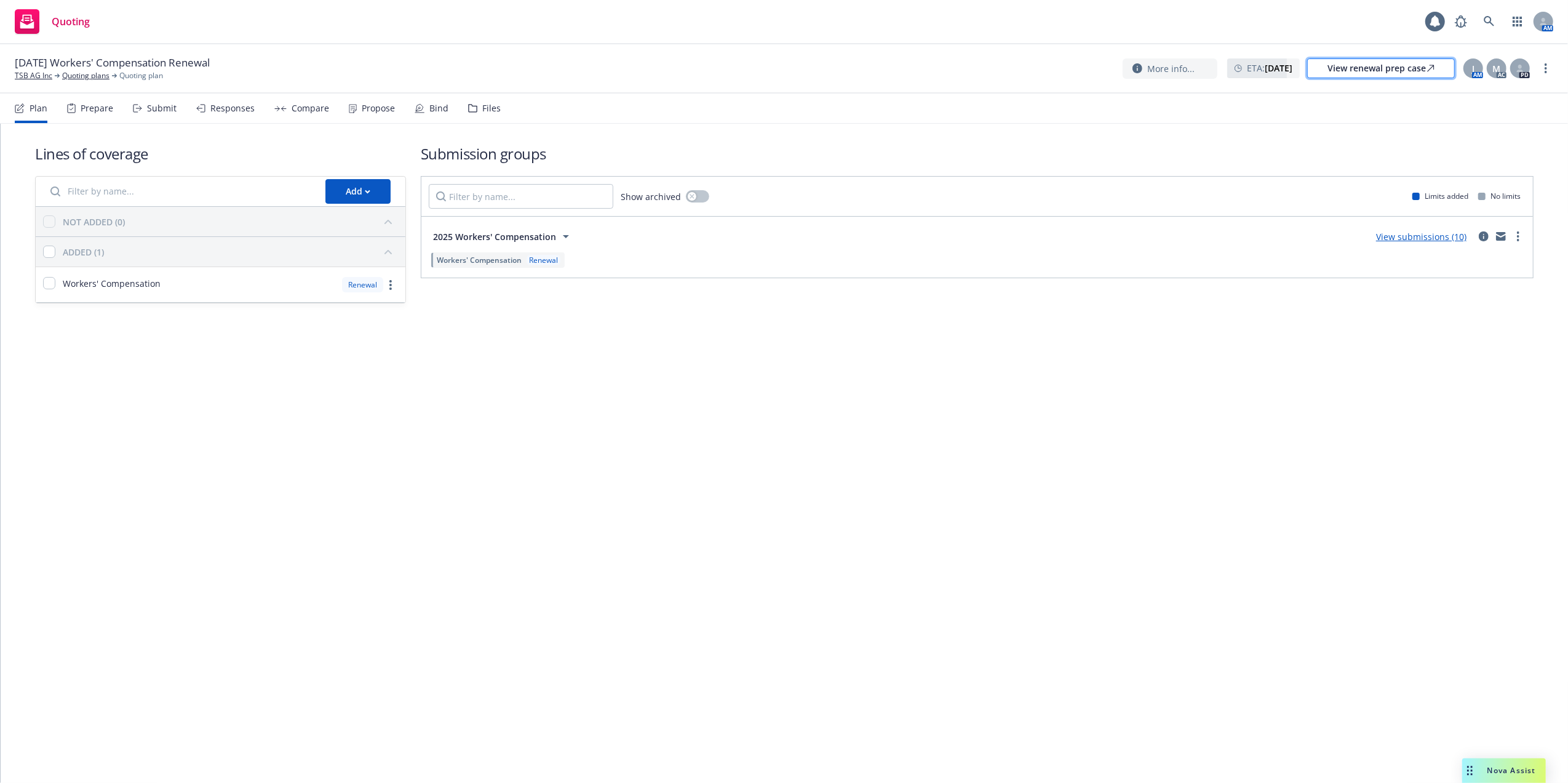
click at [1343, 67] on div "View renewal prep case" at bounding box center [1381, 68] width 107 height 18
click at [1373, 67] on div "View renewal prep case" at bounding box center [1381, 68] width 107 height 18
click at [1487, 20] on icon at bounding box center [1489, 21] width 11 height 11
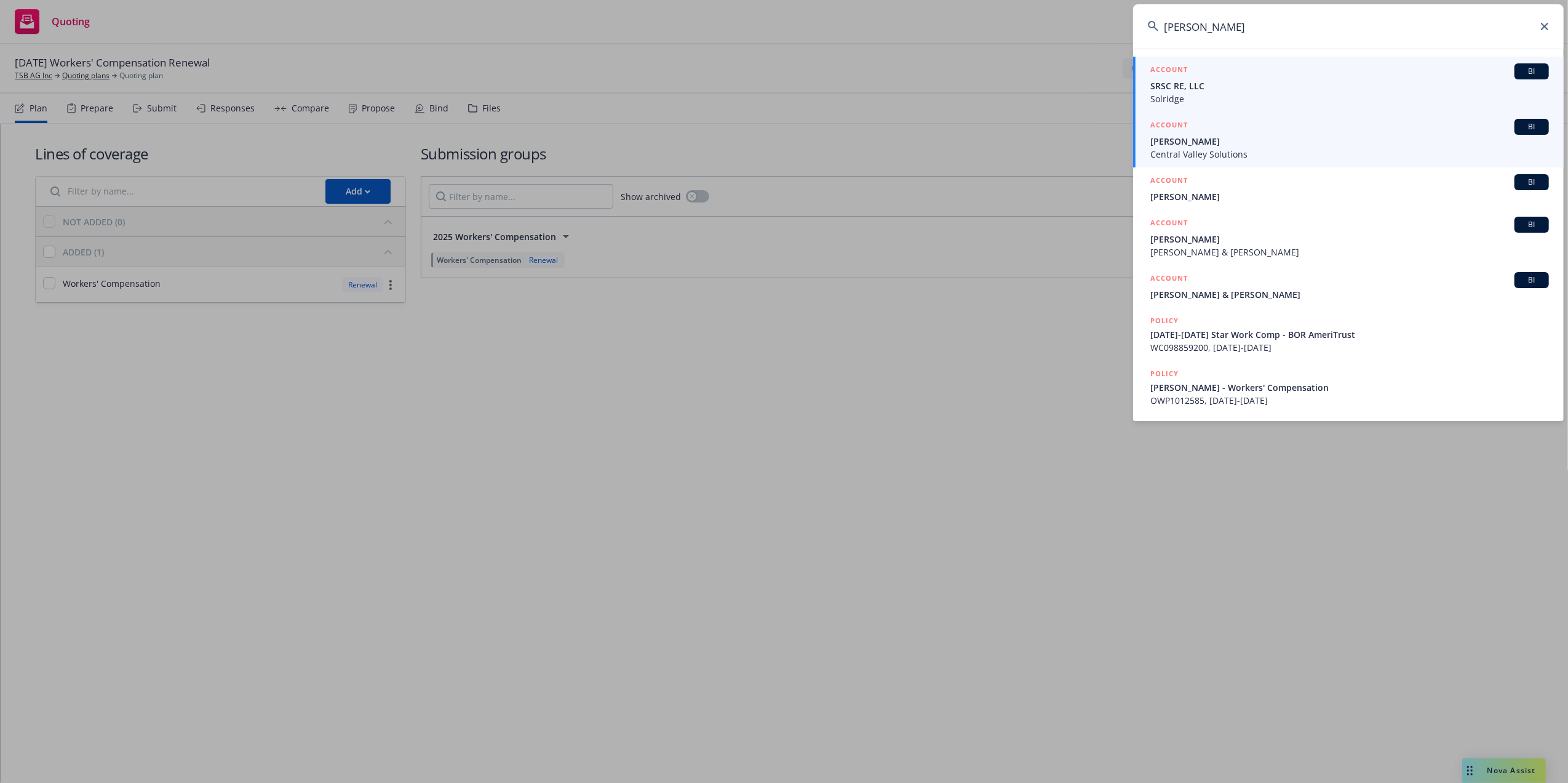
type input "[PERSON_NAME]"
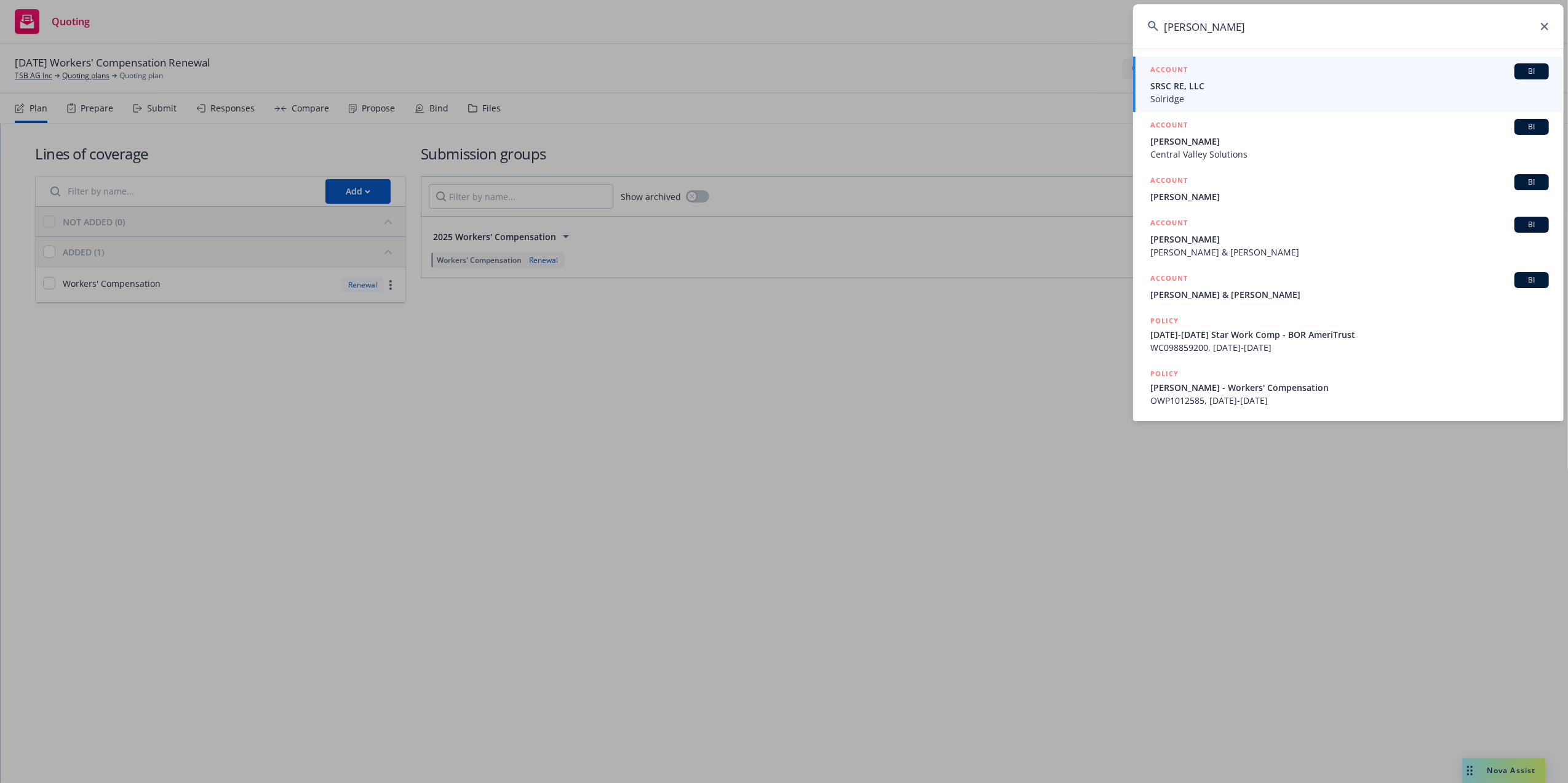
click at [1189, 150] on span "Central Valley Solutions" at bounding box center [1349, 154] width 398 height 13
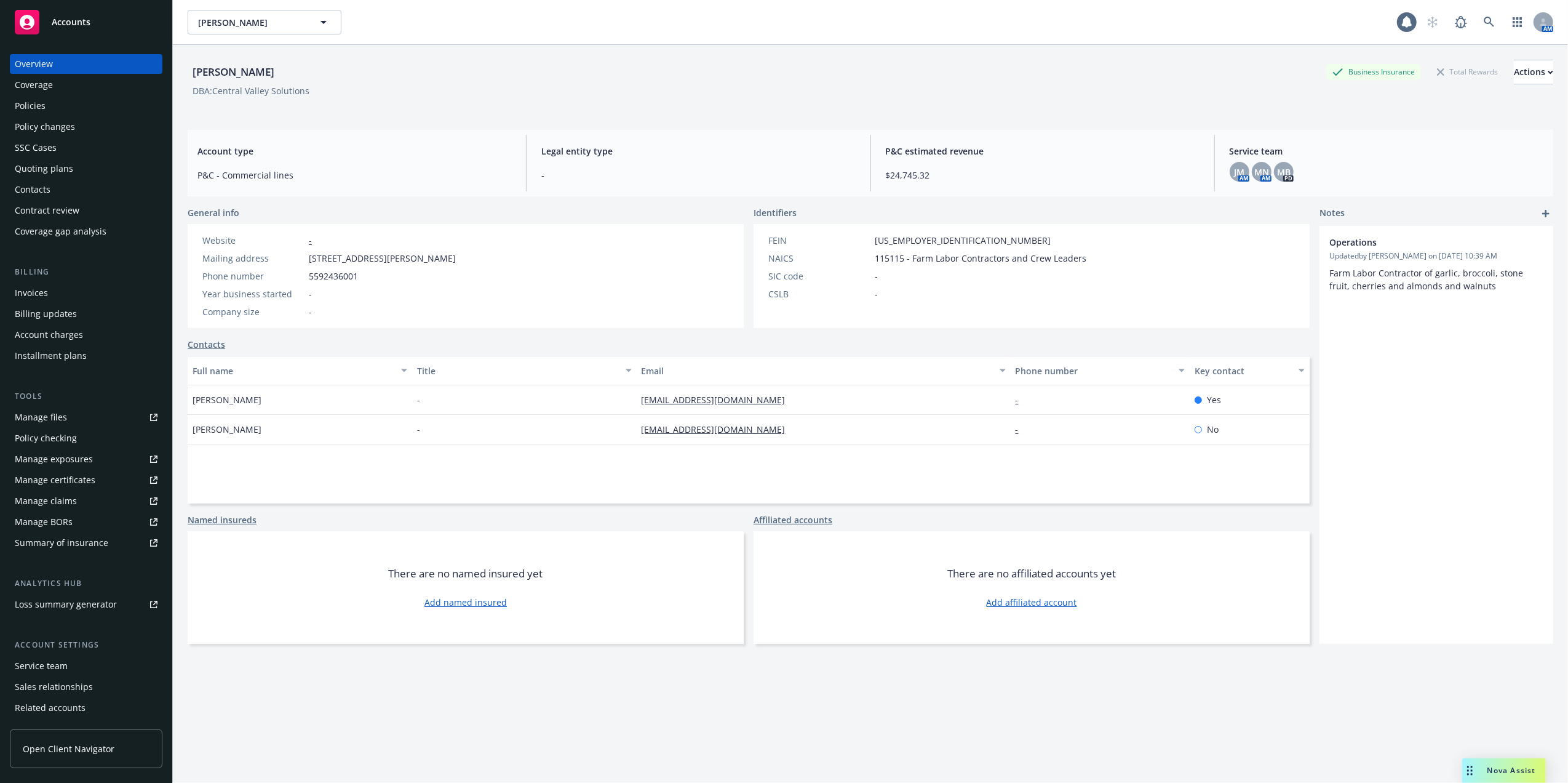
click at [45, 102] on div "Policies" at bounding box center [87, 106] width 143 height 20
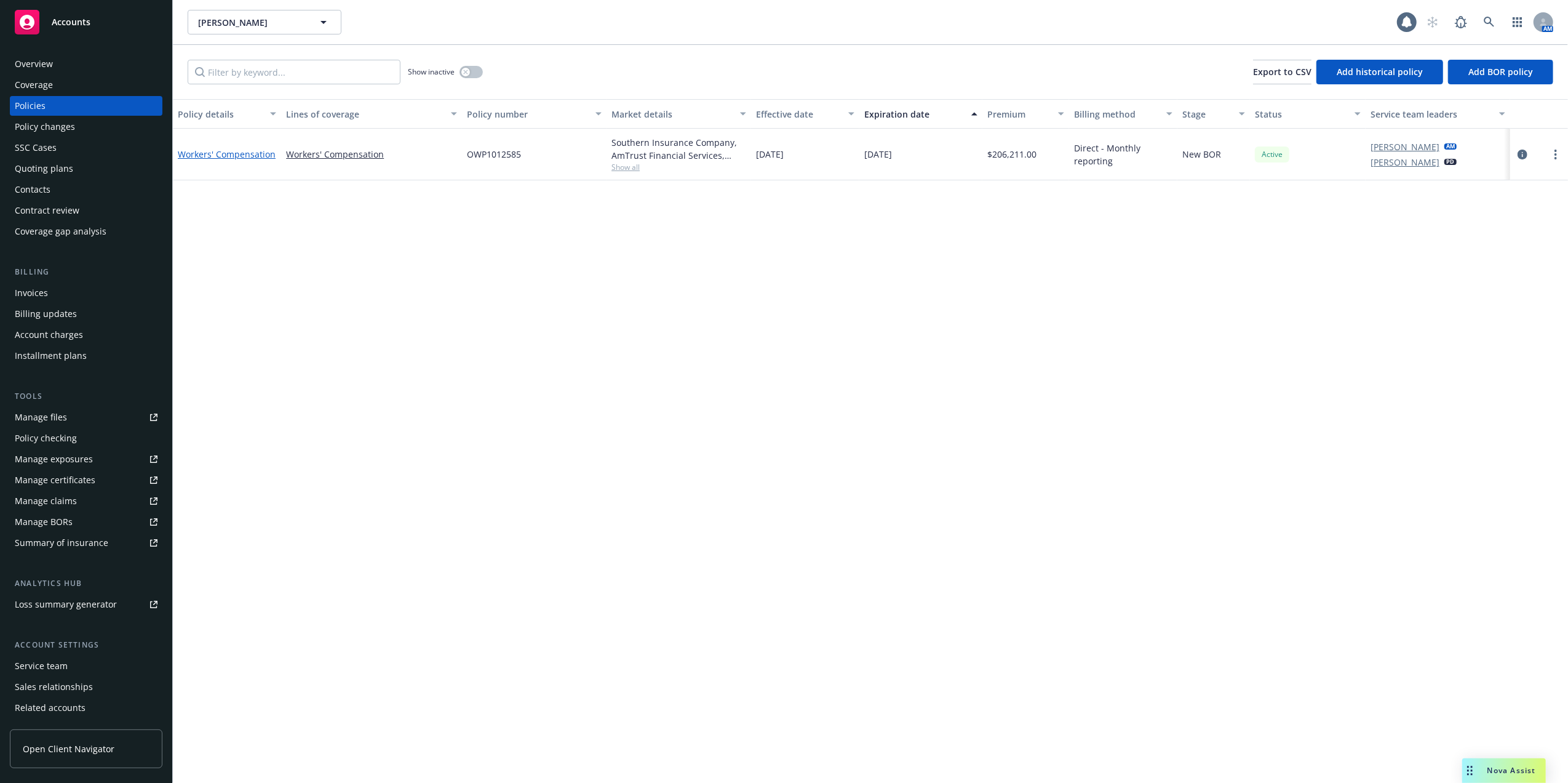
click at [256, 156] on link "Workers' Compensation" at bounding box center [227, 154] width 98 height 12
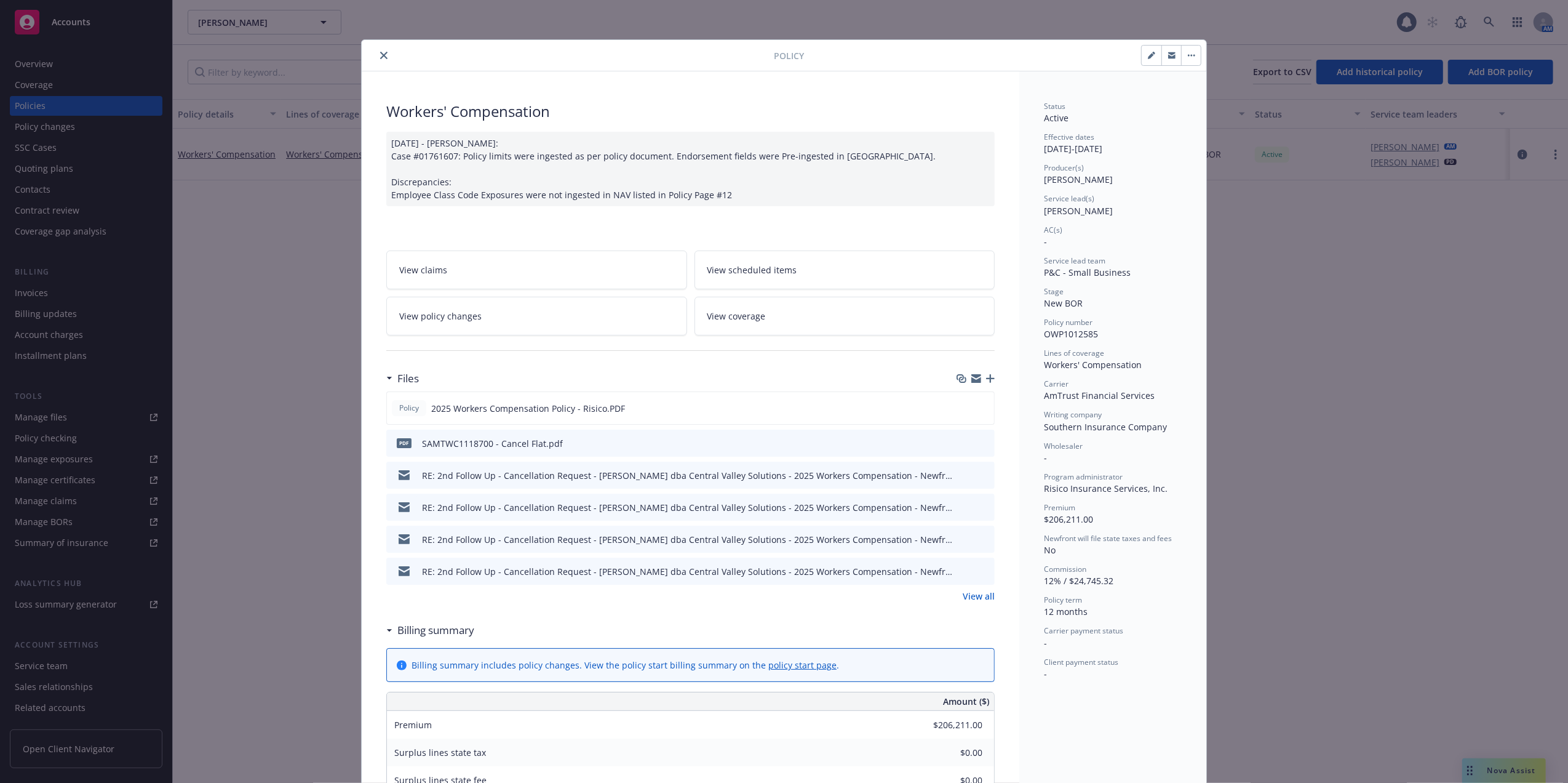
click at [380, 53] on icon "close" at bounding box center [383, 55] width 7 height 7
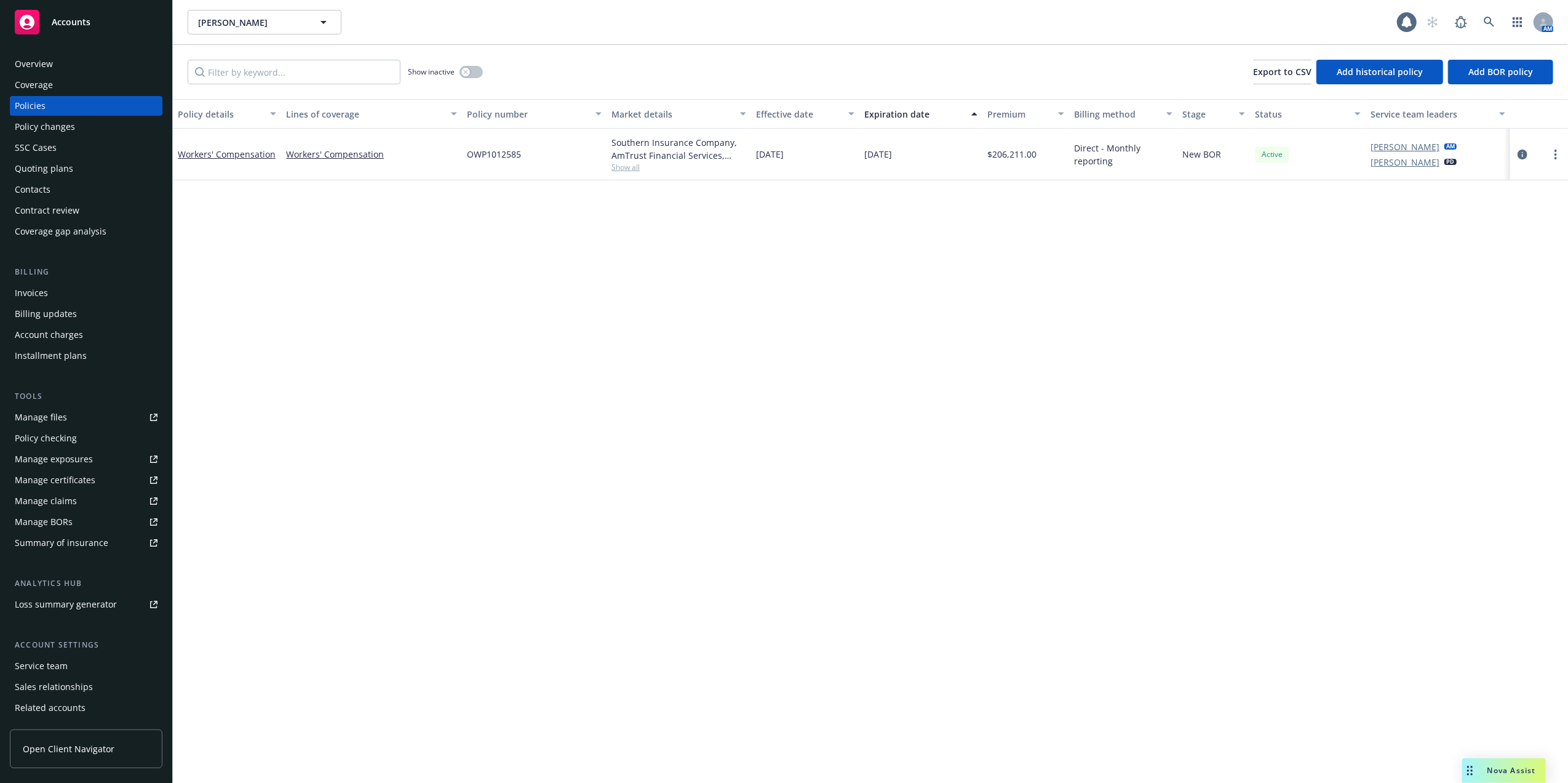
click at [29, 167] on div "Quoting plans" at bounding box center [44, 169] width 58 height 20
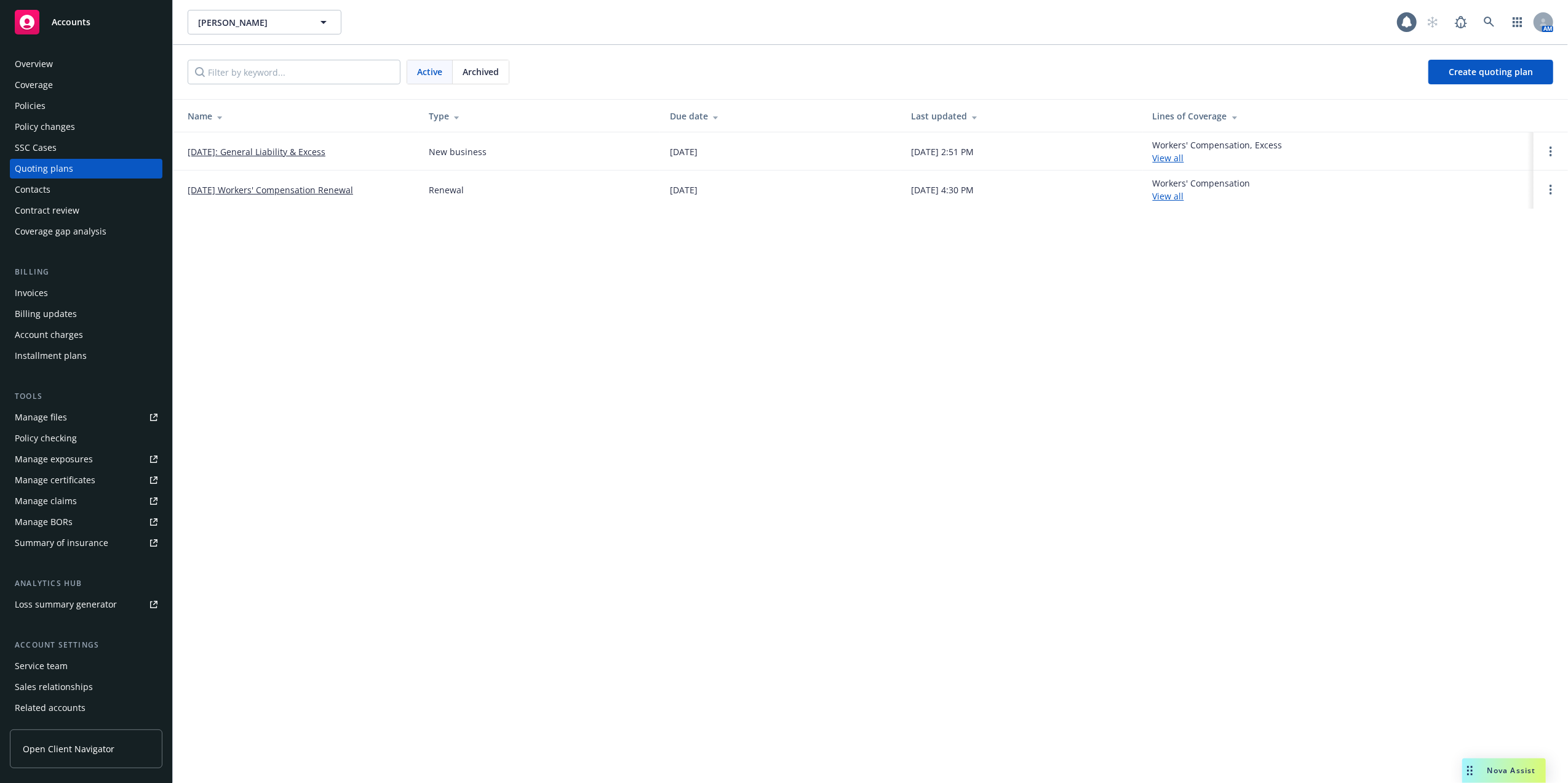
click at [259, 150] on link "[DATE]: General Liability & Excess" at bounding box center [257, 152] width 138 height 13
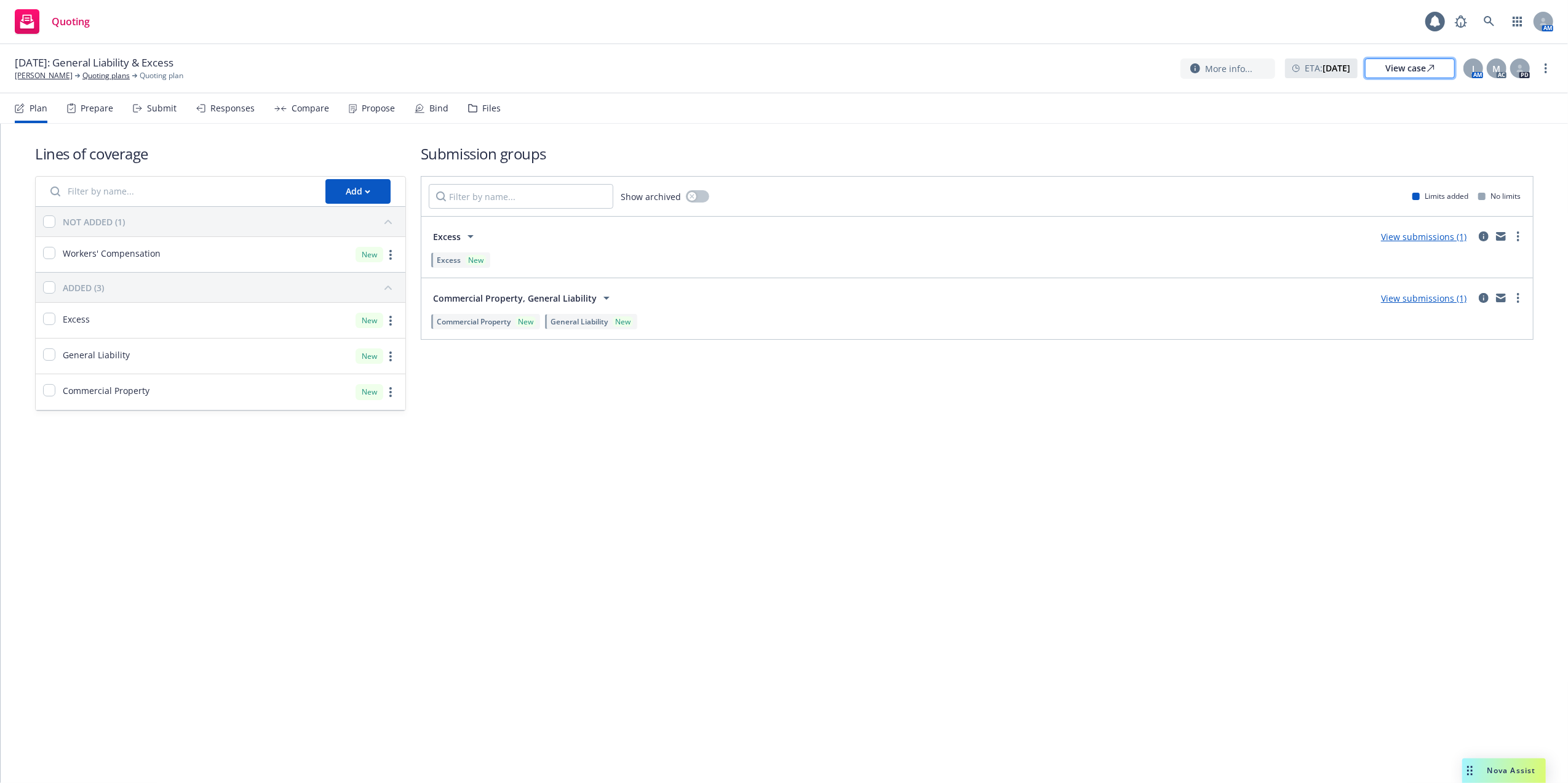
click at [1404, 70] on div "View case" at bounding box center [1409, 68] width 49 height 18
